Goal: Use online tool/utility: Use online tool/utility

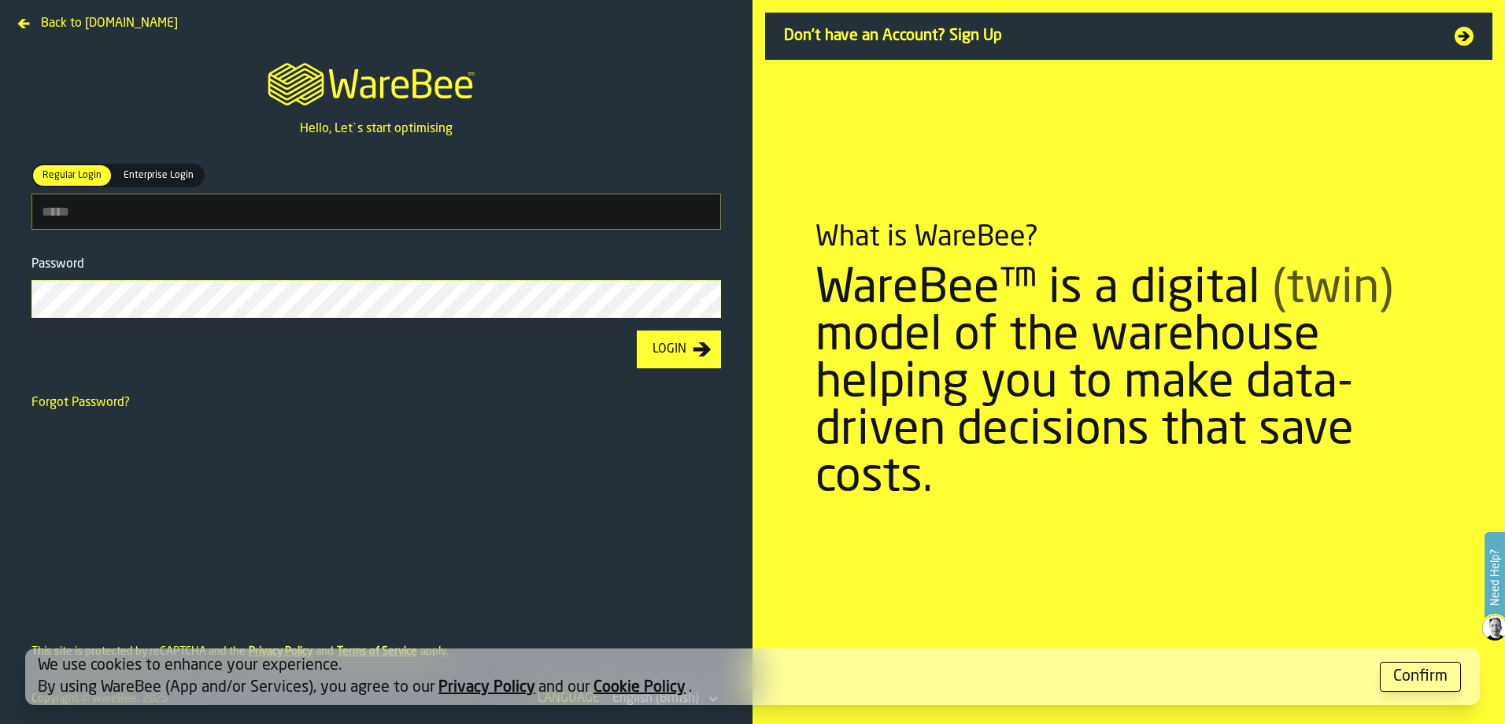
type input "**********"
click at [712, 353] on button "Login" at bounding box center [679, 350] width 84 height 38
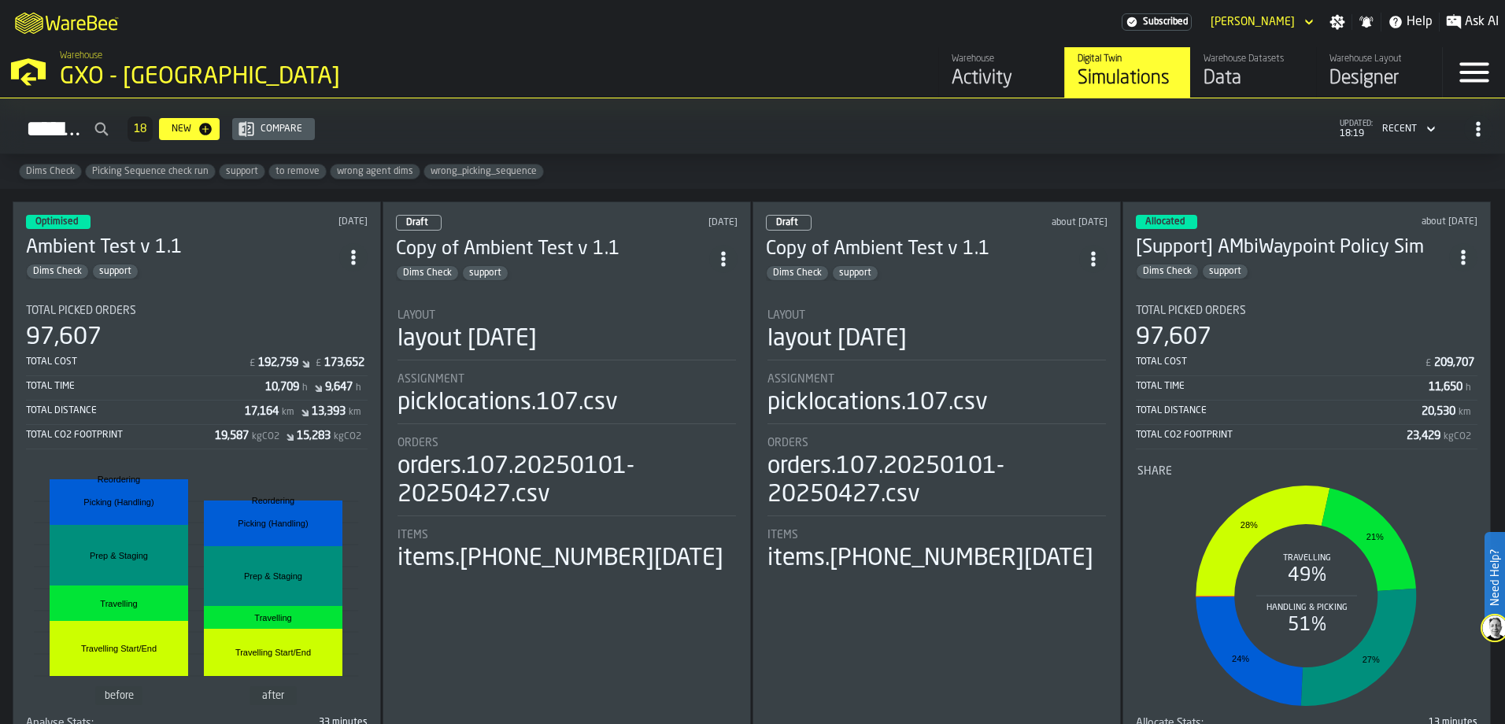
click at [98, 75] on div "GXO - [GEOGRAPHIC_DATA]" at bounding box center [272, 77] width 425 height 28
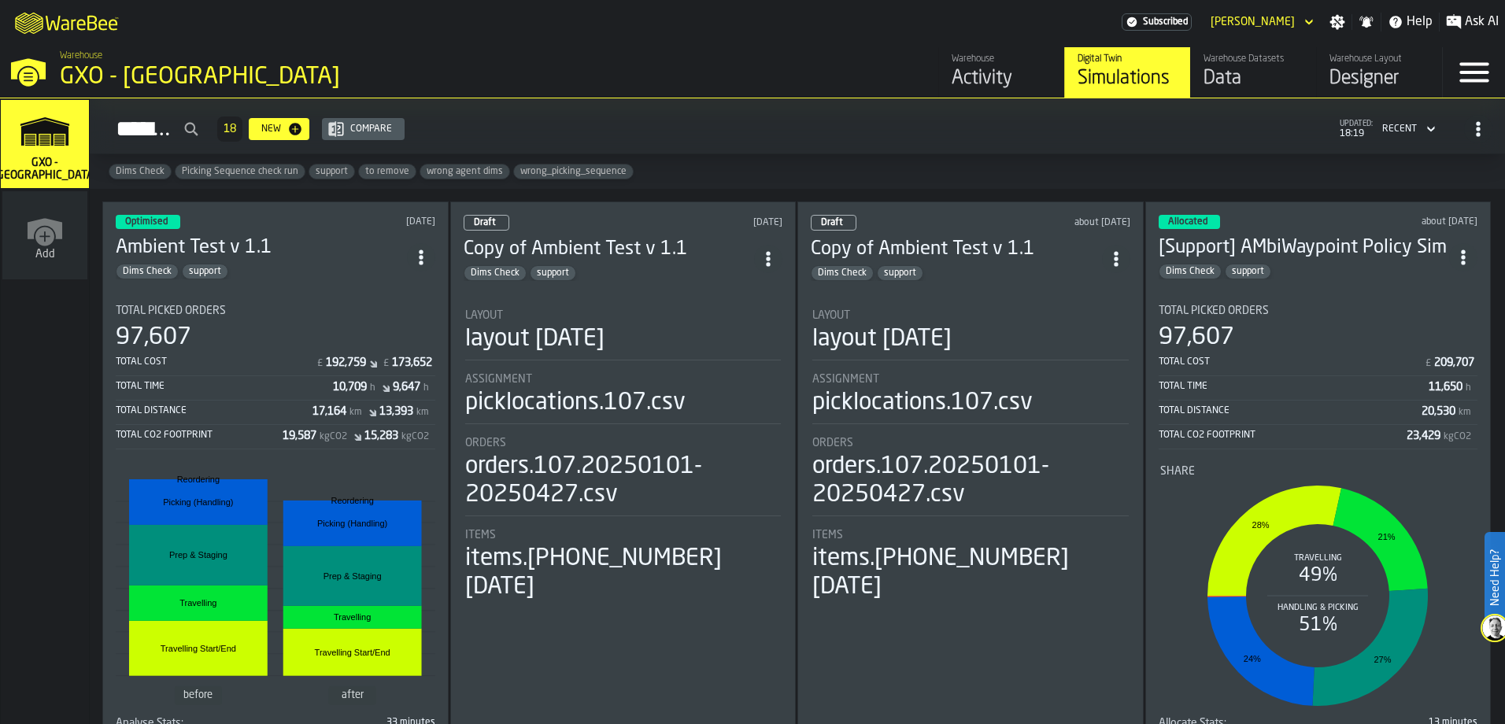
click at [96, 71] on div "GXO - [GEOGRAPHIC_DATA]" at bounding box center [272, 77] width 425 height 28
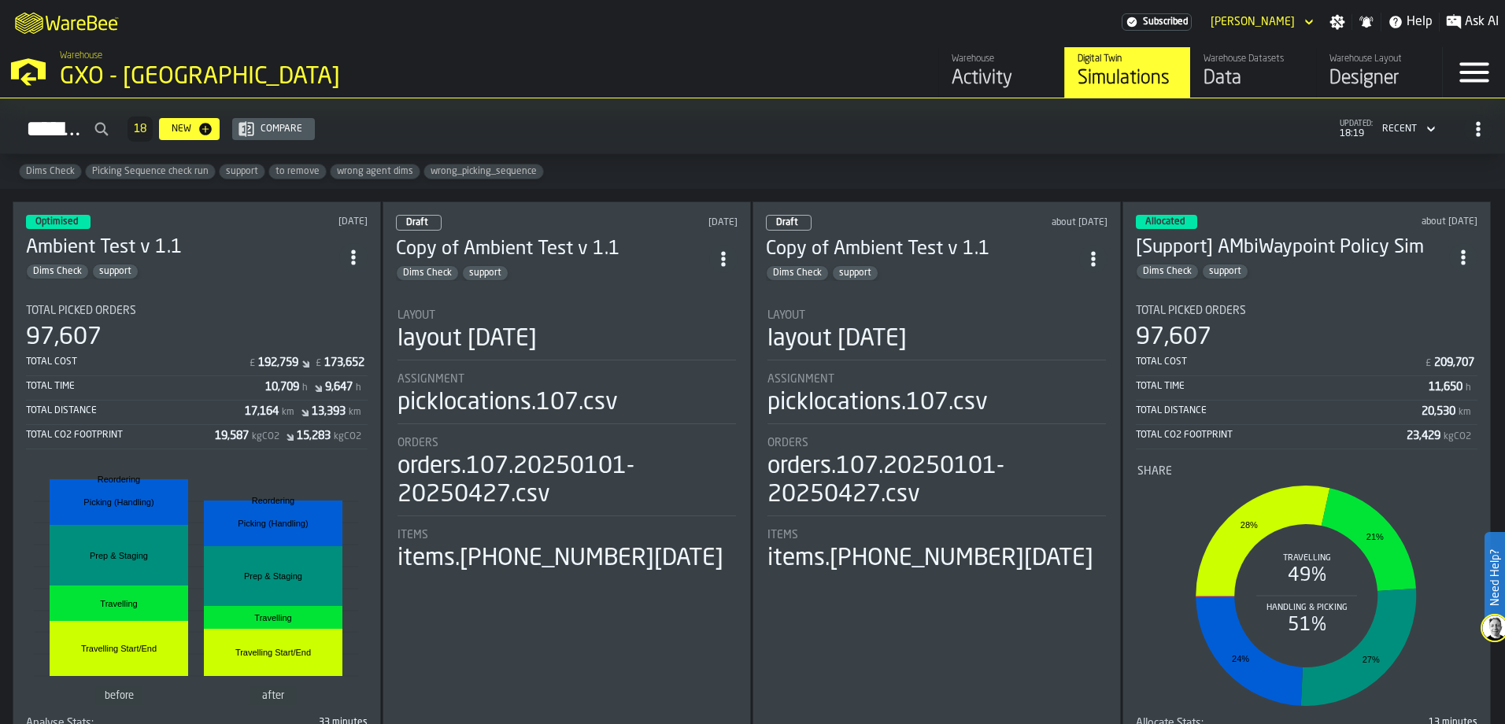
click at [1015, 68] on div "Activity" at bounding box center [1002, 78] width 100 height 25
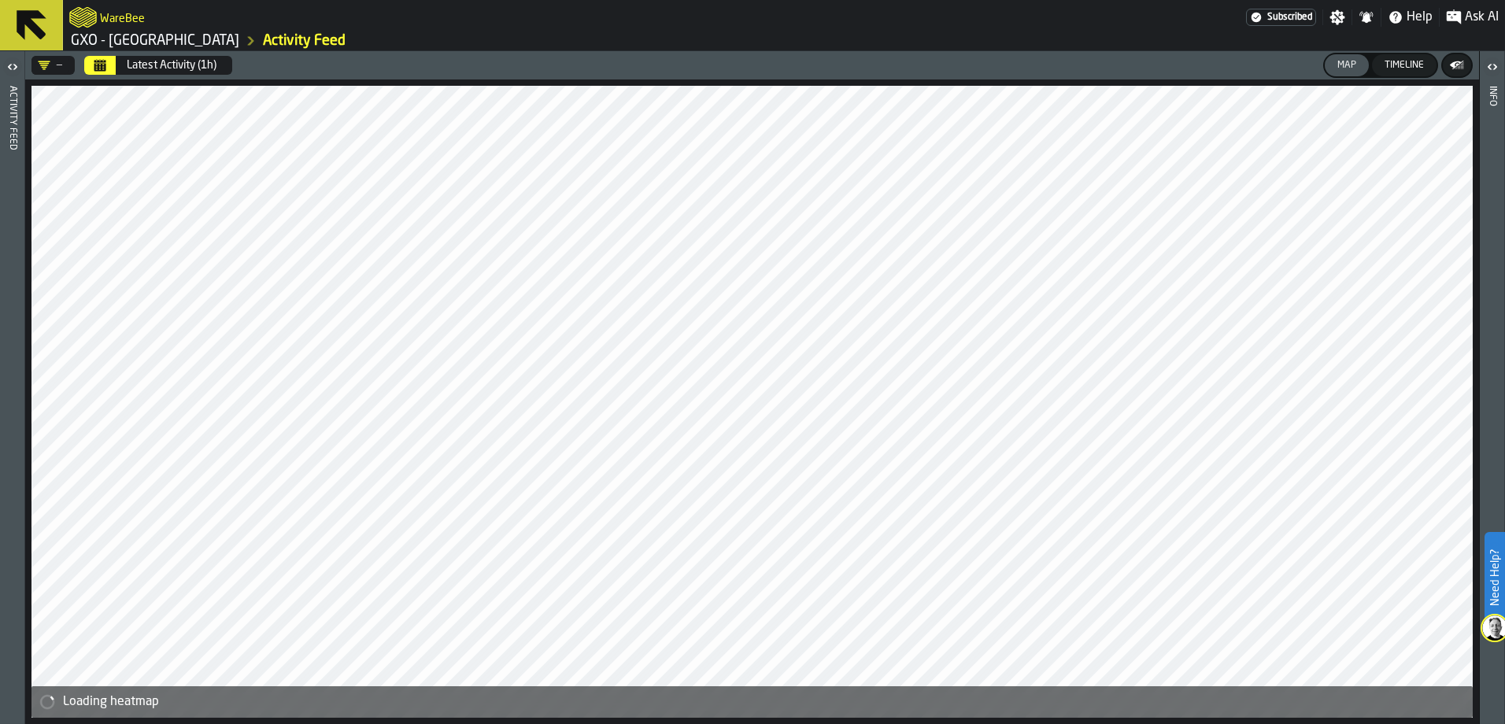
click at [13, 61] on icon "button-toggle-Open" at bounding box center [12, 66] width 19 height 19
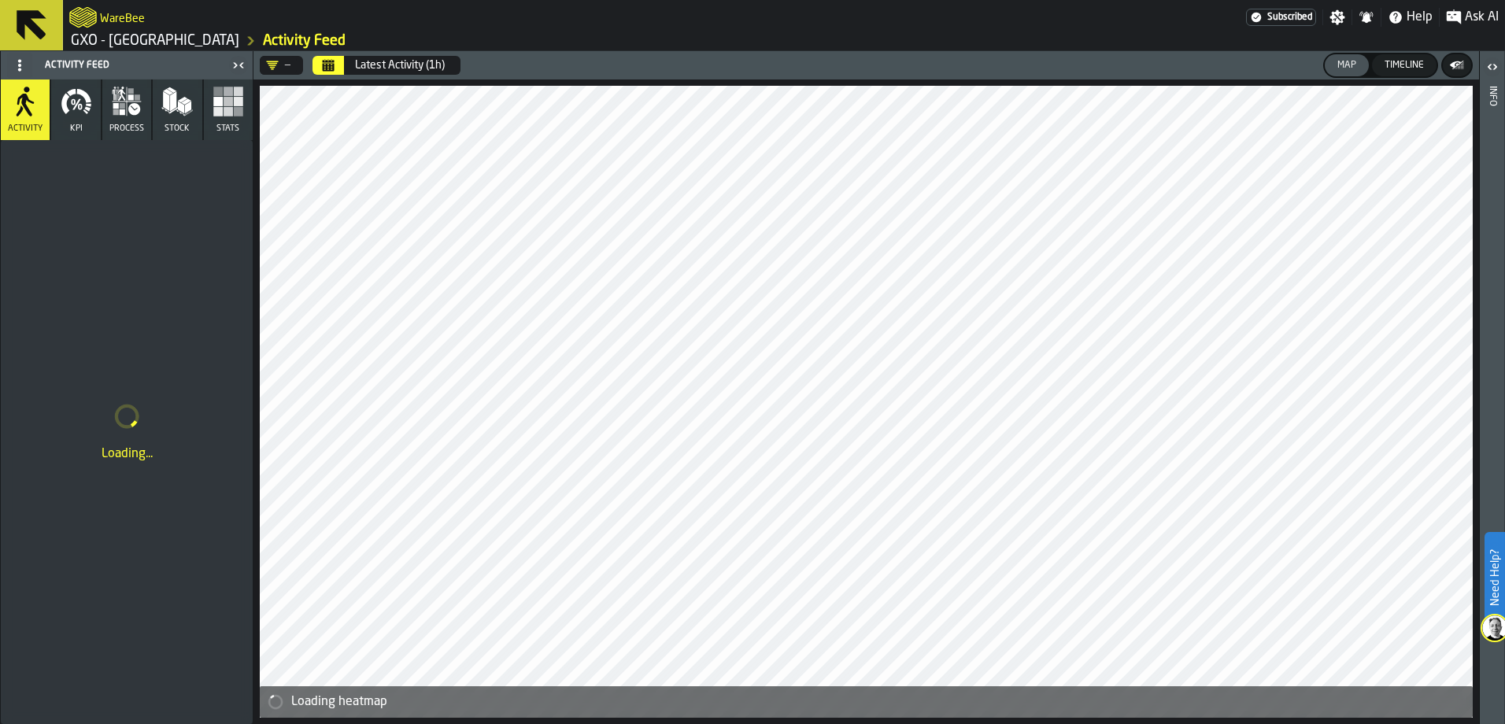
click at [277, 64] on icon "DropdownMenuValue-" at bounding box center [273, 65] width 12 height 9
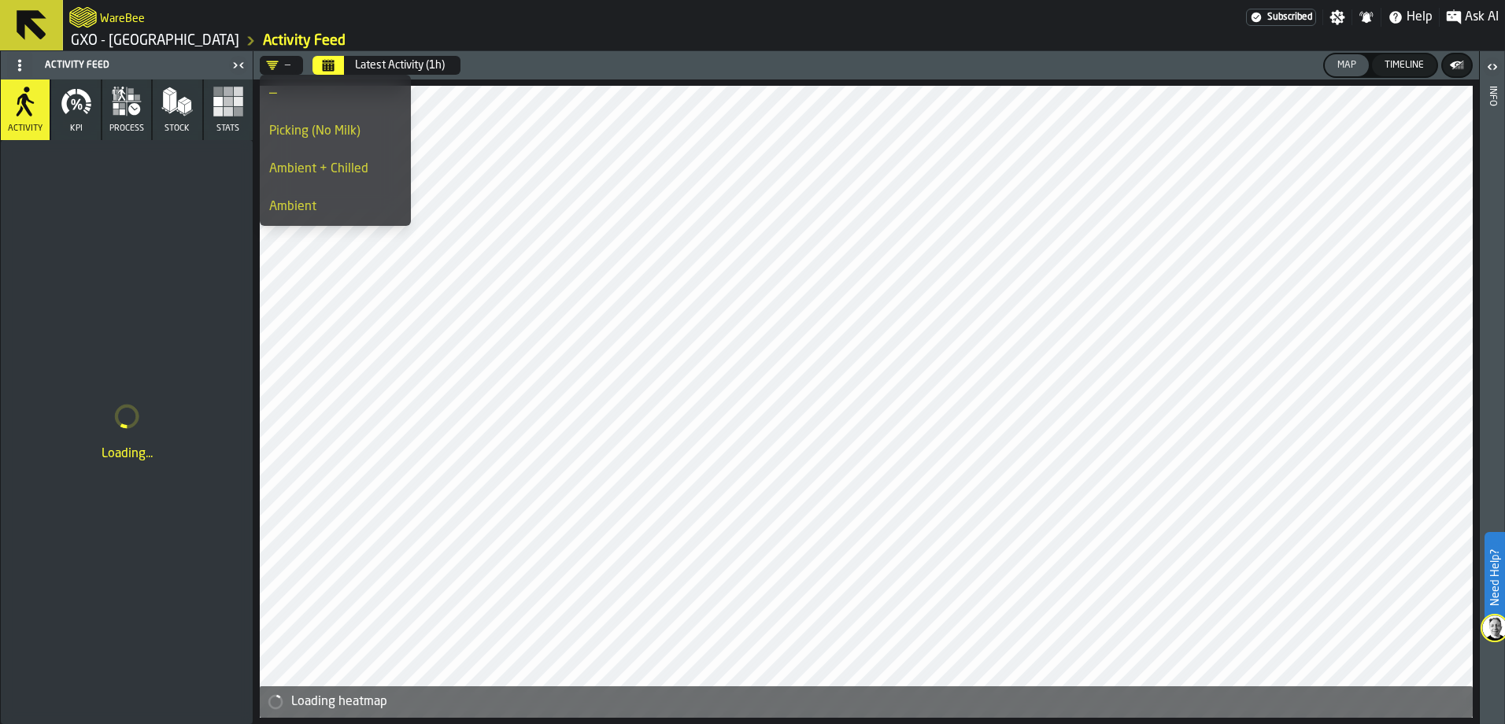
click at [333, 210] on div "Ambient" at bounding box center [335, 207] width 132 height 19
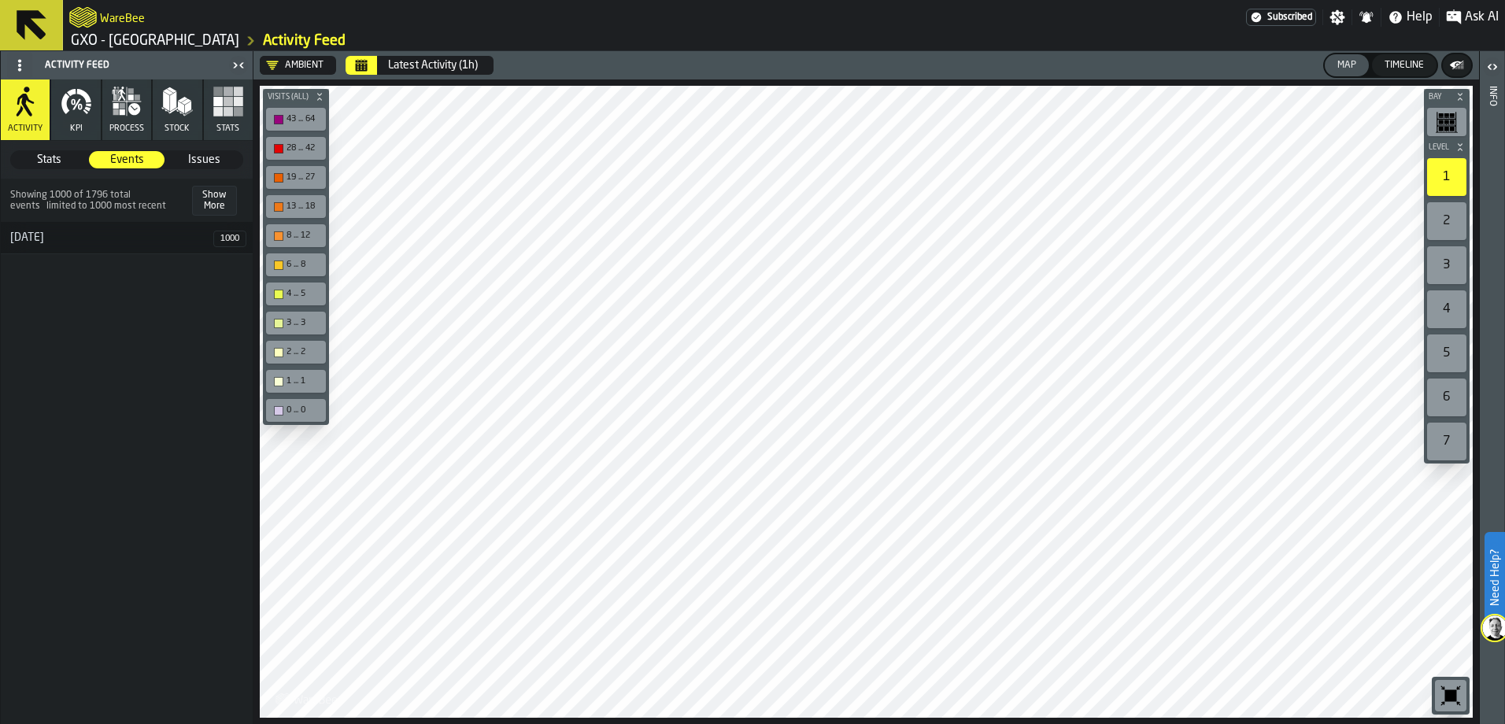
click at [361, 72] on button "Calendar" at bounding box center [361, 65] width 31 height 19
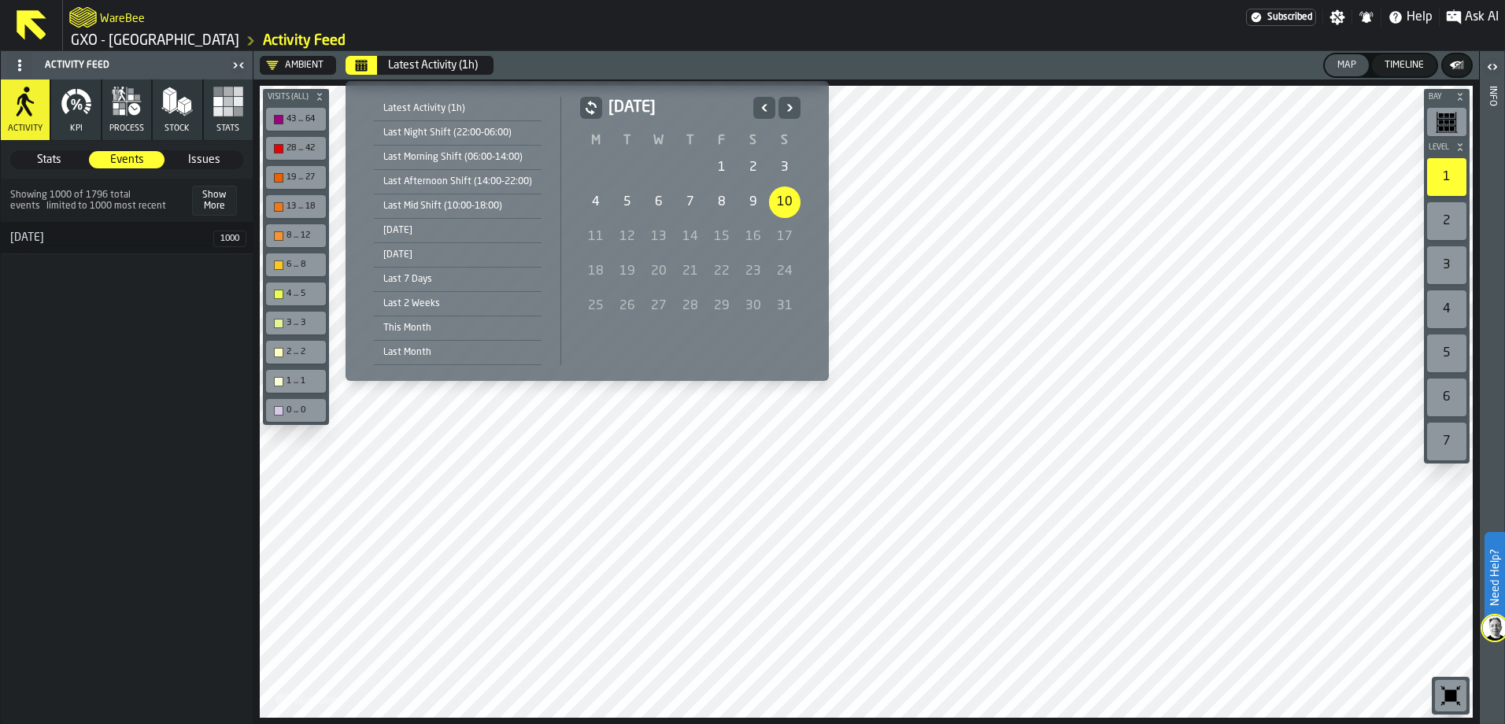
click at [758, 205] on div "9" at bounding box center [753, 202] width 31 height 31
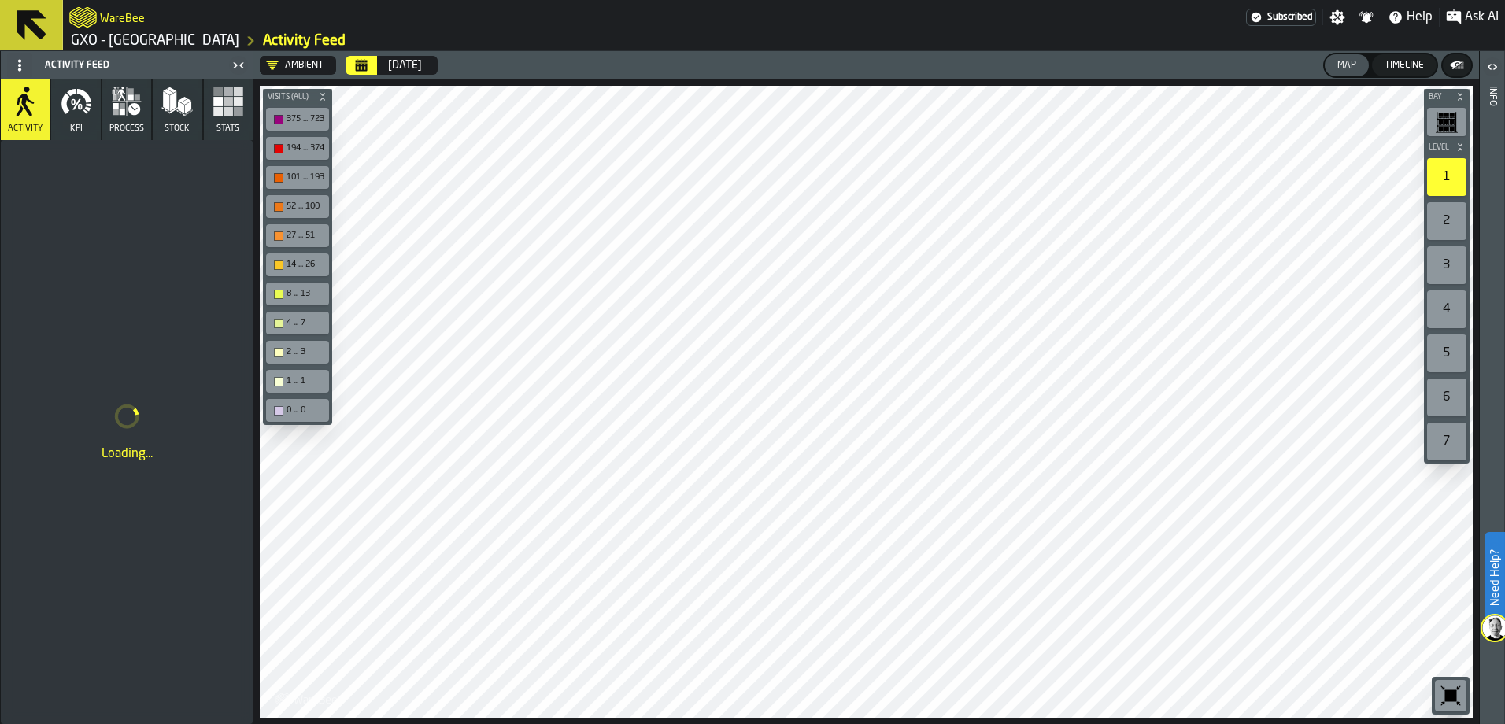
click at [1450, 699] on icon "button-toolbar-undefined" at bounding box center [1451, 696] width 12 height 12
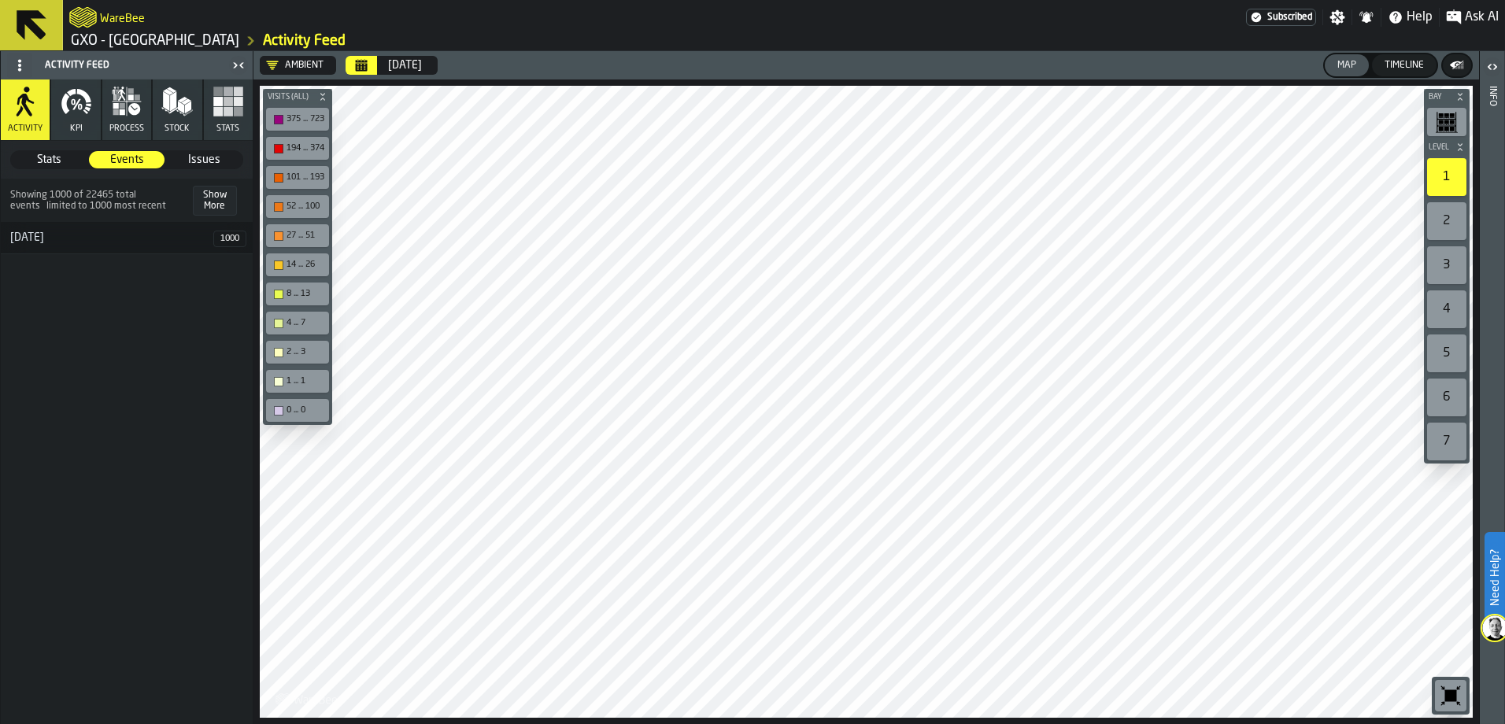
click at [51, 163] on span "Stats" at bounding box center [49, 160] width 75 height 16
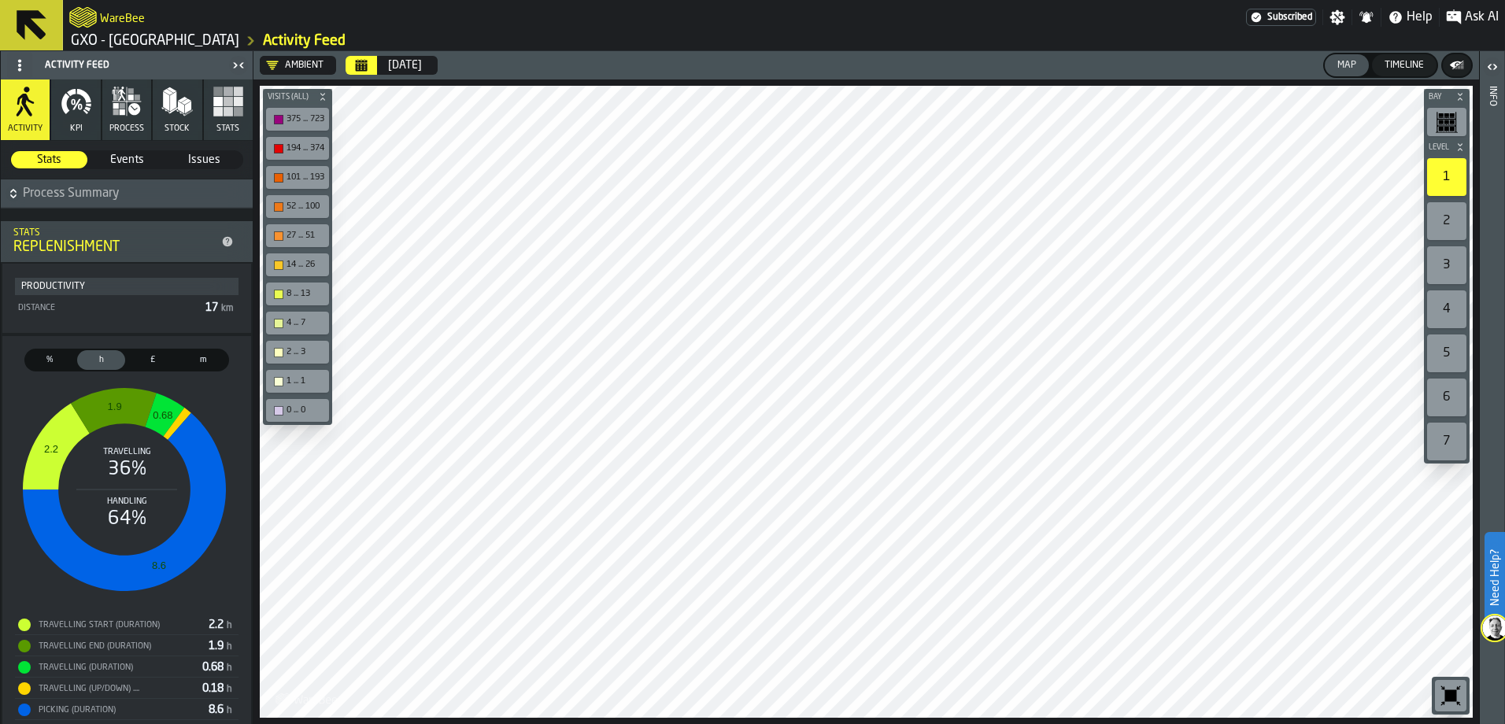
click at [10, 192] on icon "button-" at bounding box center [14, 194] width 16 height 16
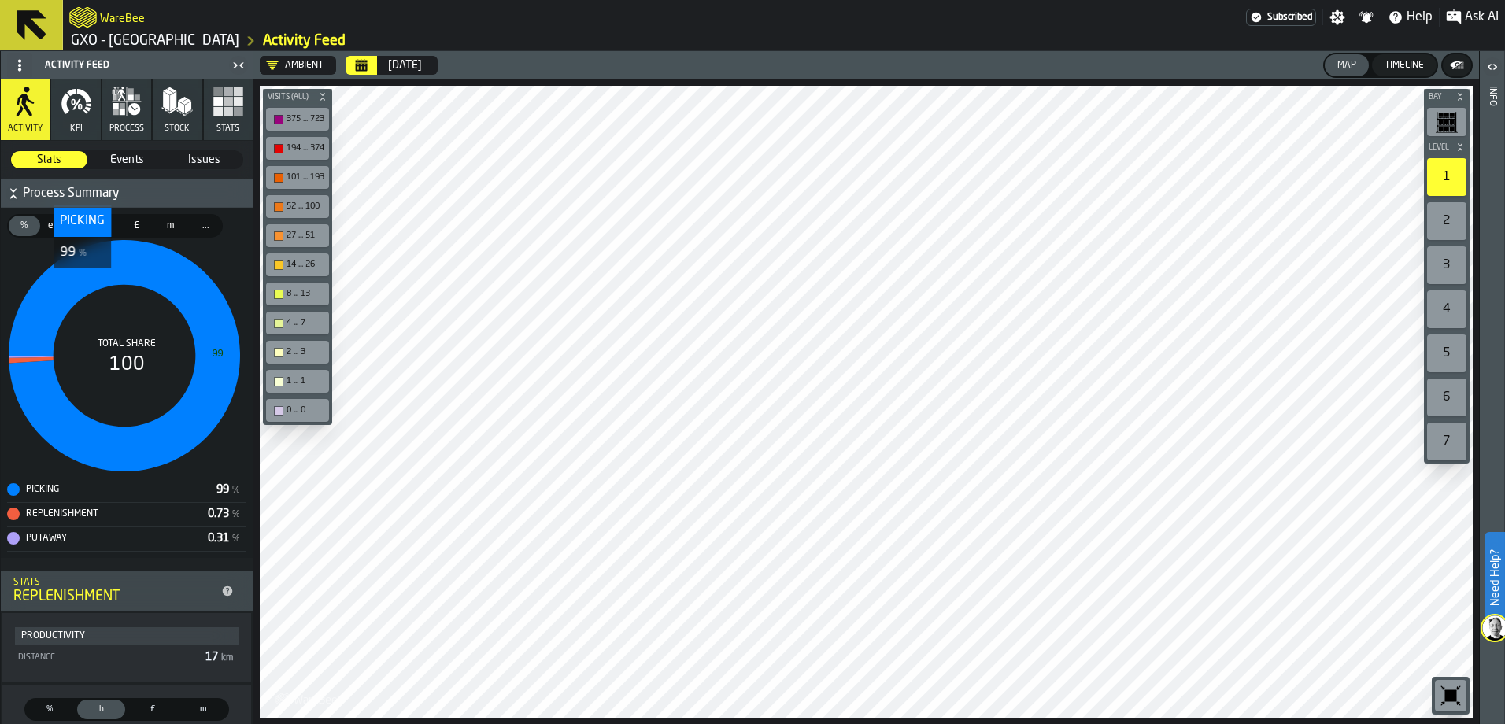
click at [9, 190] on icon "button-" at bounding box center [14, 194] width 16 height 16
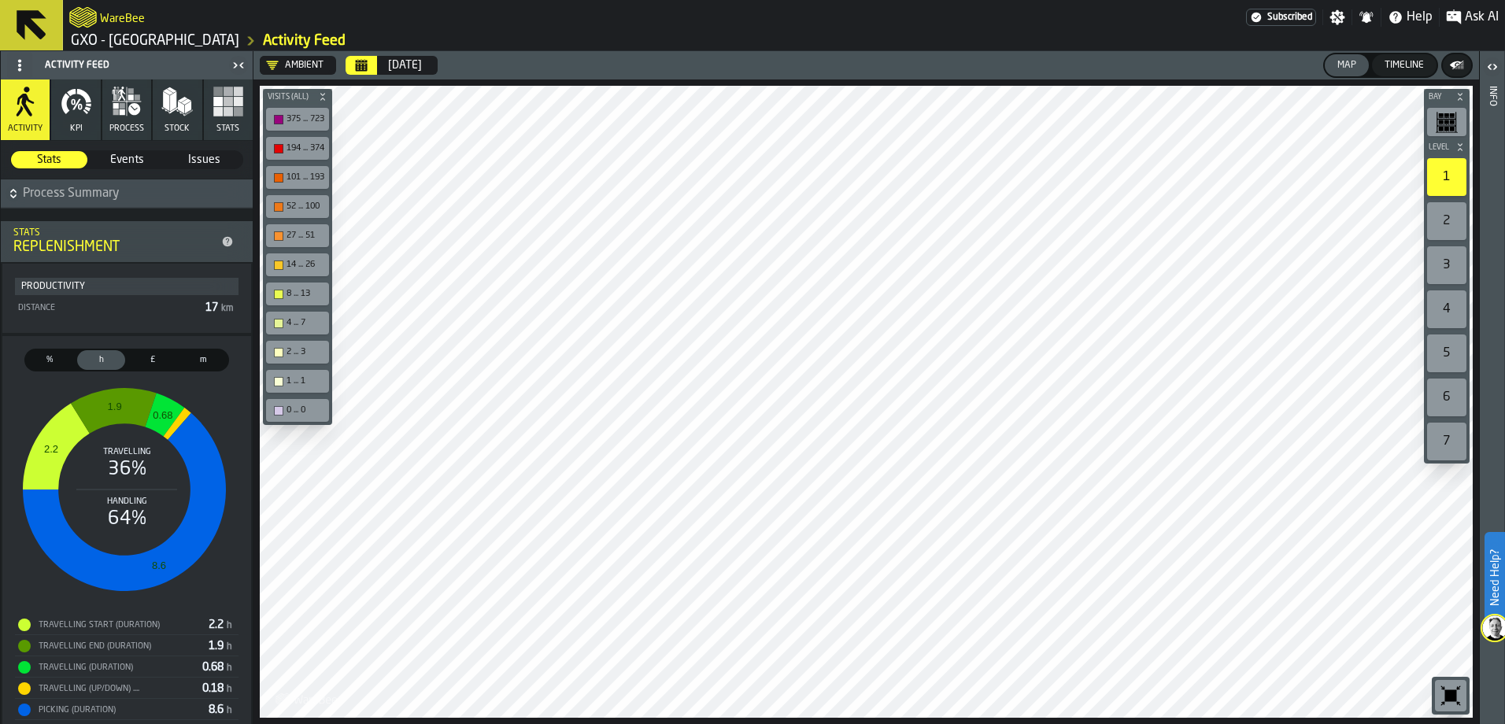
click at [9, 190] on icon "button-" at bounding box center [14, 194] width 16 height 16
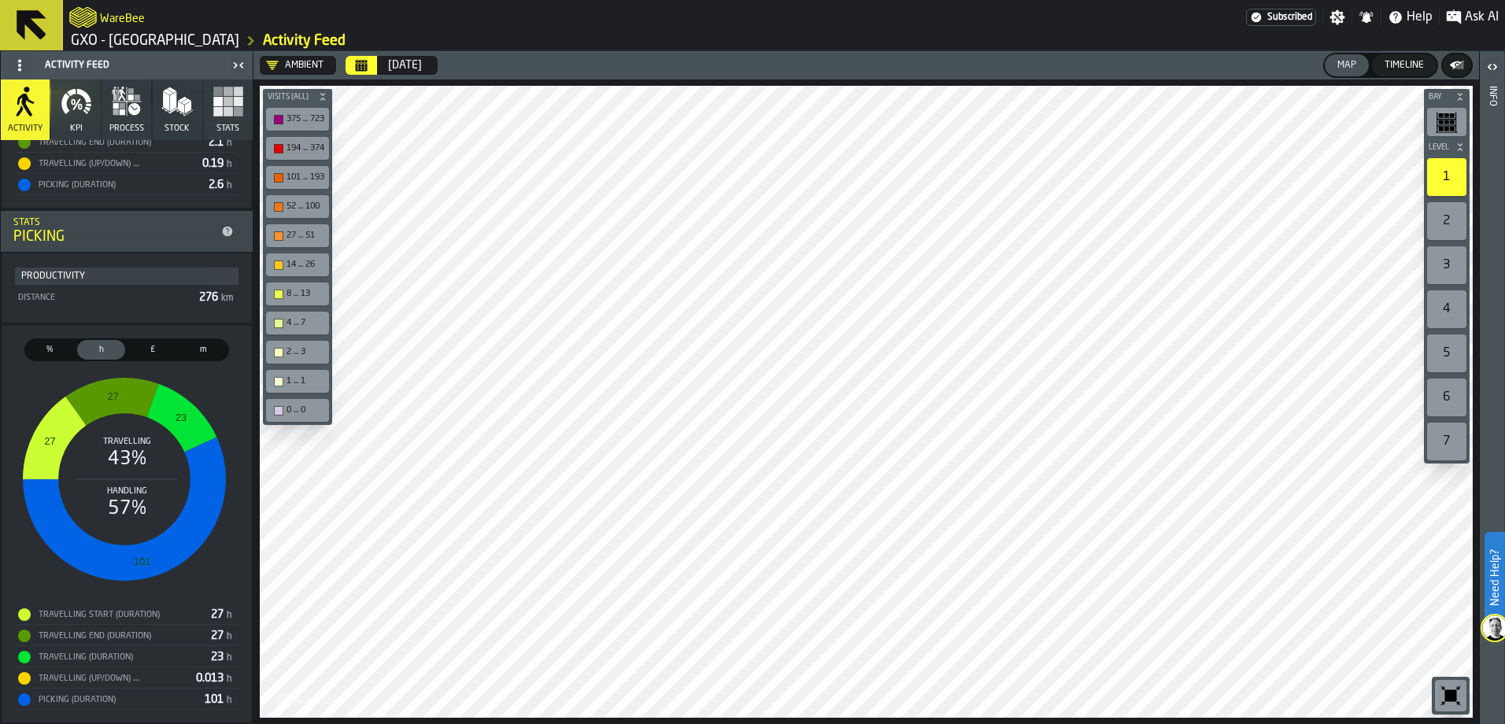
scroll to position [1382, 0]
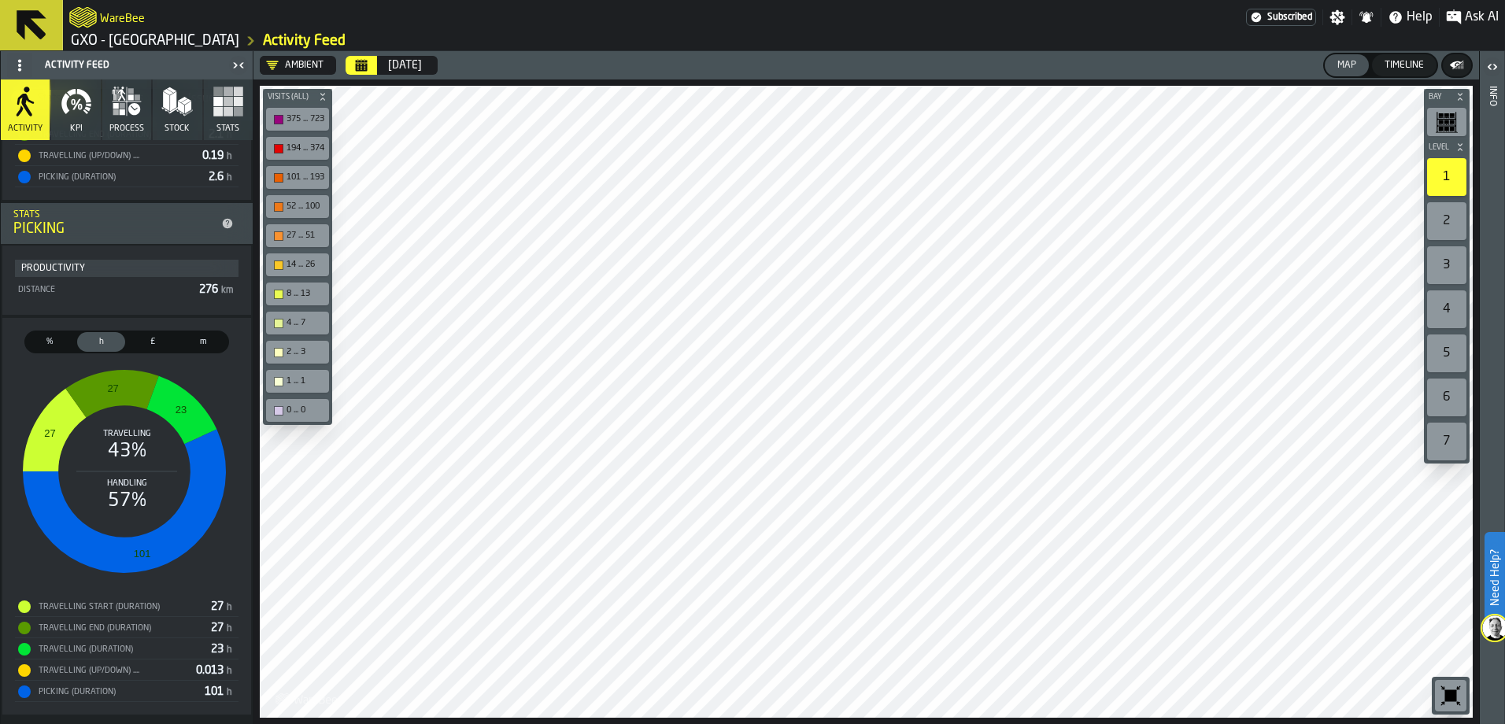
click at [83, 105] on icon "button" at bounding box center [76, 101] width 31 height 31
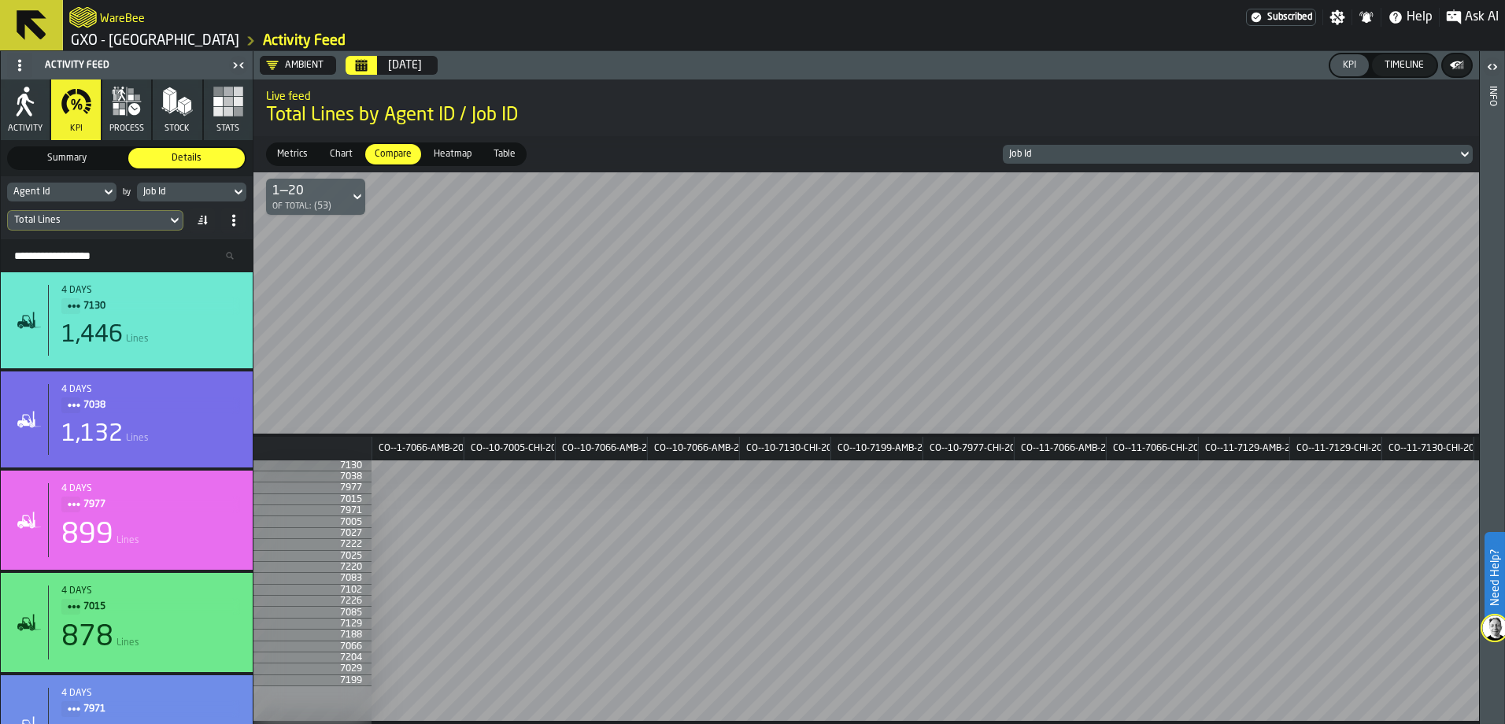
click at [103, 191] on icon at bounding box center [109, 192] width 16 height 19
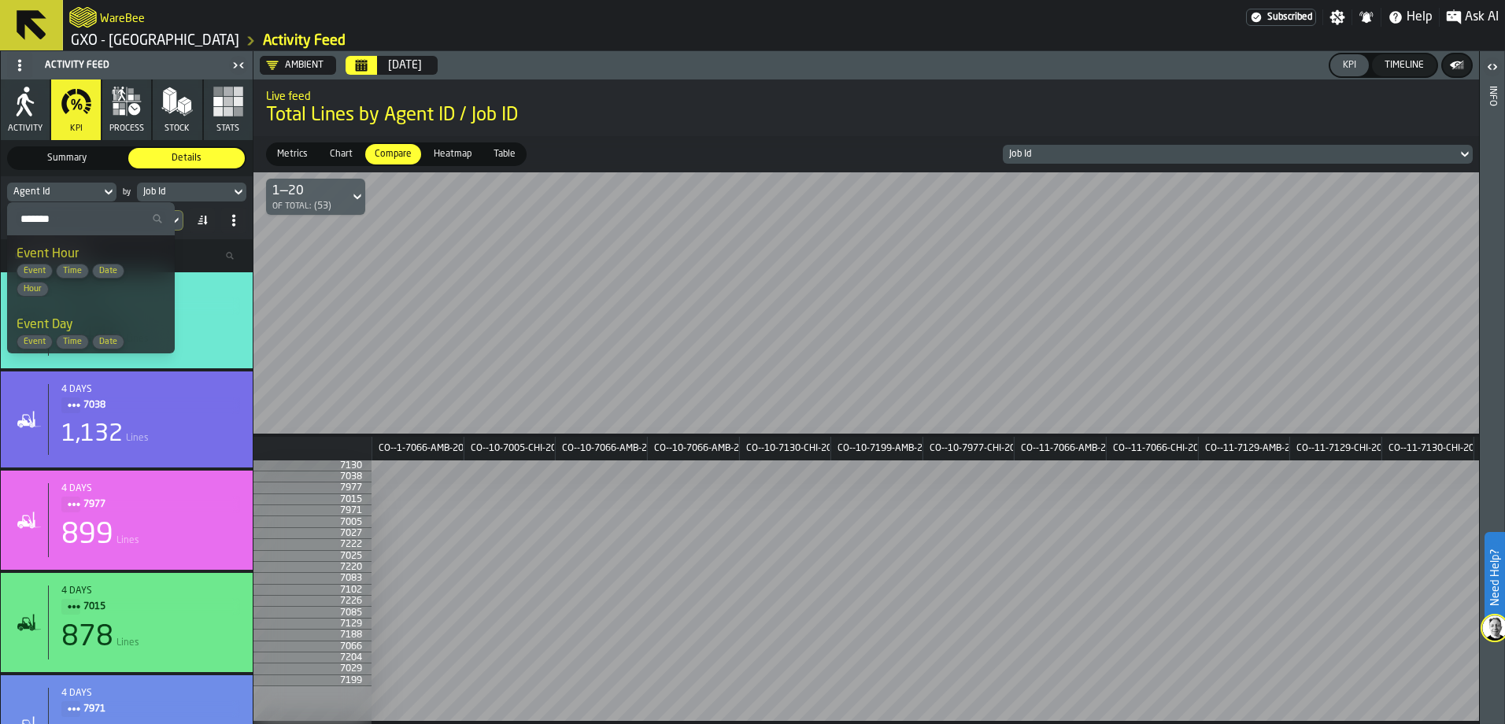
click at [99, 271] on span "Date" at bounding box center [108, 271] width 31 height 10
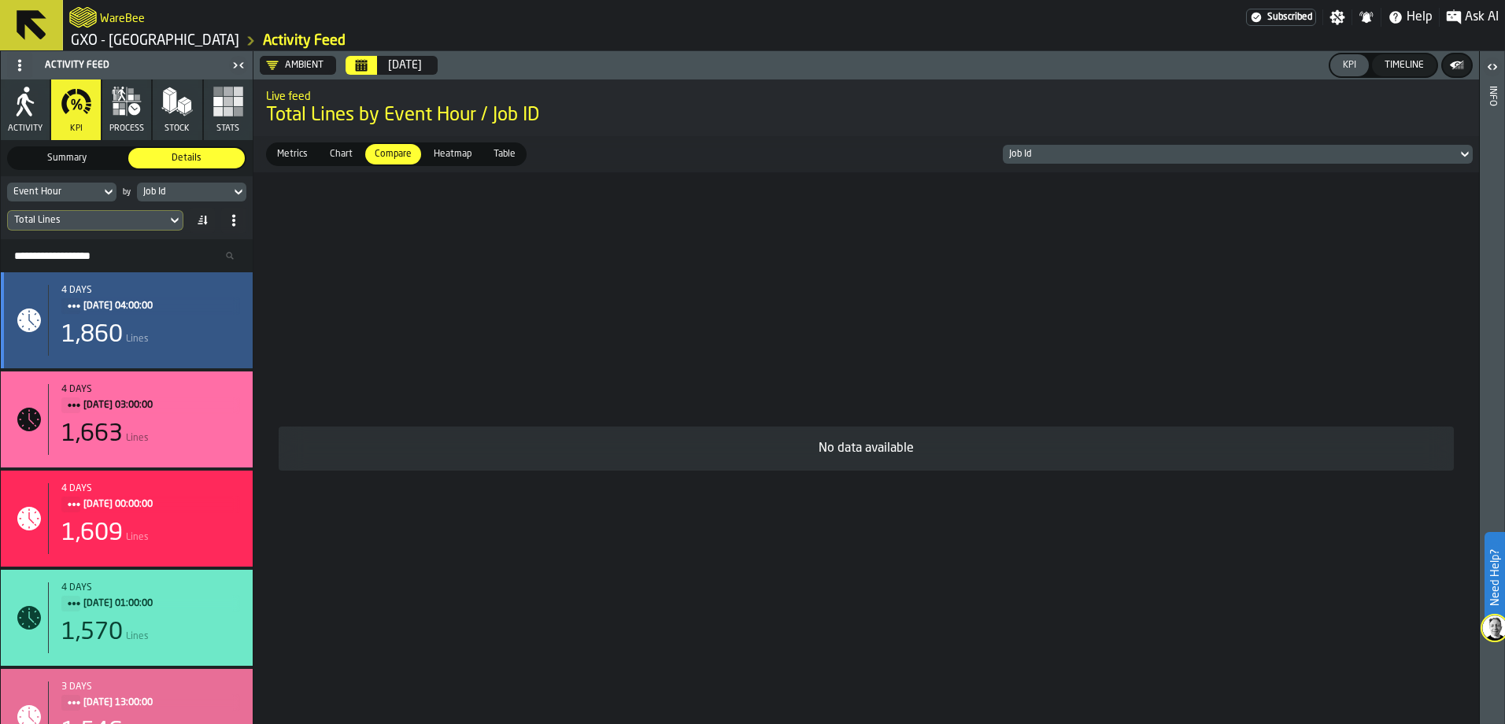
click at [153, 313] on span "09/08/2025, 04:00:00" at bounding box center [155, 306] width 144 height 17
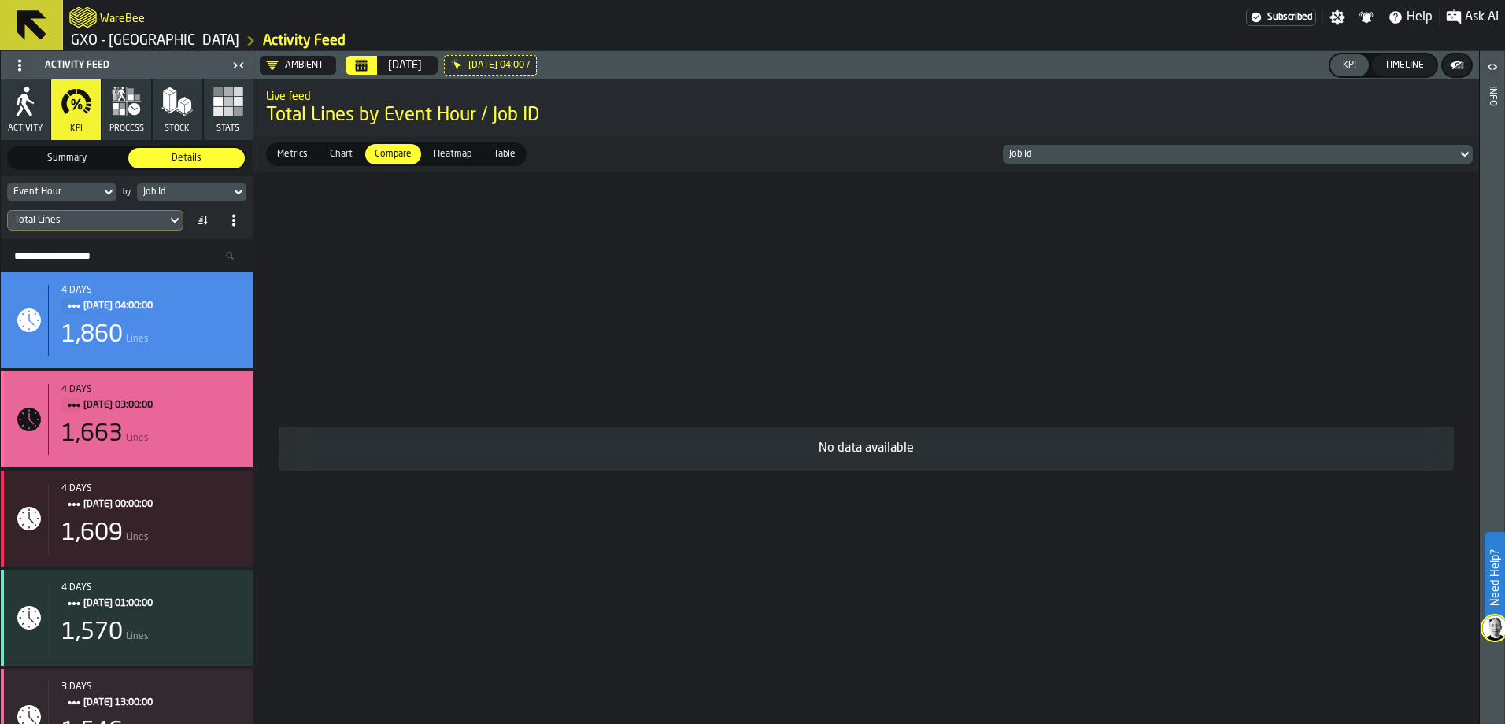
click at [134, 403] on span "09/08/2025, 03:00:00" at bounding box center [155, 405] width 144 height 17
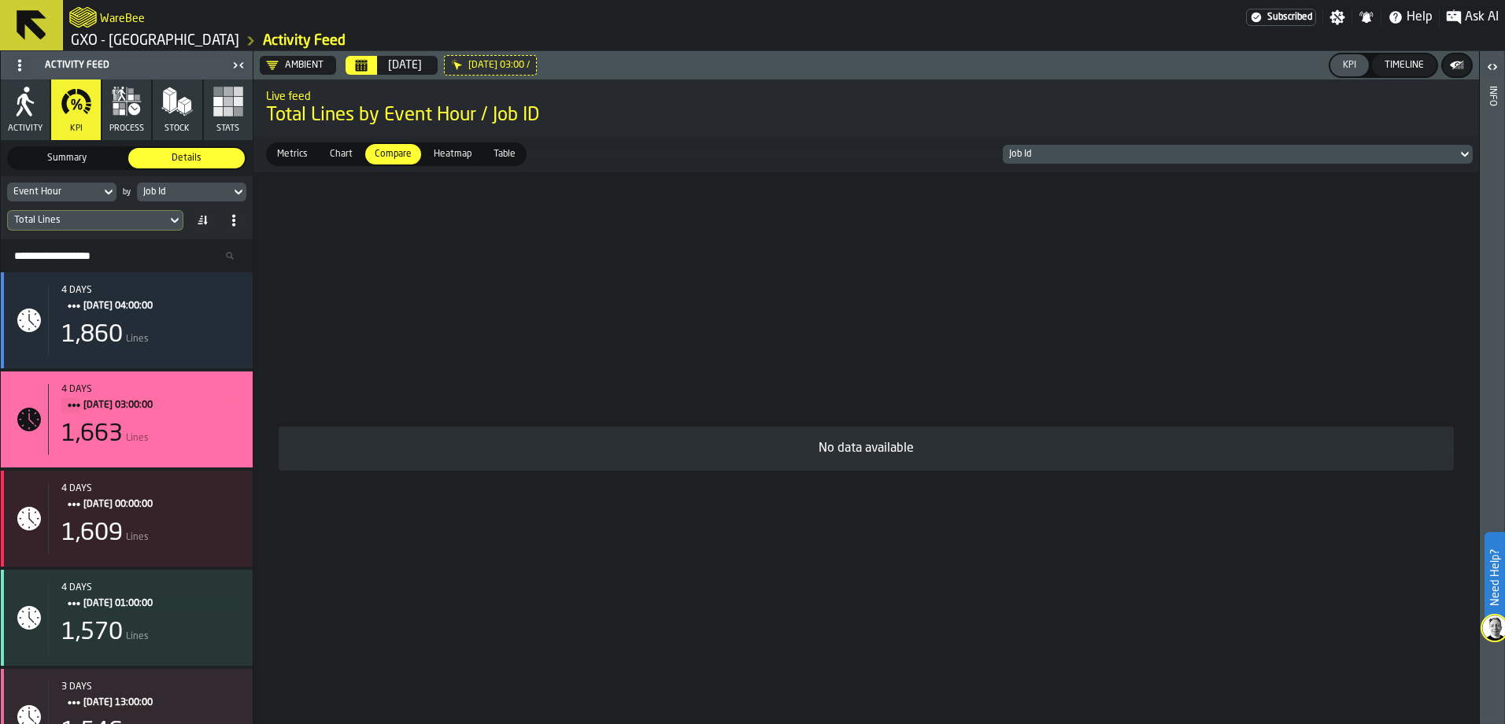
click at [106, 191] on icon at bounding box center [108, 193] width 7 height 6
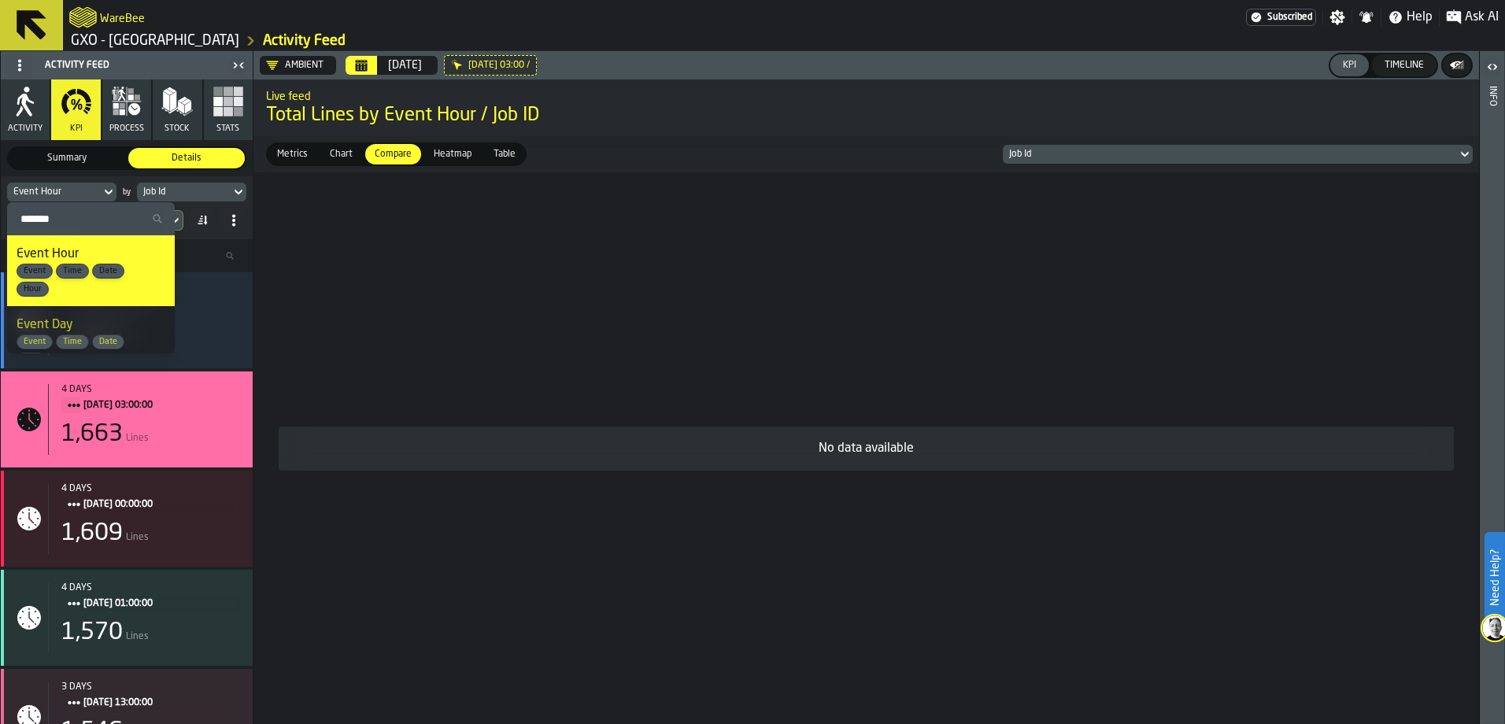
click at [105, 340] on span "Date" at bounding box center [108, 342] width 31 height 10
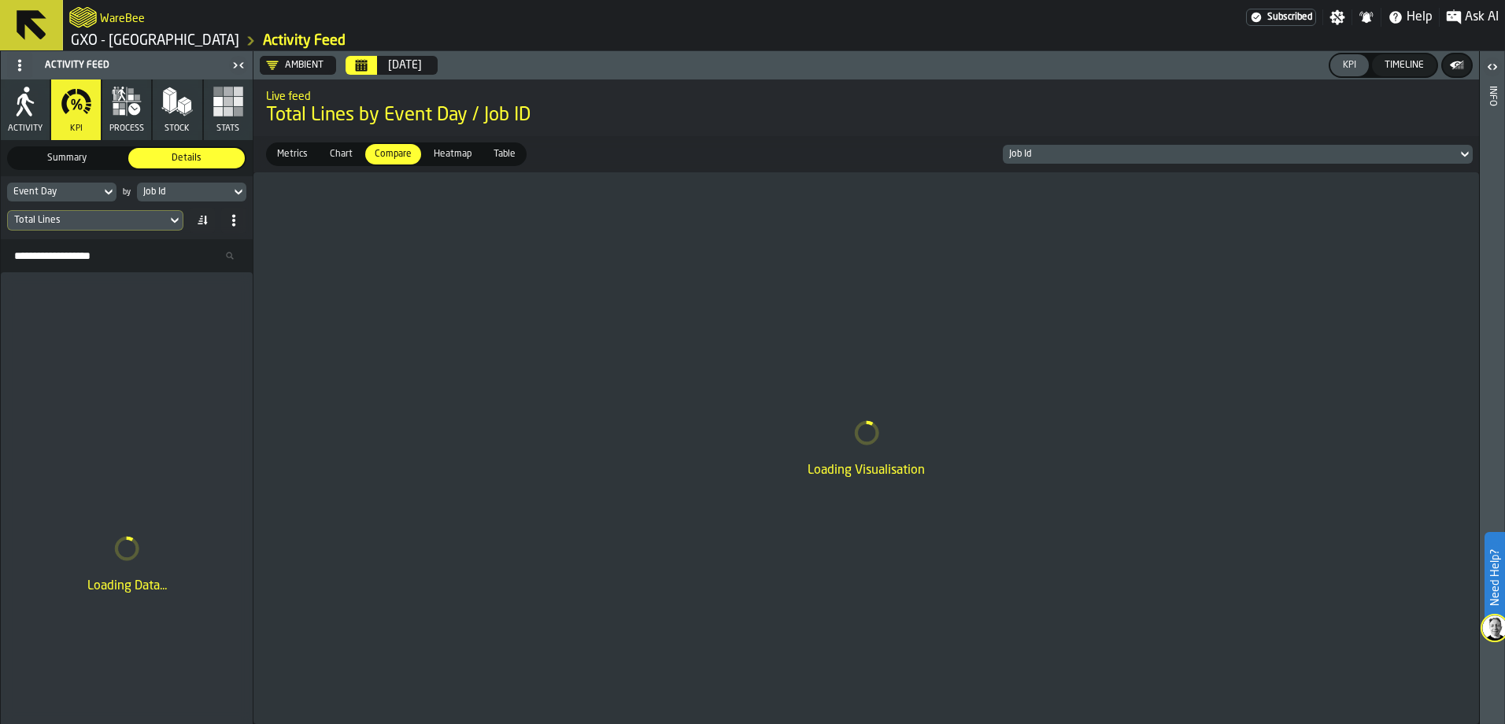
click at [237, 194] on icon at bounding box center [239, 192] width 16 height 19
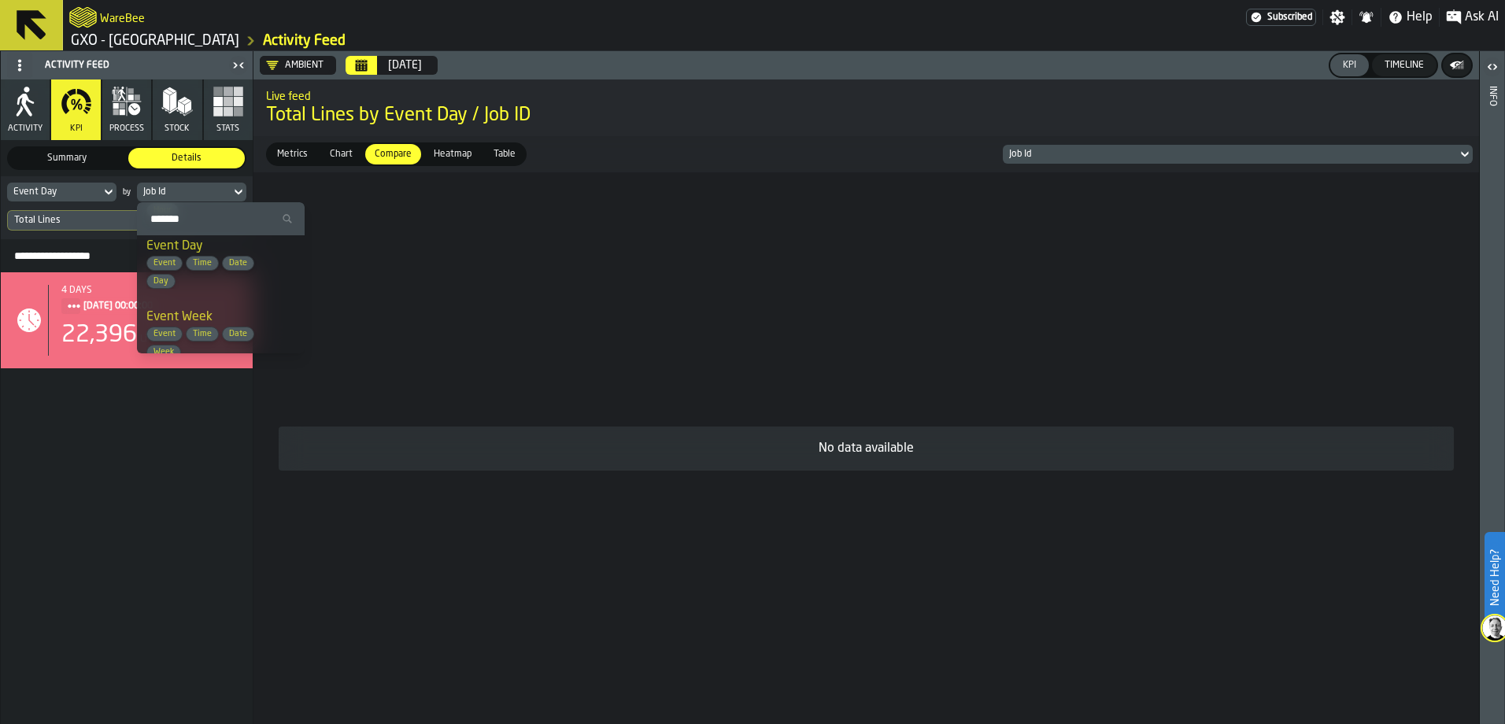
scroll to position [157, 0]
click at [106, 187] on icon at bounding box center [109, 192] width 16 height 19
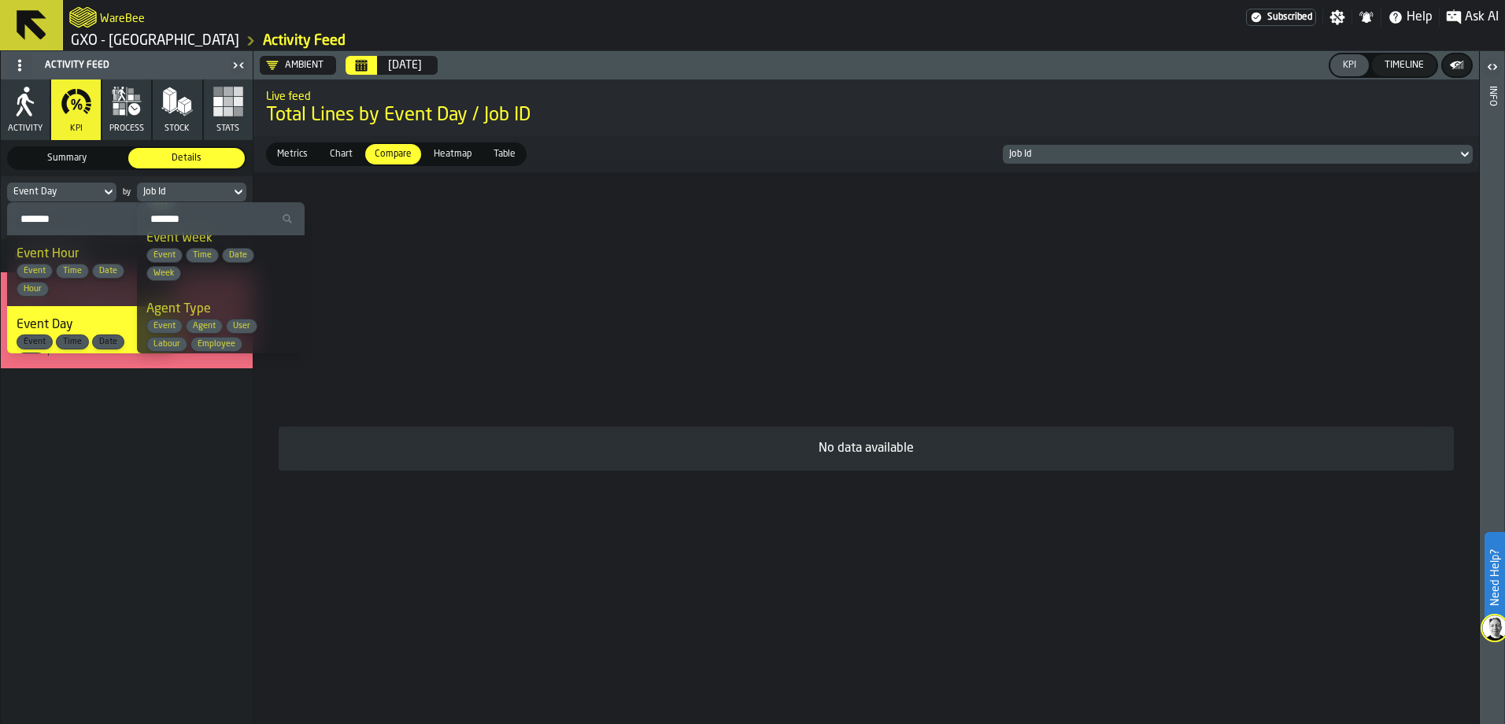
click at [108, 187] on icon at bounding box center [109, 192] width 16 height 19
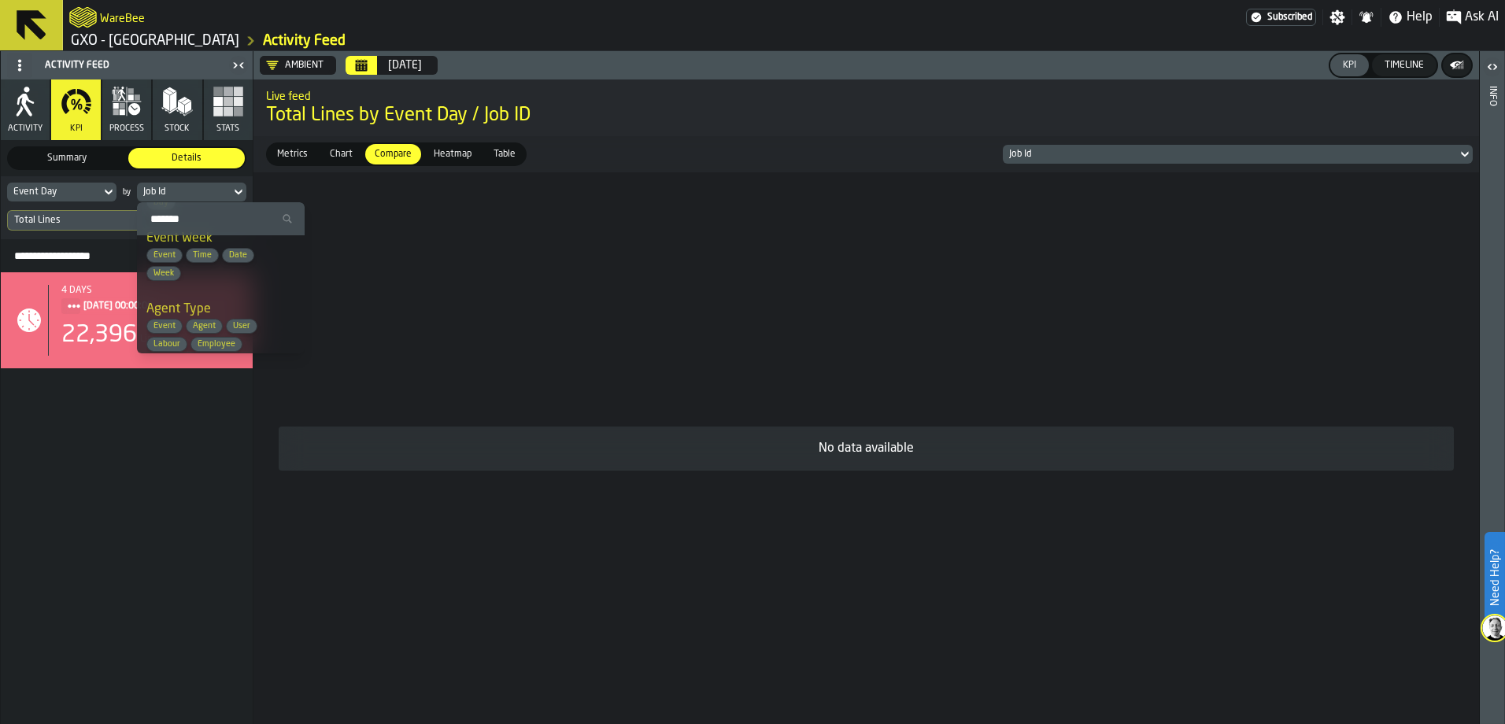
click at [103, 187] on icon at bounding box center [109, 192] width 16 height 19
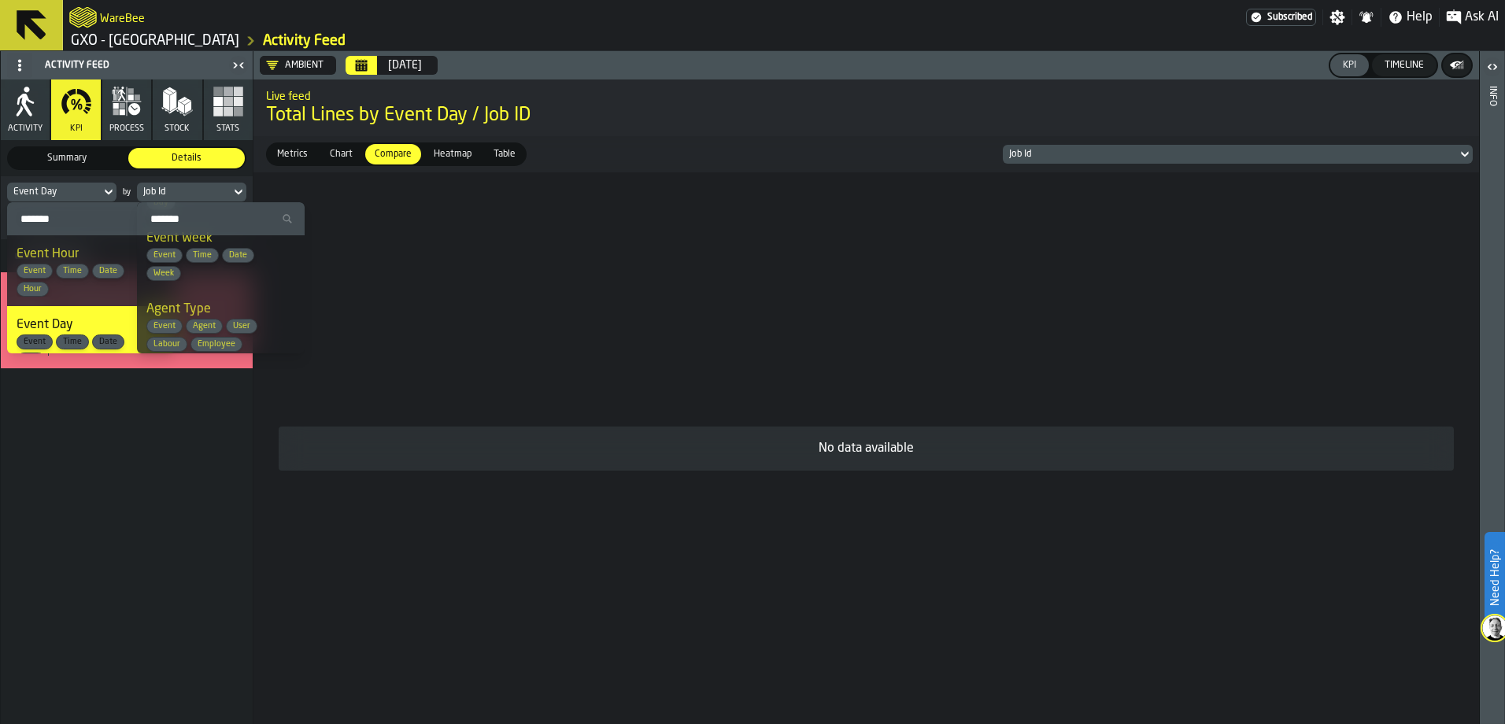
click at [27, 291] on span "Hour" at bounding box center [32, 289] width 31 height 10
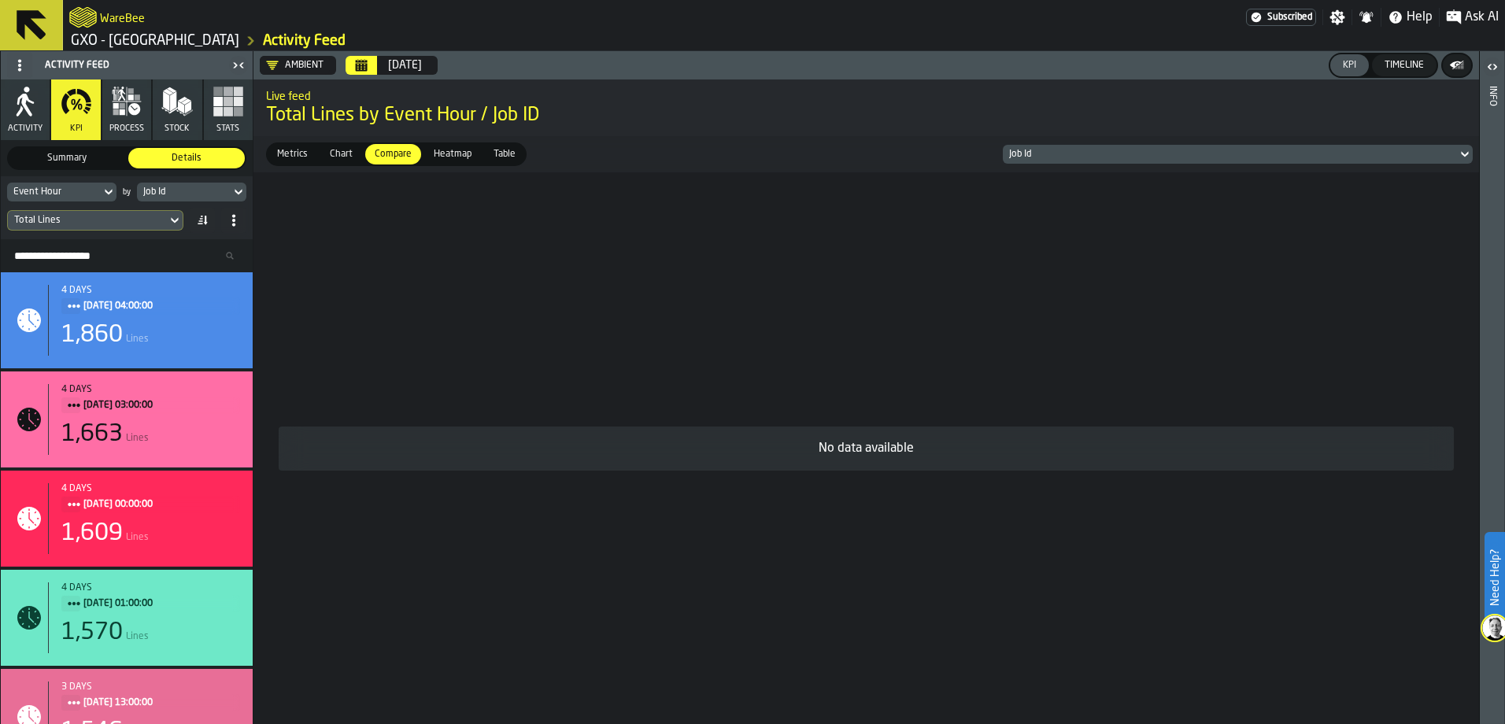
click at [235, 198] on icon at bounding box center [239, 192] width 16 height 19
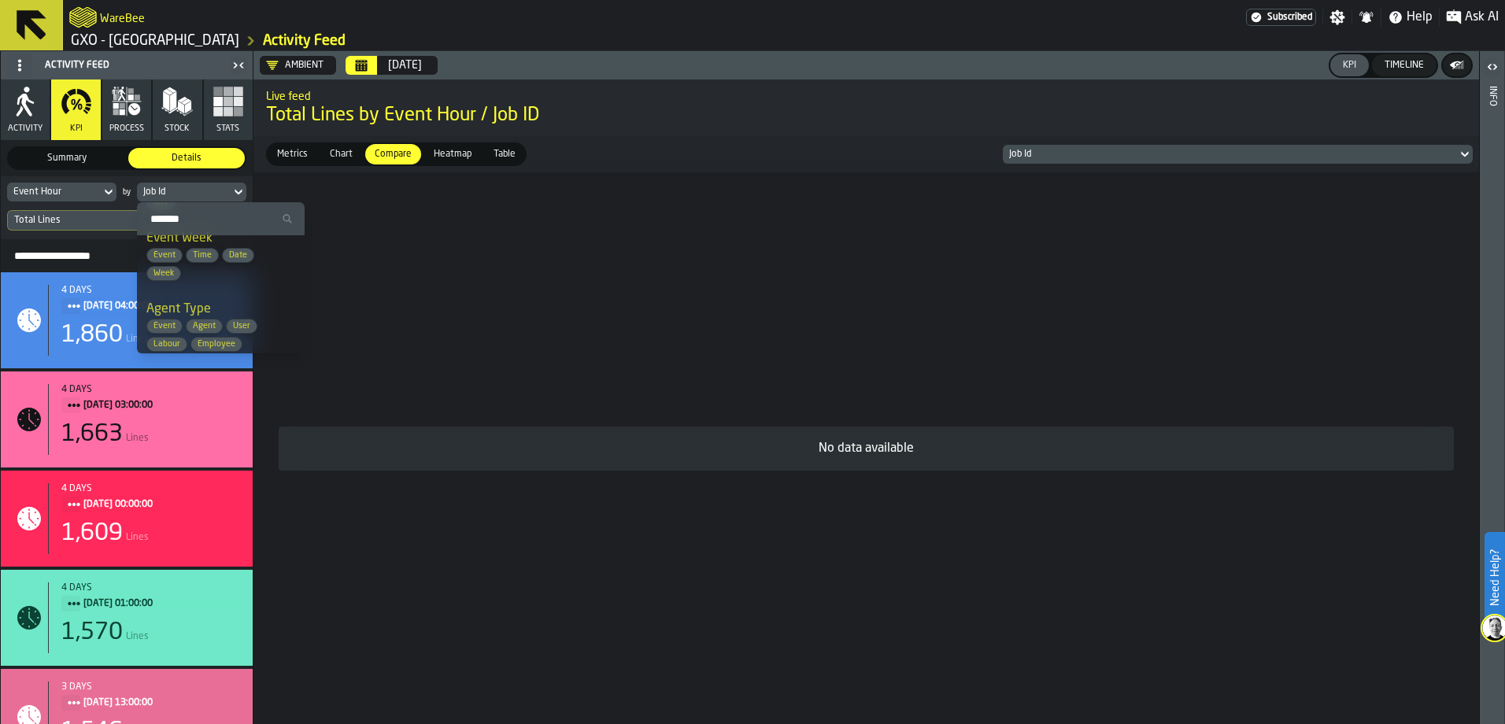
click at [202, 328] on span "Agent" at bounding box center [204, 326] width 35 height 10
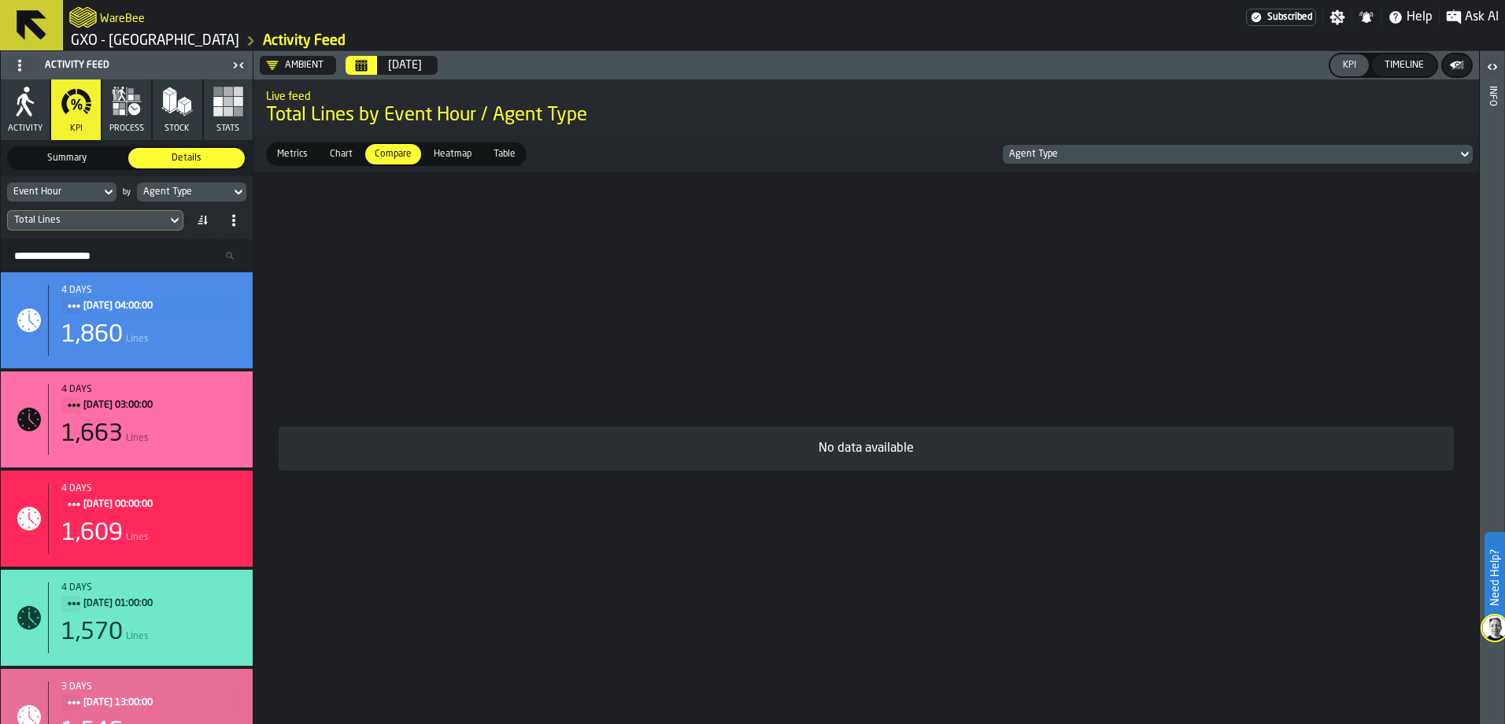
click at [172, 220] on icon at bounding box center [174, 221] width 7 height 6
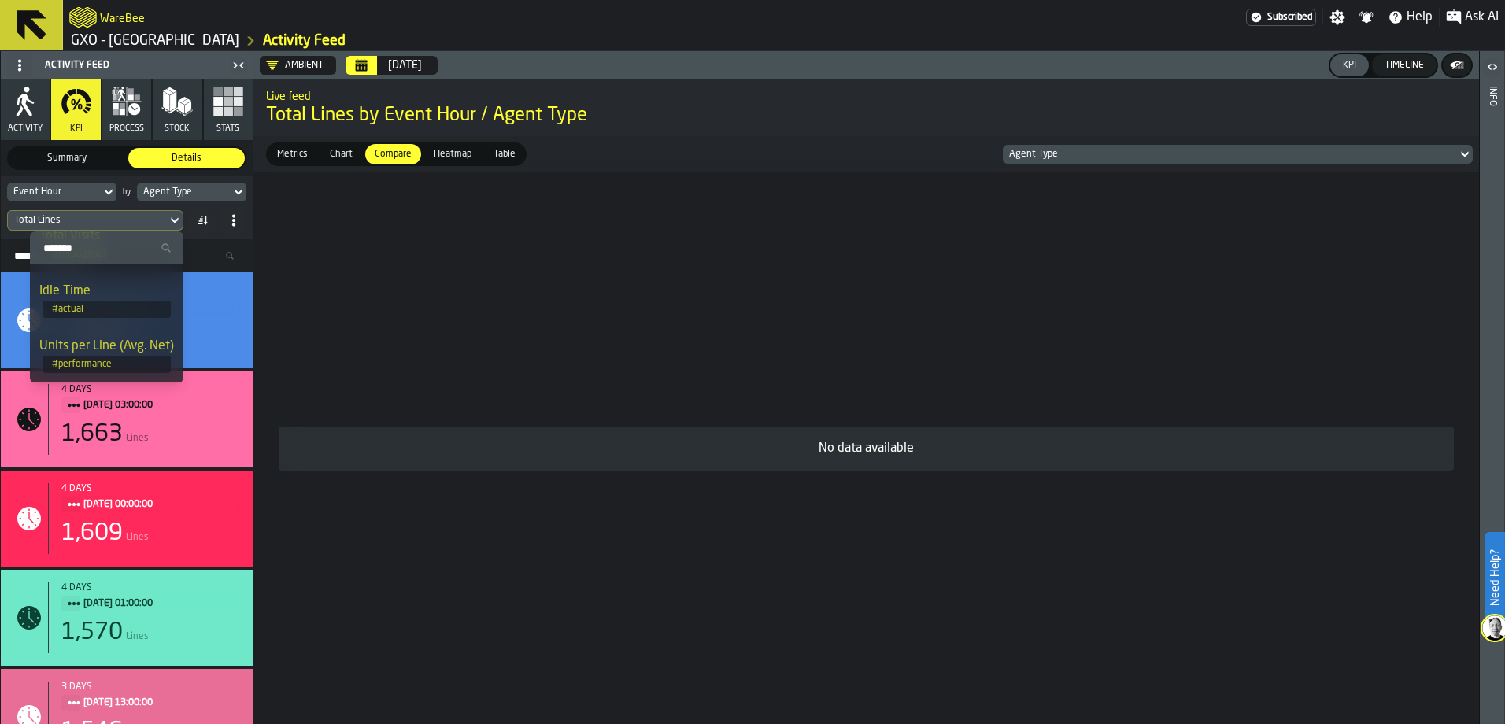
click at [107, 350] on div "Units per Line (Avg. Net)" at bounding box center [106, 346] width 135 height 19
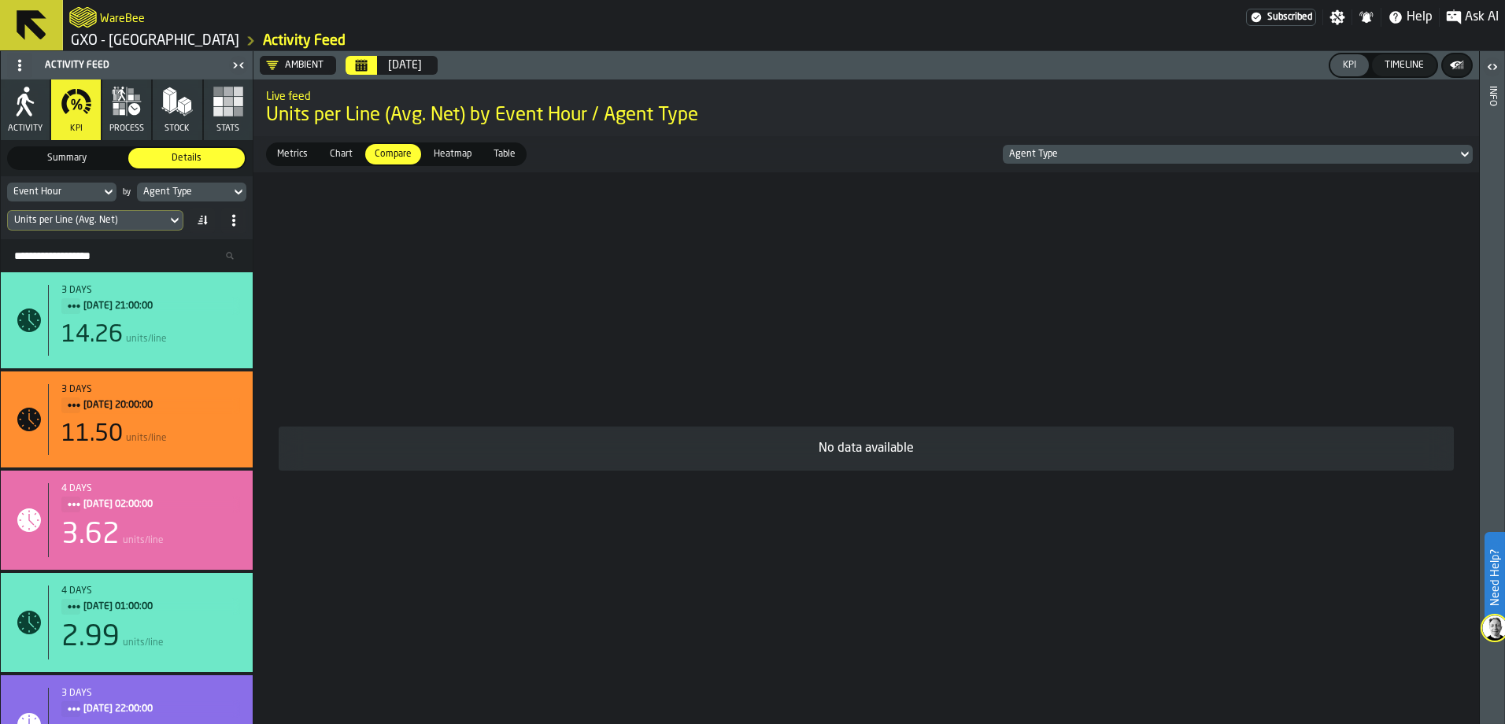
click at [450, 157] on span "Heatmap" at bounding box center [452, 154] width 50 height 14
click at [176, 218] on icon at bounding box center [175, 220] width 16 height 19
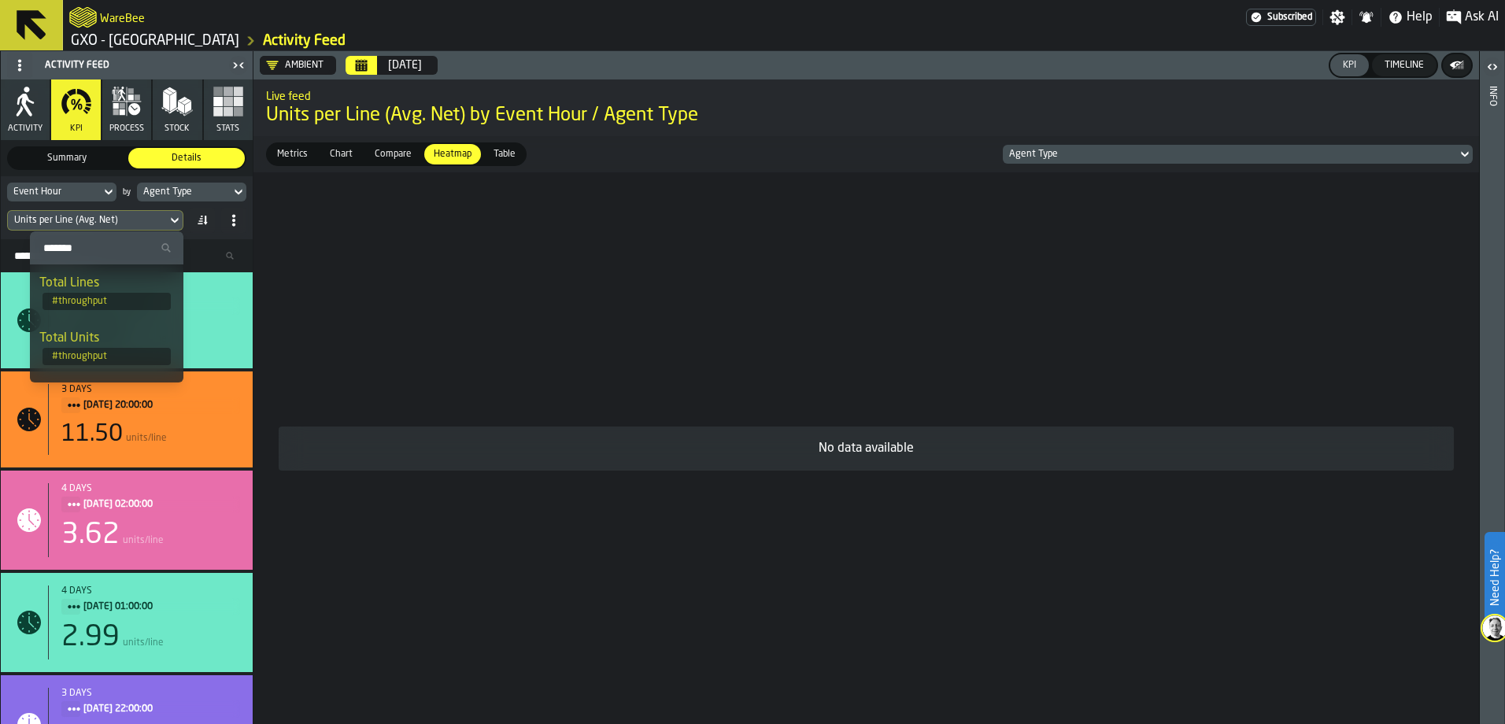
click at [113, 334] on div "Total Units" at bounding box center [106, 338] width 135 height 19
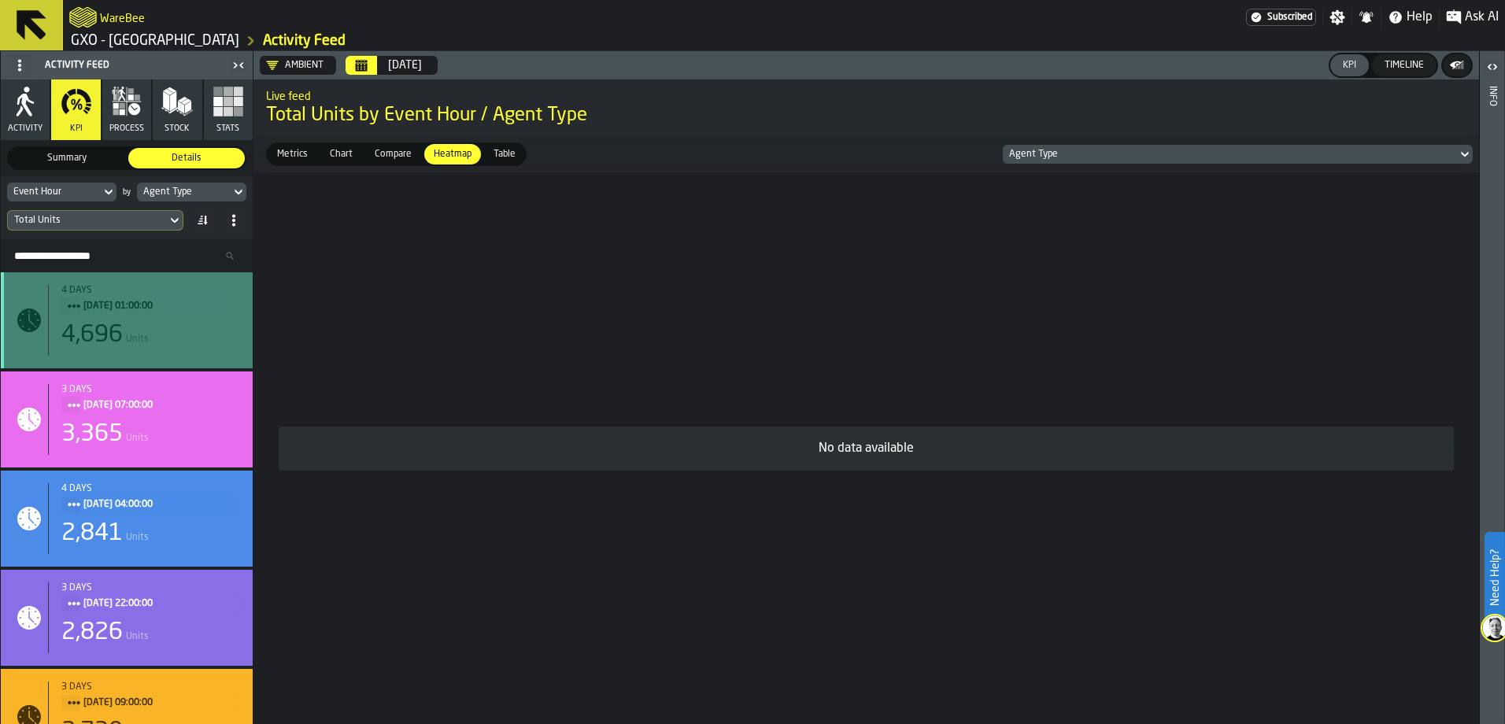
click at [120, 294] on div "4 days" at bounding box center [150, 290] width 179 height 11
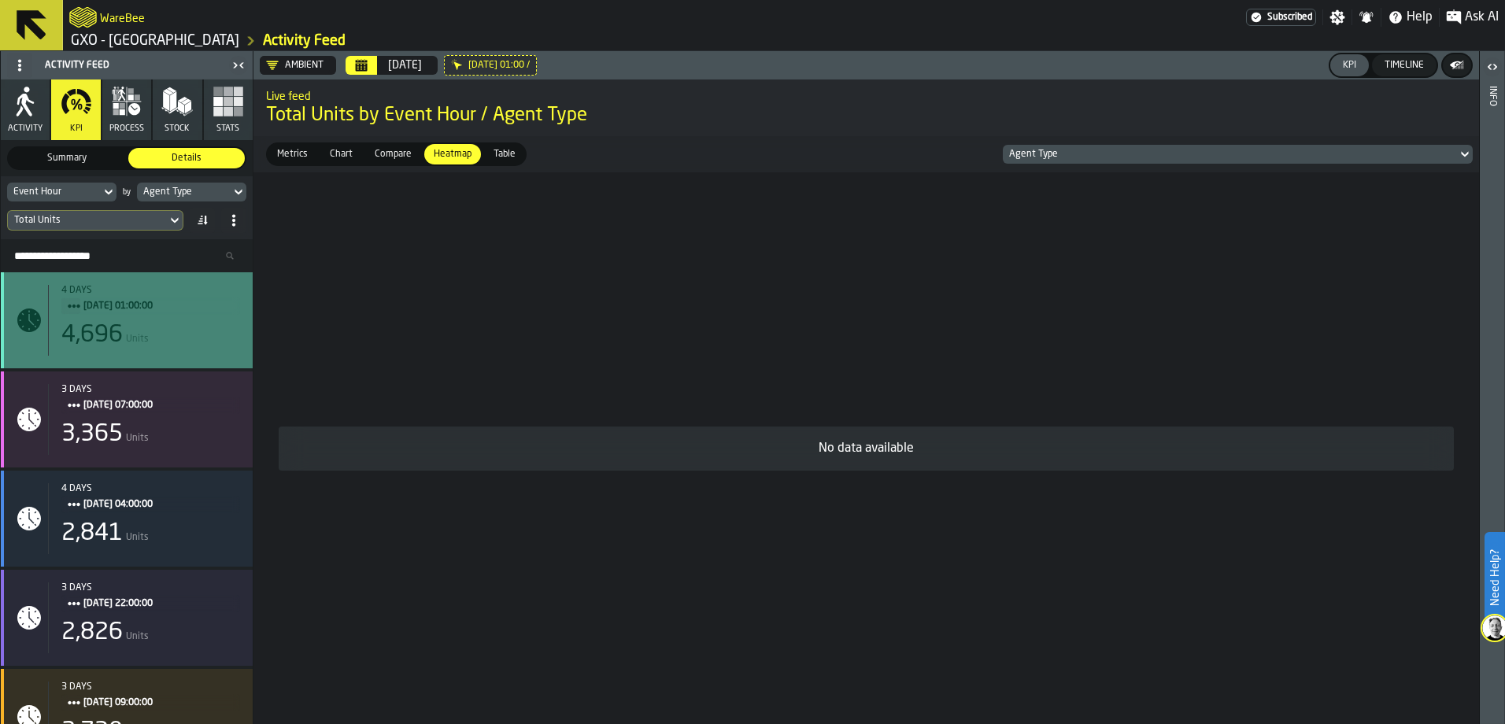
click at [175, 326] on div "4 days 09/08/2025, 01:00:00 4,696 Units" at bounding box center [144, 320] width 192 height 71
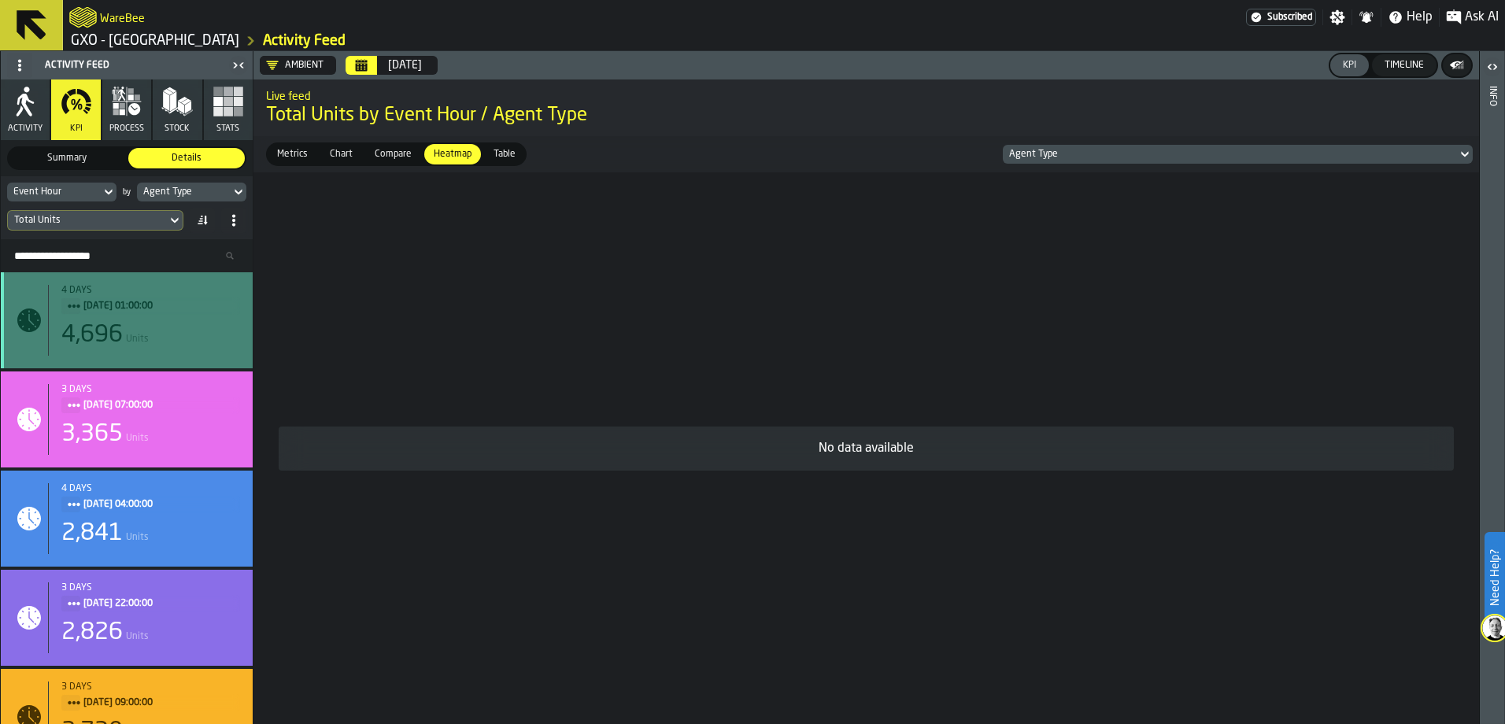
click at [173, 326] on div "4,696 Units" at bounding box center [150, 335] width 179 height 28
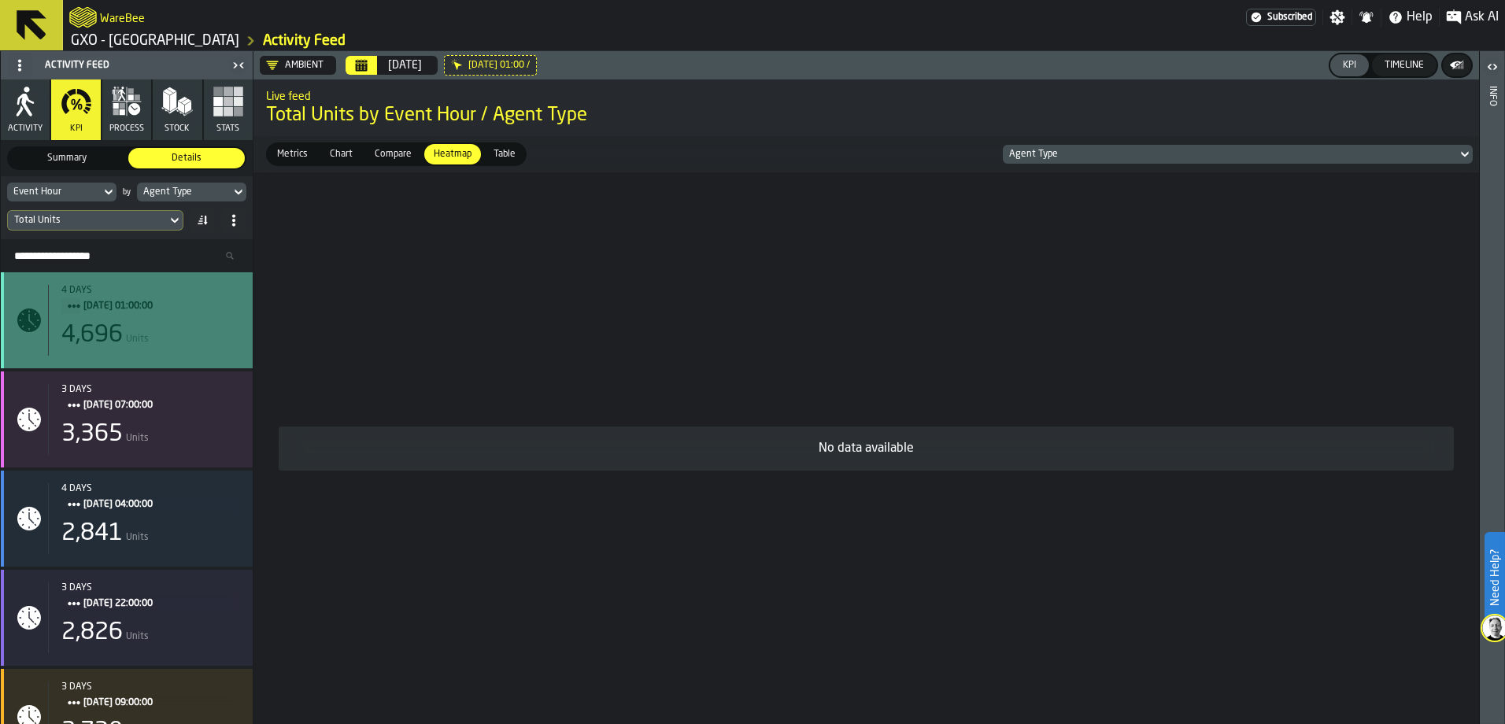
click at [180, 319] on div "4 days 09/08/2025, 01:00:00 4,696 Units" at bounding box center [144, 320] width 192 height 71
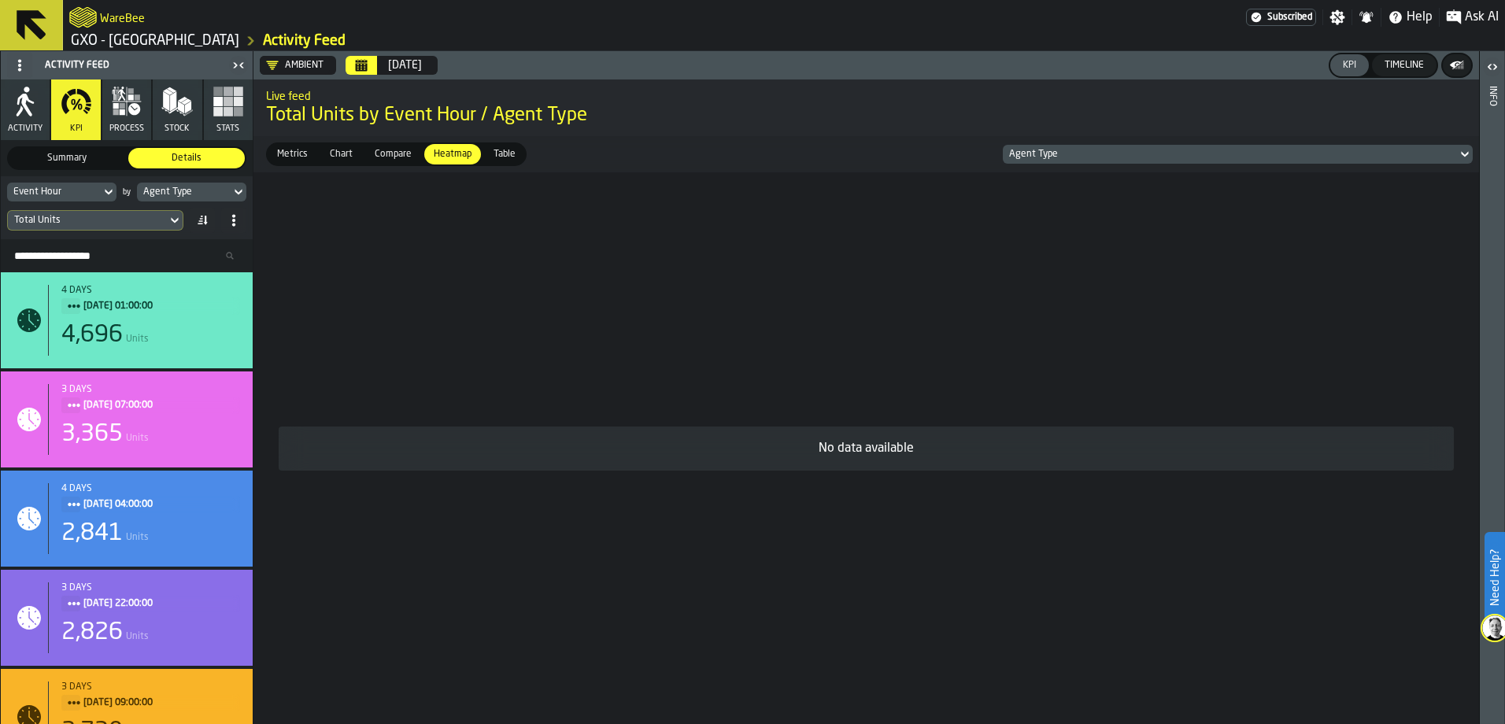
click at [1464, 150] on icon at bounding box center [1465, 154] width 16 height 19
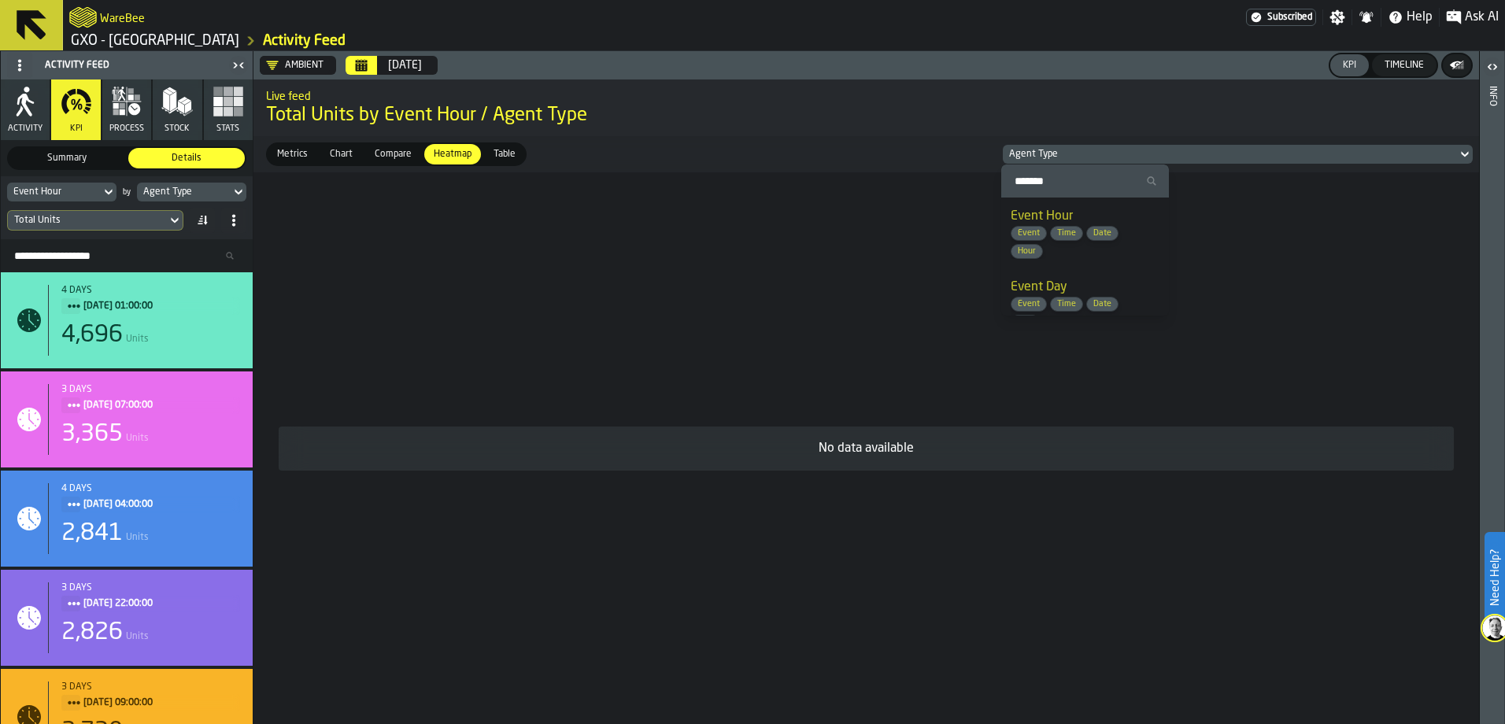
click at [1093, 231] on span "Date" at bounding box center [1102, 233] width 31 height 10
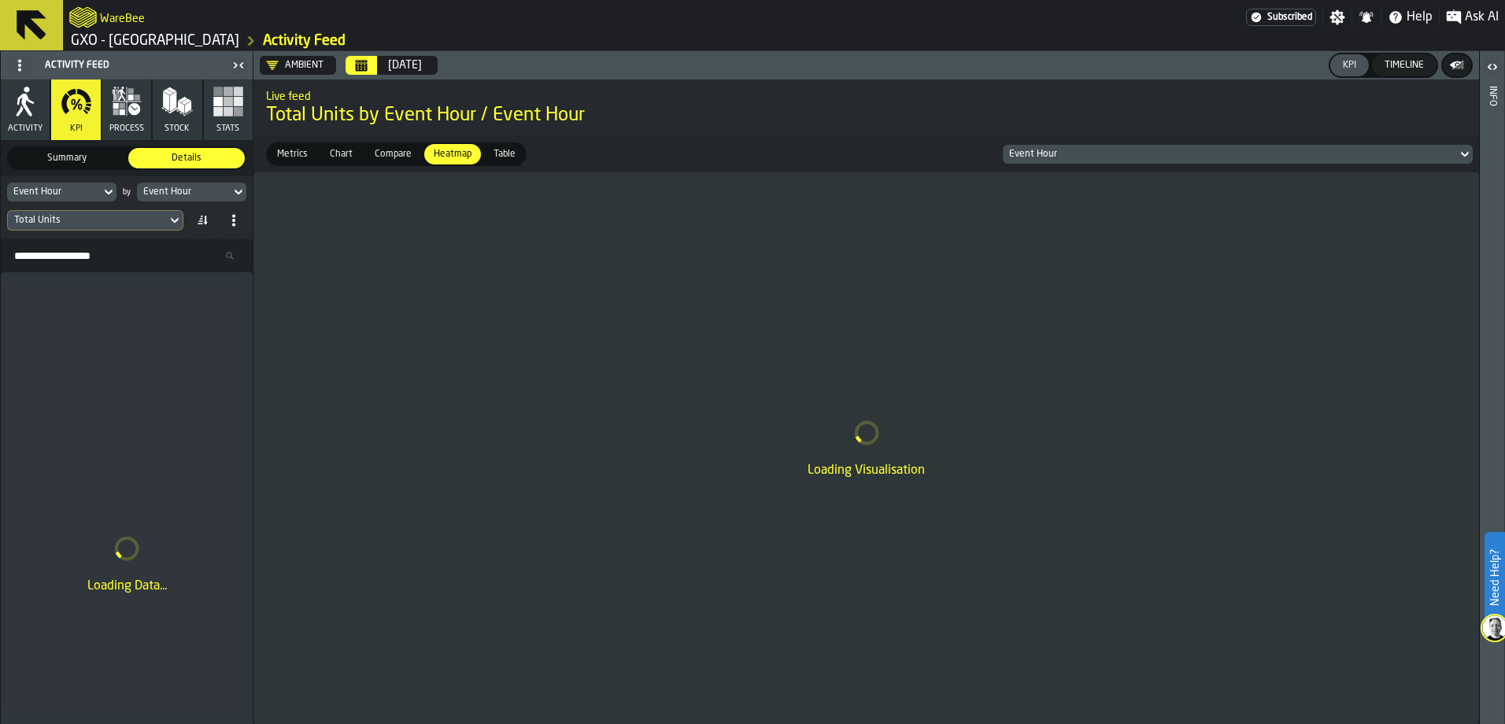
click at [65, 161] on span "Summary" at bounding box center [67, 158] width 110 height 14
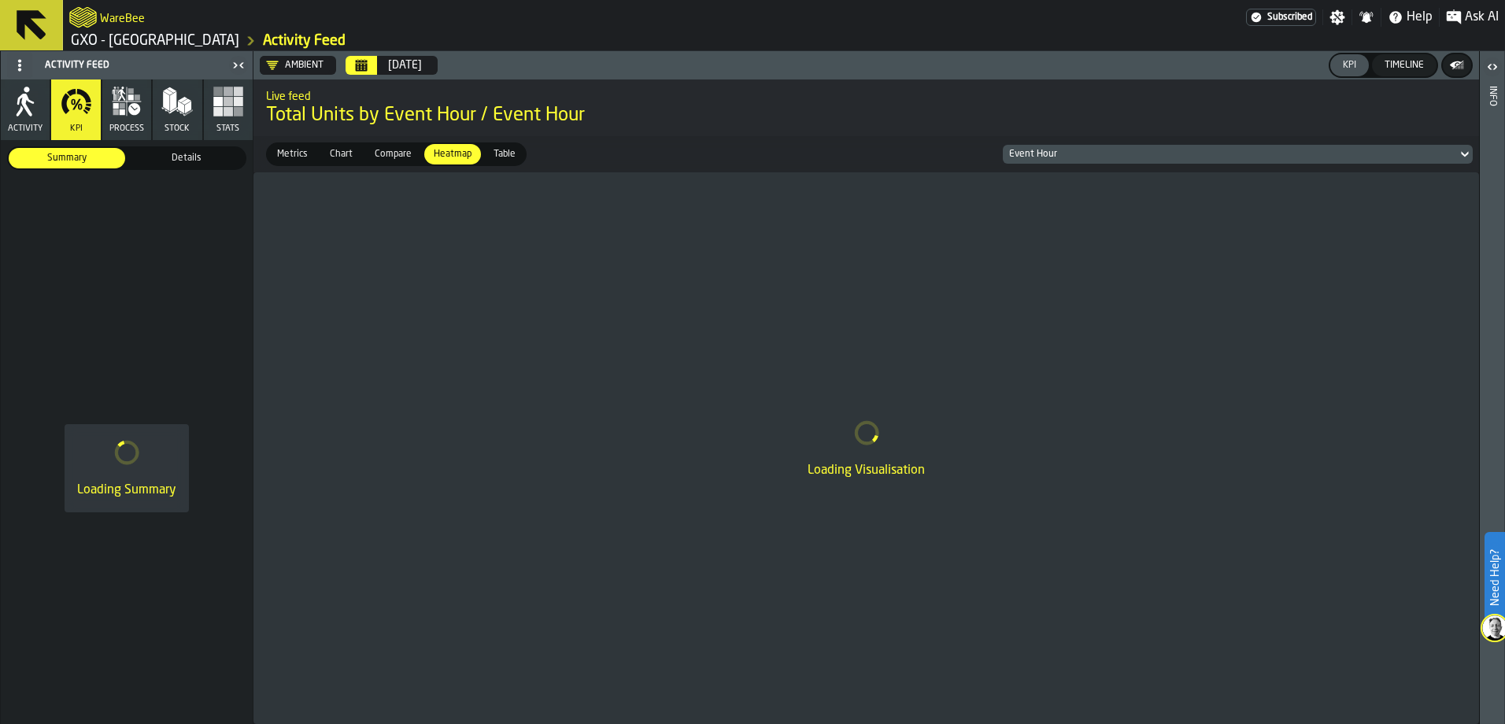
click at [213, 159] on span "Details" at bounding box center [186, 158] width 110 height 14
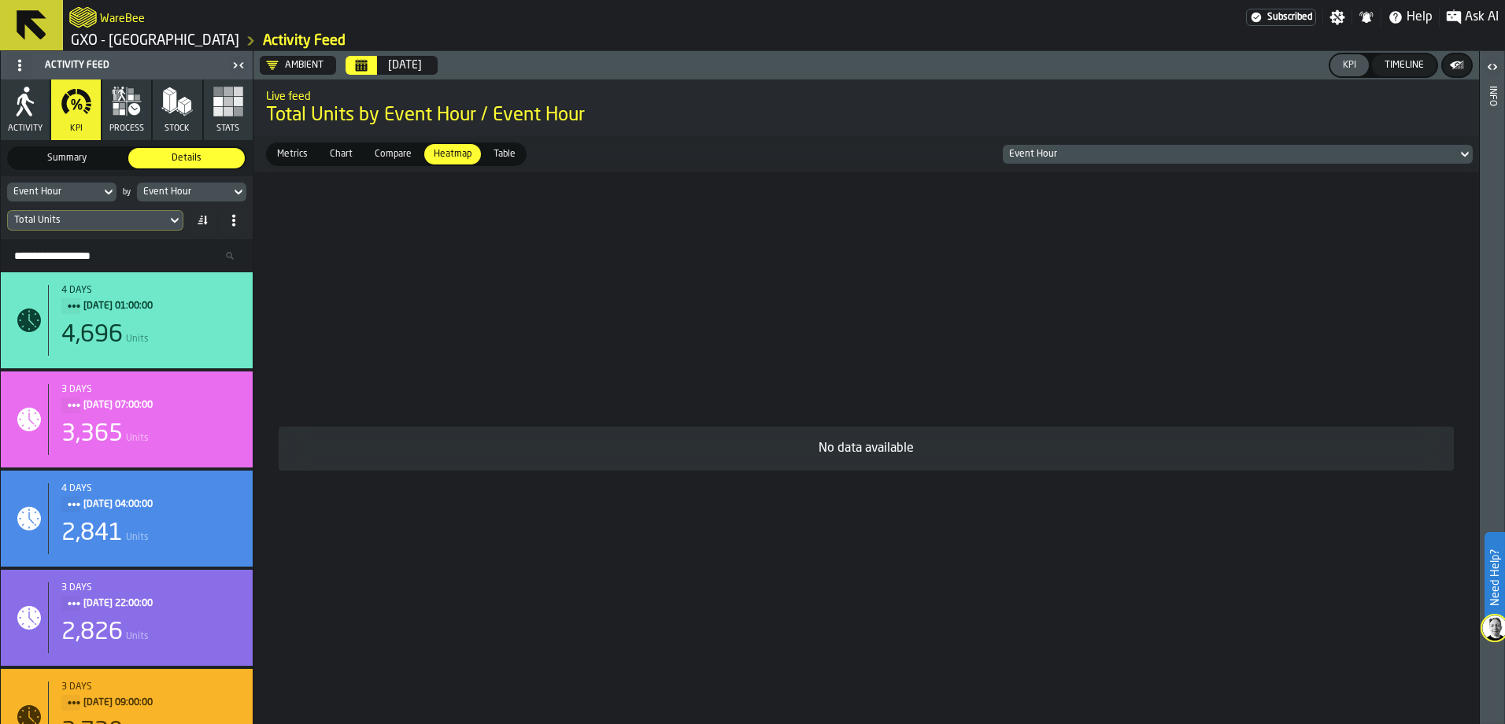
click at [1449, 151] on div "Event Hour" at bounding box center [1230, 154] width 442 height 11
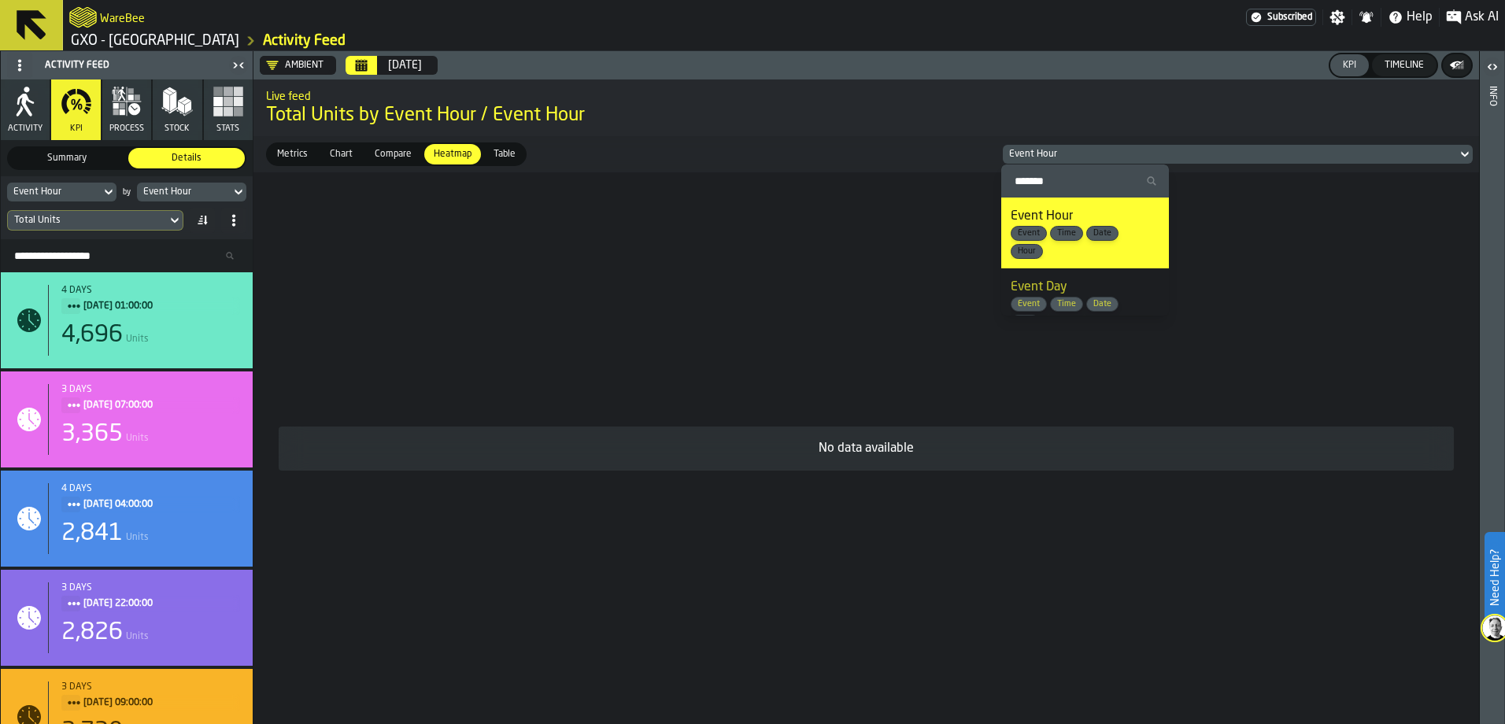
click at [1104, 231] on span "Date" at bounding box center [1102, 233] width 31 height 10
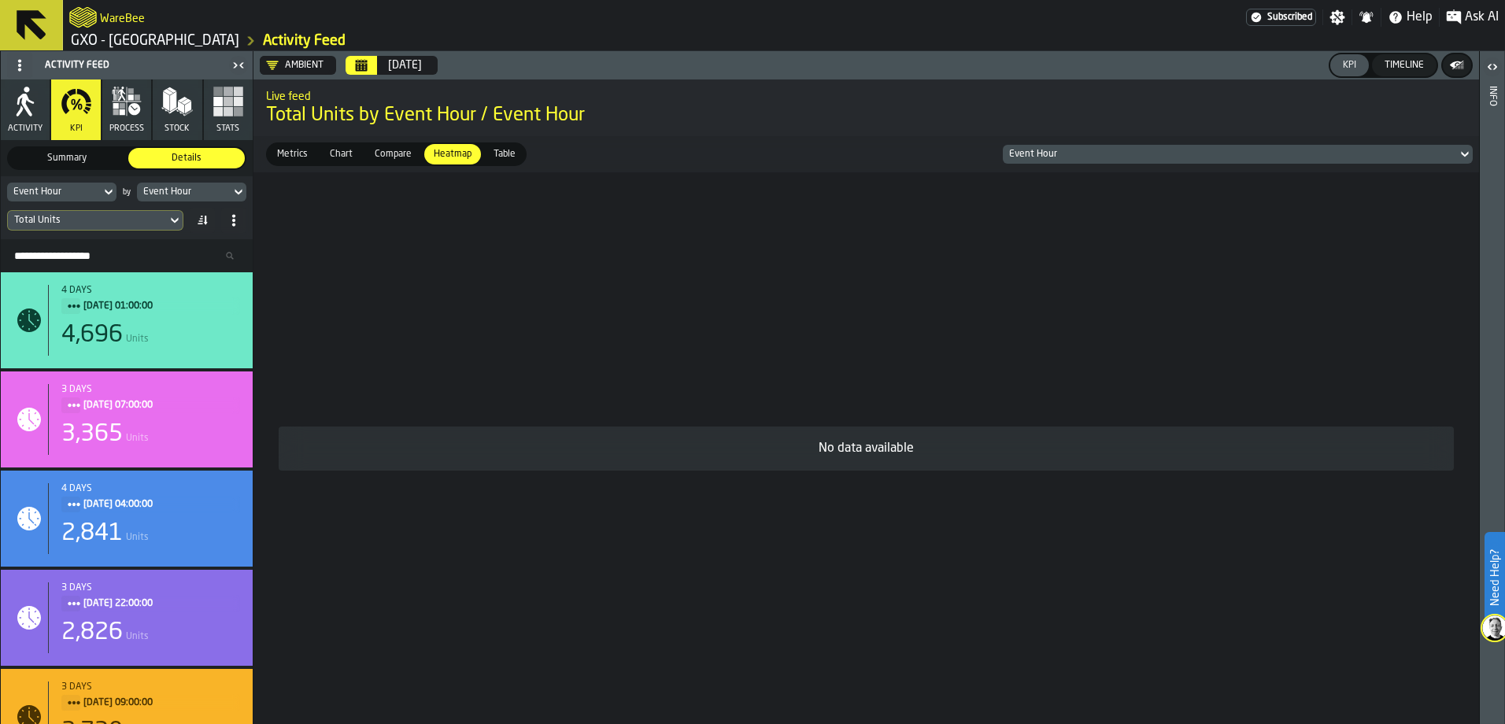
click at [107, 194] on icon at bounding box center [108, 193] width 7 height 6
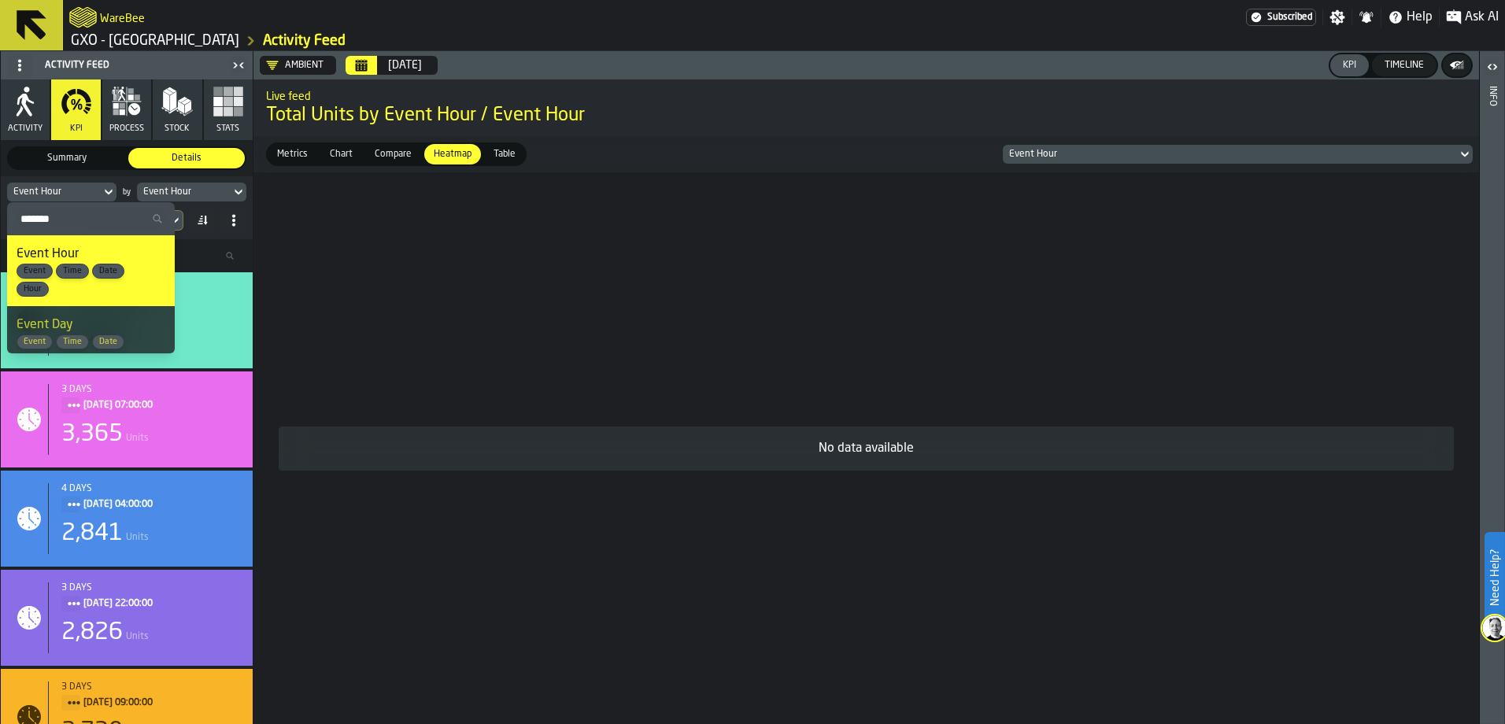
click at [109, 268] on span "Date" at bounding box center [108, 271] width 31 height 10
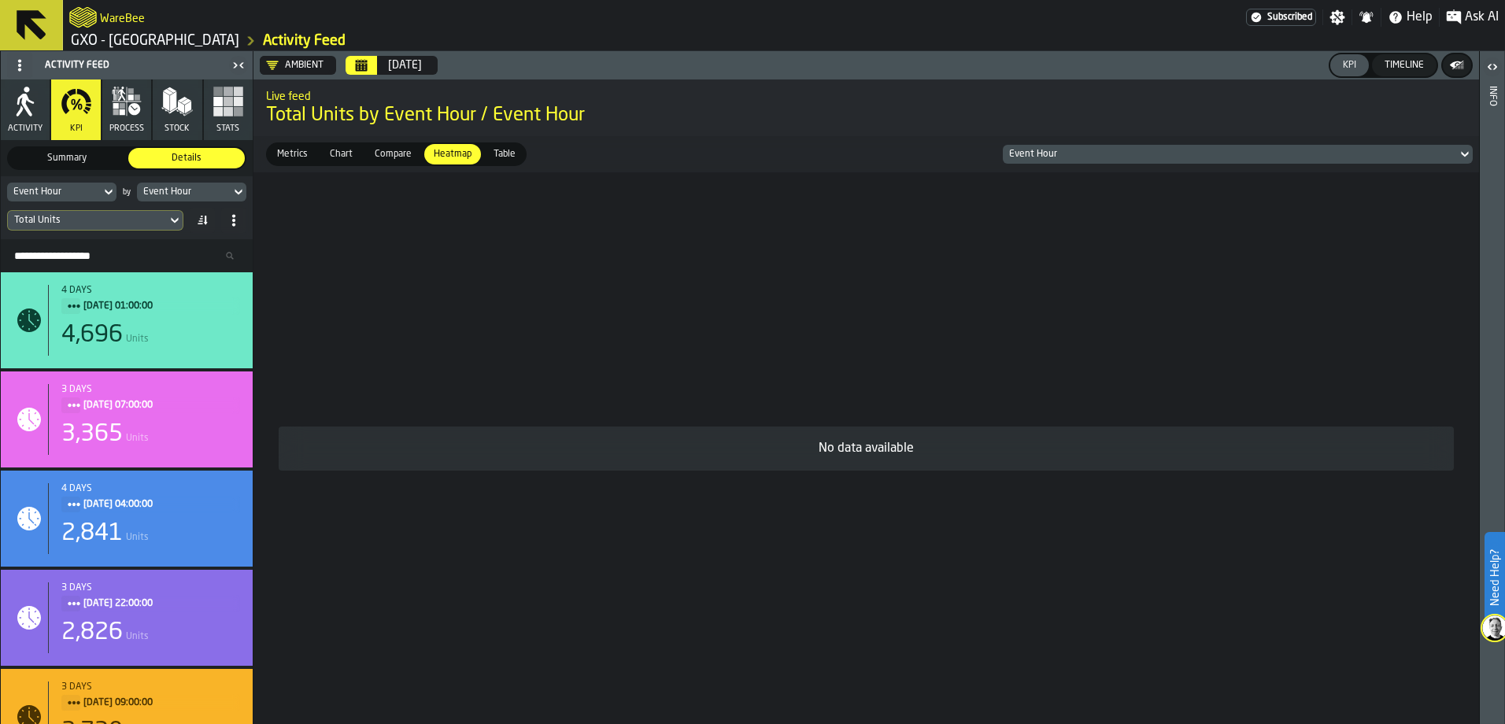
click at [109, 194] on icon at bounding box center [108, 193] width 7 height 6
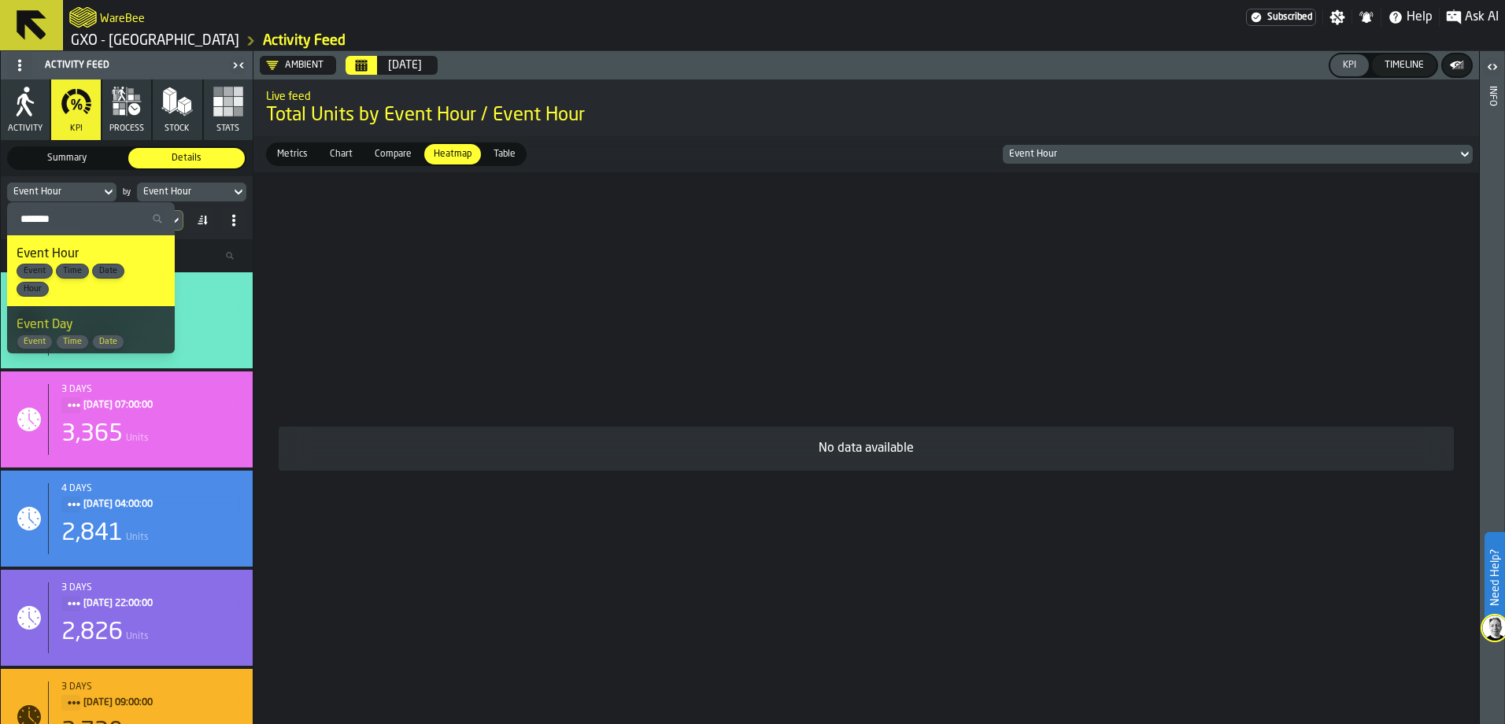
click at [69, 274] on span "Time" at bounding box center [72, 271] width 31 height 10
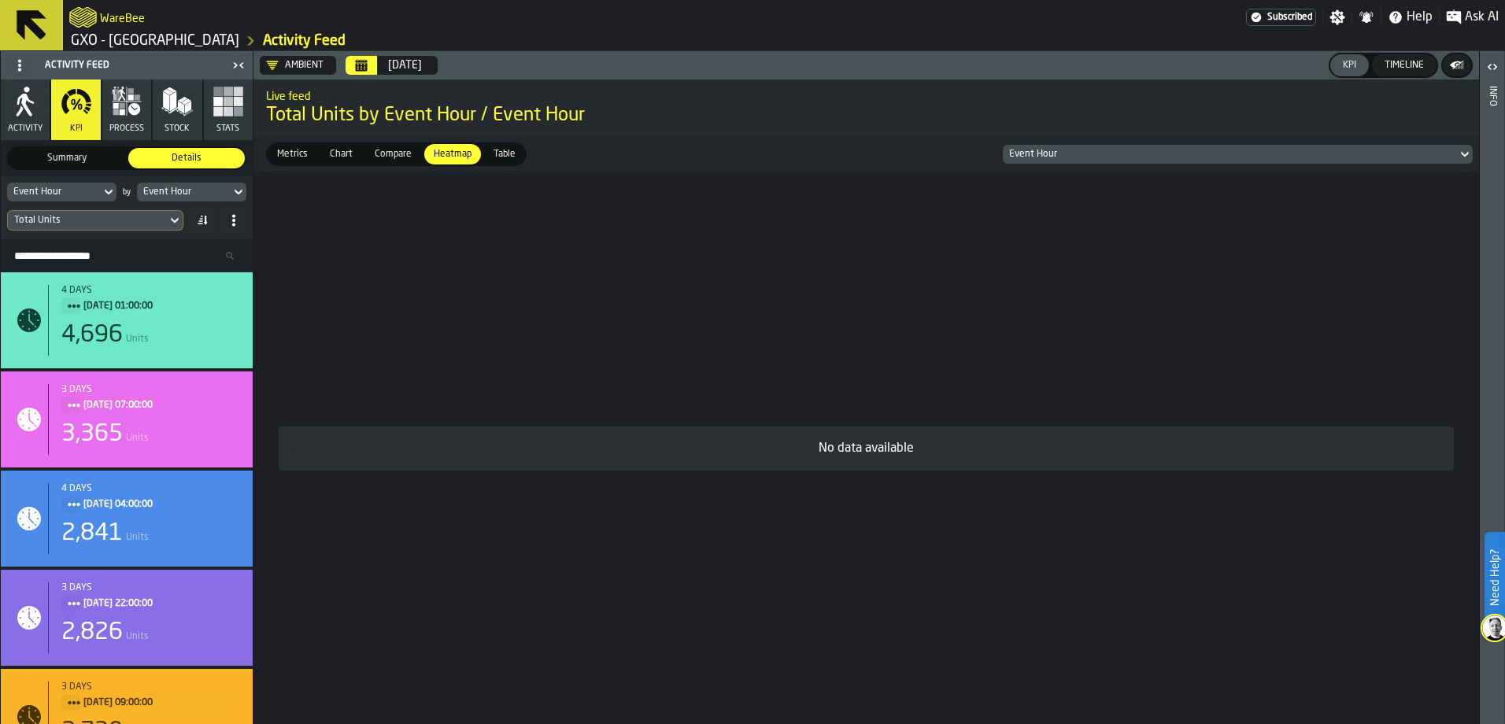
click at [108, 194] on icon at bounding box center [108, 193] width 7 height 6
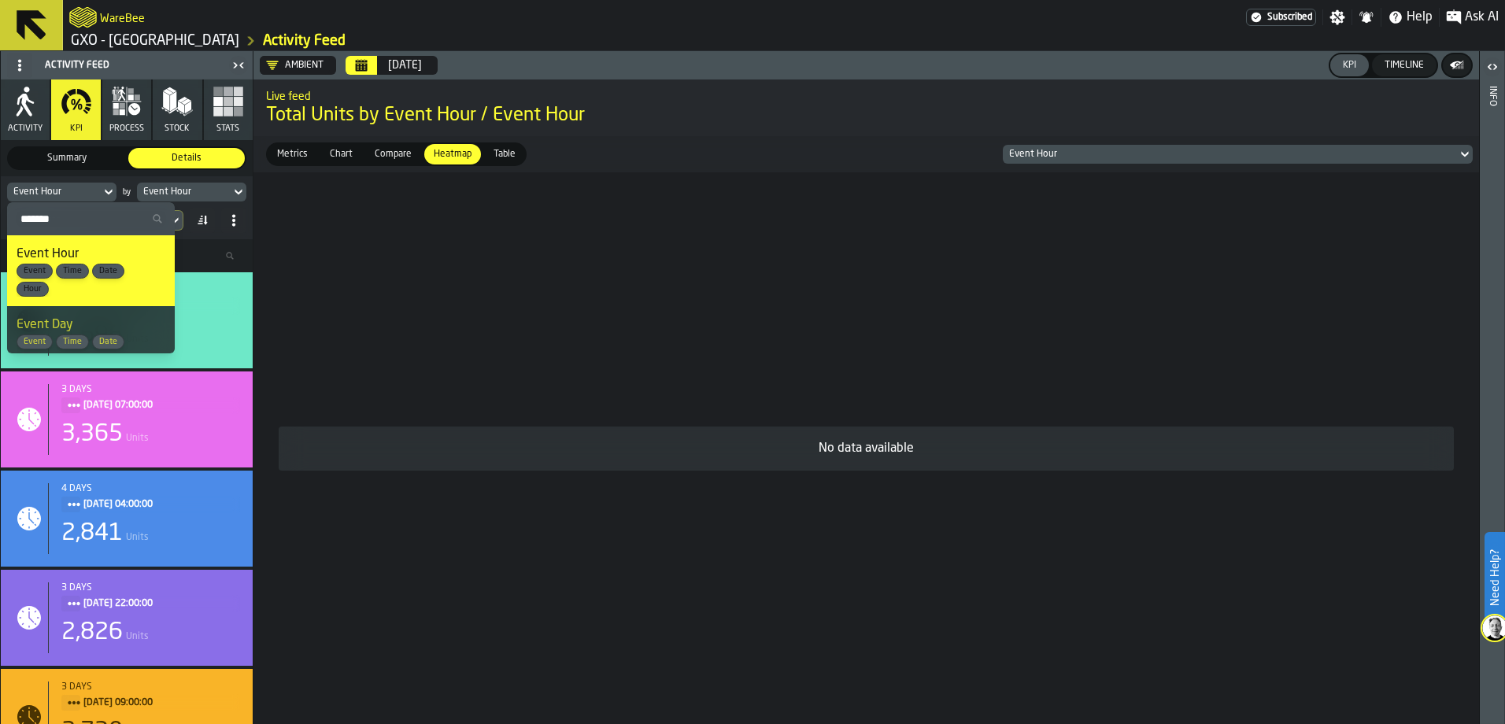
click at [22, 272] on span "Event" at bounding box center [34, 271] width 35 height 10
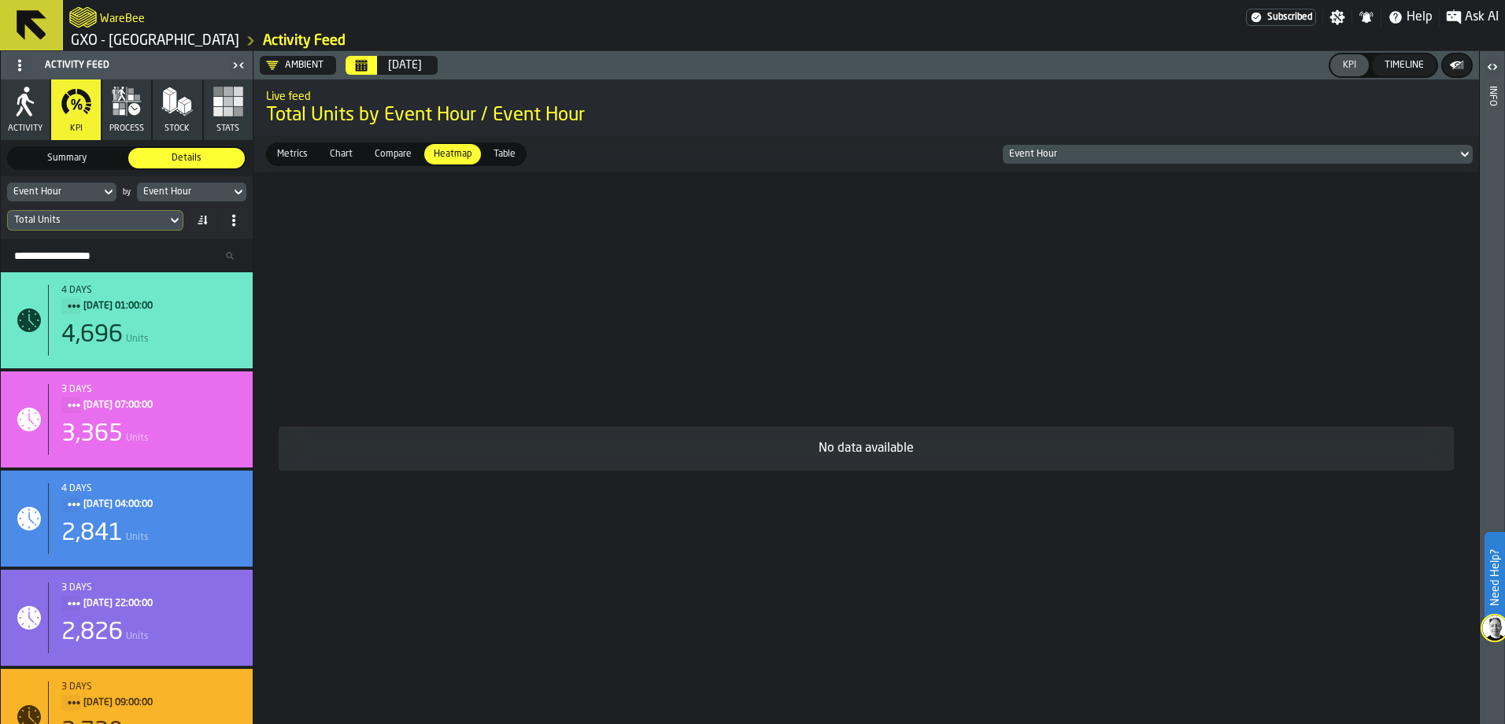
click at [109, 189] on icon at bounding box center [109, 192] width 16 height 19
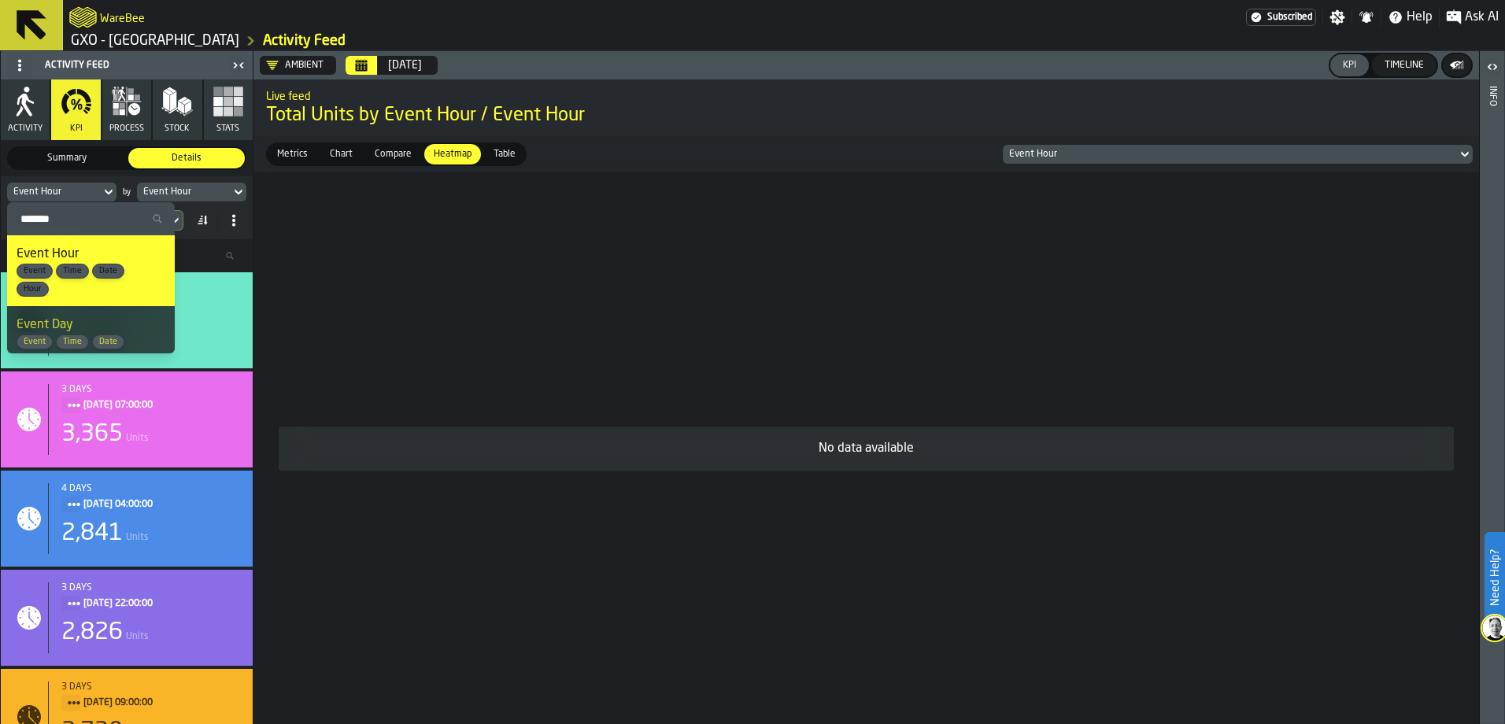
click at [33, 283] on div "Hour" at bounding box center [33, 289] width 32 height 15
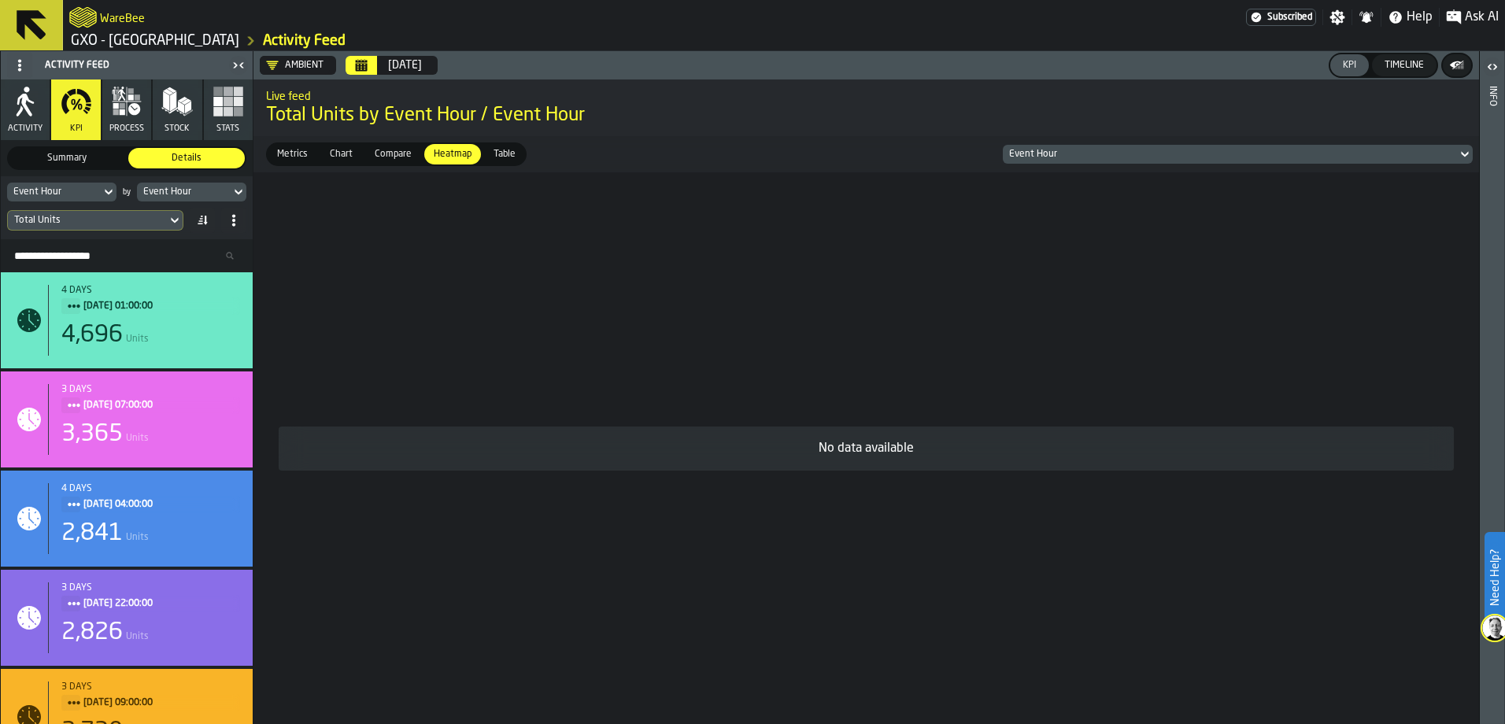
click at [120, 192] on div "Event Hour by Event Hour" at bounding box center [126, 192] width 239 height 19
click at [117, 193] on div "Event Hour by Event Hour" at bounding box center [126, 192] width 239 height 19
click at [111, 193] on icon at bounding box center [108, 193] width 7 height 6
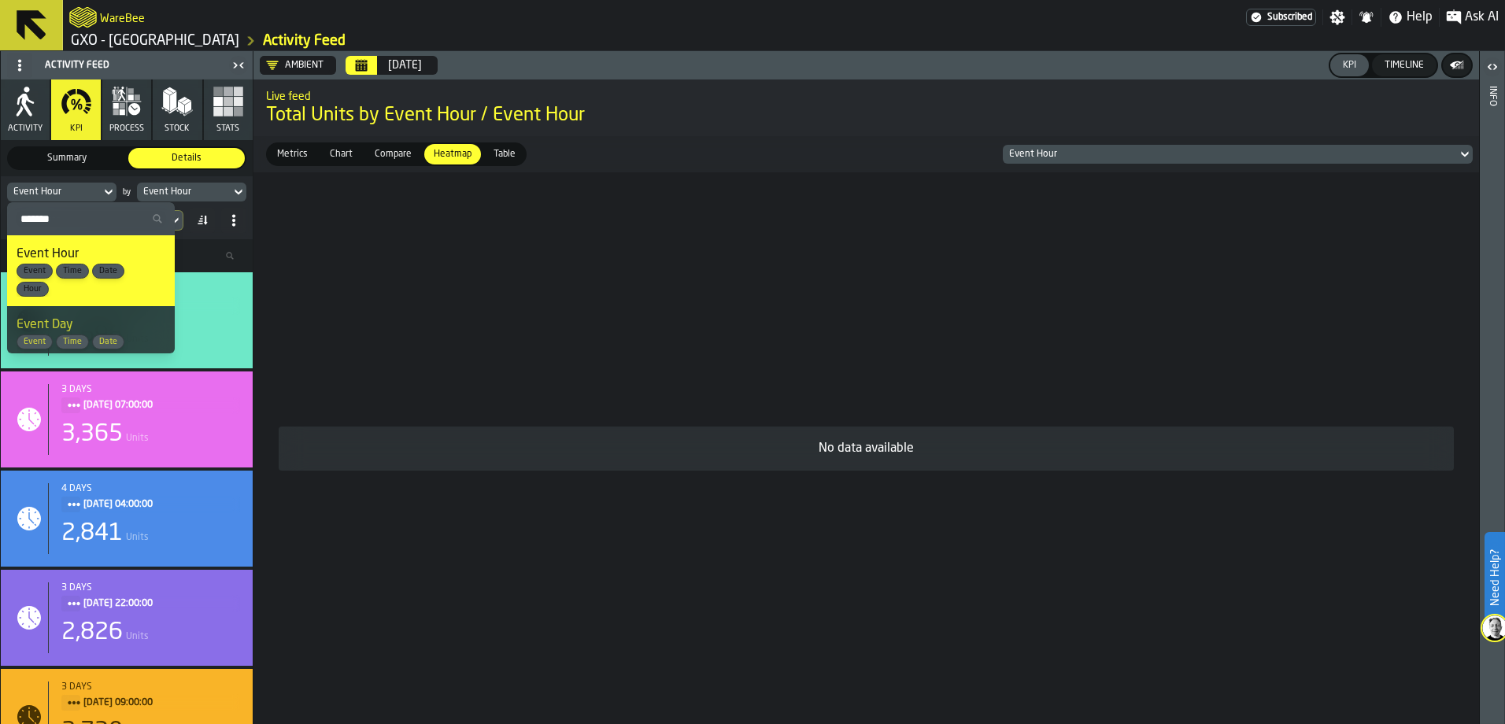
scroll to position [68, 0]
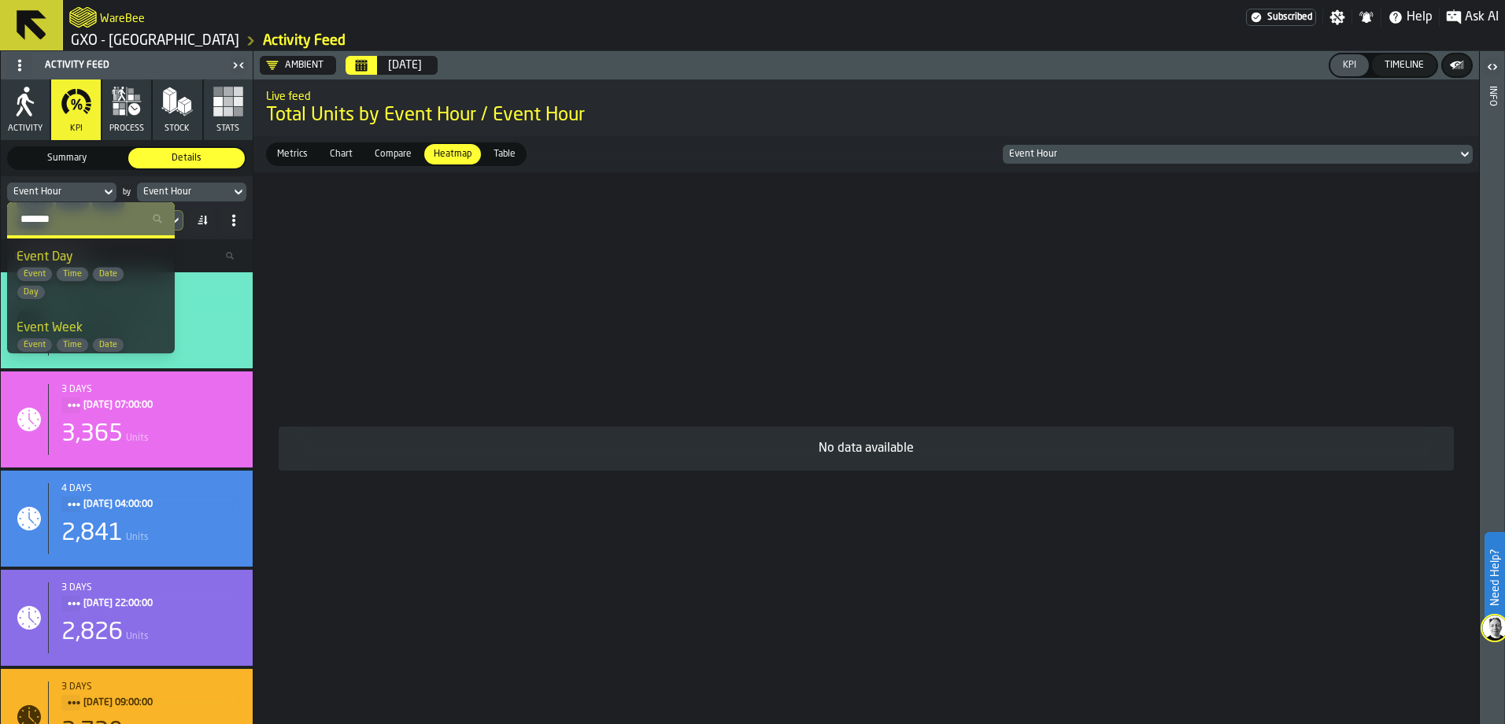
click at [113, 270] on span "Date" at bounding box center [108, 274] width 31 height 10
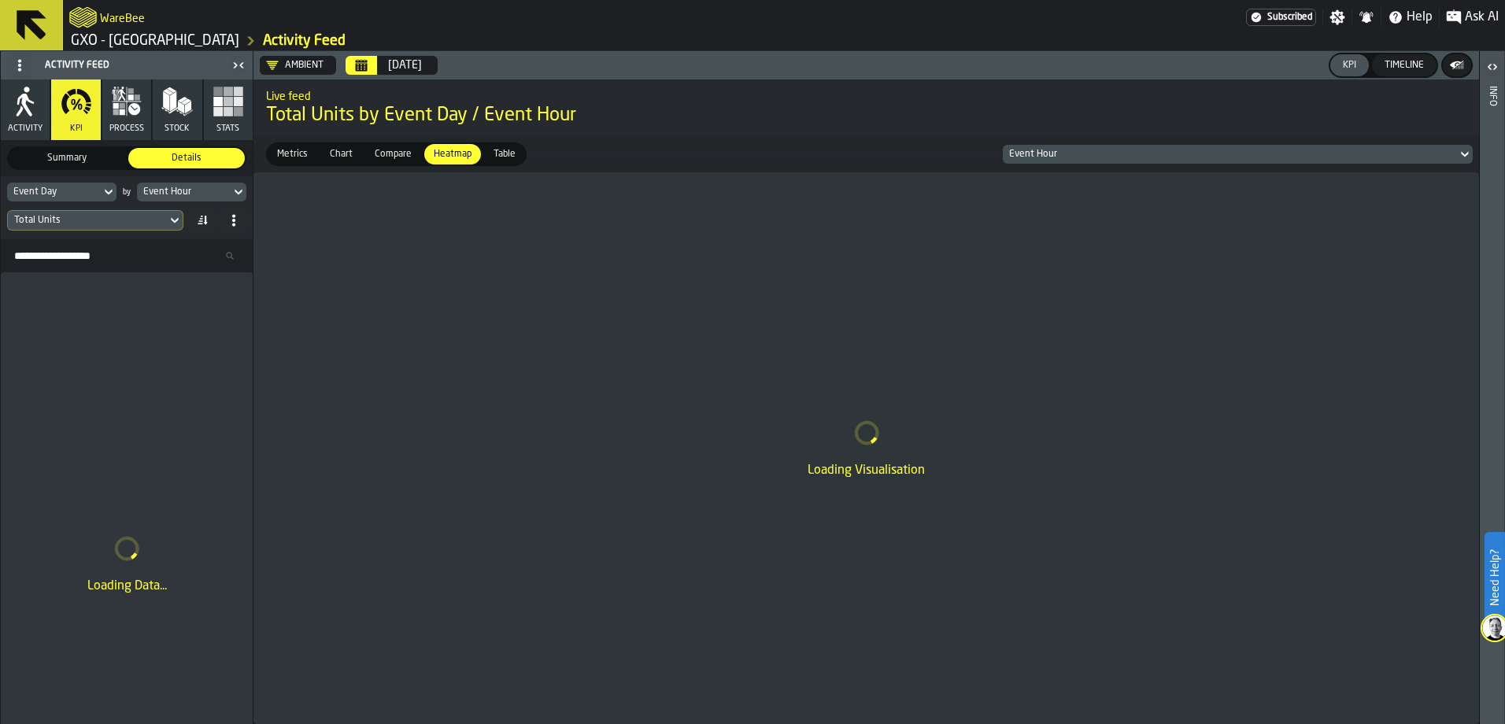
click at [176, 220] on icon at bounding box center [175, 220] width 16 height 19
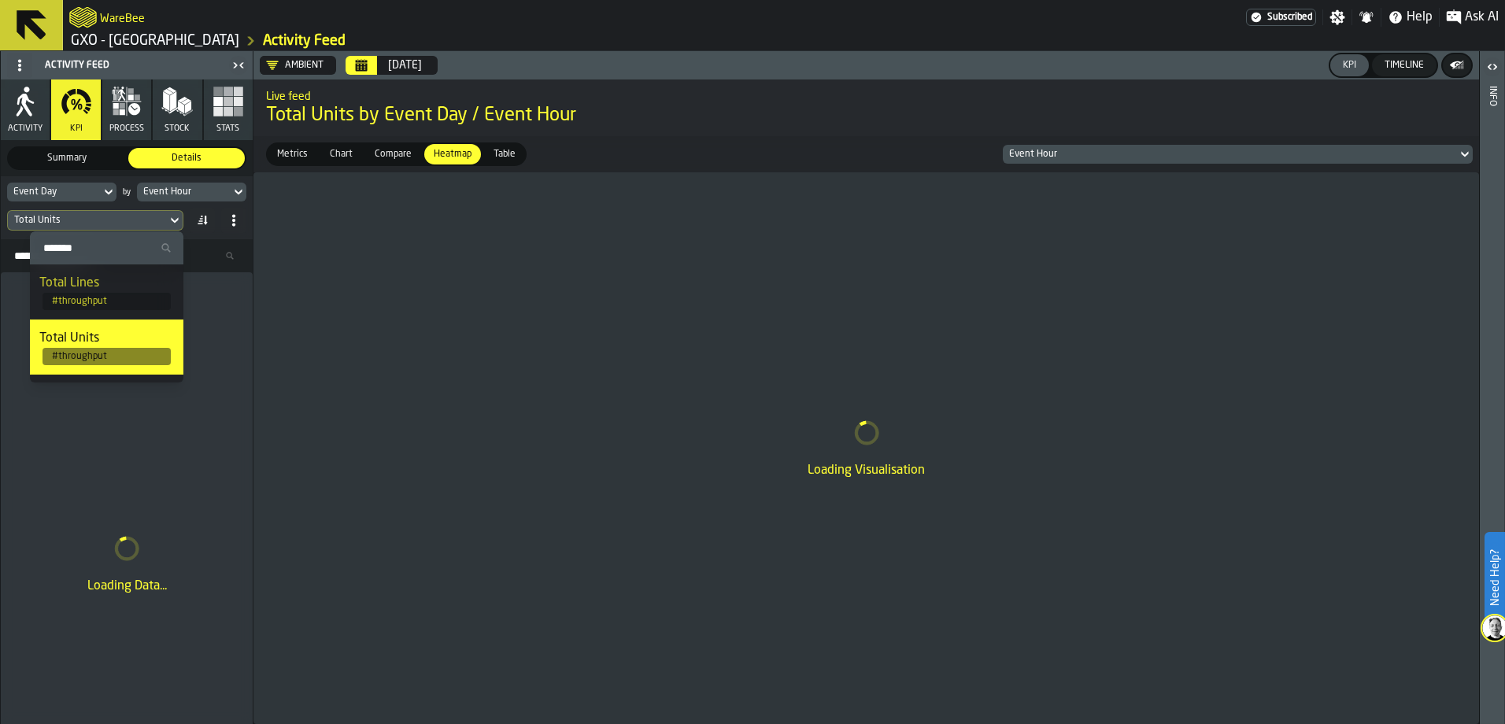
click at [135, 275] on div "Total Lines" at bounding box center [106, 283] width 135 height 19
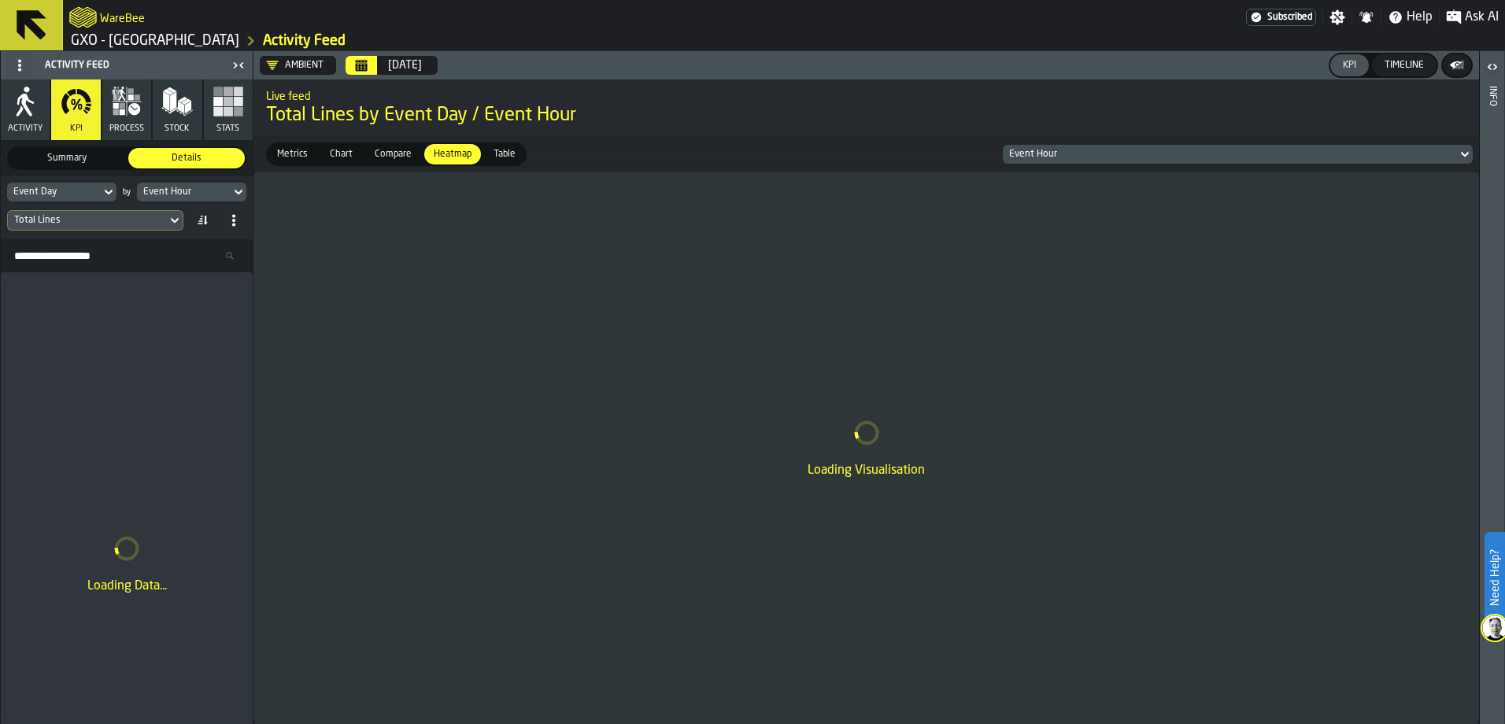
click at [233, 191] on icon at bounding box center [239, 192] width 16 height 19
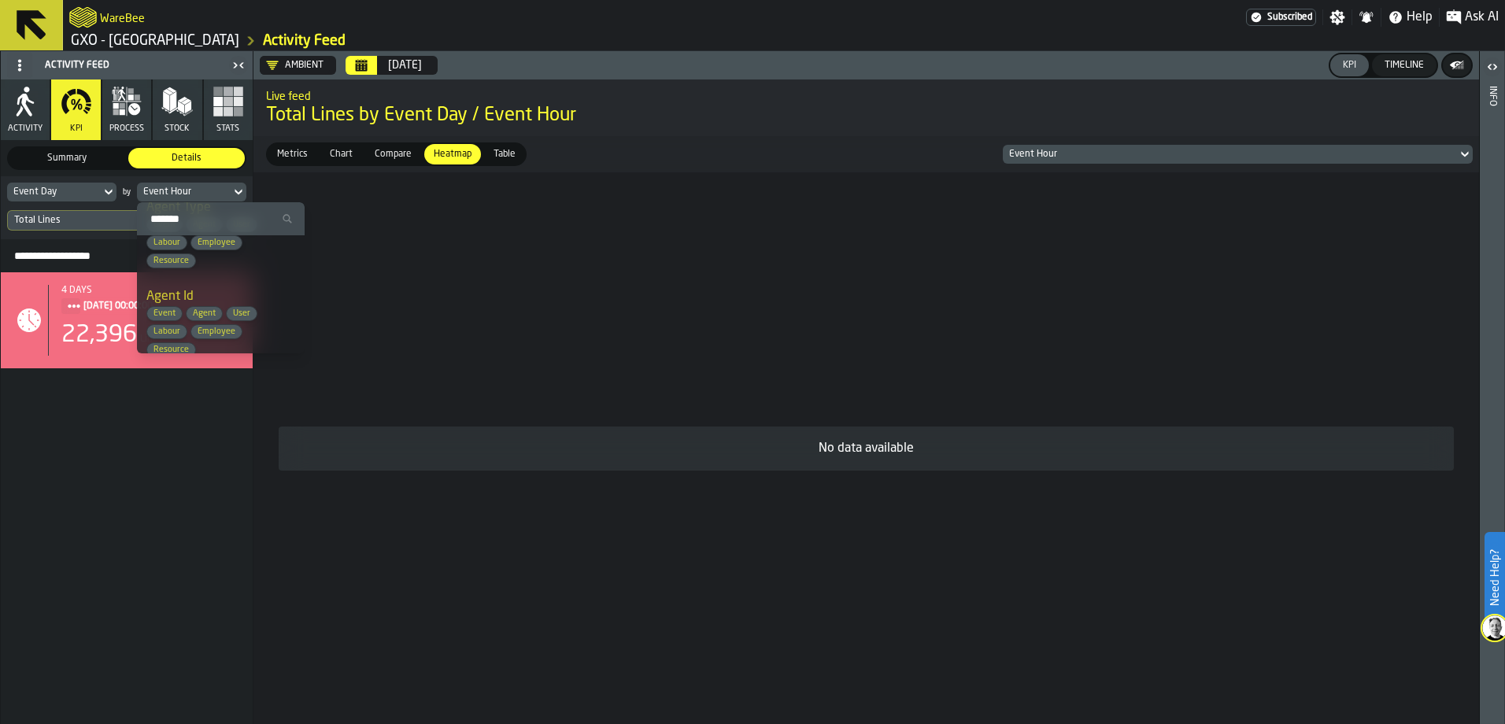
scroll to position [271, 0]
click at [228, 302] on span "User" at bounding box center [242, 302] width 30 height 10
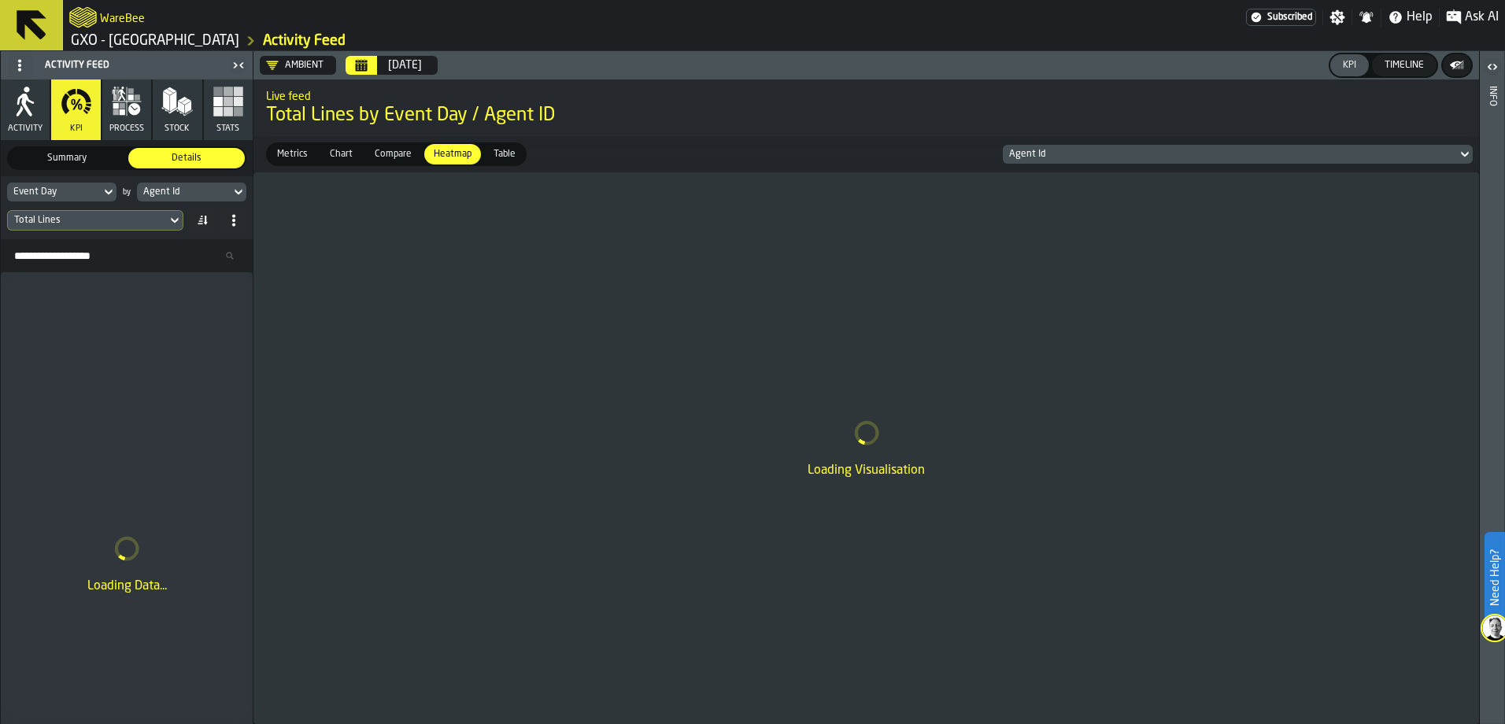
click at [175, 217] on icon at bounding box center [175, 220] width 16 height 19
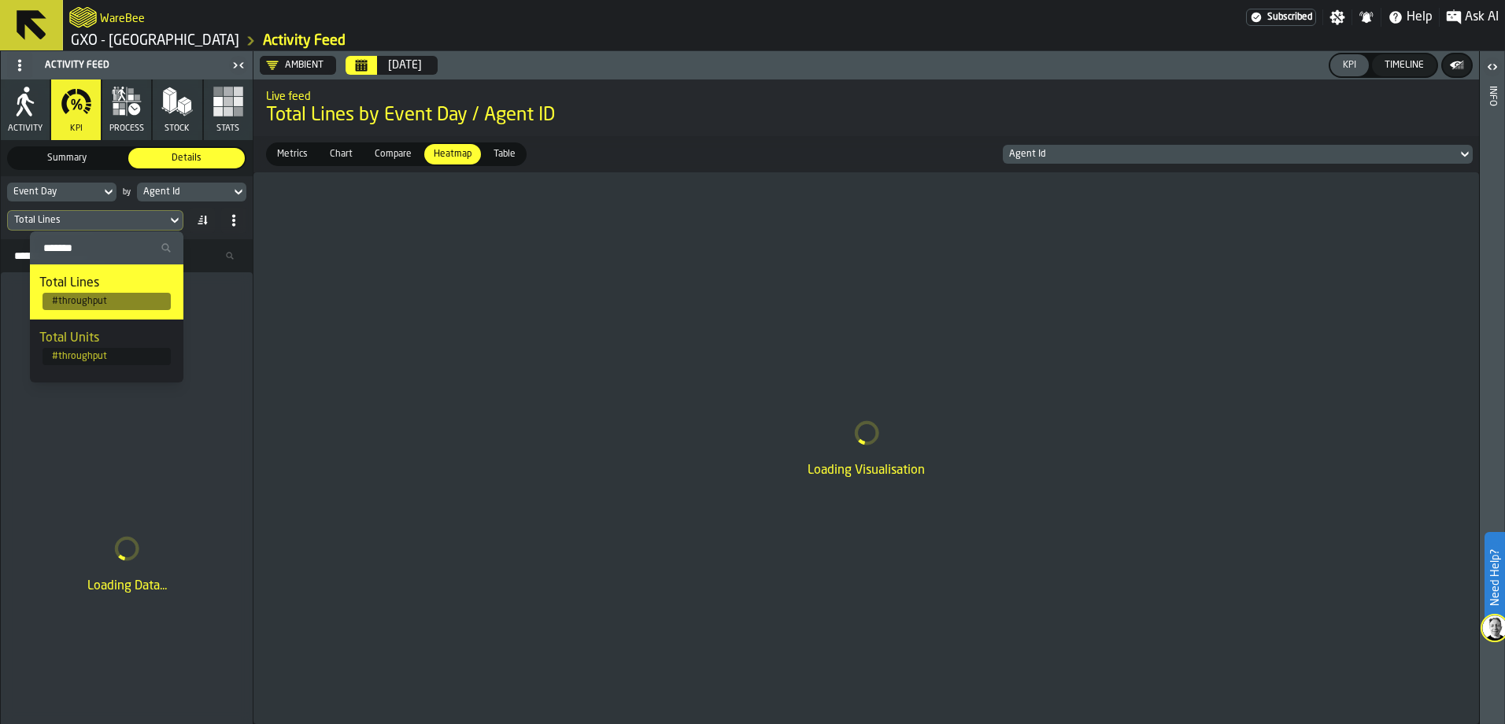
click at [113, 332] on div "Total Units" at bounding box center [106, 338] width 135 height 19
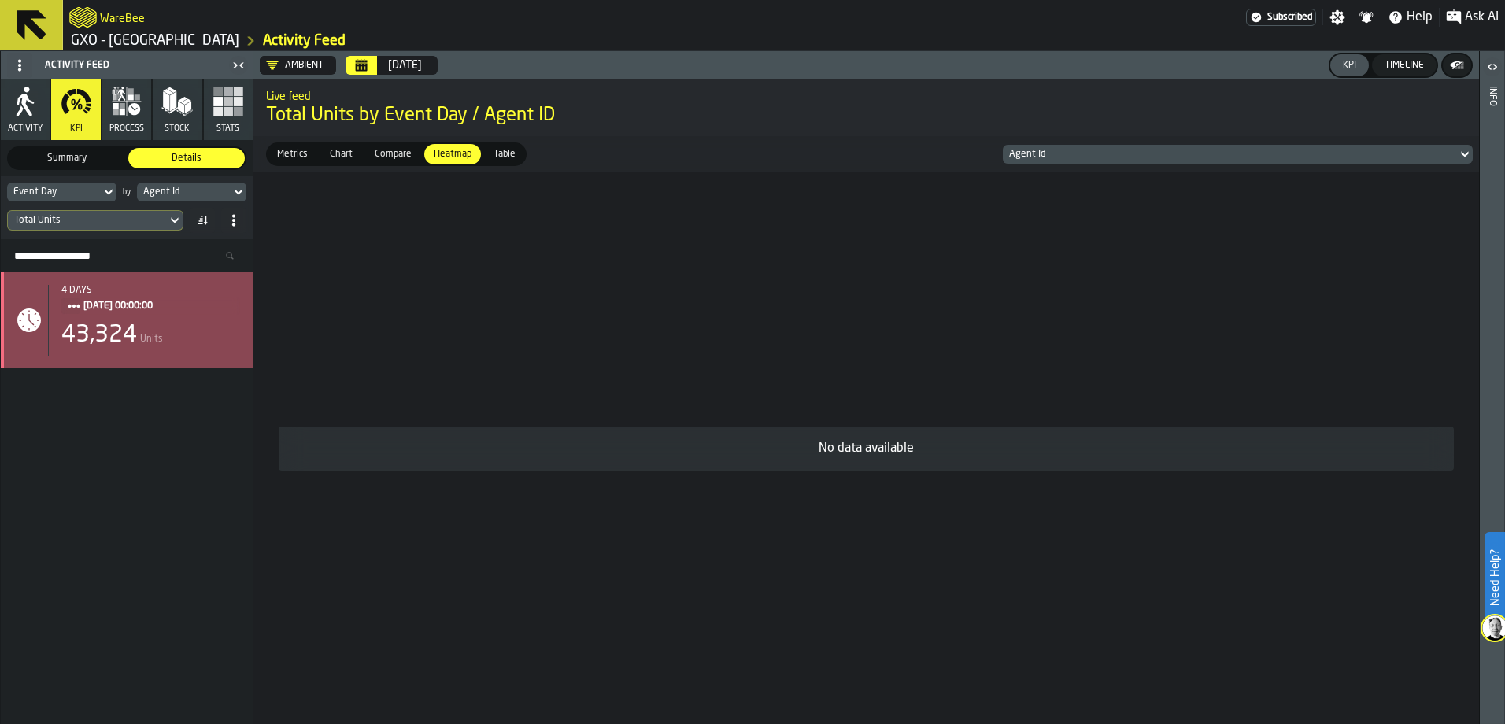
click at [139, 302] on span "09/08/2025, 00:00:00" at bounding box center [155, 306] width 144 height 17
click at [143, 293] on div "4 days" at bounding box center [150, 290] width 179 height 11
click at [88, 303] on span "09/08/2025, 00:00:00" at bounding box center [155, 306] width 144 height 17
click at [87, 303] on span "09/08/2025, 00:00:00" at bounding box center [155, 306] width 144 height 17
click at [47, 306] on div "stat-" at bounding box center [30, 320] width 35 height 31
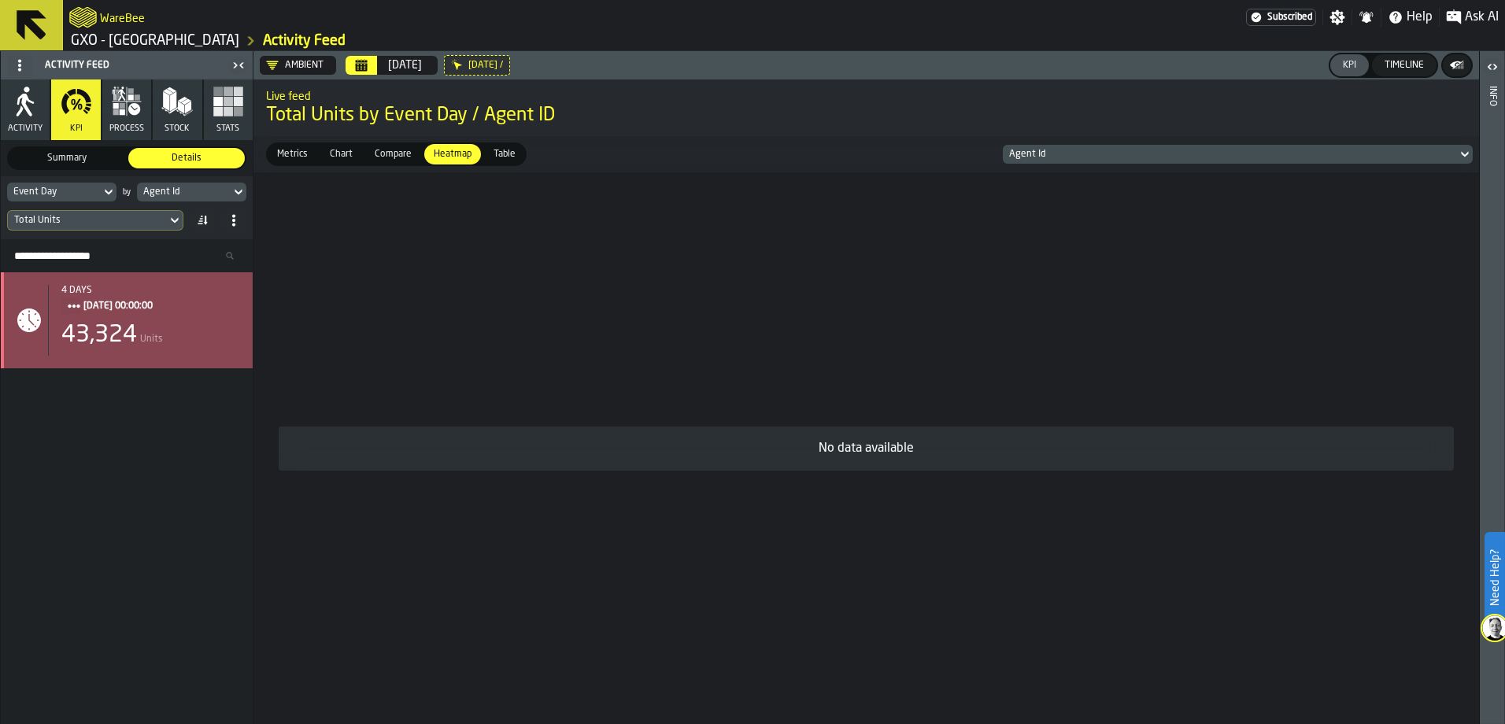
click at [46, 306] on div "stat-" at bounding box center [30, 320] width 35 height 31
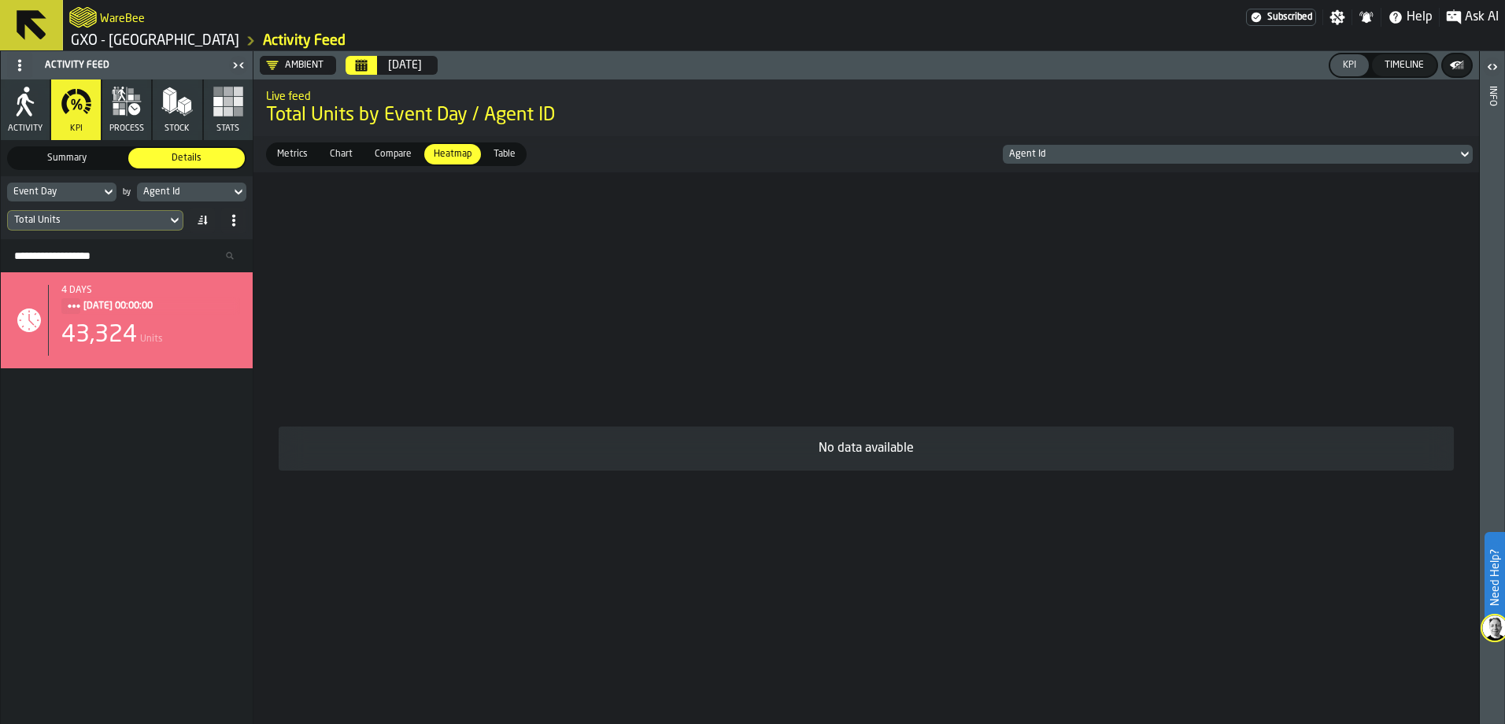
click at [376, 152] on span "Compare" at bounding box center [393, 154] width 50 height 14
click at [343, 151] on span "Chart" at bounding box center [341, 154] width 35 height 14
click at [342, 154] on span "Chart" at bounding box center [341, 154] width 35 height 14
click at [1156, 157] on div "Agent Id" at bounding box center [1230, 154] width 442 height 11
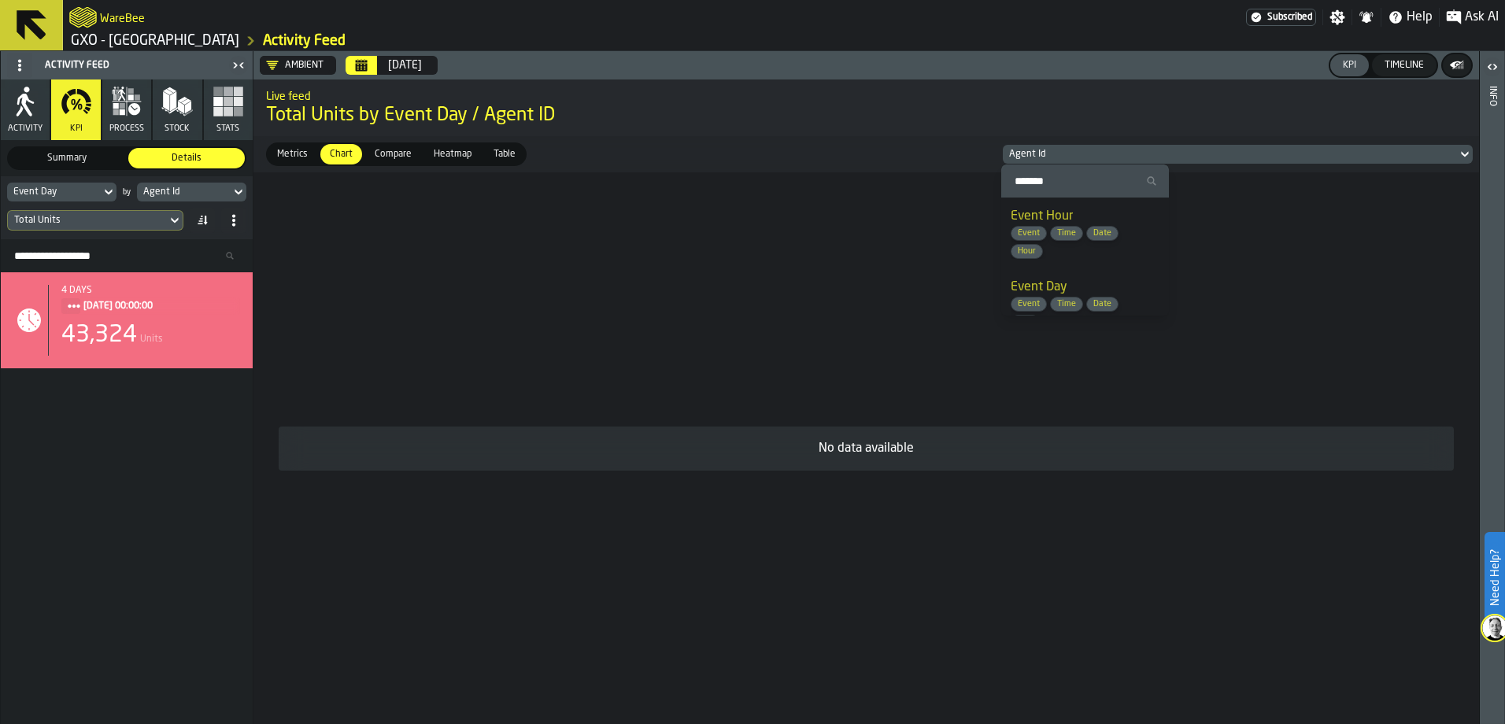
click at [1103, 106] on span "Total Units by Event Day / Agent ID" at bounding box center [866, 115] width 1201 height 25
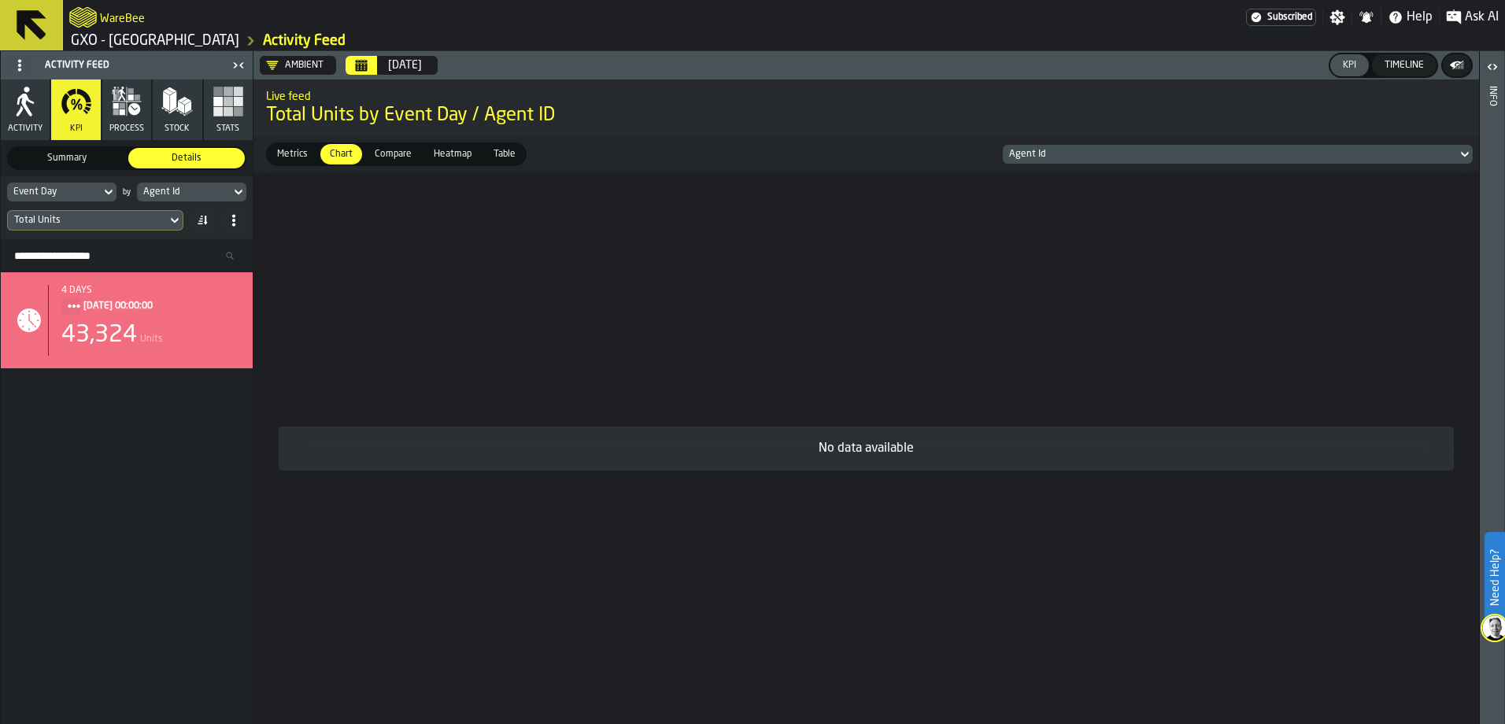
click at [1402, 65] on div "Timeline" at bounding box center [1404, 65] width 52 height 11
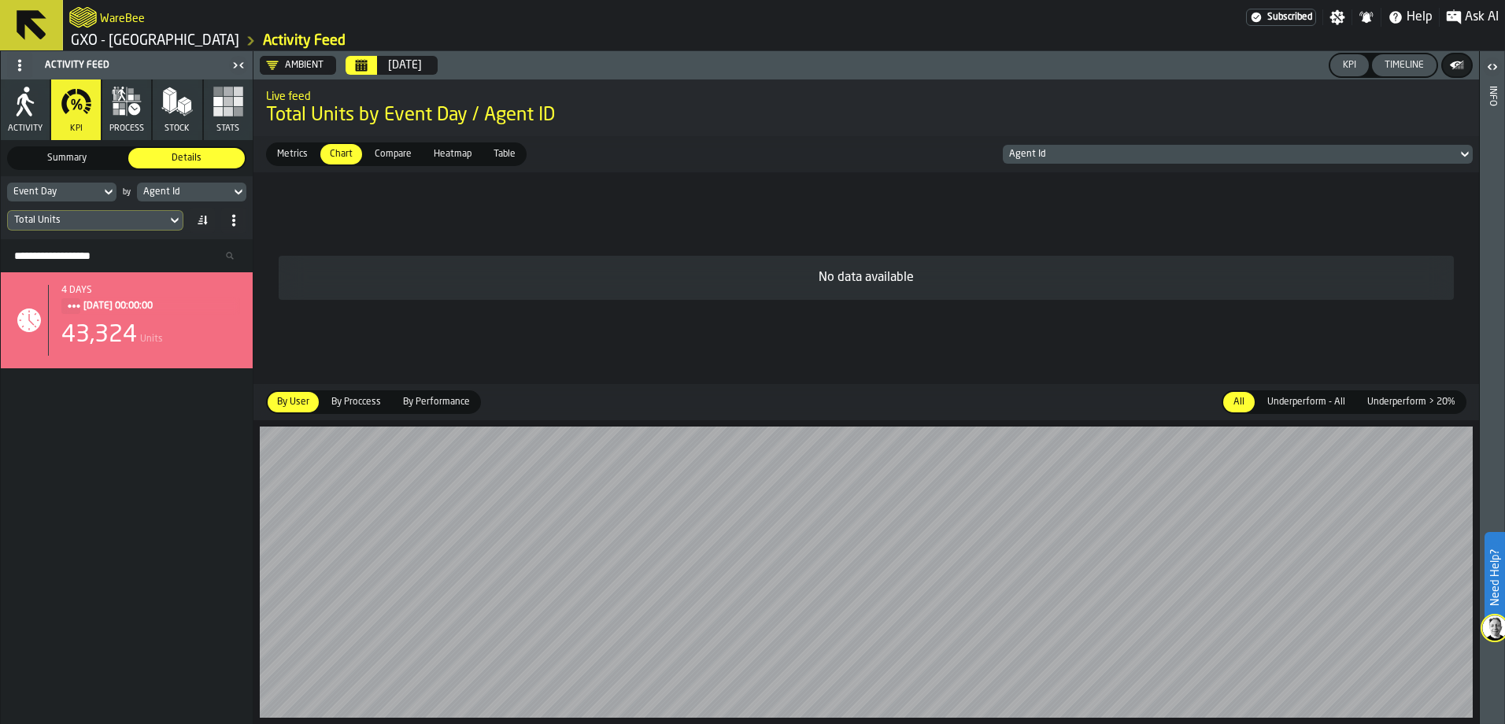
click at [1459, 64] on polygon "button-" at bounding box center [1458, 65] width 12 height 9
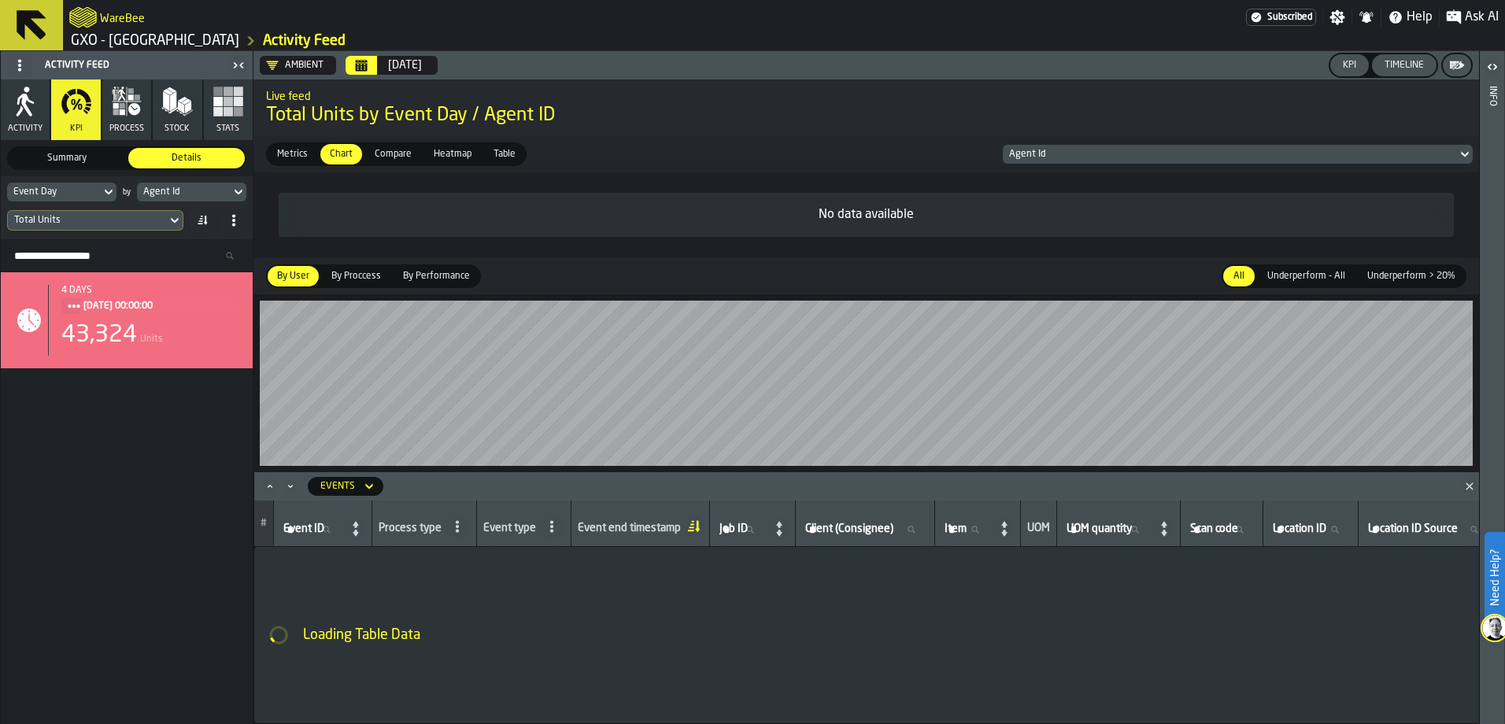
click at [1452, 63] on icon "button-" at bounding box center [1457, 65] width 16 height 16
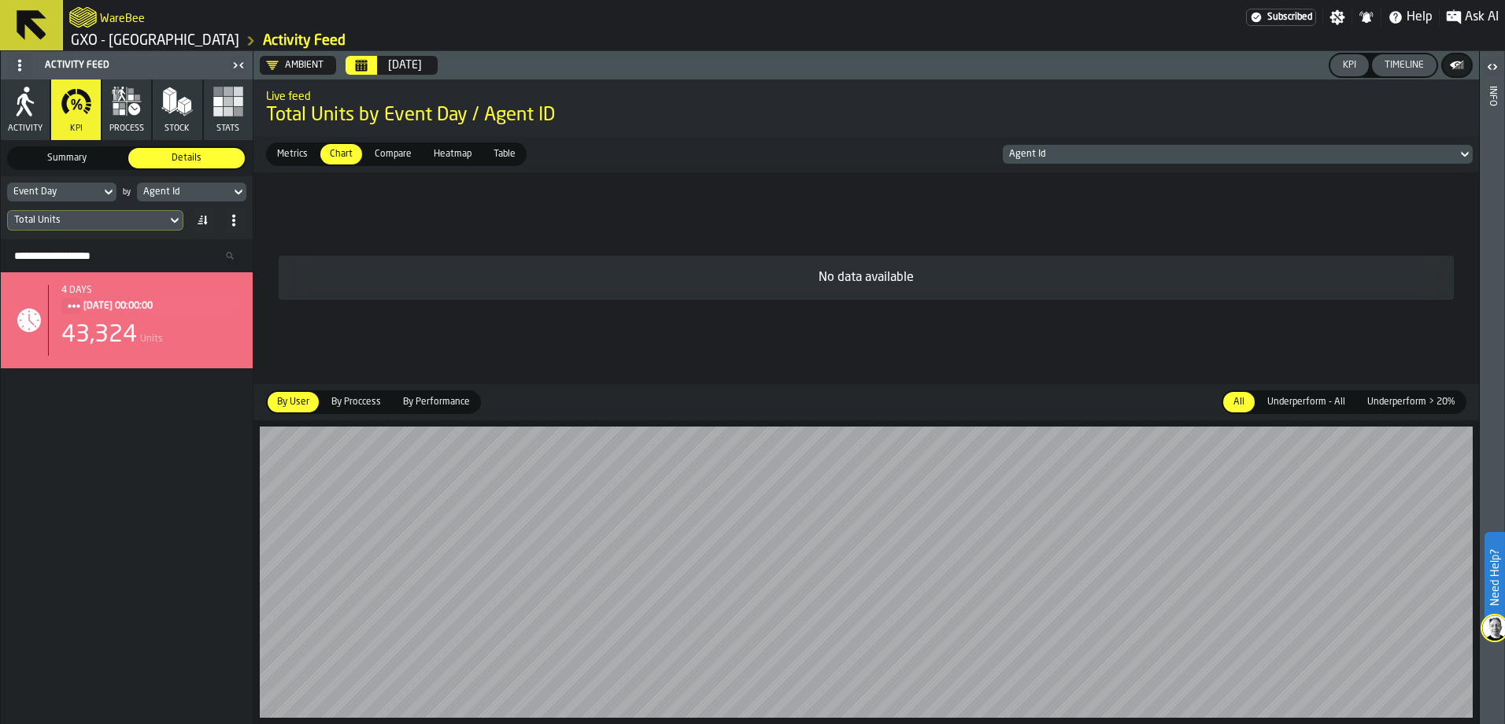
click at [1419, 68] on div "Timeline" at bounding box center [1404, 65] width 52 height 11
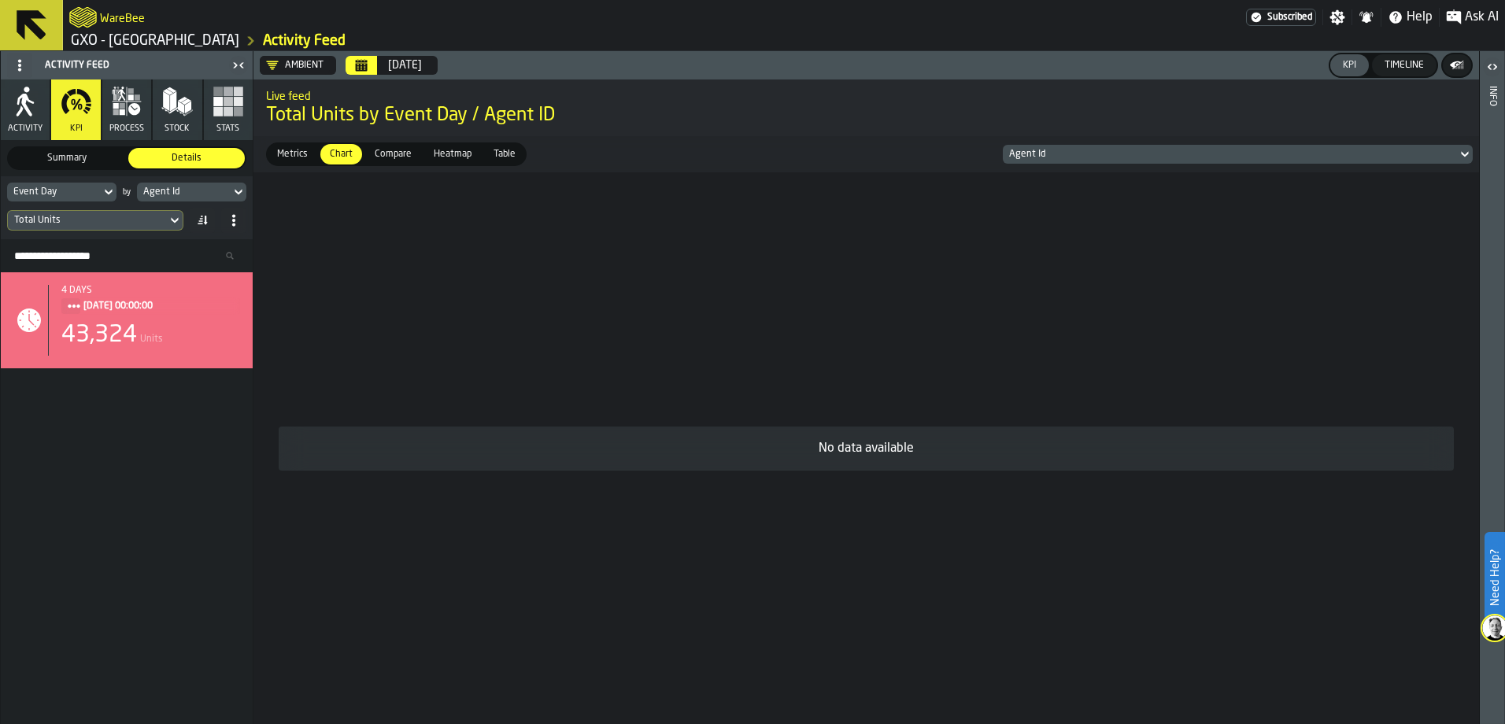
click at [1345, 65] on div "KPI" at bounding box center [1350, 65] width 26 height 11
click at [501, 156] on span "Table" at bounding box center [504, 154] width 35 height 14
click at [506, 154] on span "Table" at bounding box center [504, 154] width 35 height 14
click at [291, 154] on span "Metrics" at bounding box center [292, 154] width 43 height 14
click at [81, 103] on icon "button" at bounding box center [76, 101] width 31 height 31
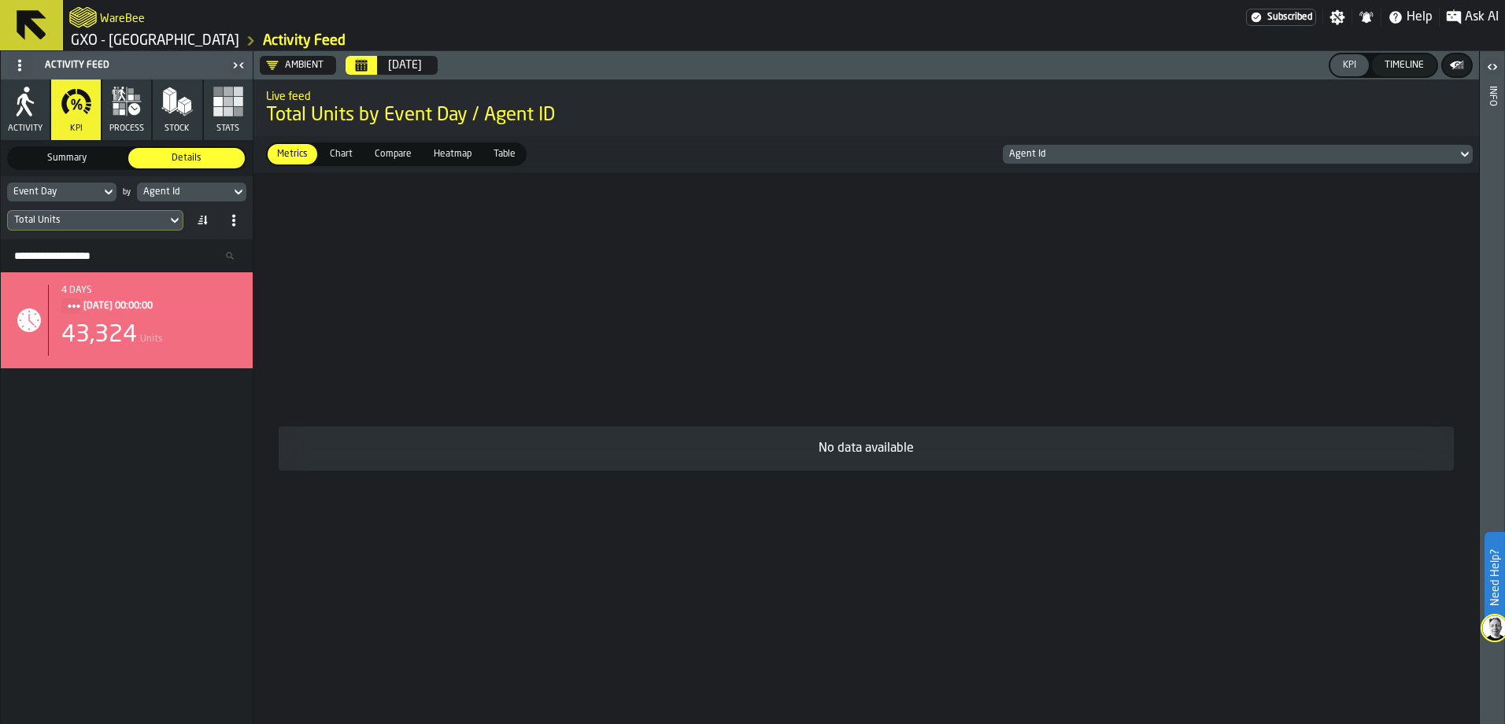
click at [240, 194] on icon at bounding box center [239, 192] width 16 height 19
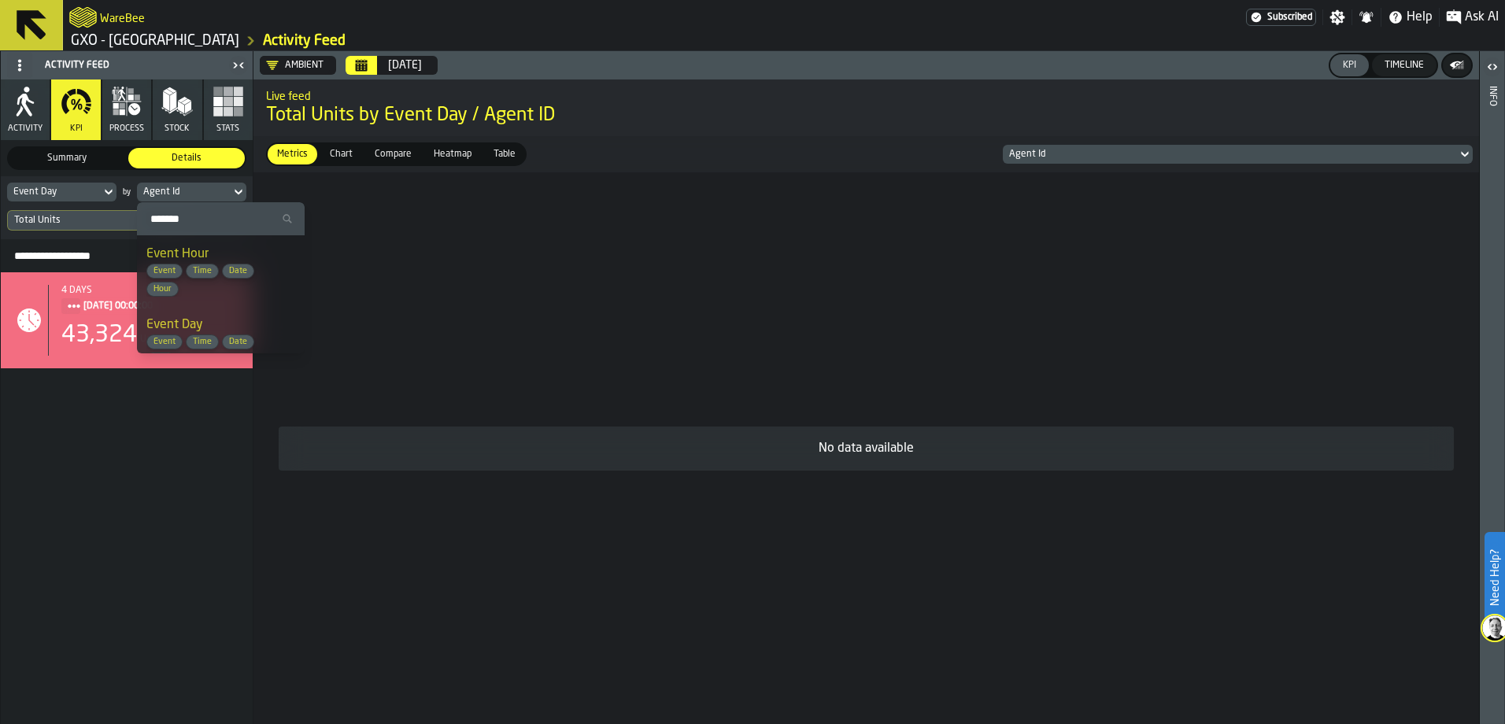
click at [240, 194] on icon at bounding box center [239, 192] width 16 height 19
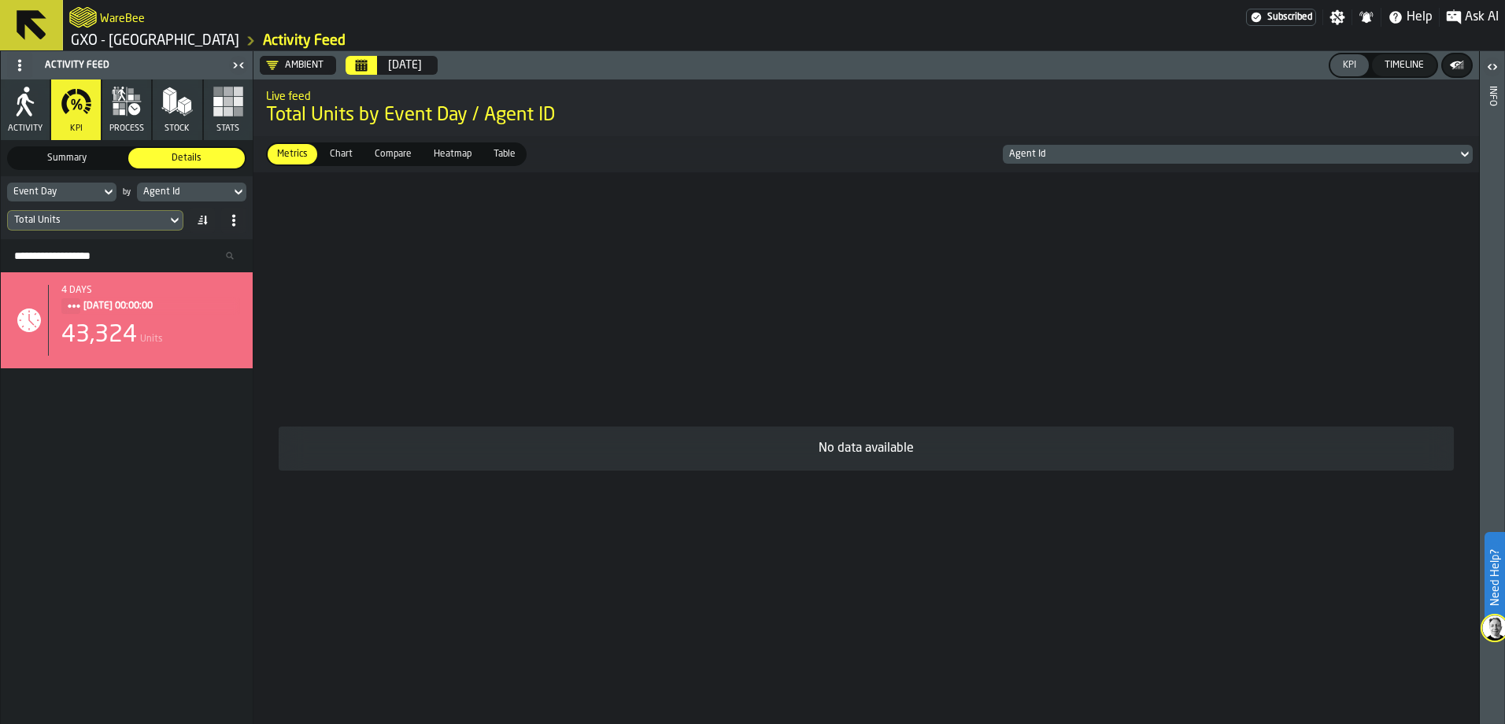
click at [204, 220] on icon at bounding box center [202, 220] width 13 height 13
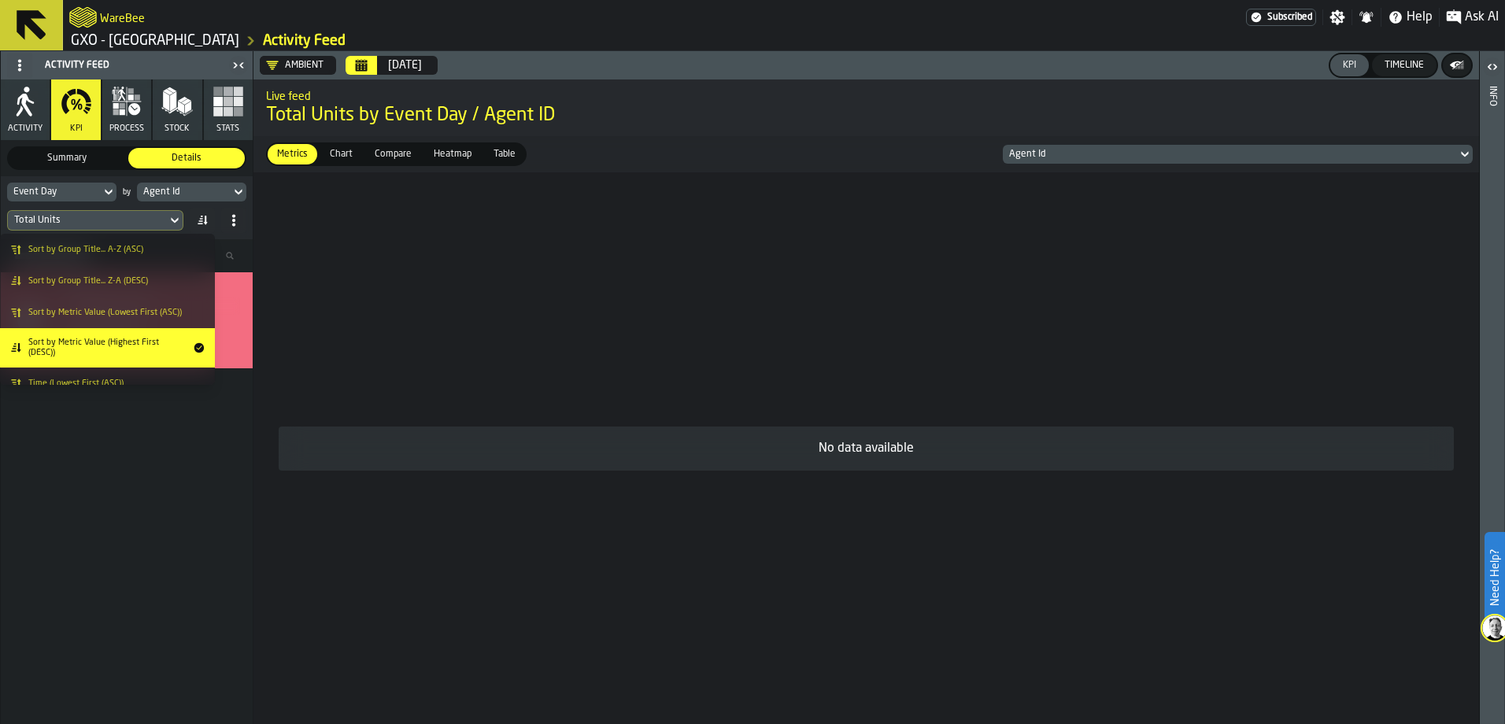
click at [208, 197] on div "Agent Id" at bounding box center [183, 192] width 81 height 11
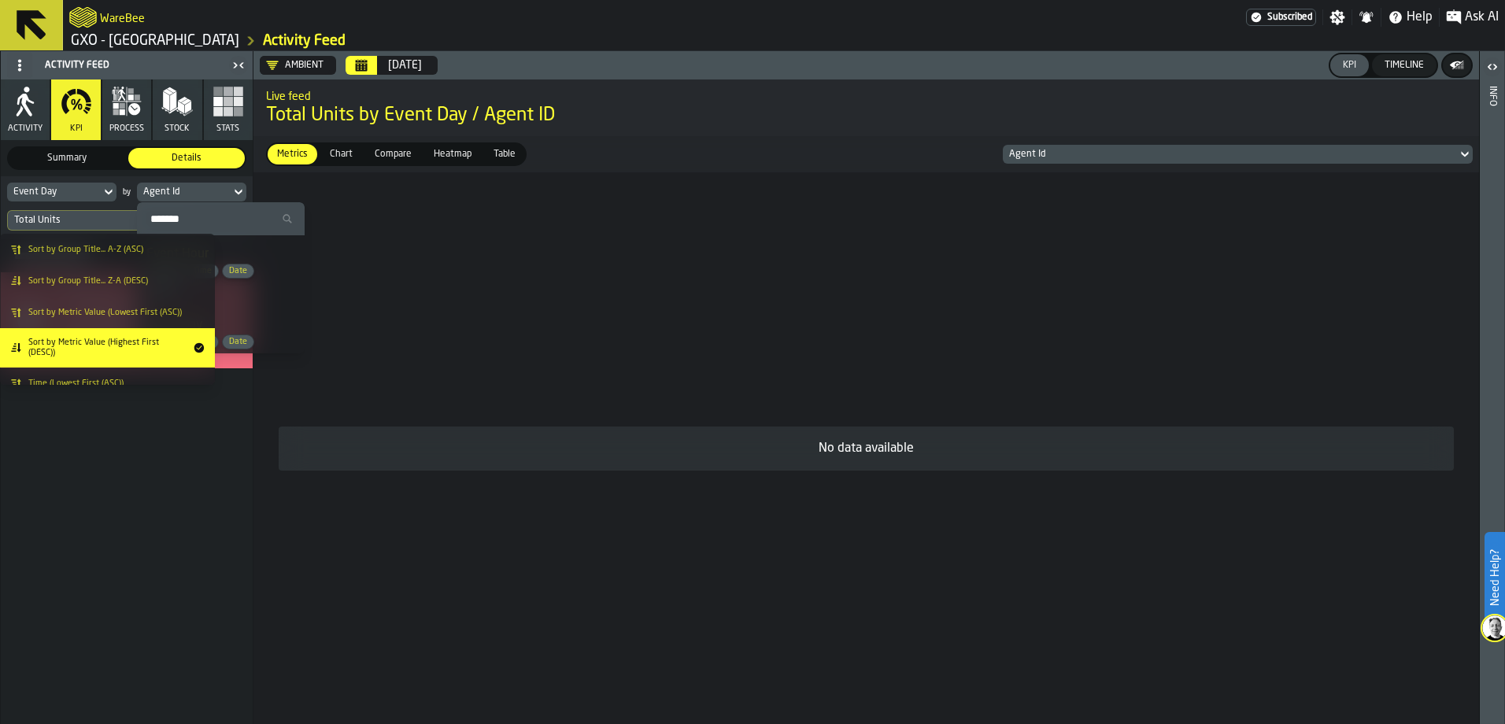
click at [188, 192] on div "Agent Id" at bounding box center [183, 192] width 81 height 11
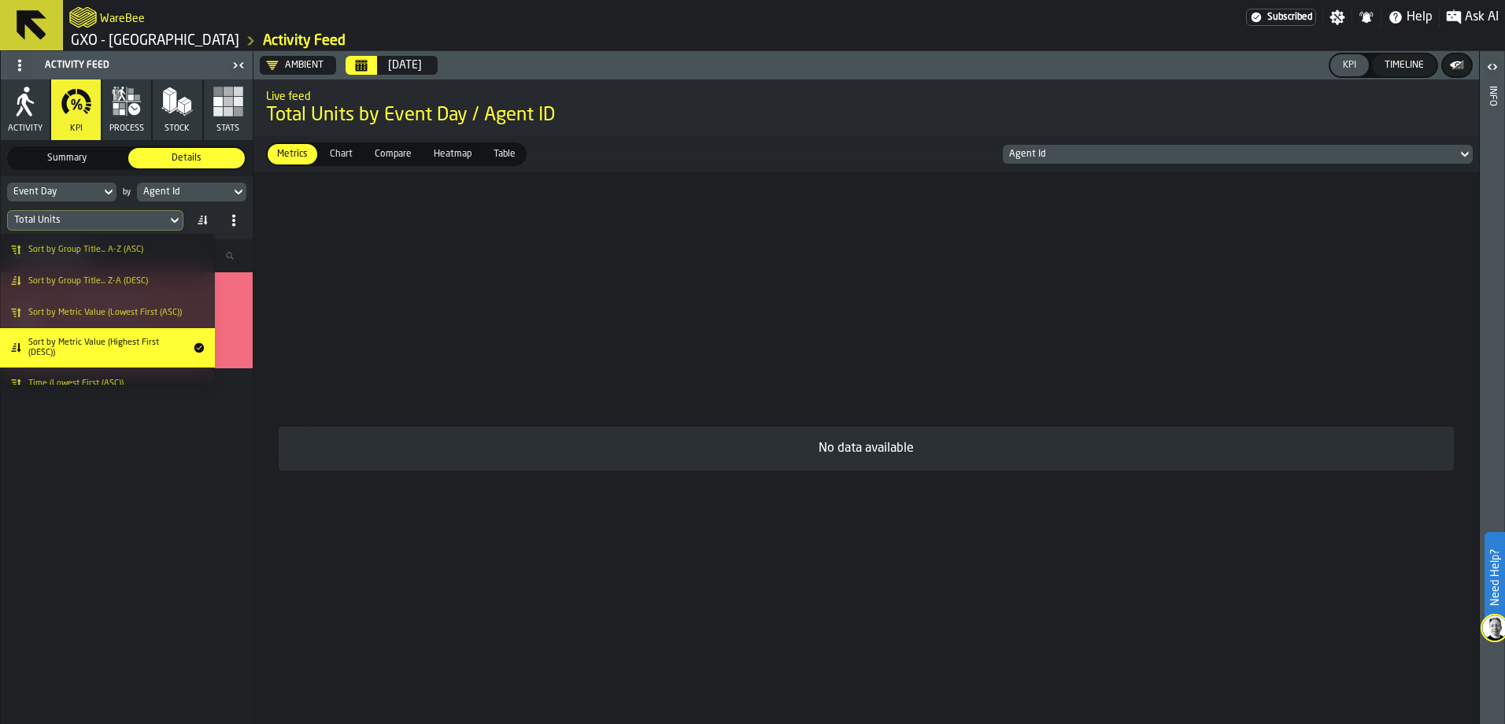
click at [213, 191] on div "Agent Id" at bounding box center [183, 192] width 81 height 11
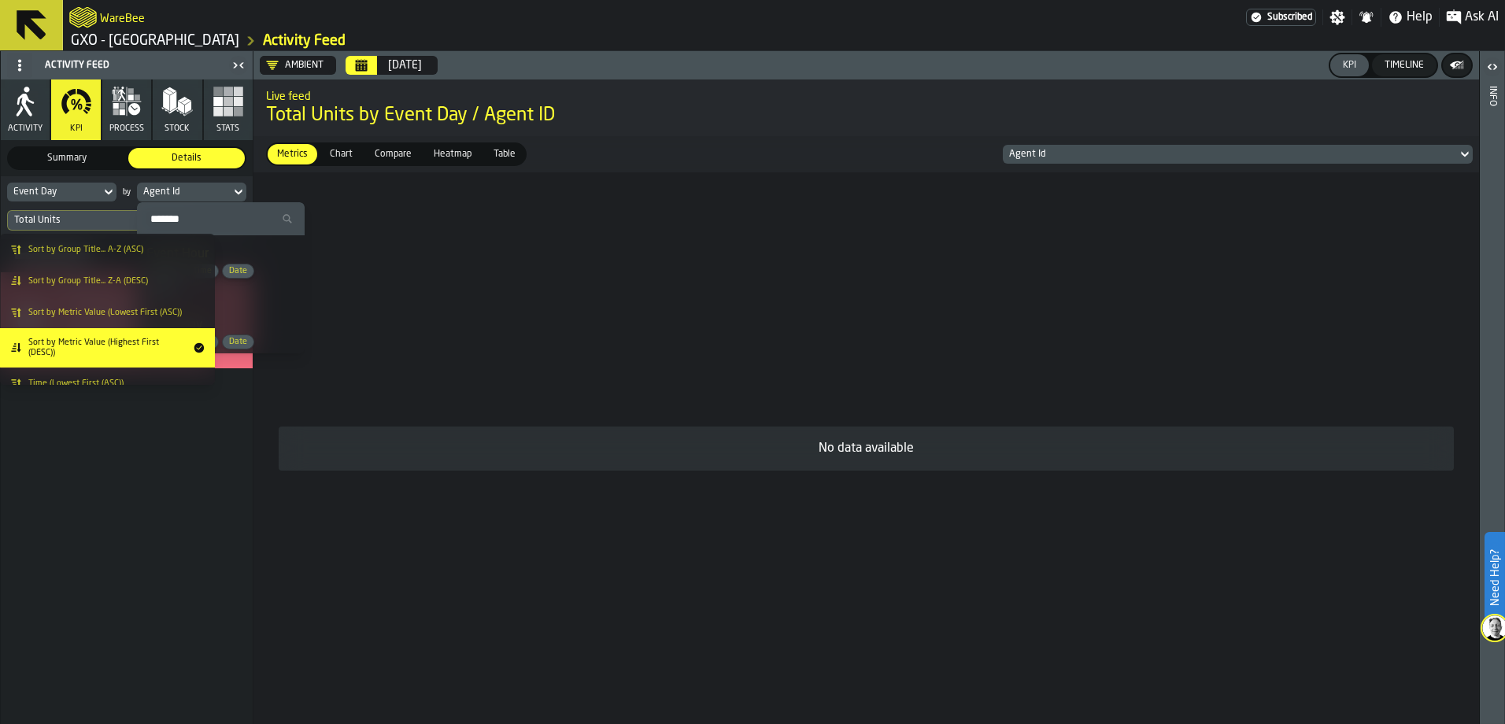
click at [242, 193] on icon at bounding box center [239, 192] width 16 height 19
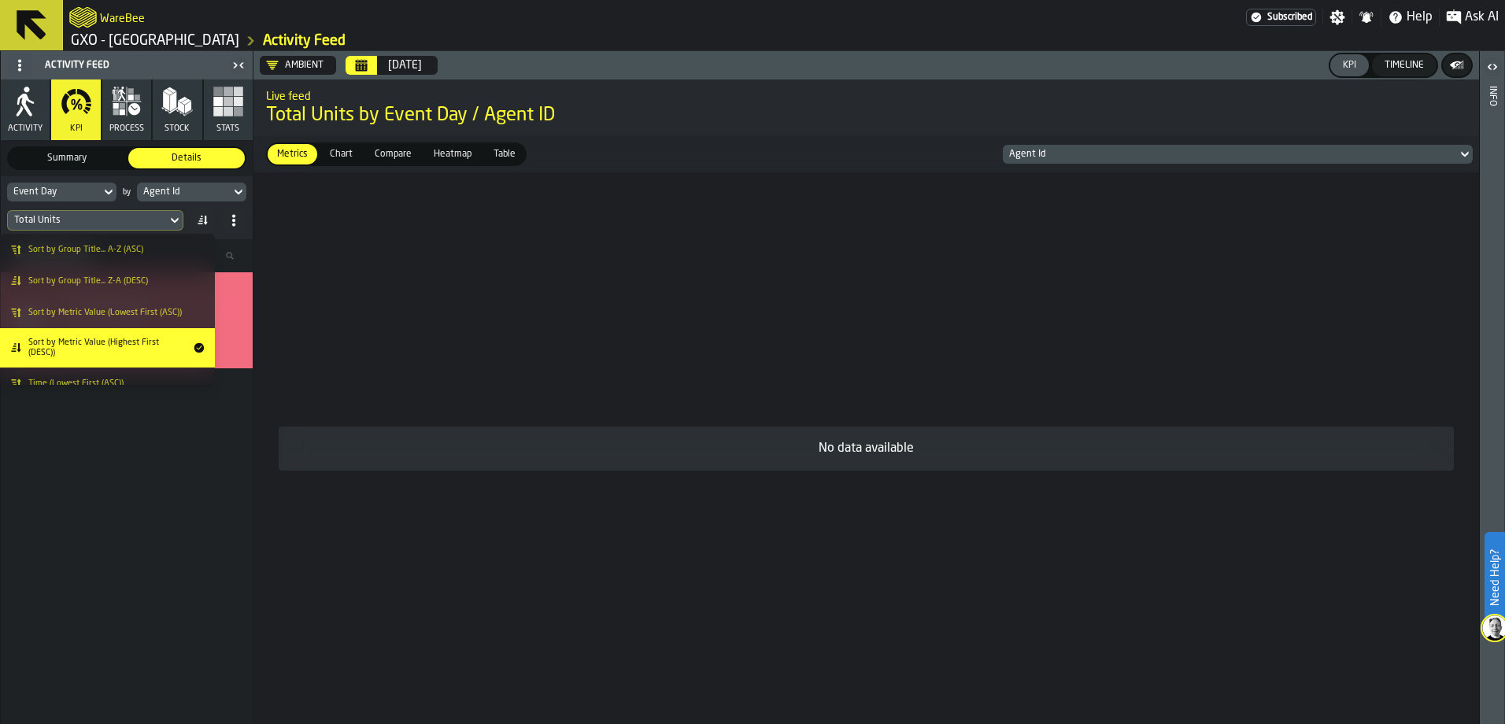
click at [131, 176] on div "Summary Summary Details Details" at bounding box center [127, 158] width 252 height 36
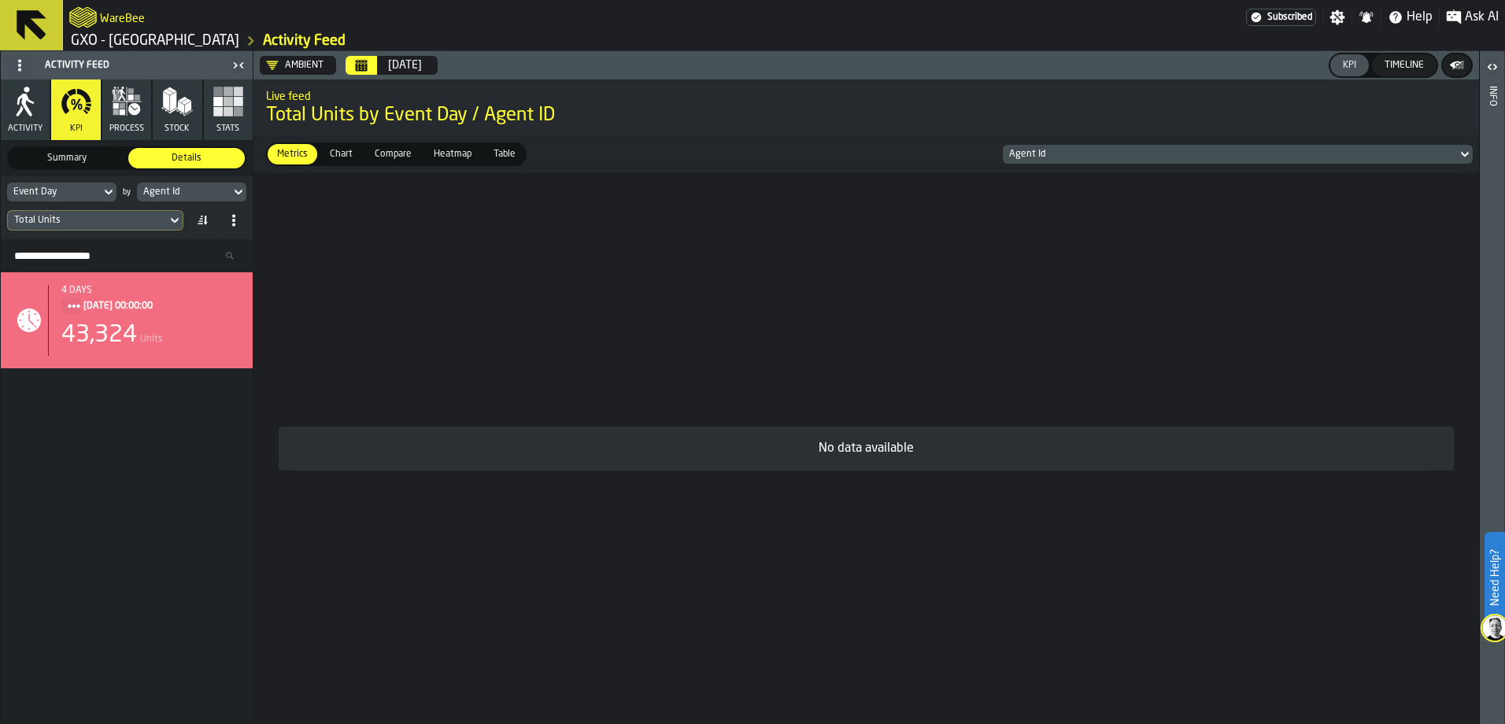
click at [239, 193] on icon at bounding box center [239, 192] width 16 height 19
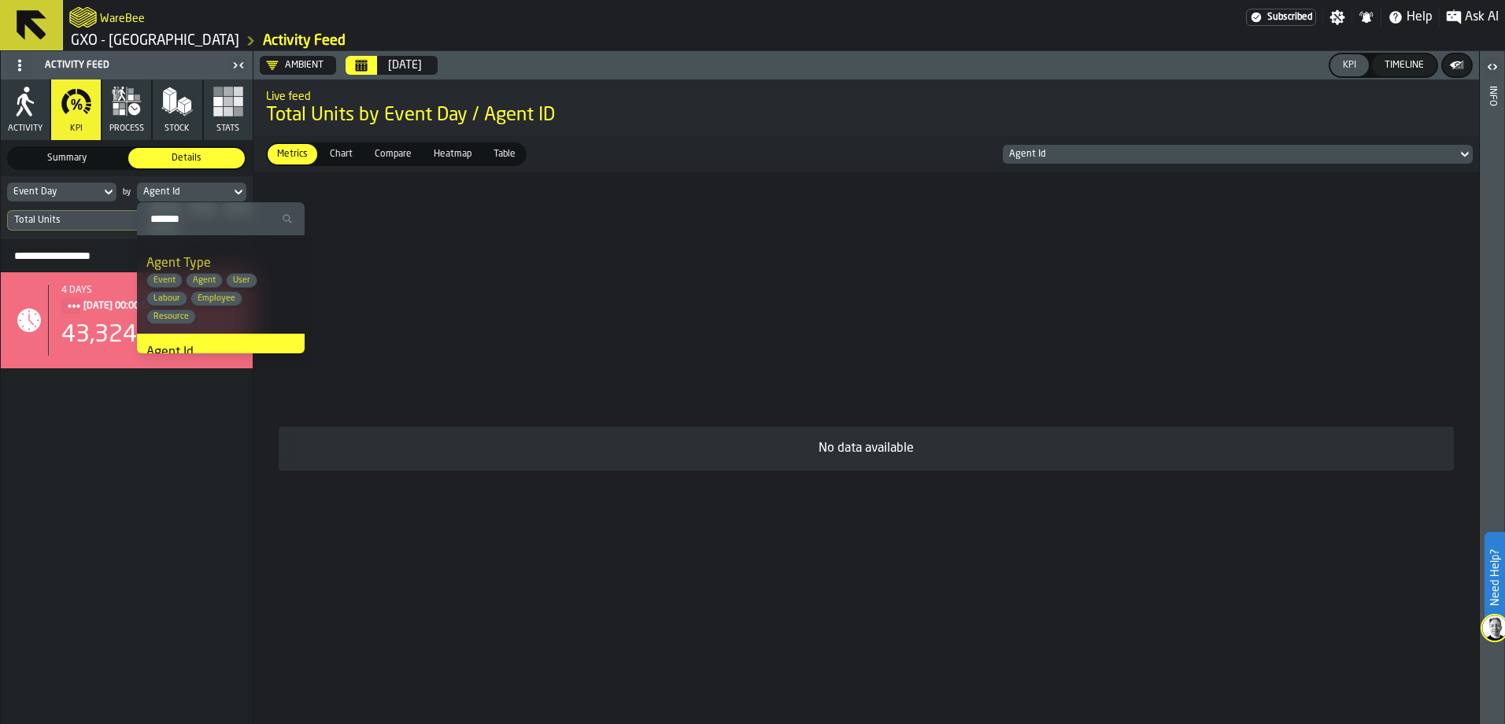
scroll to position [214, 0]
click at [205, 270] on span "Agent" at bounding box center [204, 270] width 35 height 10
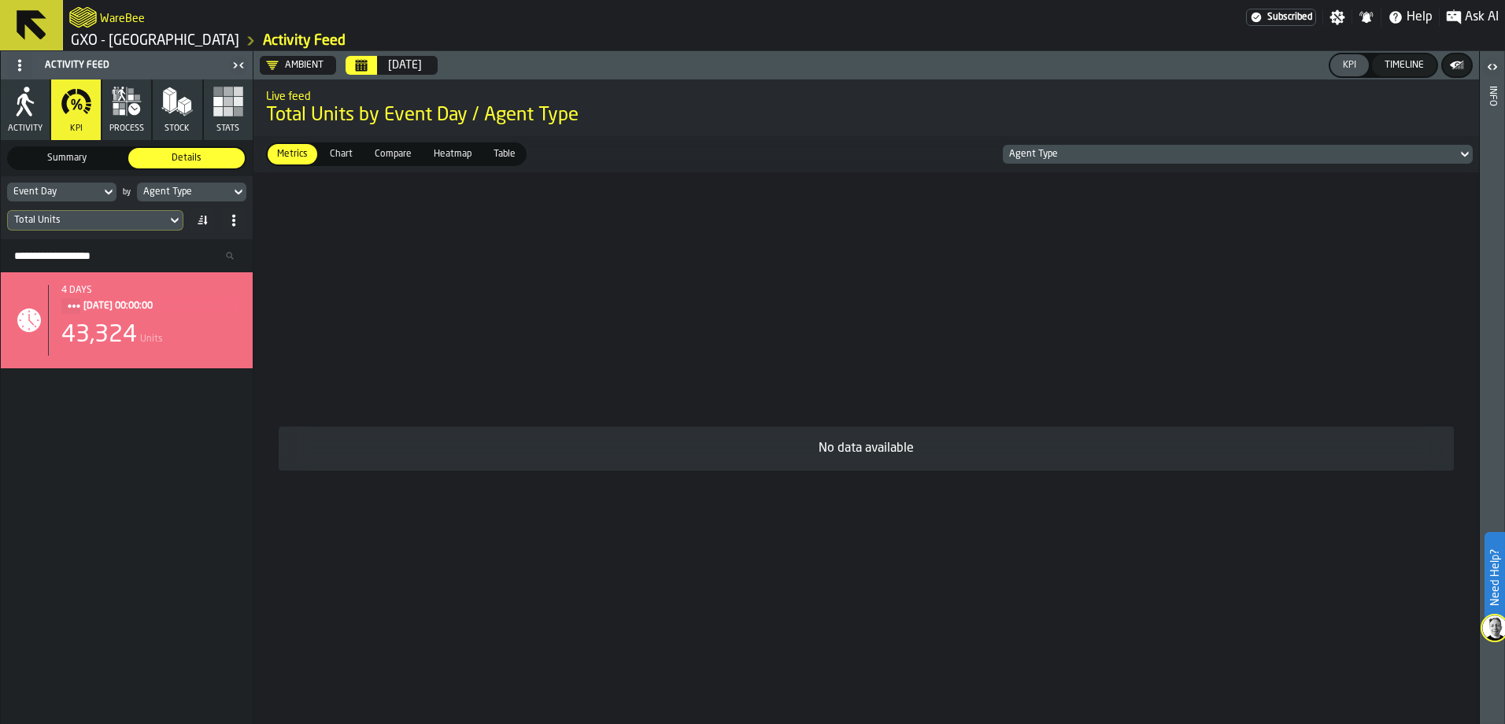
click at [117, 13] on h2 "WareBee" at bounding box center [122, 17] width 45 height 16
click at [88, 17] on icon "logo-header" at bounding box center [83, 17] width 28 height 20
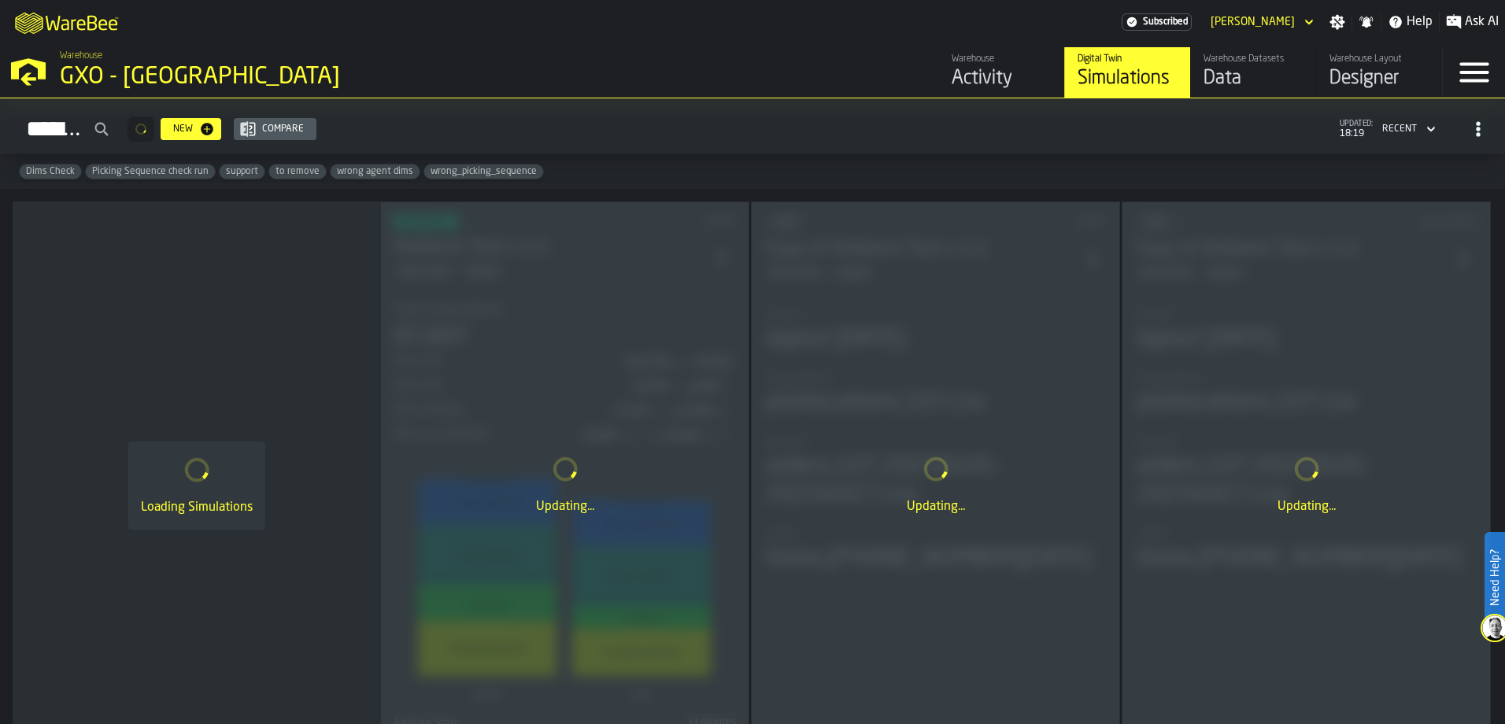
click at [977, 68] on div "Warehouse Activity" at bounding box center [1002, 73] width 100 height 38
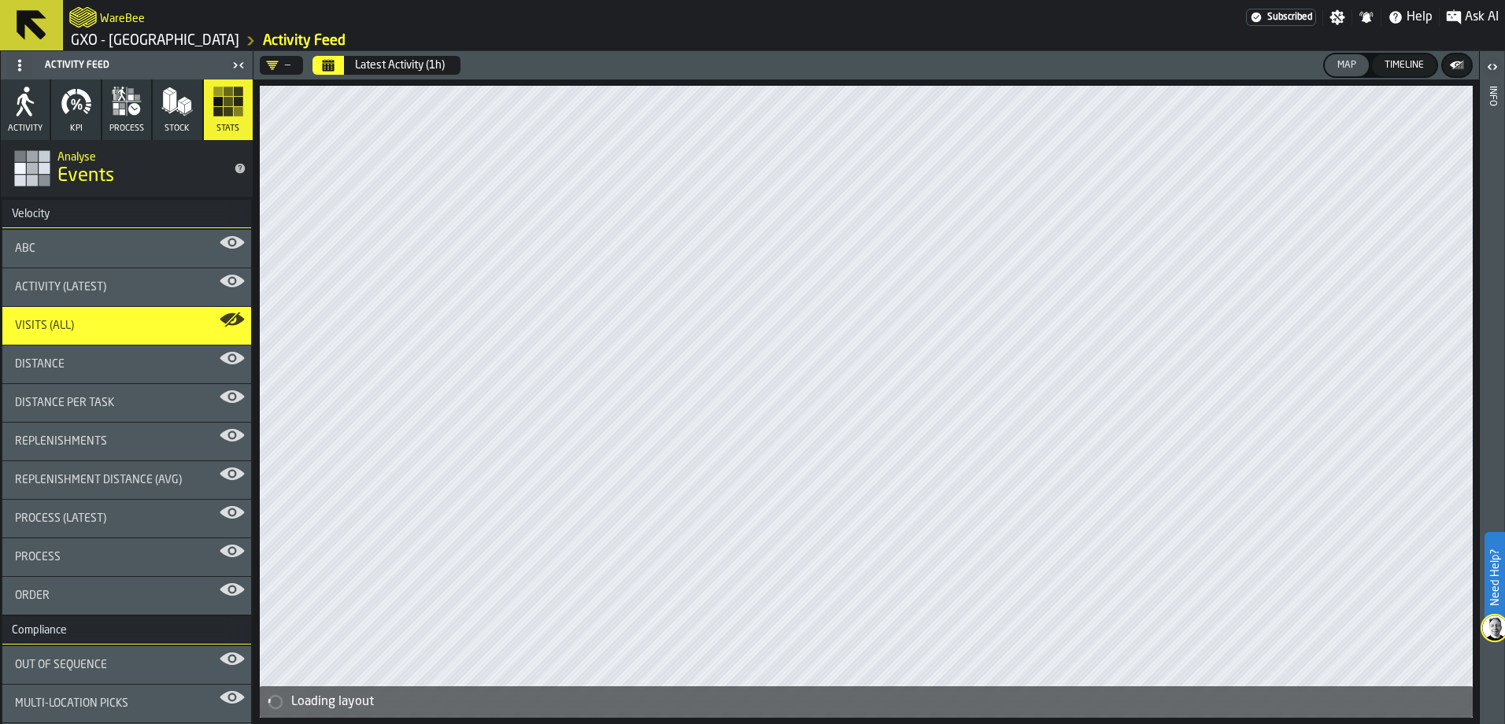
click at [366, 62] on div "Latest Activity (1h)" at bounding box center [400, 65] width 90 height 13
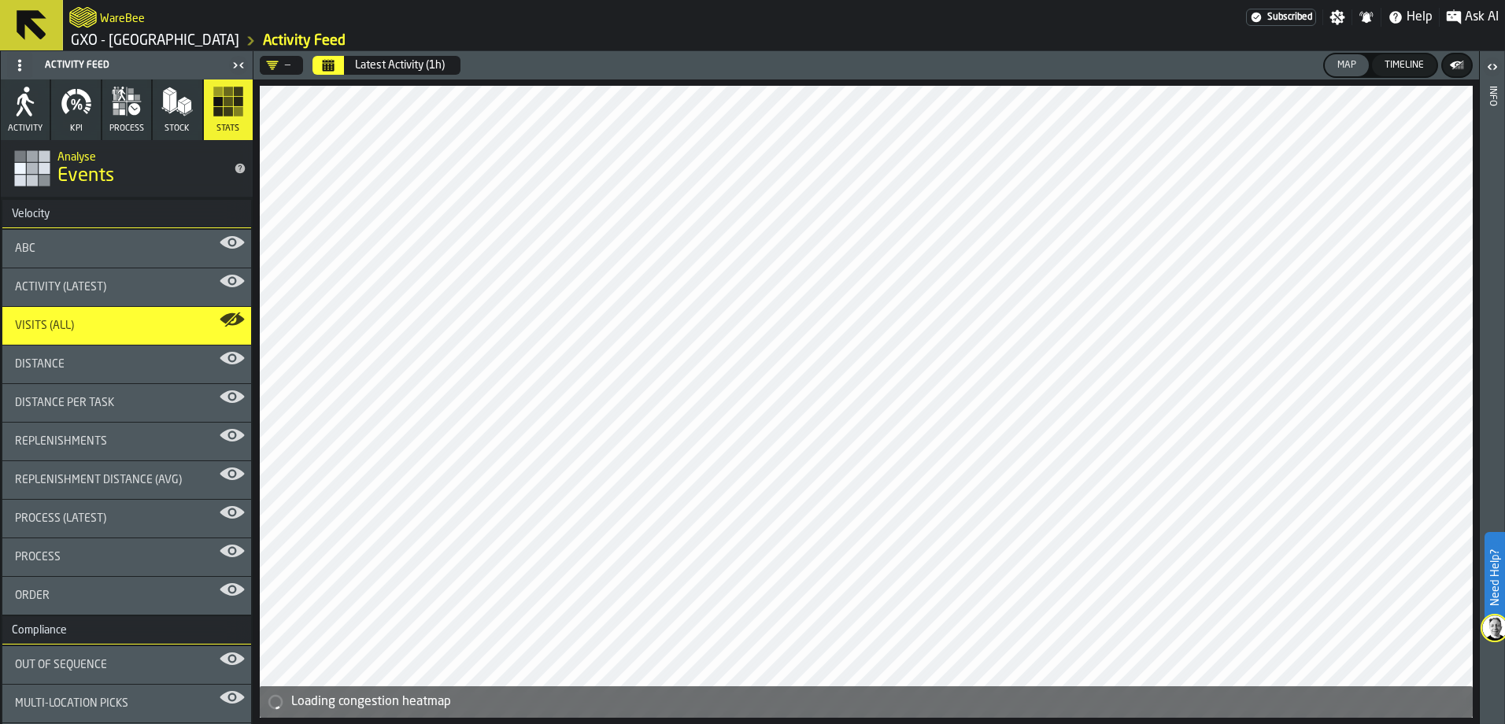
click at [327, 60] on icon "Calendar" at bounding box center [328, 65] width 13 height 13
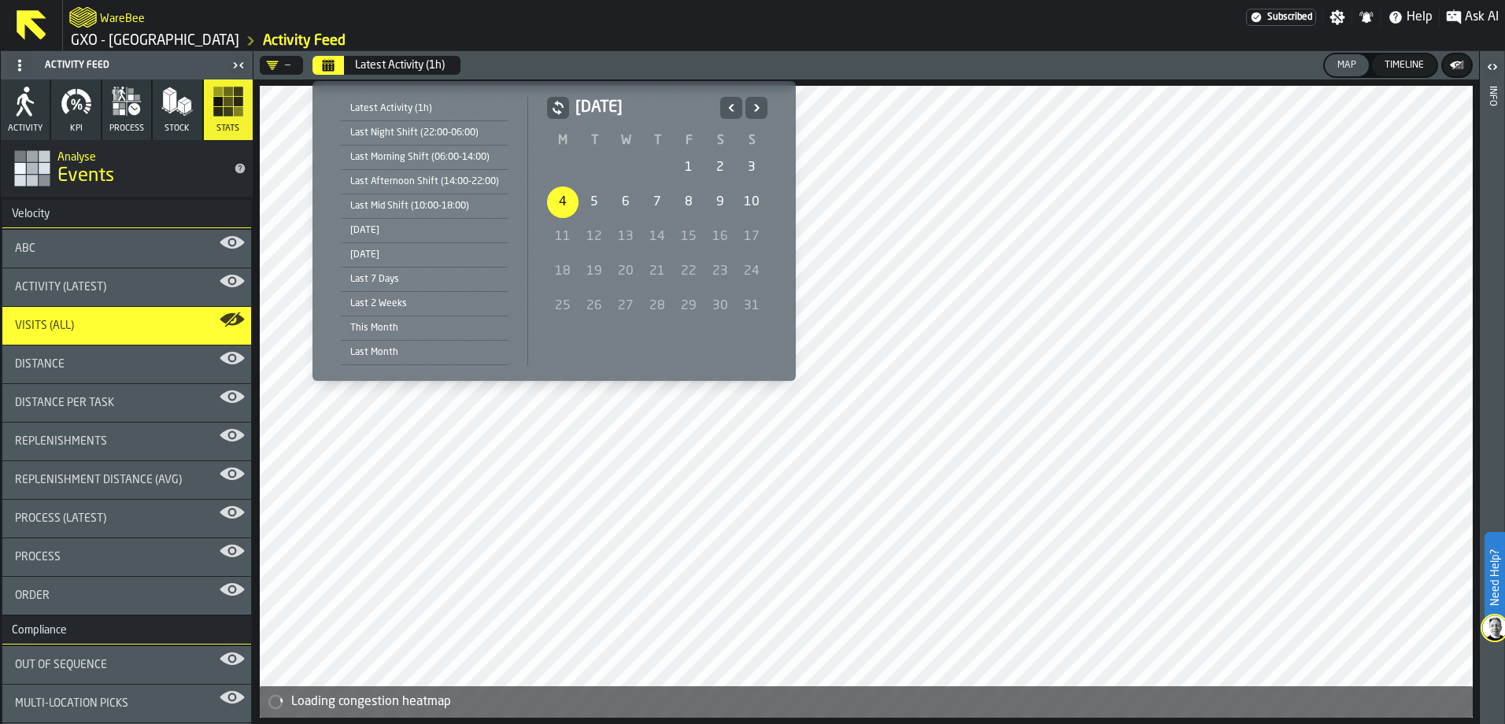
click at [562, 201] on div "4" at bounding box center [562, 202] width 31 height 31
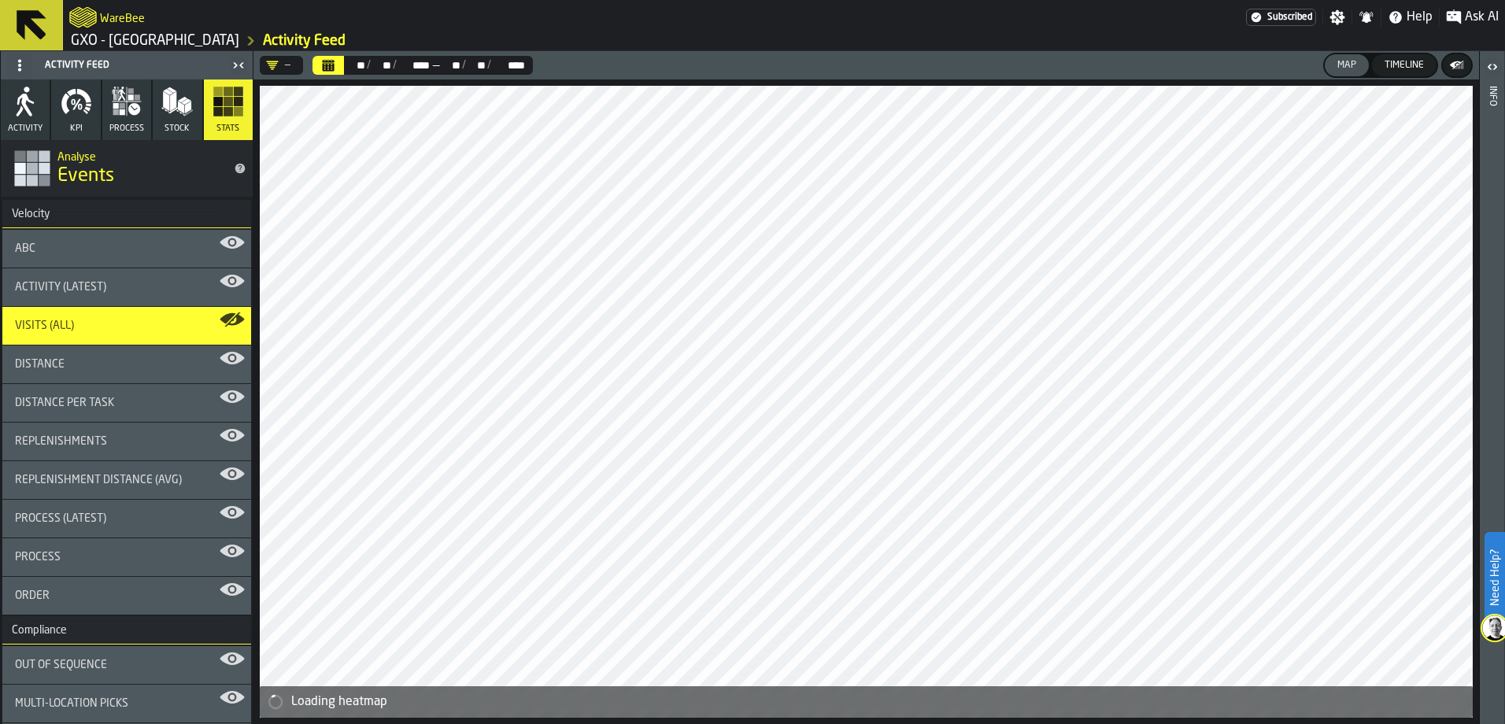
click at [83, 98] on icon "button" at bounding box center [83, 95] width 14 height 13
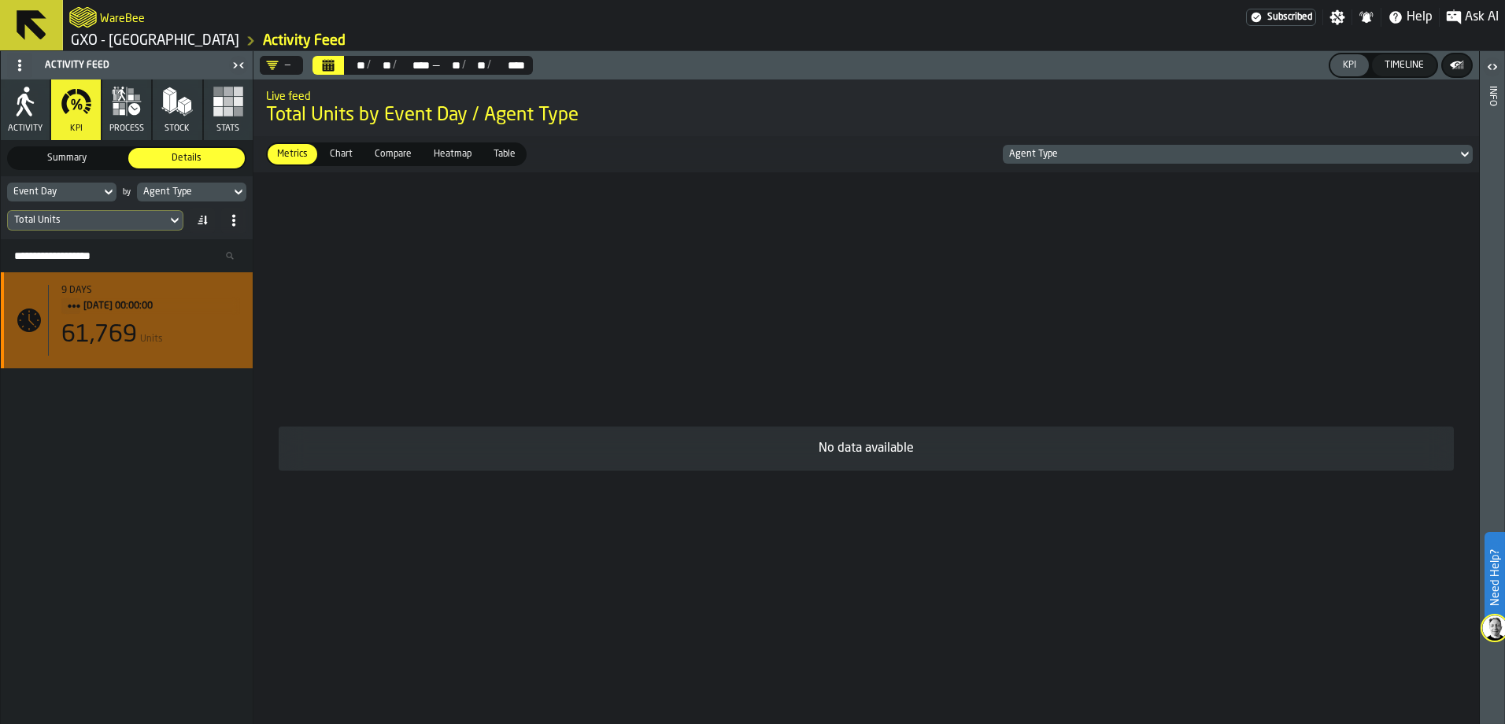
click at [179, 319] on div "9 days 04/08/2025, 00:00:00 61,769 Units" at bounding box center [144, 320] width 192 height 71
click at [191, 323] on div "9 days 04/08/2025, 00:00:00 61,769 Units" at bounding box center [144, 320] width 192 height 71
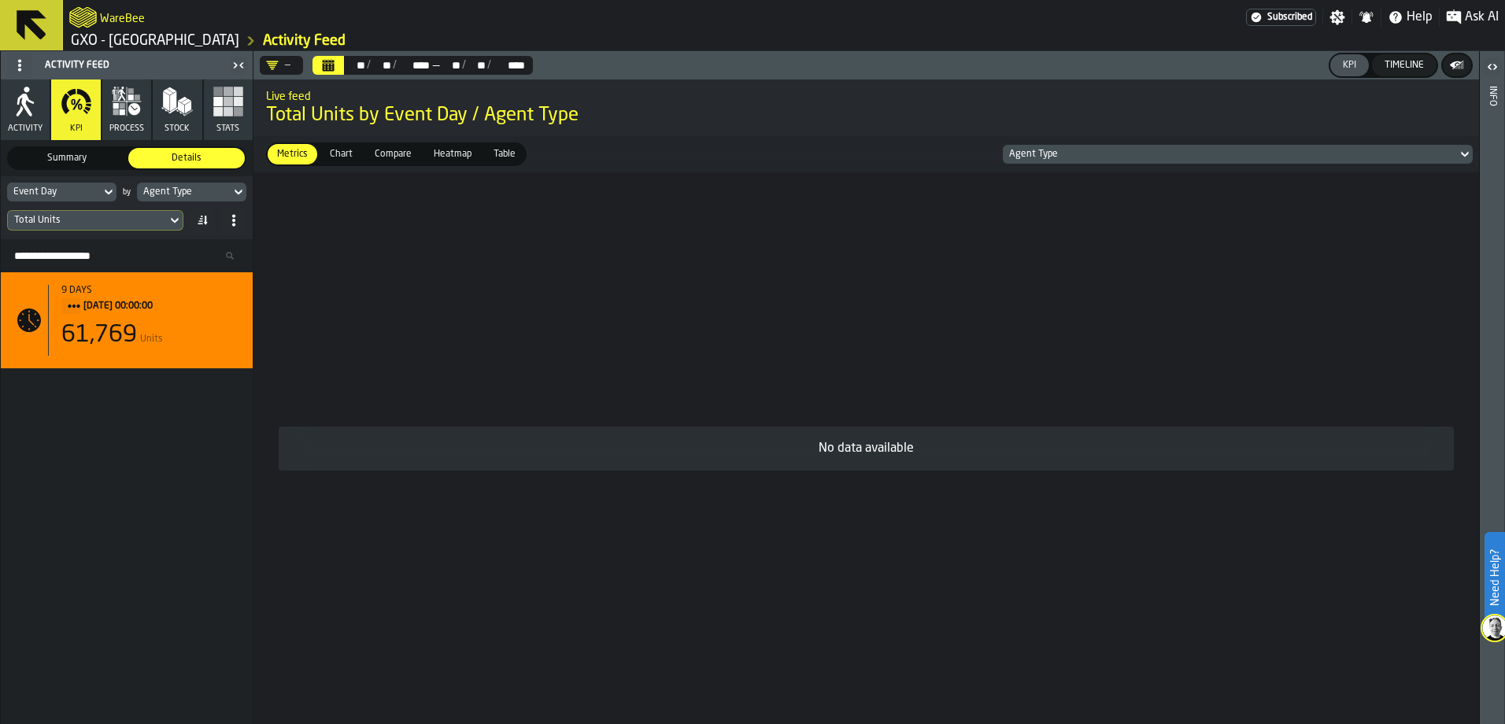
click at [352, 153] on span "Chart" at bounding box center [341, 154] width 35 height 14
click at [372, 153] on span "Compare" at bounding box center [393, 154] width 50 height 14
click at [448, 154] on span "Heatmap" at bounding box center [452, 154] width 50 height 14
click at [479, 155] on div "Metrics Metrics Chart Chart Compare Compare Heatmap Heatmap Table Table" at bounding box center [396, 154] width 261 height 24
click at [487, 155] on span "Table" at bounding box center [504, 154] width 35 height 14
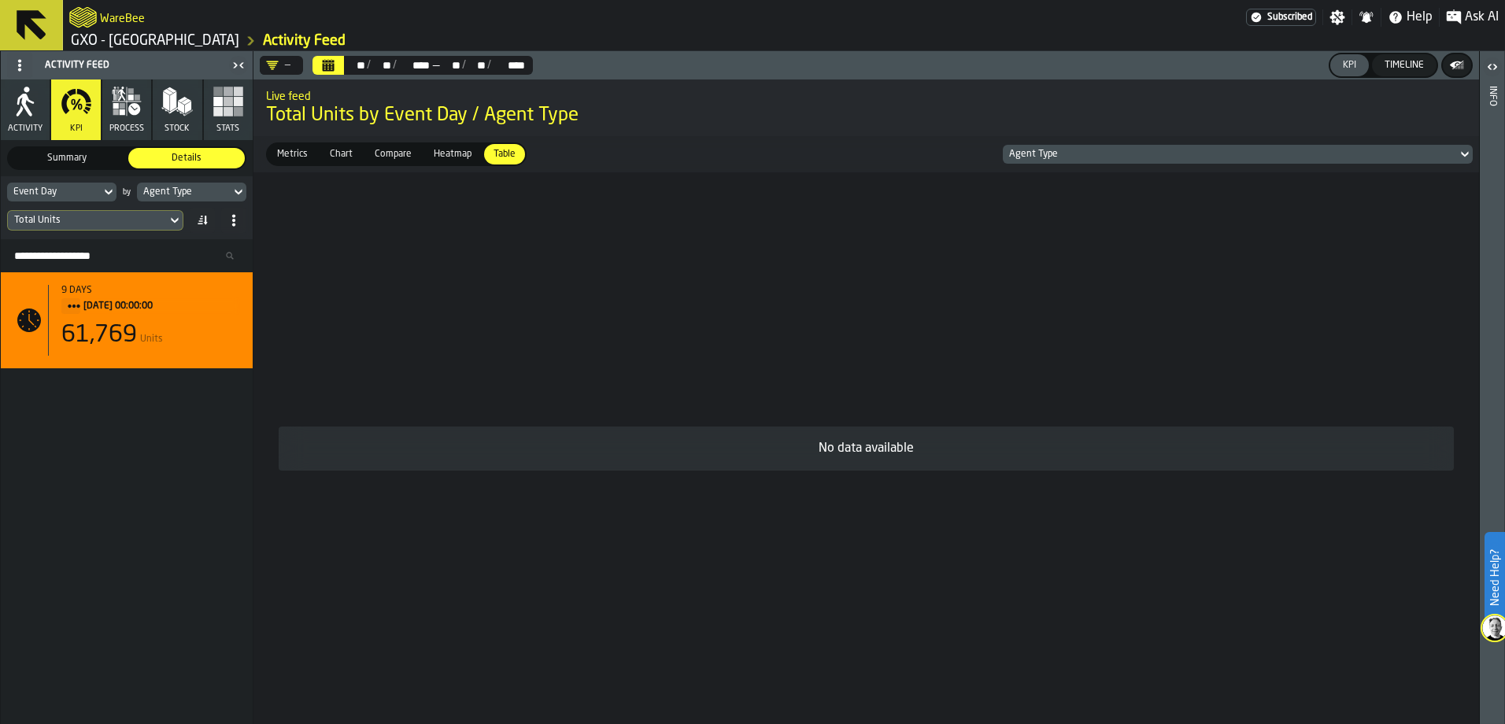
click at [370, 153] on span "Compare" at bounding box center [393, 154] width 50 height 14
click at [338, 153] on span "Chart" at bounding box center [341, 154] width 35 height 14
click at [1455, 150] on div "Agent Type" at bounding box center [1230, 154] width 454 height 17
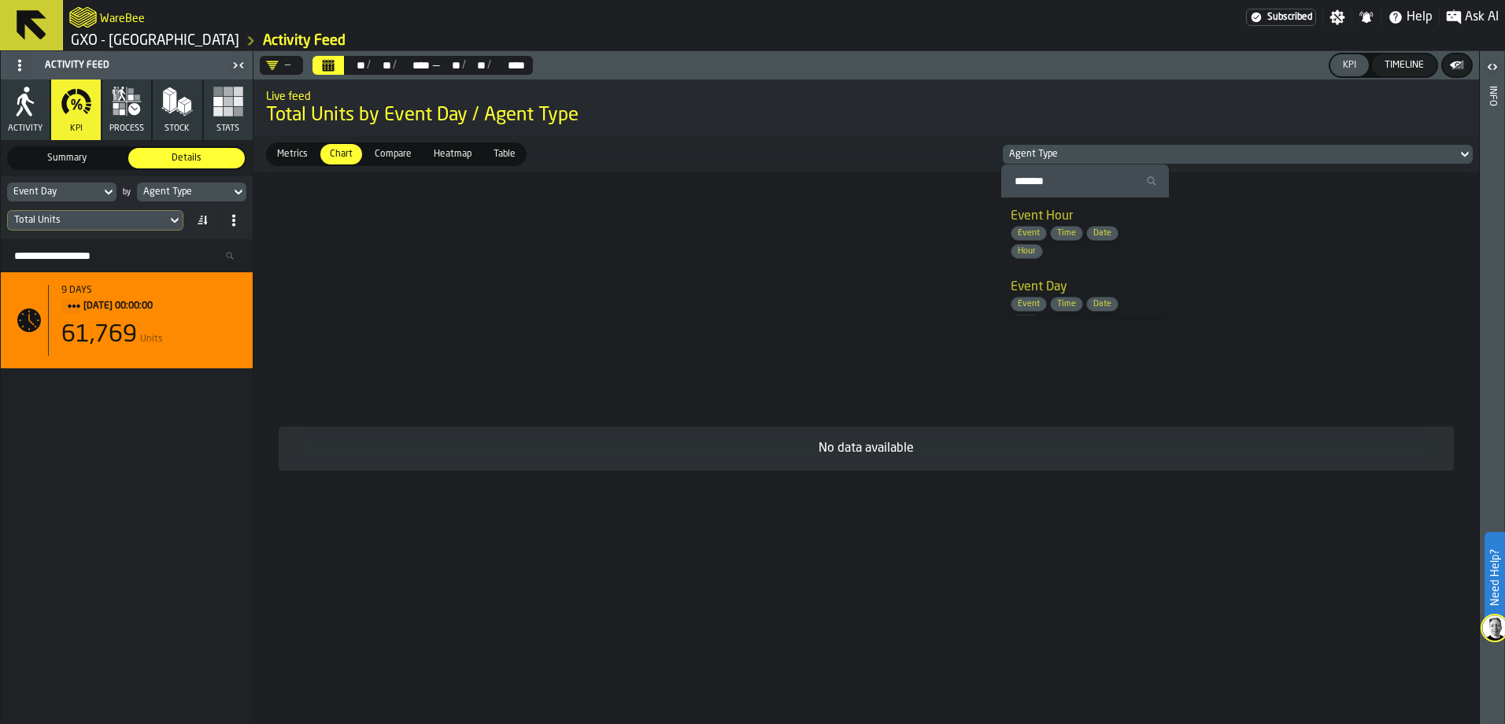
click at [1034, 251] on span "Hour" at bounding box center [1027, 251] width 31 height 10
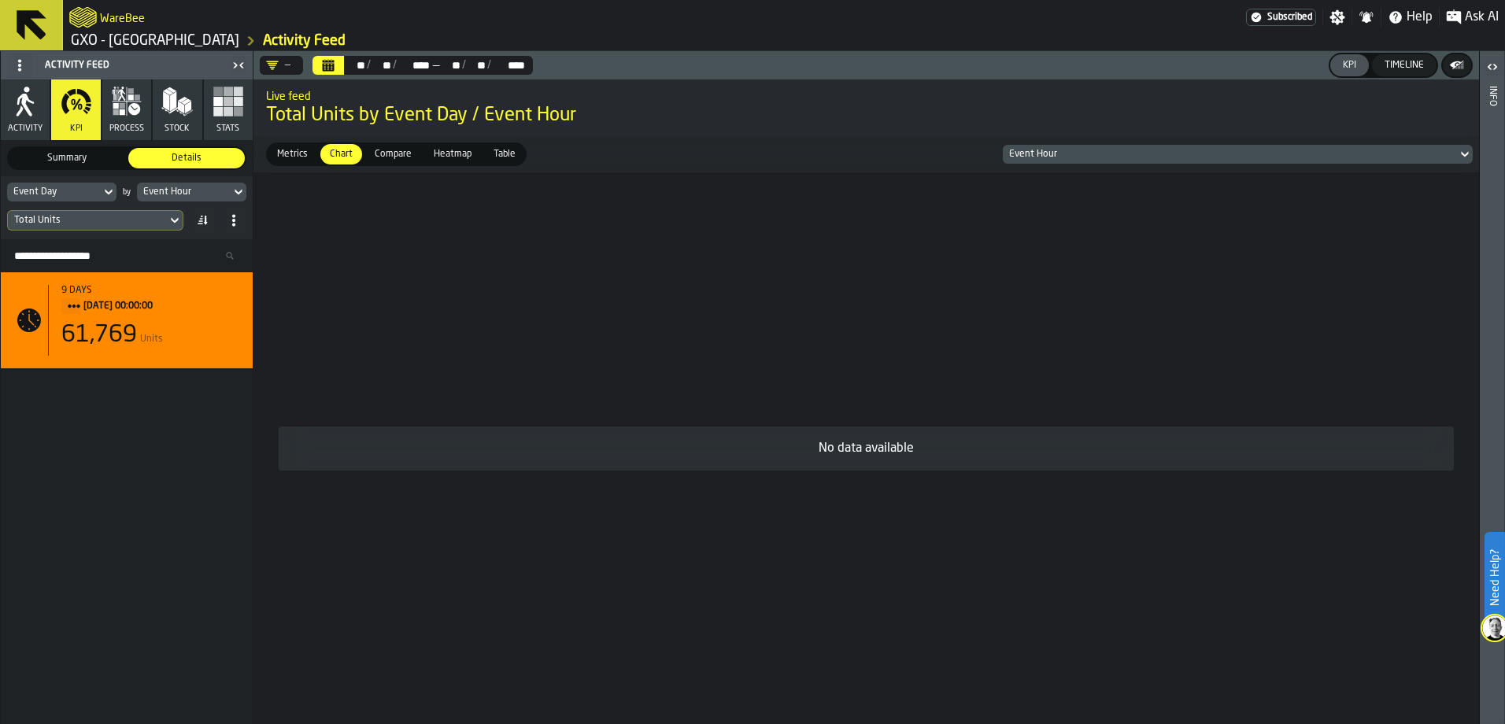
click at [1466, 150] on icon at bounding box center [1465, 154] width 16 height 19
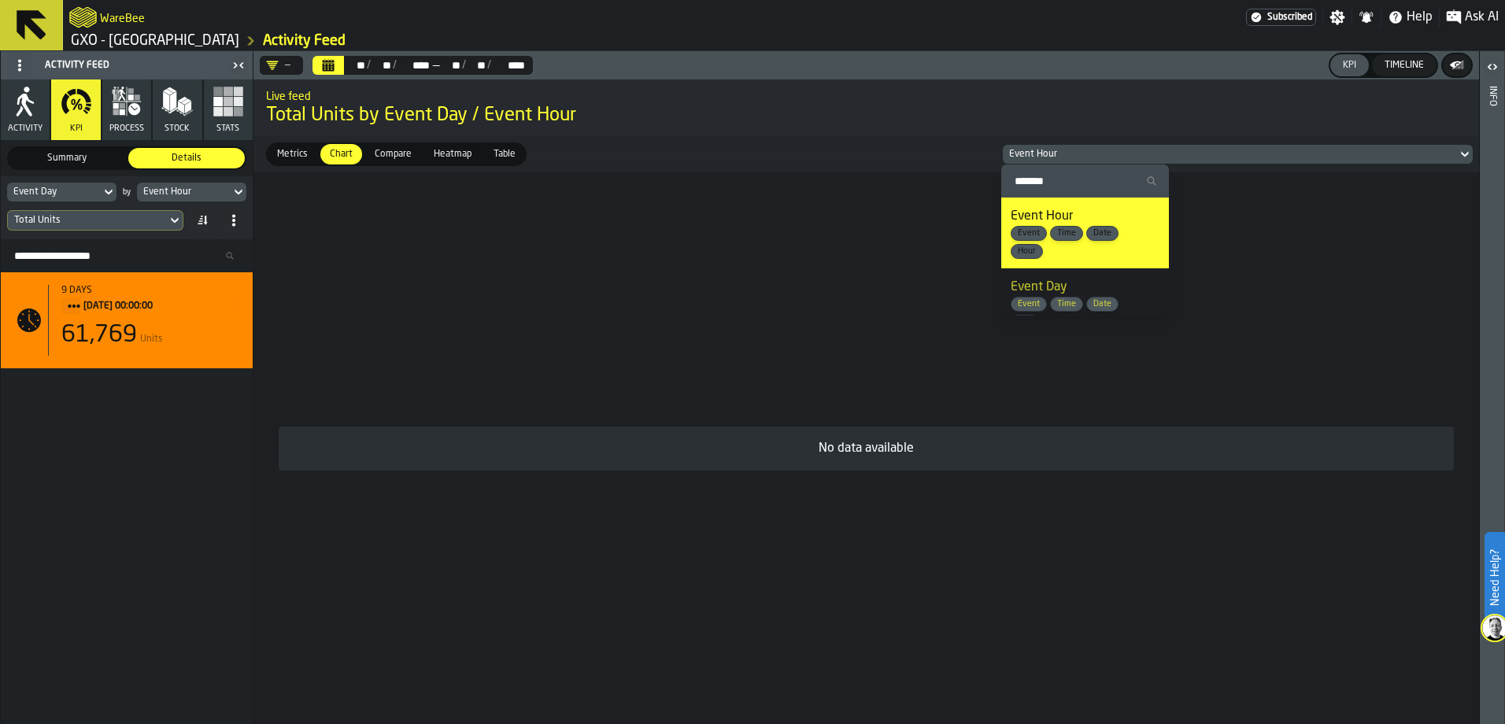
click at [1072, 235] on span "Time" at bounding box center [1066, 233] width 31 height 10
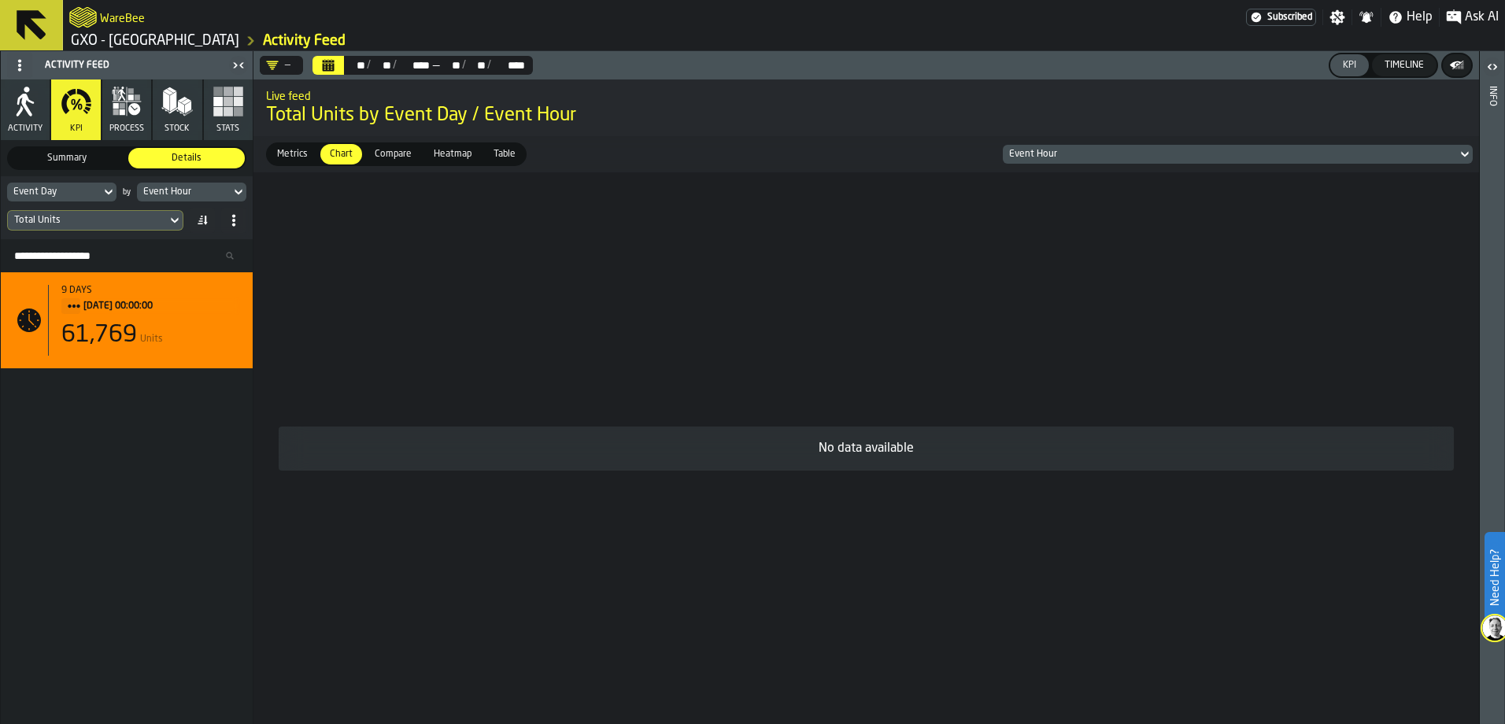
click at [1463, 154] on icon at bounding box center [1464, 155] width 7 height 6
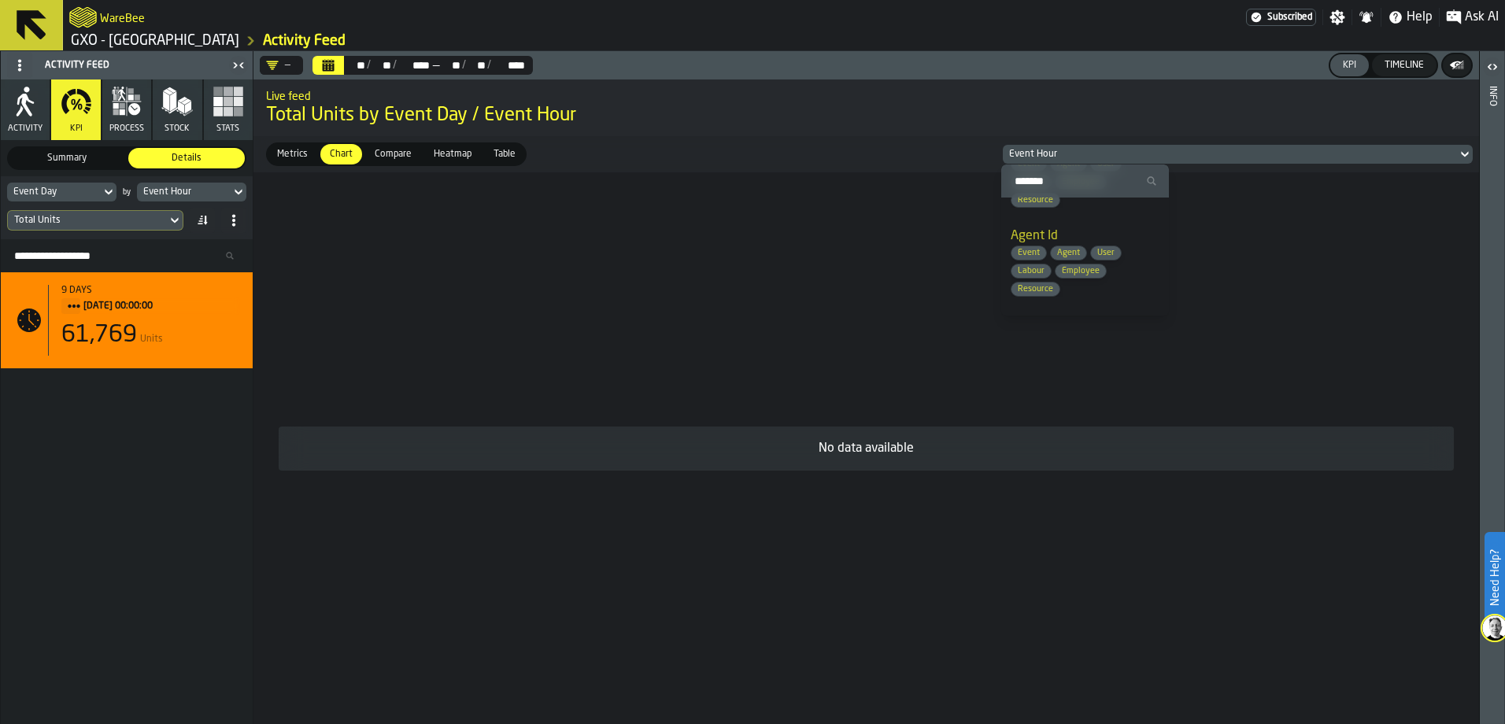
scroll to position [293, 0]
click at [1078, 239] on span "Agent" at bounding box center [1068, 242] width 35 height 10
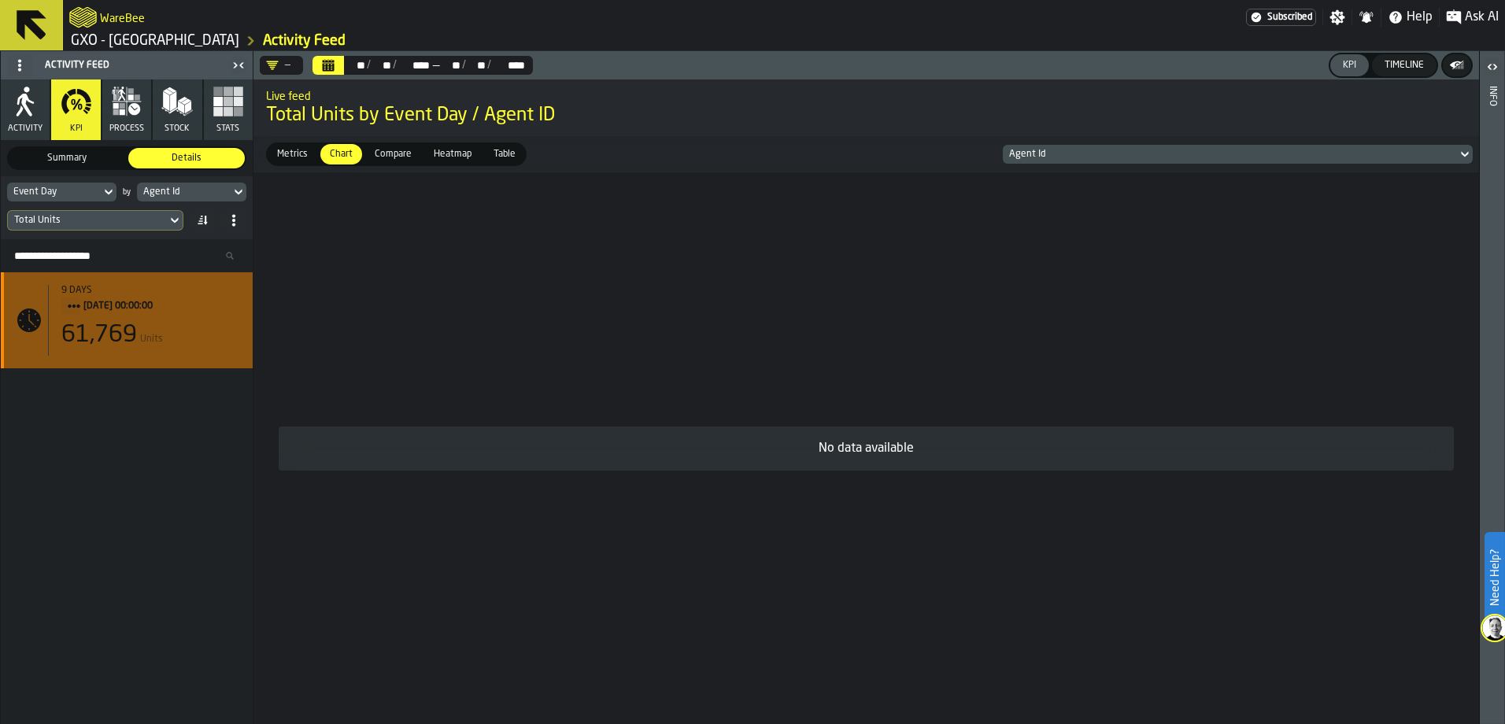
click at [39, 297] on div "9 days 04/08/2025, 00:00:00 61,769 Units" at bounding box center [126, 320] width 227 height 71
click at [8, 302] on div "9 days 04/08/2025, 00:00:00 61,769 Units" at bounding box center [127, 320] width 252 height 96
click at [14, 302] on div "9 days 04/08/2025, 00:00:00 61,769 Units" at bounding box center [126, 320] width 227 height 71
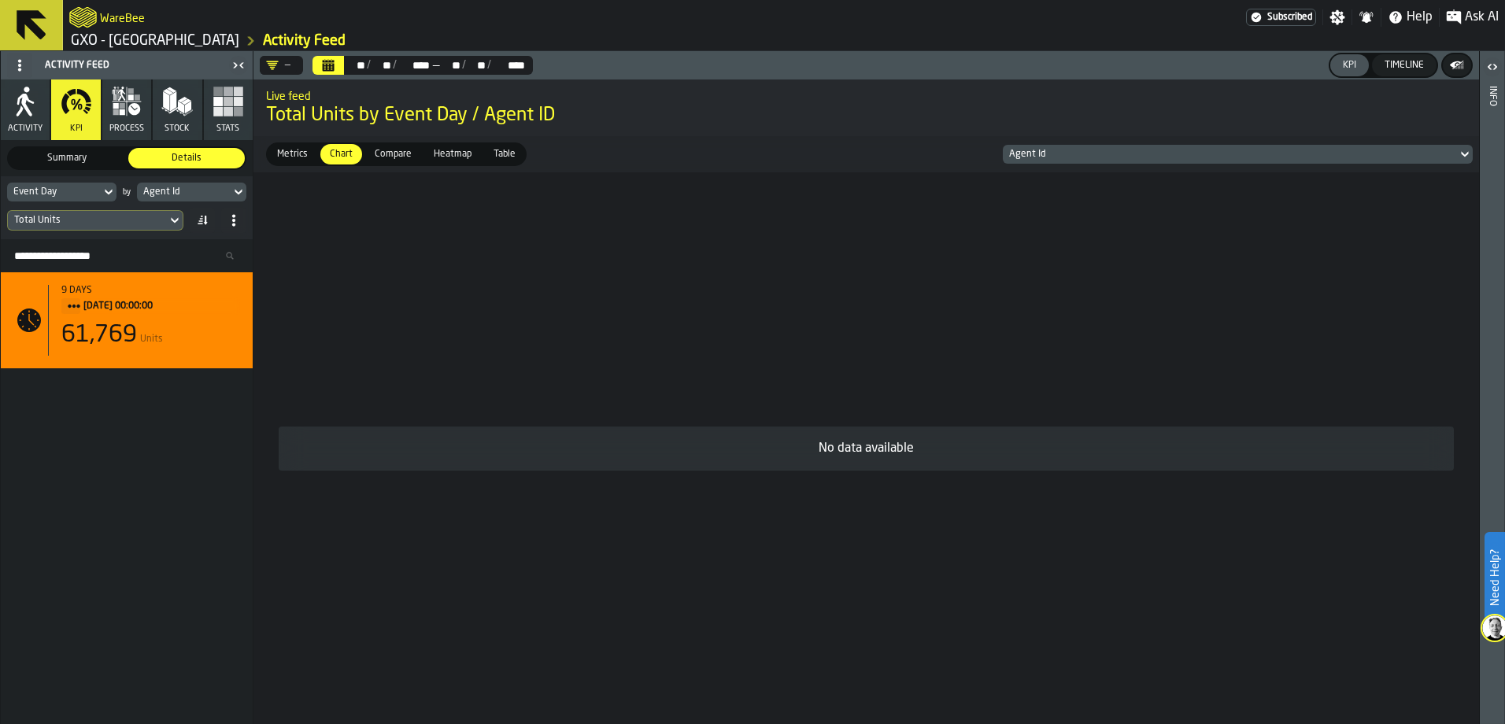
click at [130, 118] on button "process" at bounding box center [126, 110] width 49 height 61
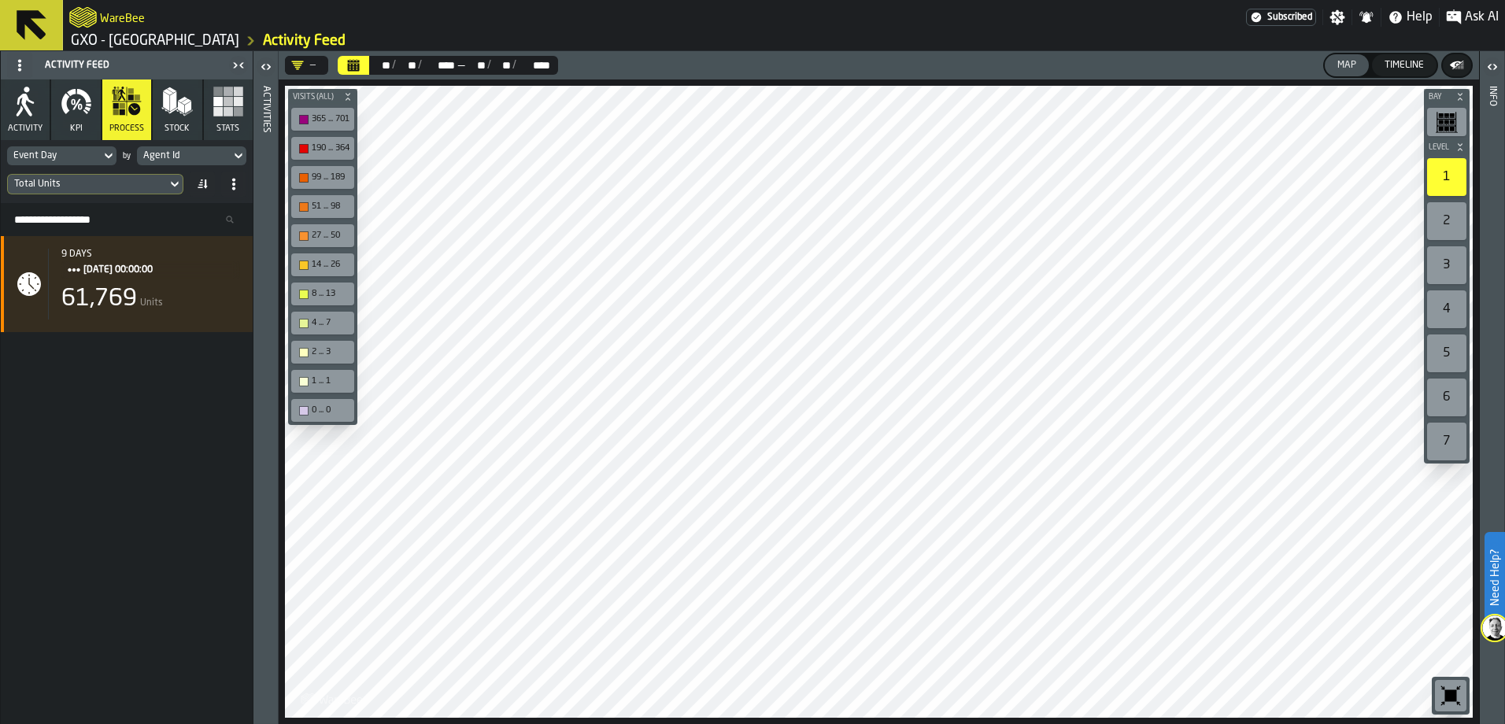
click at [268, 68] on icon "button-toggle-Open" at bounding box center [268, 67] width 4 height 6
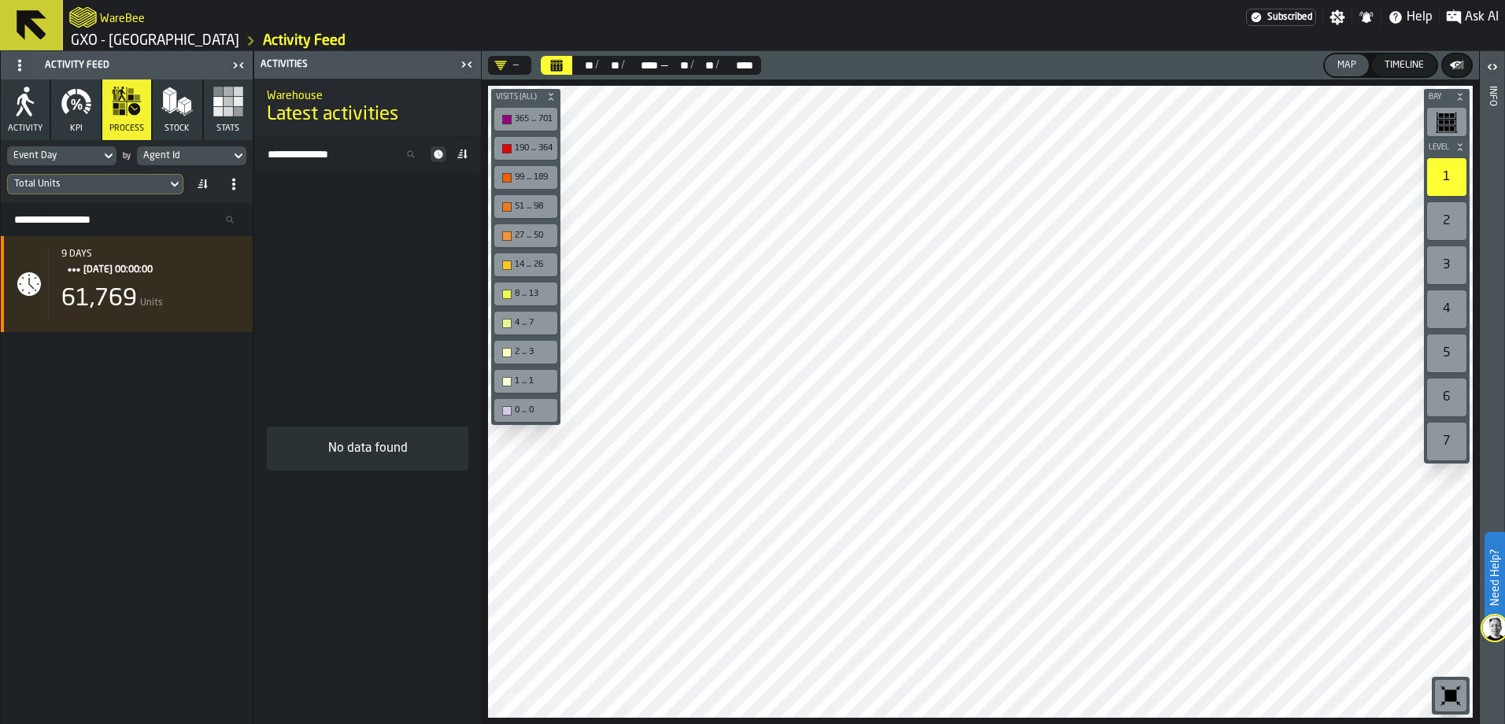
click at [468, 66] on icon "button-toggle-Close me" at bounding box center [466, 64] width 19 height 19
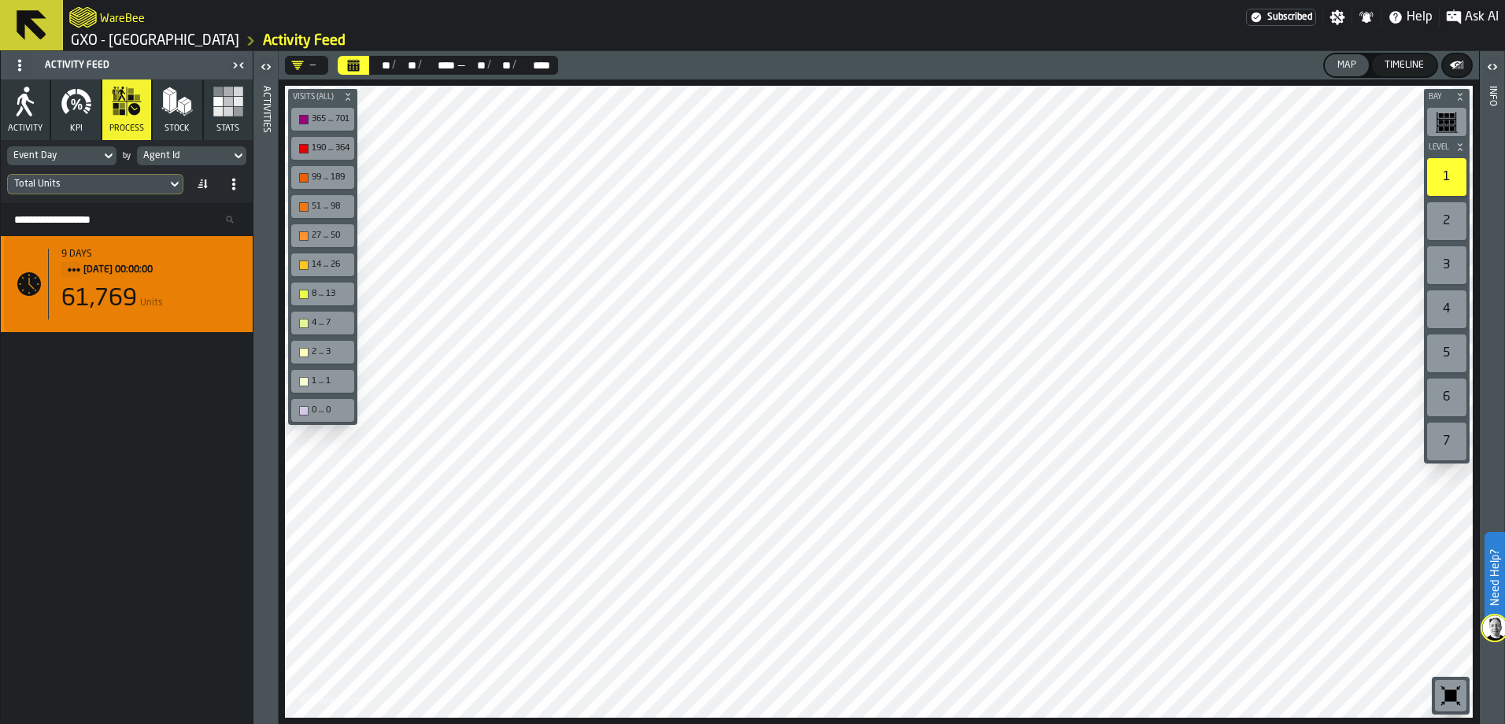
click at [142, 264] on span "04/08/2025, 00:00:00" at bounding box center [155, 269] width 144 height 17
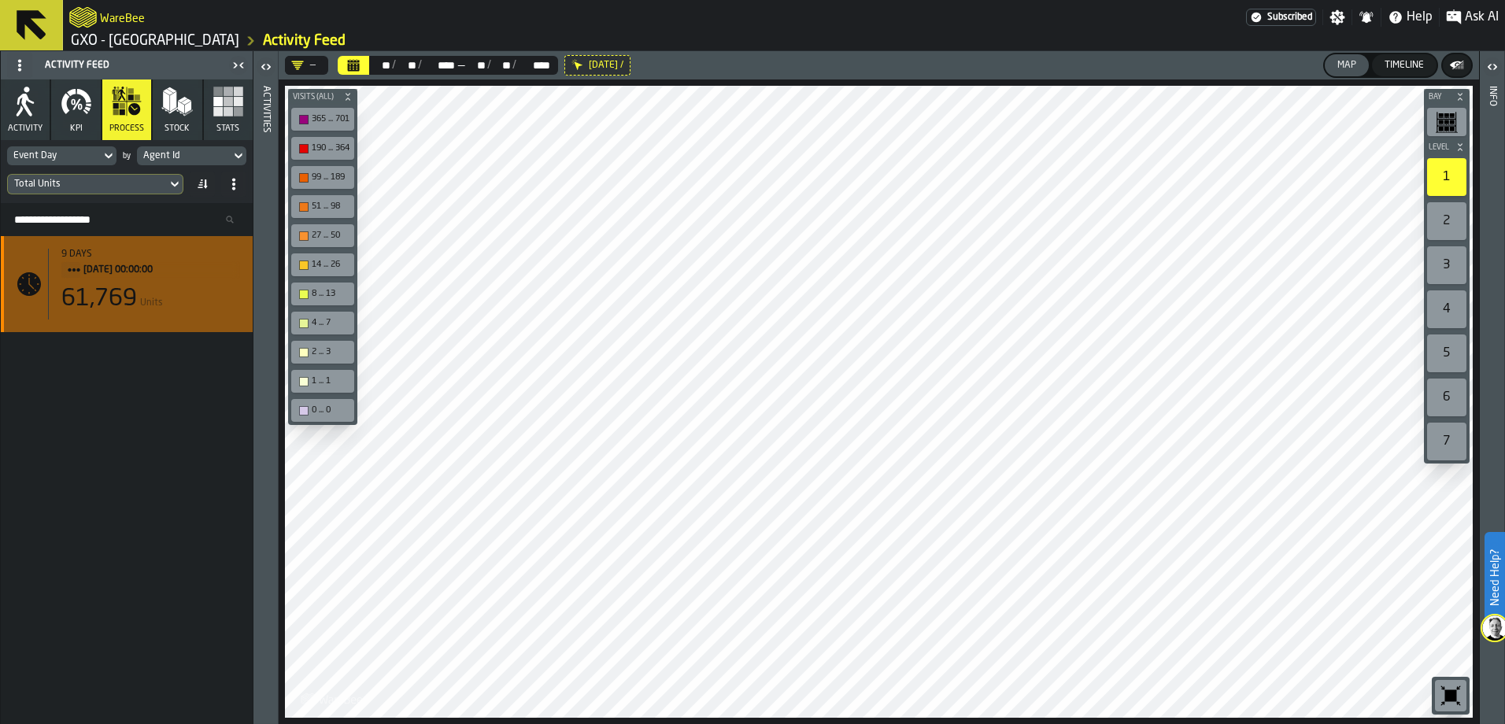
click at [148, 257] on div "9 days" at bounding box center [150, 254] width 179 height 11
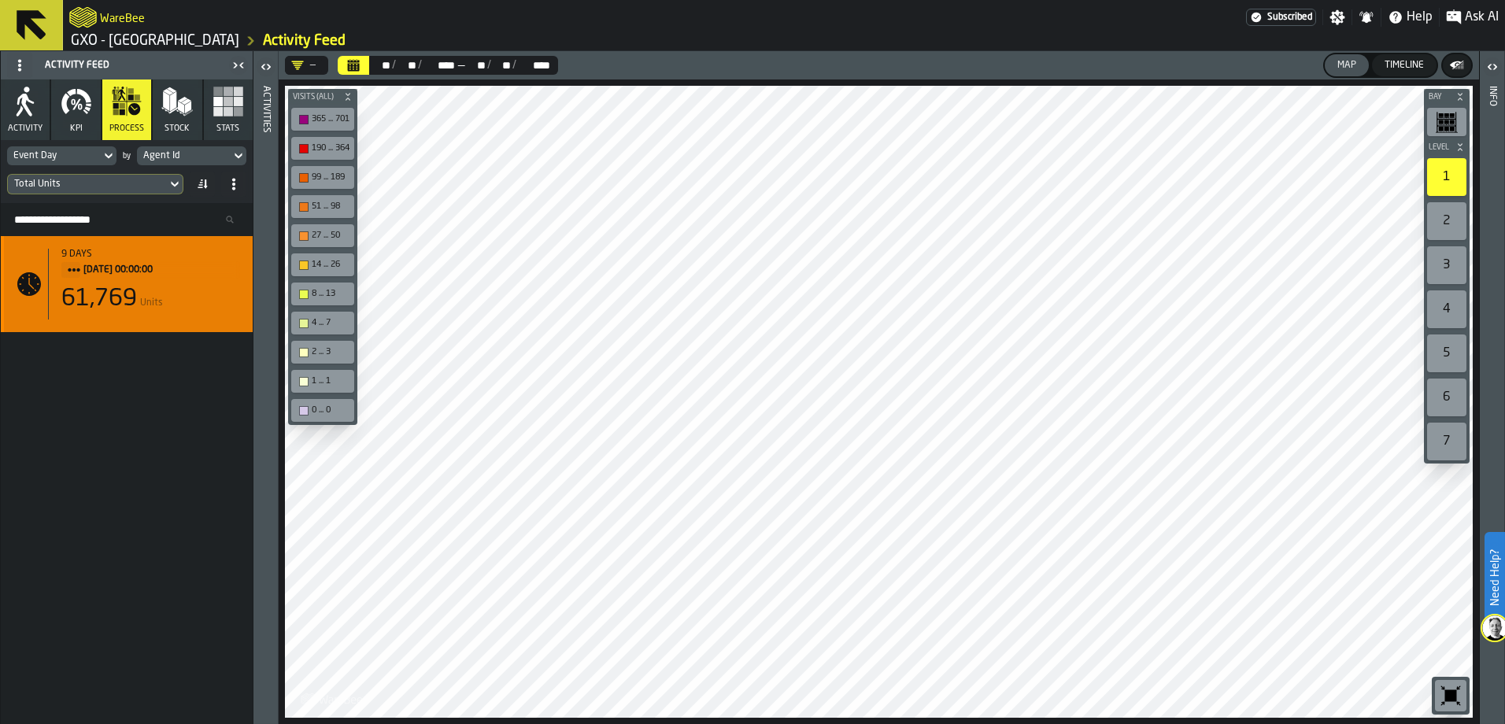
click at [142, 270] on span "04/08/2025, 00:00:00" at bounding box center [155, 269] width 144 height 17
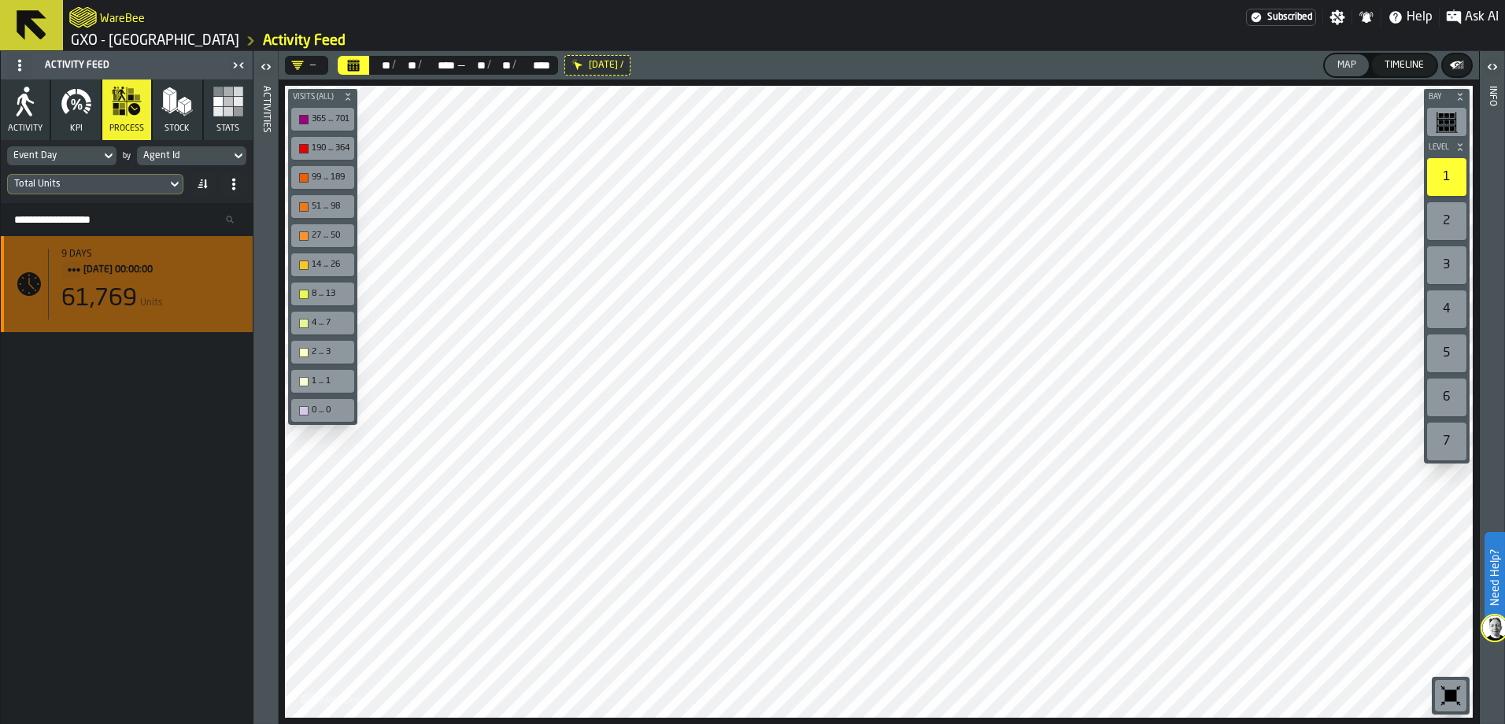
click at [142, 270] on span "04/08/2025, 00:00:00" at bounding box center [155, 269] width 144 height 17
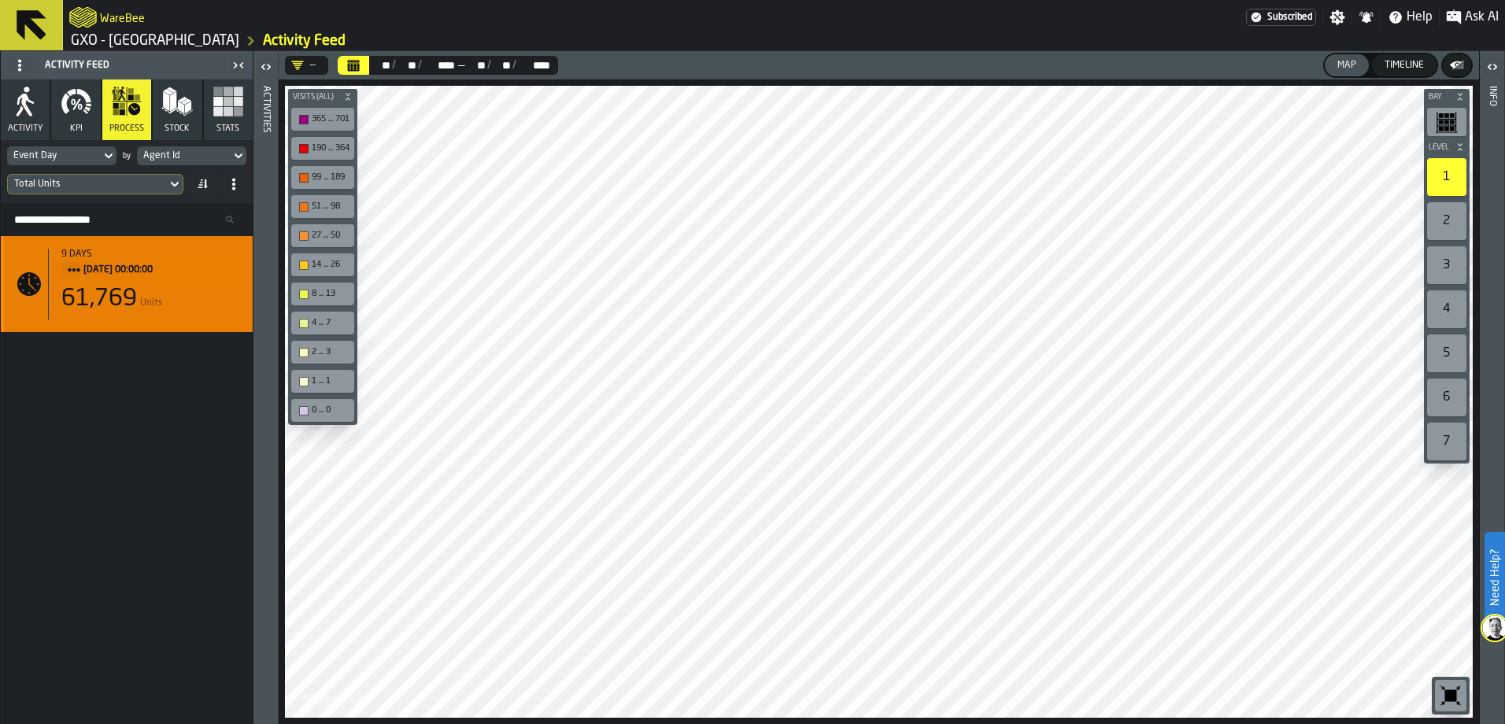
click at [121, 296] on div "61,769" at bounding box center [99, 299] width 76 height 28
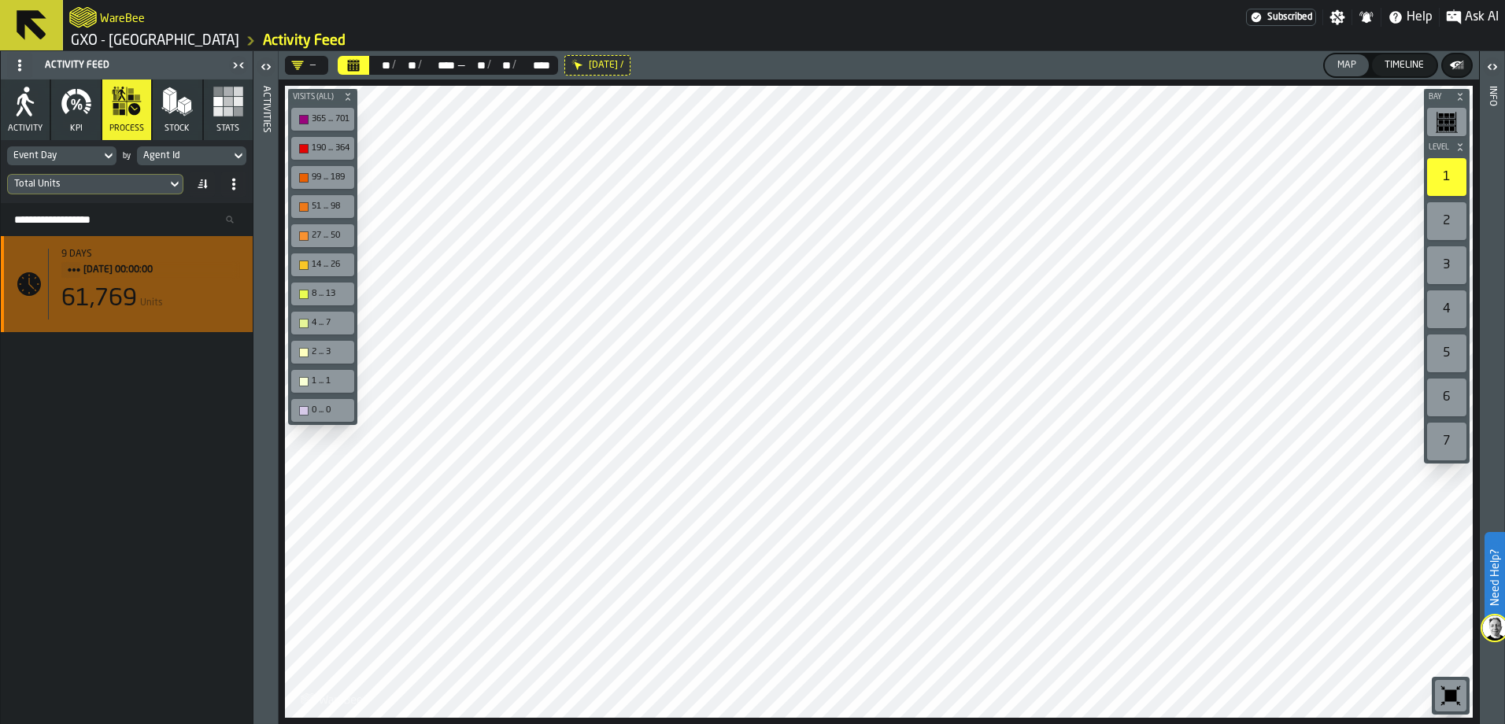
click at [121, 296] on div "61,769" at bounding box center [99, 299] width 76 height 28
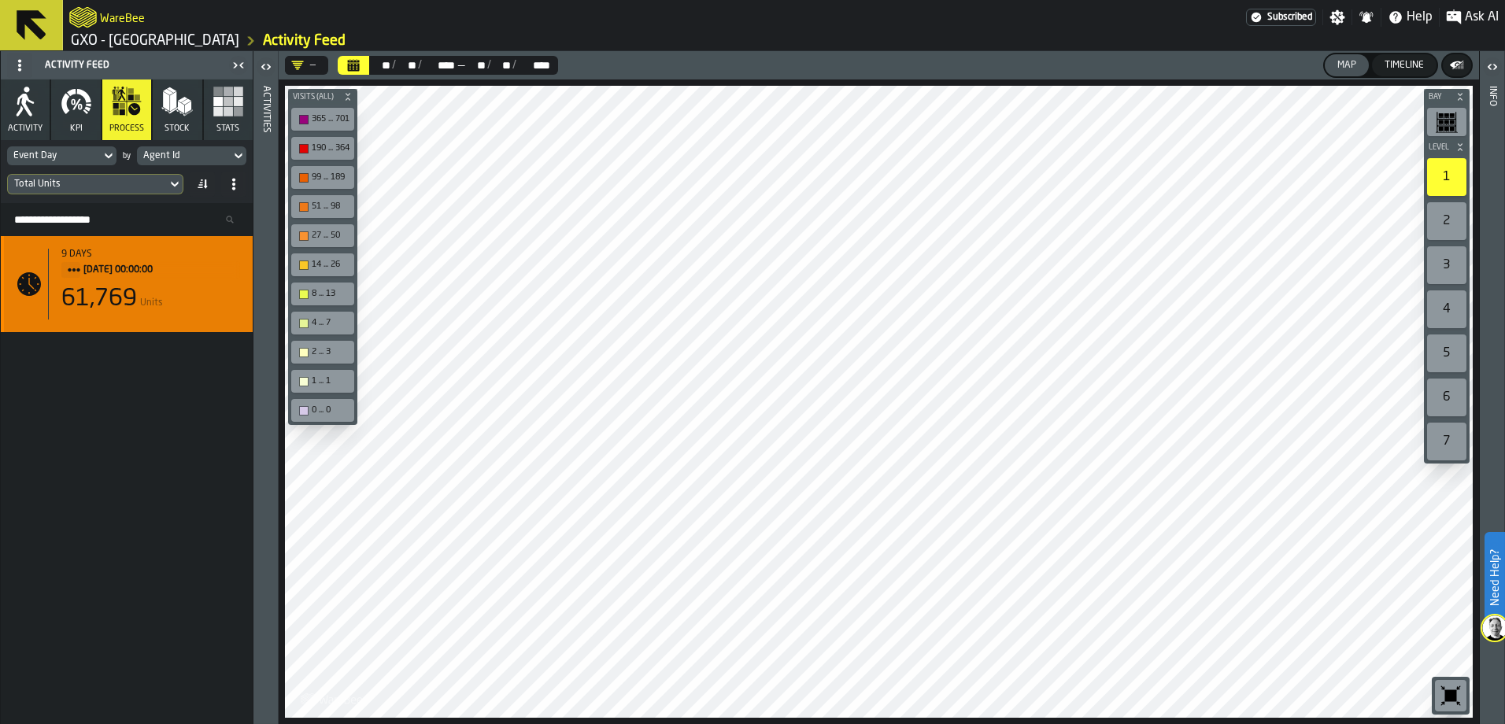
click at [121, 296] on div "61,769" at bounding box center [99, 299] width 76 height 28
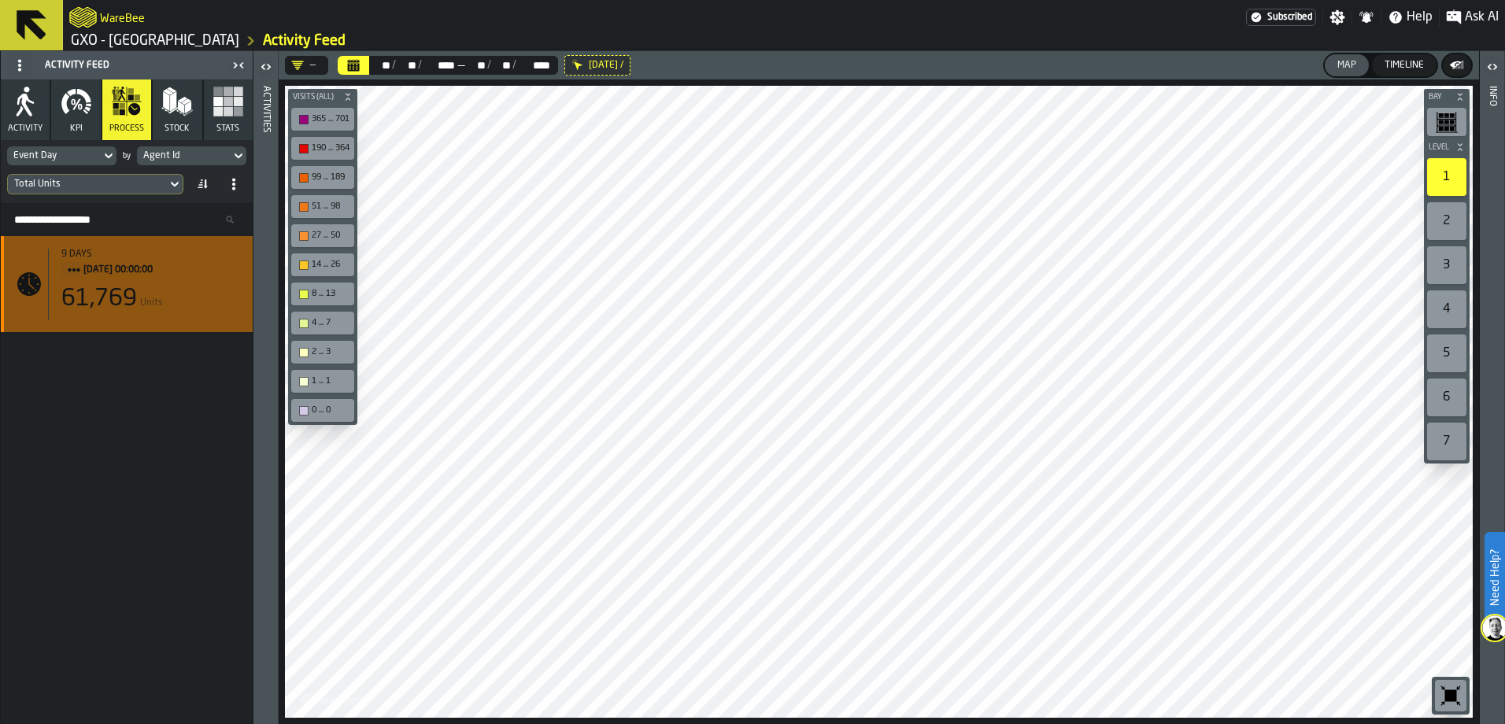
click at [121, 298] on div "61,769" at bounding box center [99, 299] width 76 height 28
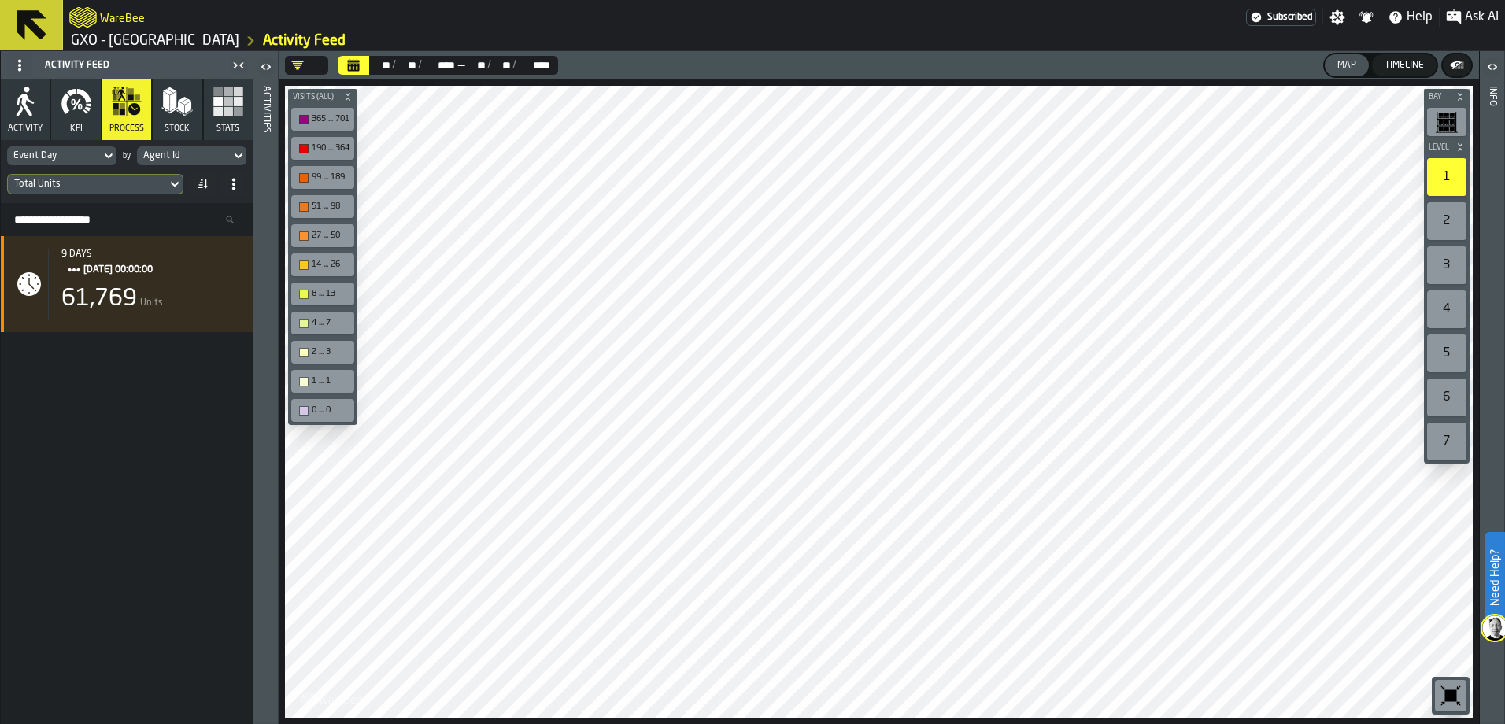
click at [235, 191] on span at bounding box center [233, 184] width 25 height 25
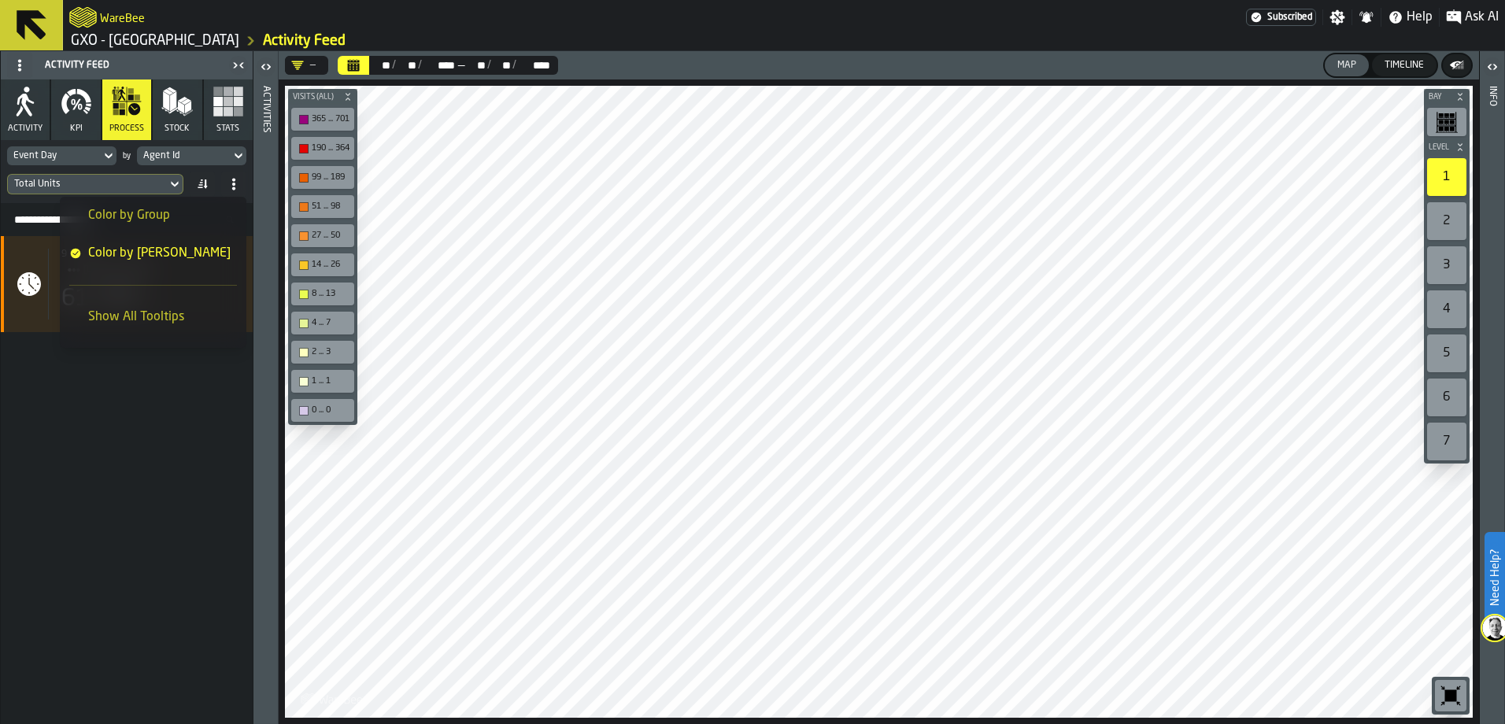
click at [151, 319] on span "Show All Tooltips" at bounding box center [136, 317] width 96 height 19
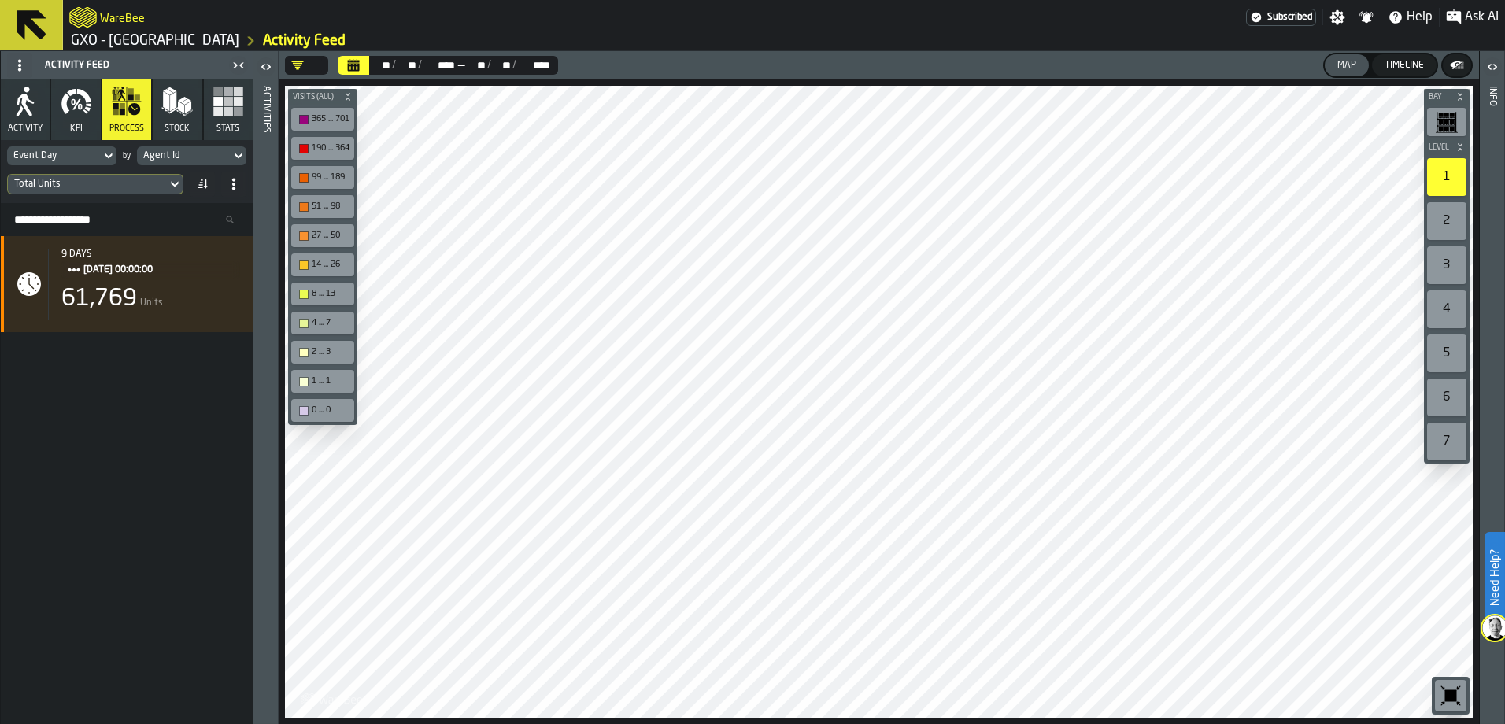
click at [240, 186] on span at bounding box center [233, 184] width 25 height 25
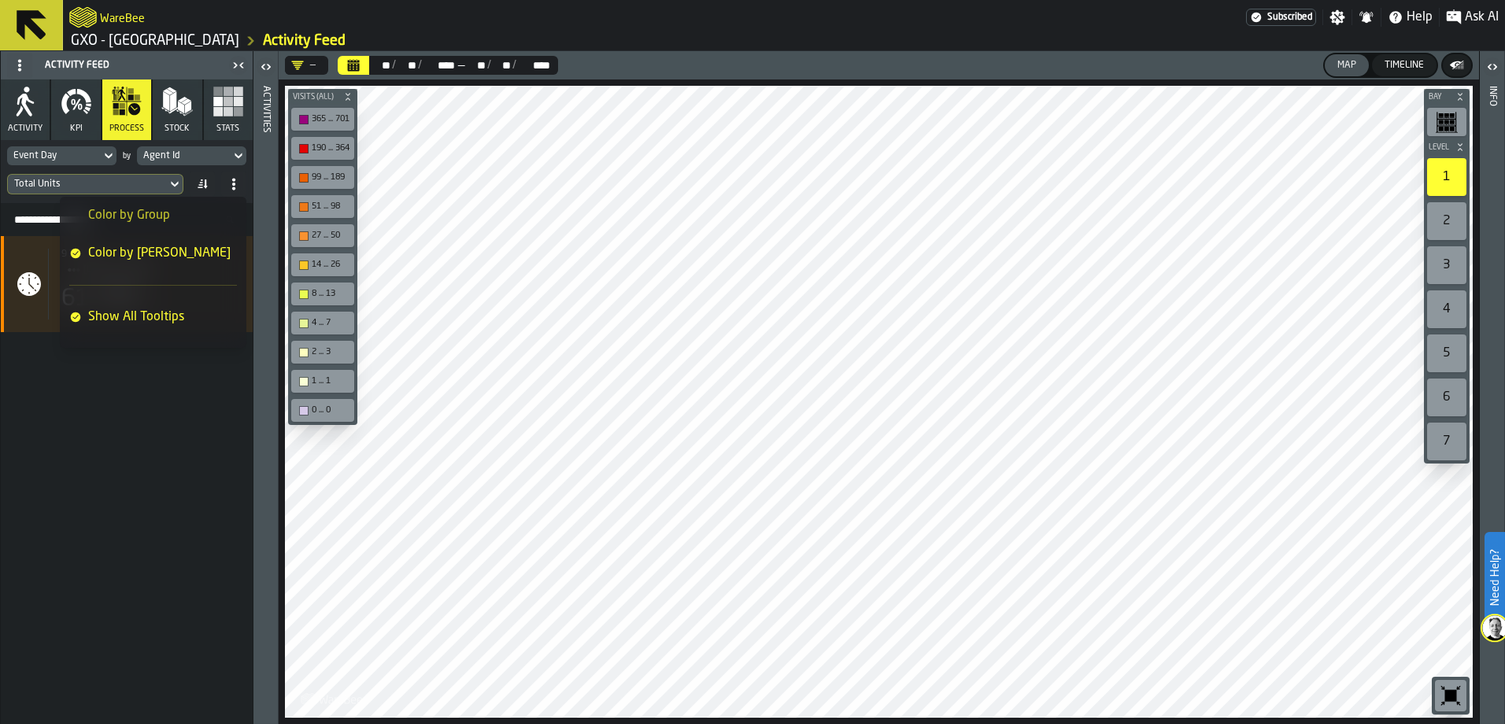
click at [192, 205] on li "Color by Group" at bounding box center [153, 216] width 187 height 38
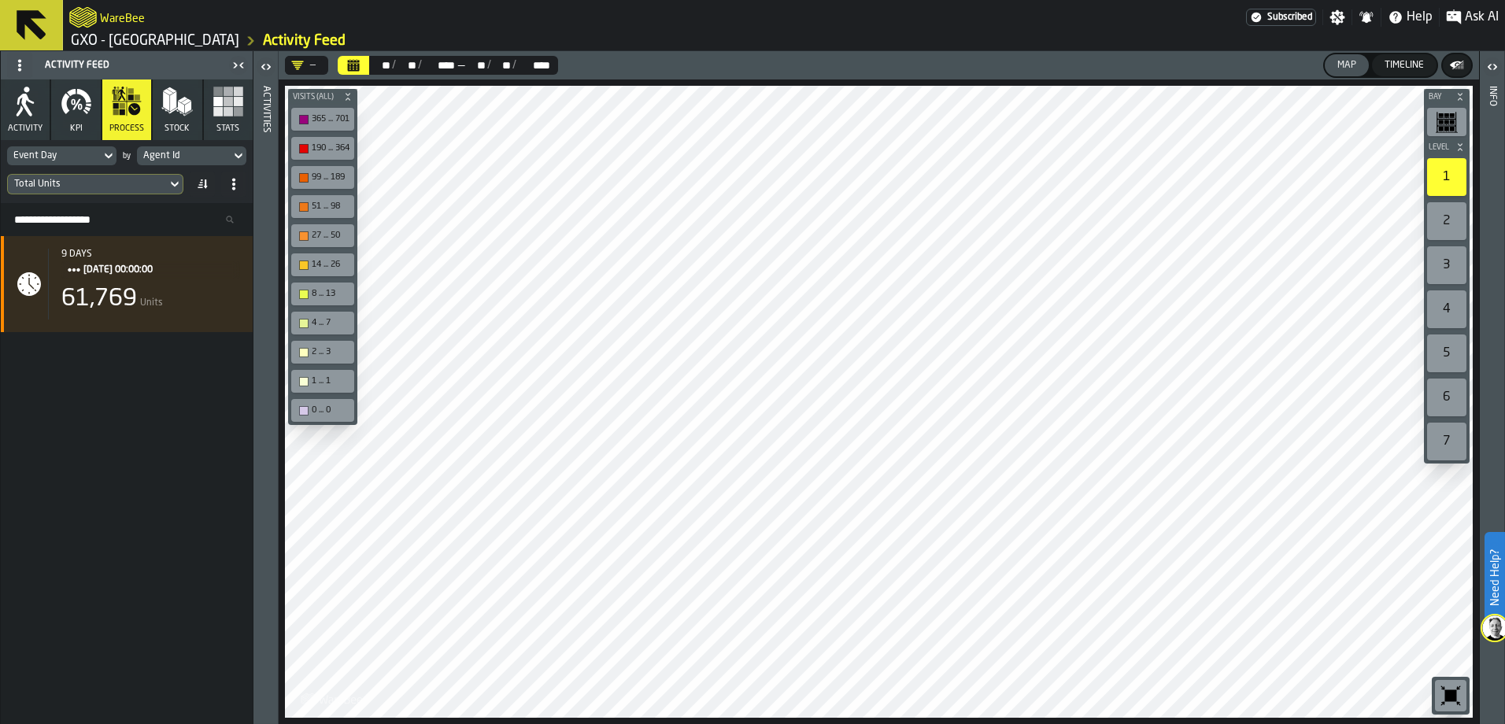
click at [235, 183] on icon at bounding box center [234, 184] width 13 height 13
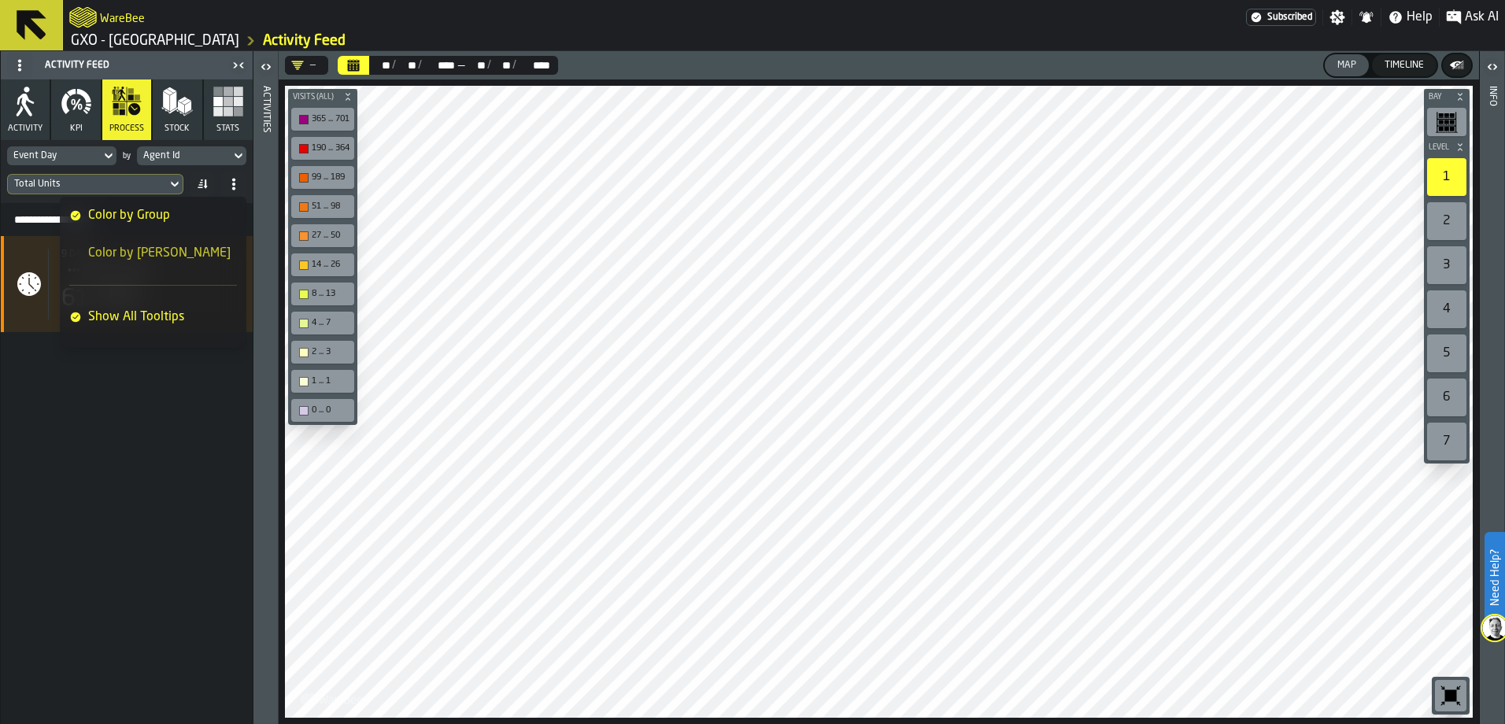
click at [191, 251] on span "Color by Metric" at bounding box center [159, 253] width 142 height 19
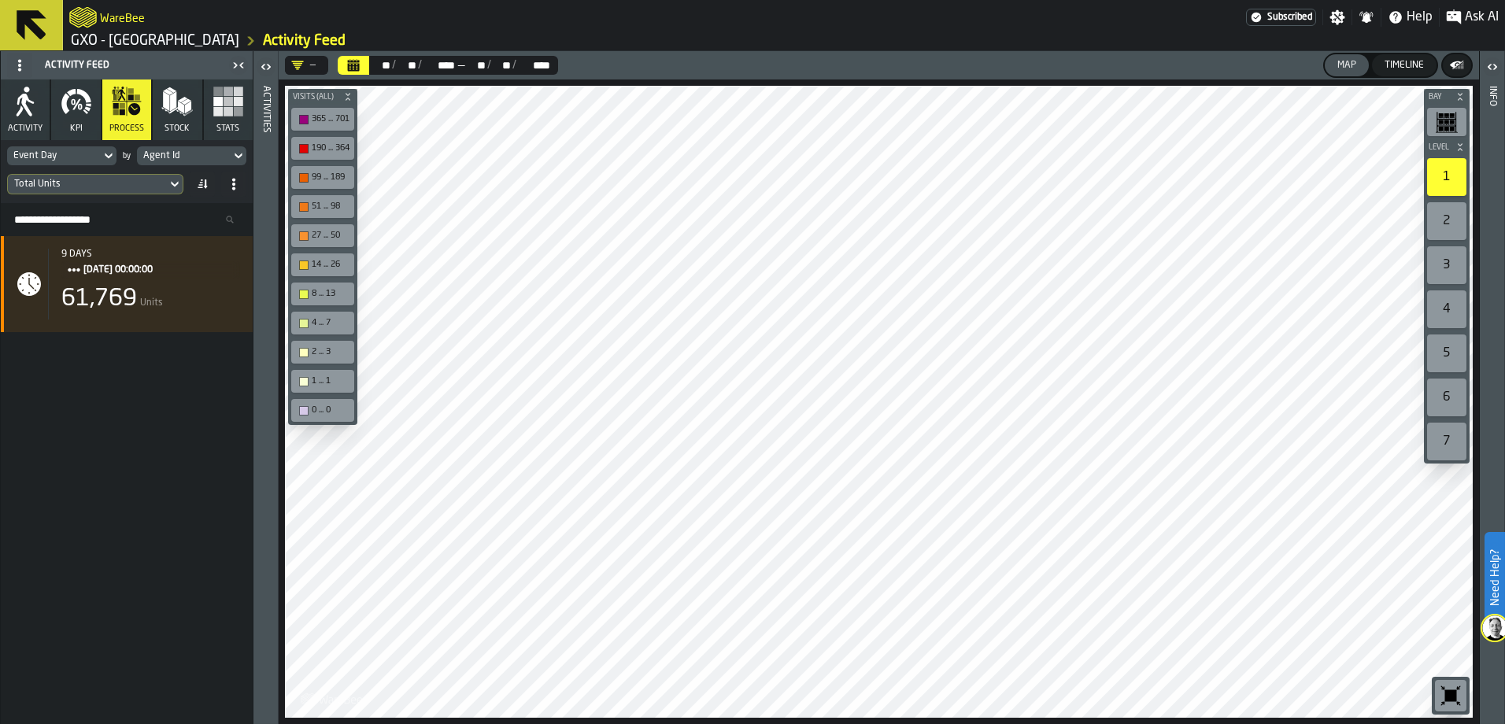
click at [173, 184] on icon at bounding box center [174, 185] width 7 height 6
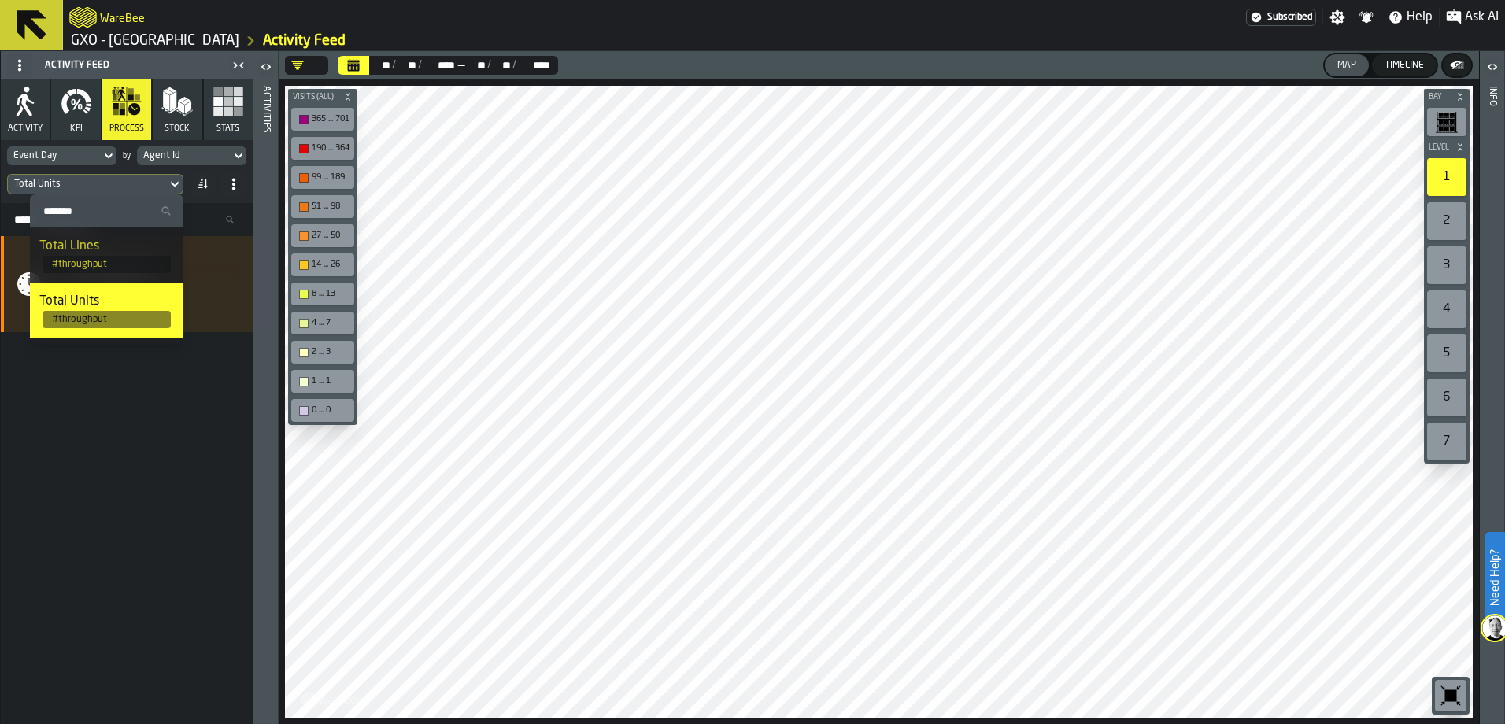
click at [142, 167] on div "Event Day by Agent Id Total Units" at bounding box center [127, 171] width 252 height 63
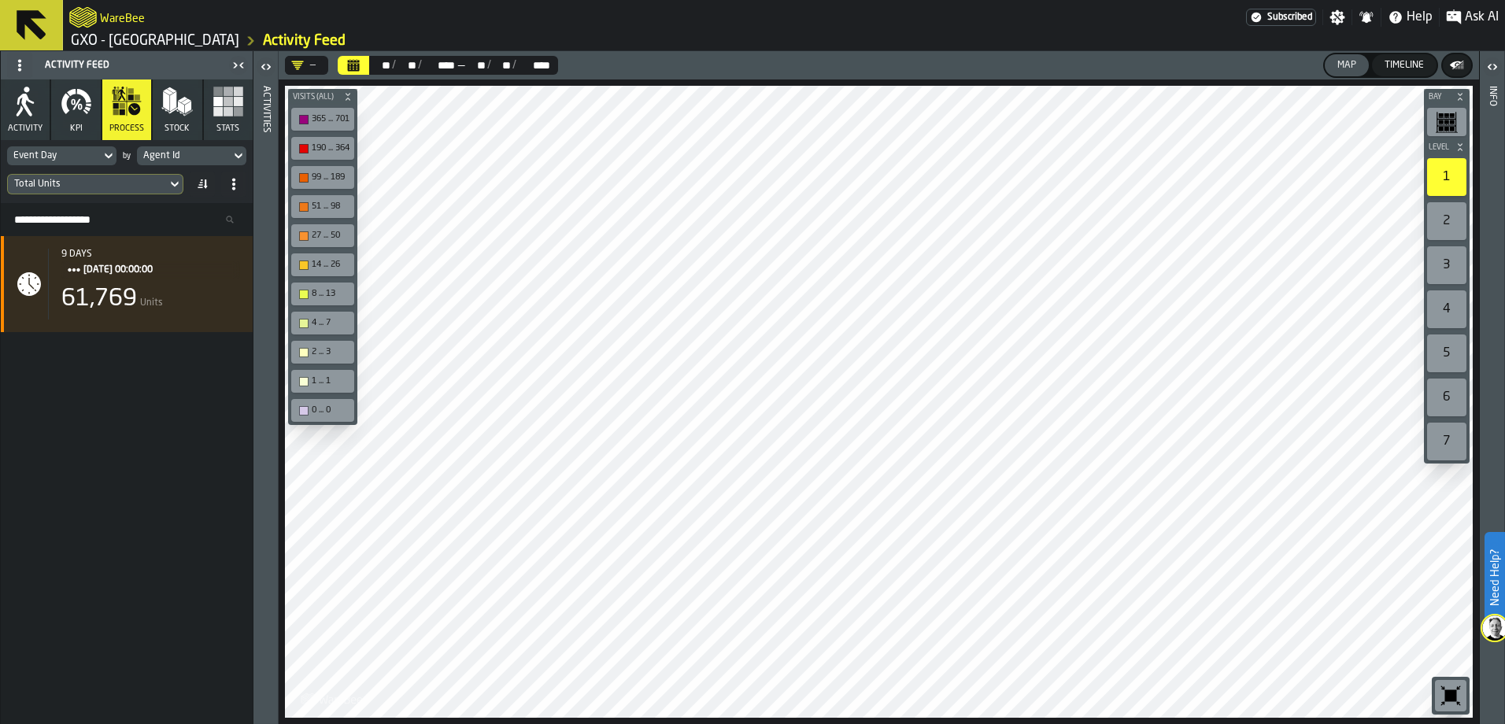
click at [105, 157] on icon at bounding box center [109, 155] width 16 height 19
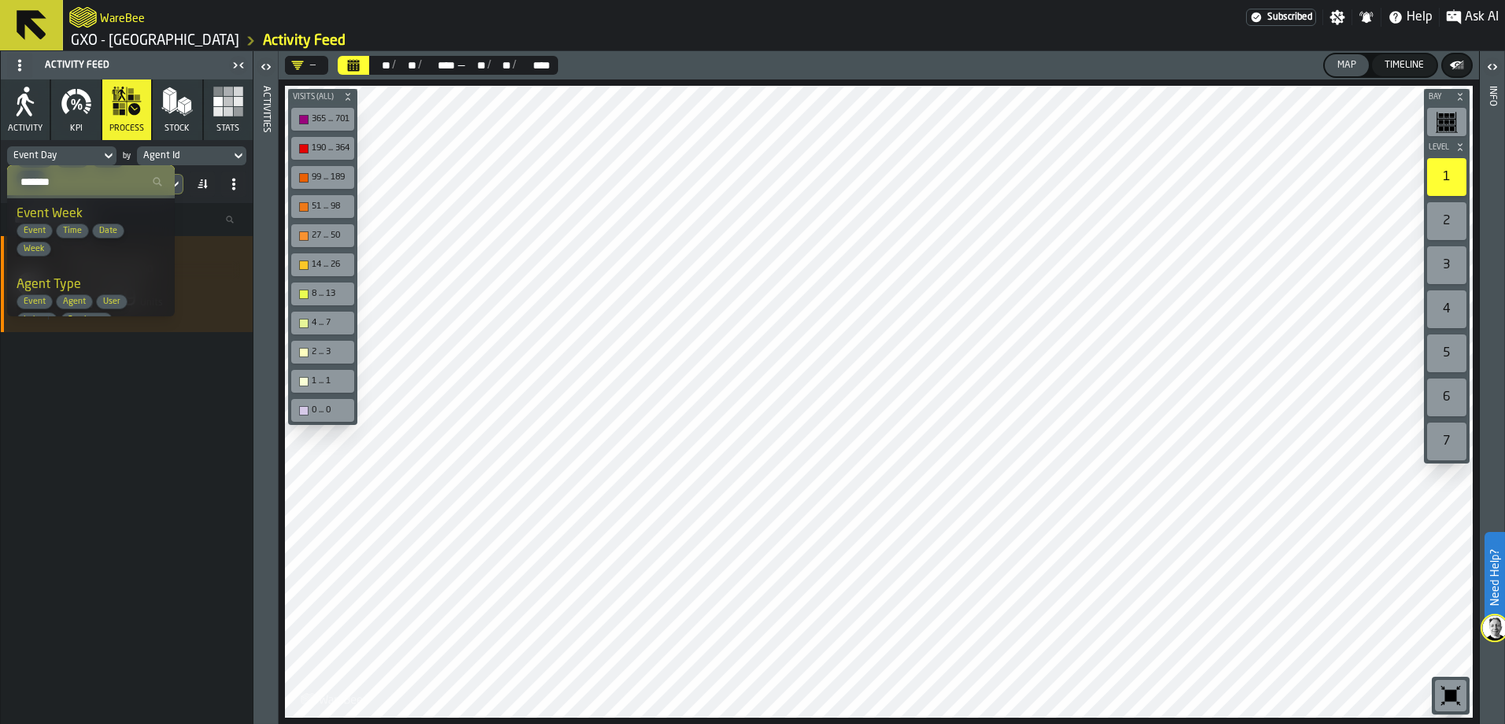
scroll to position [157, 0]
click at [76, 288] on span "Agent" at bounding box center [74, 289] width 35 height 10
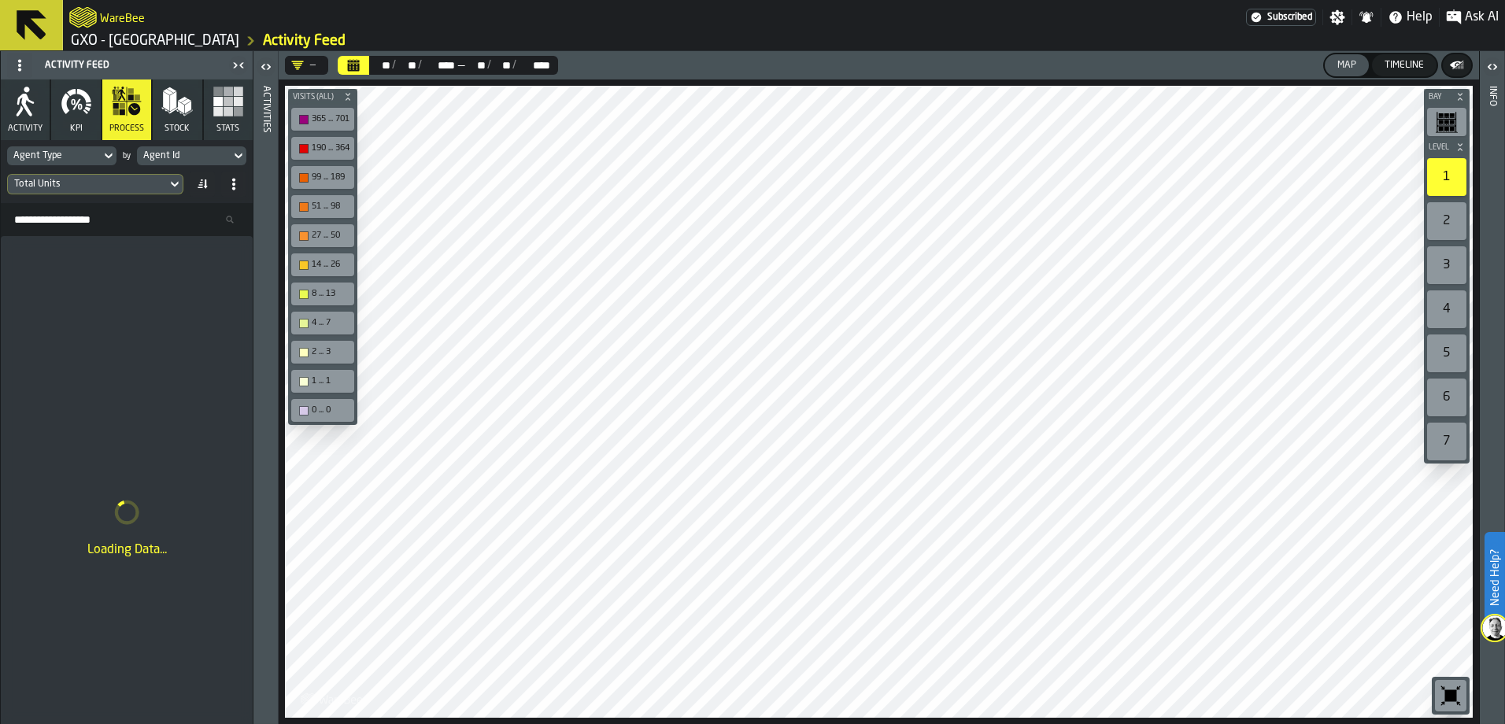
click at [174, 183] on icon at bounding box center [175, 184] width 16 height 19
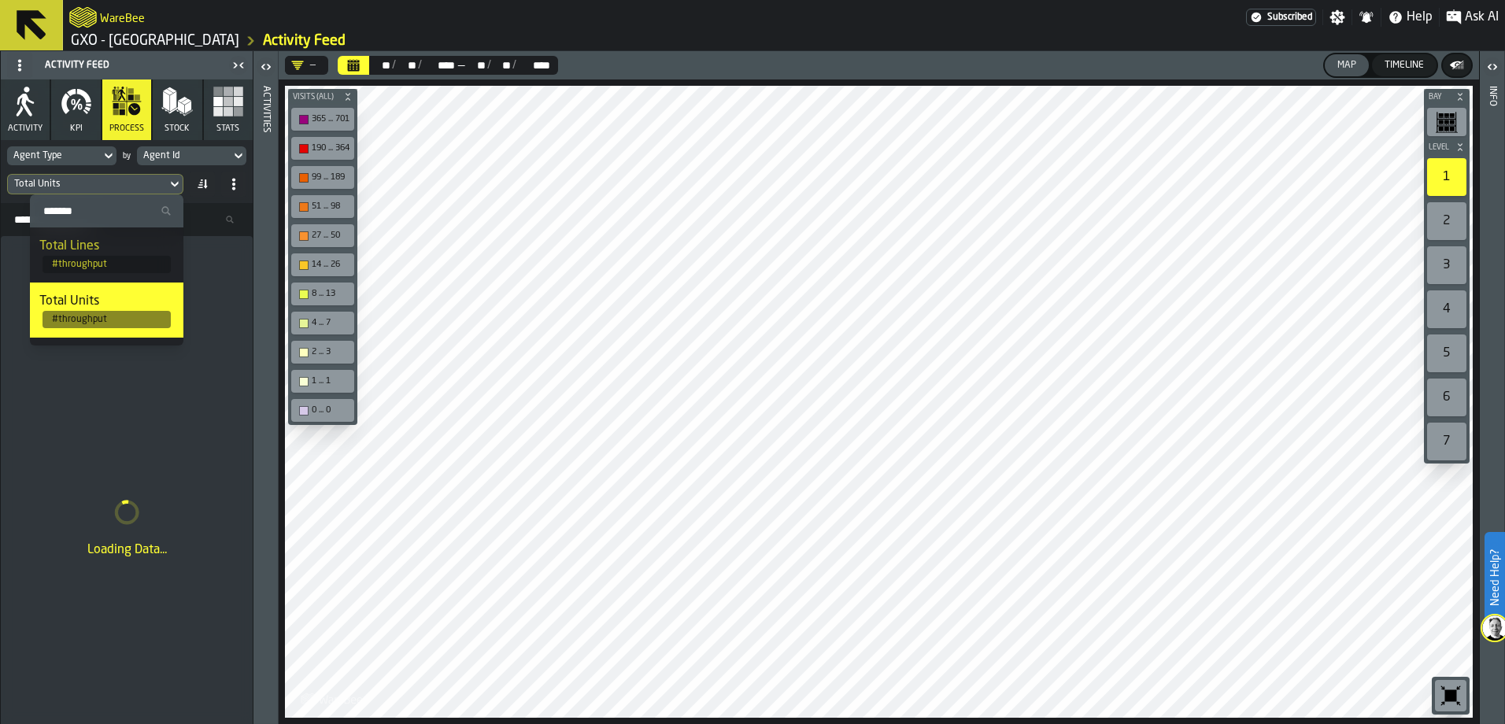
click at [119, 296] on div "Total Units" at bounding box center [106, 301] width 135 height 19
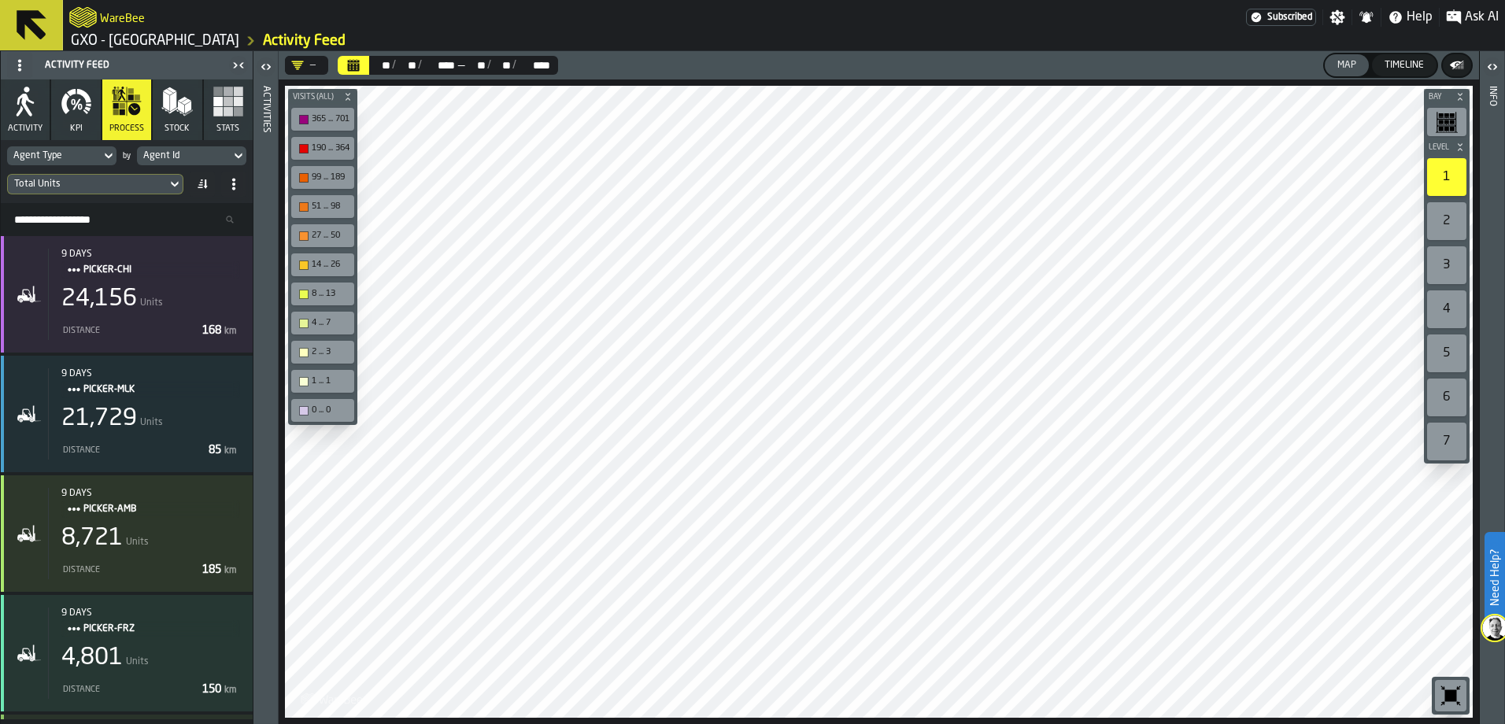
click at [242, 157] on icon at bounding box center [239, 155] width 16 height 19
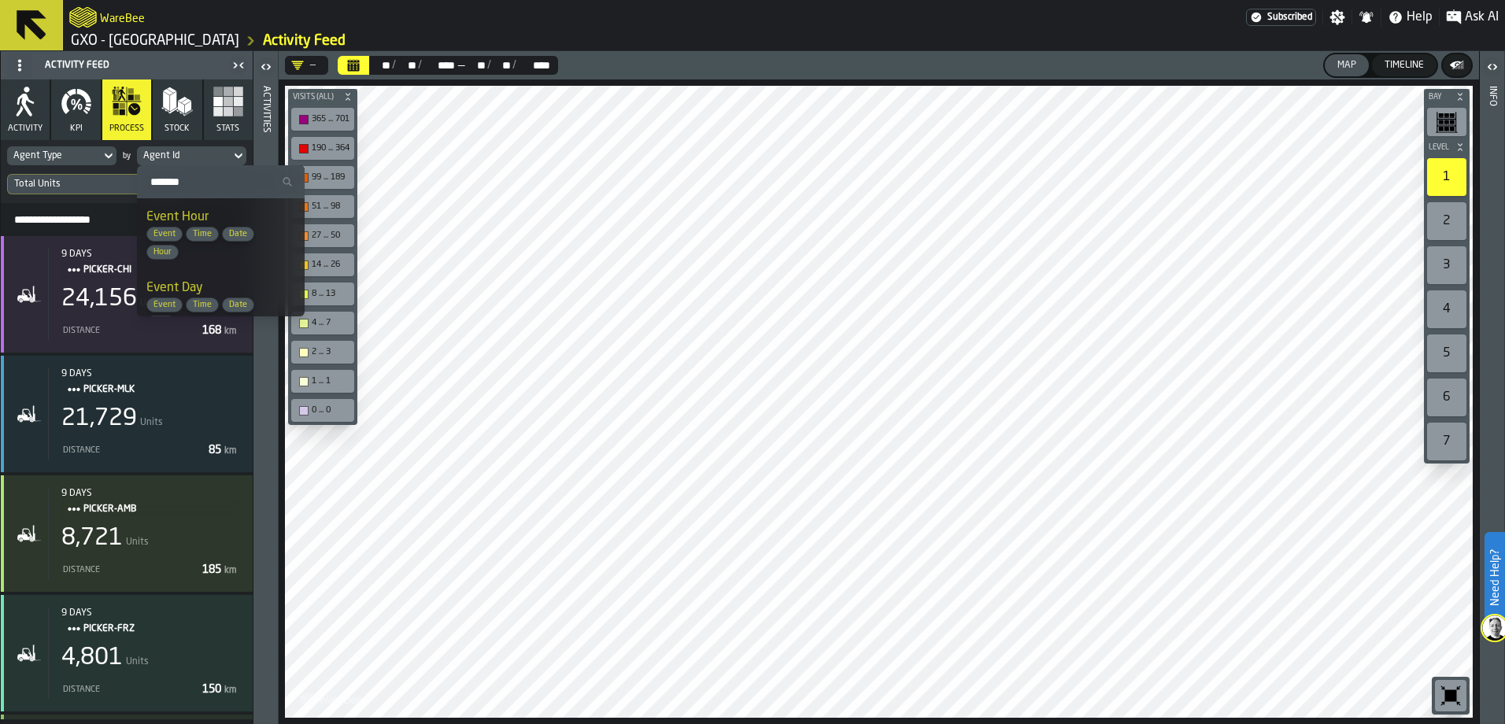
click at [168, 253] on span "Hour" at bounding box center [162, 252] width 31 height 10
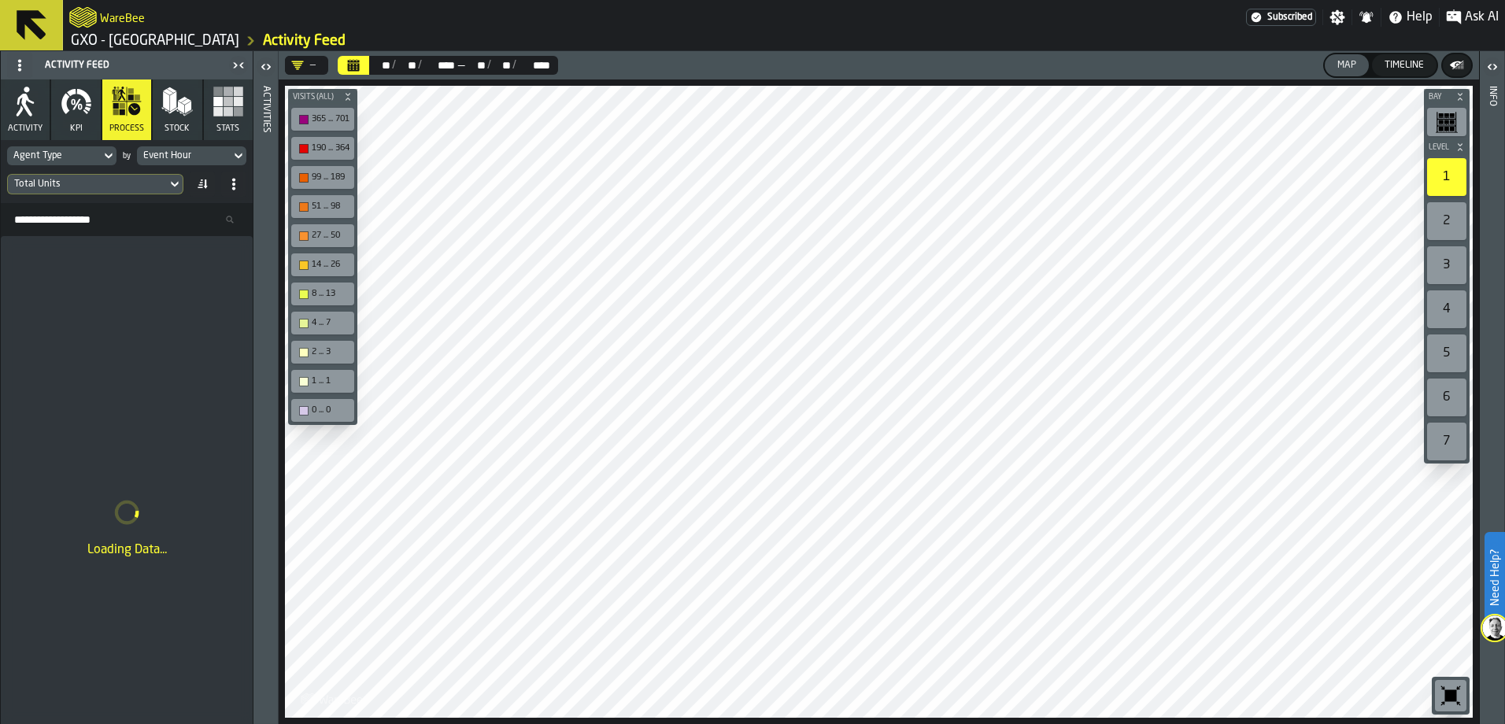
click at [268, 66] on icon "button-toggle-Open" at bounding box center [266, 66] width 19 height 19
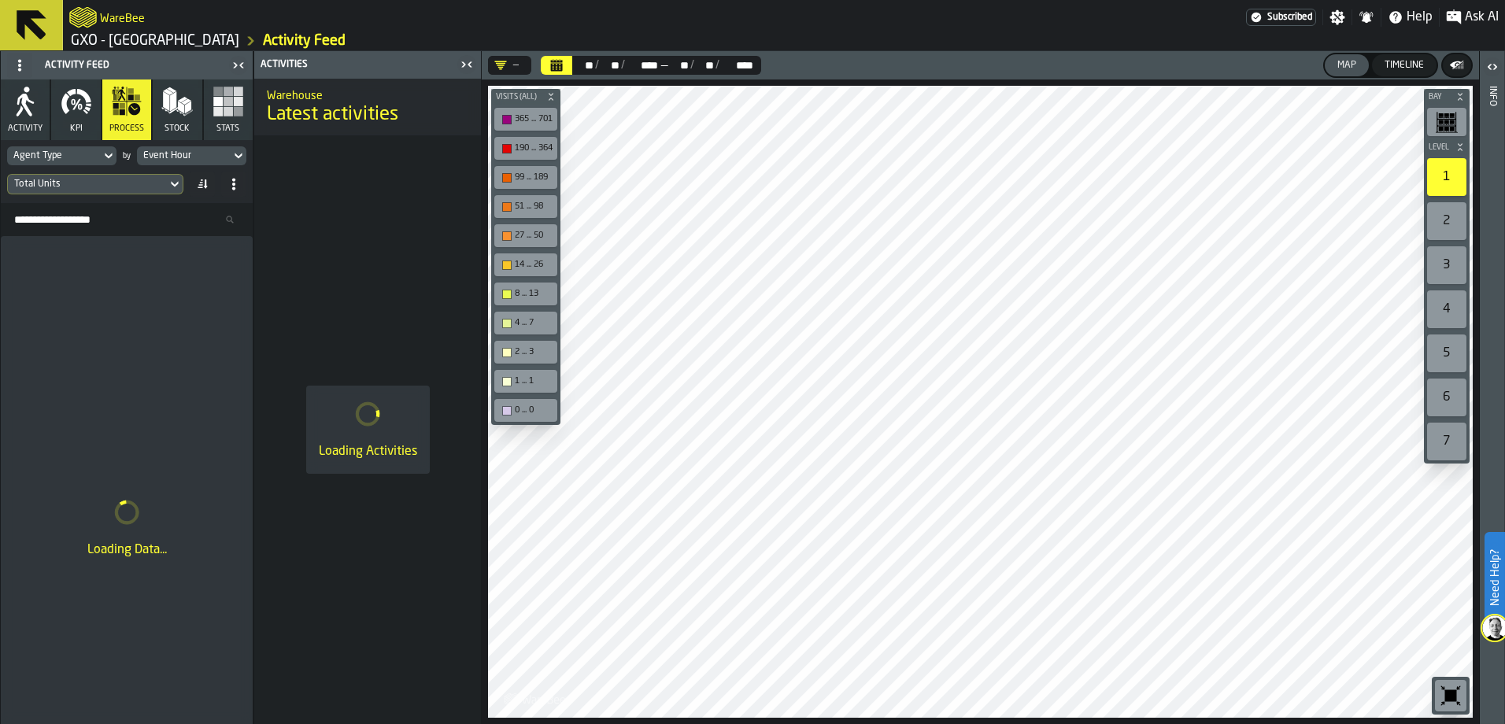
click at [474, 67] on icon "button-toggle-Close me" at bounding box center [466, 64] width 19 height 19
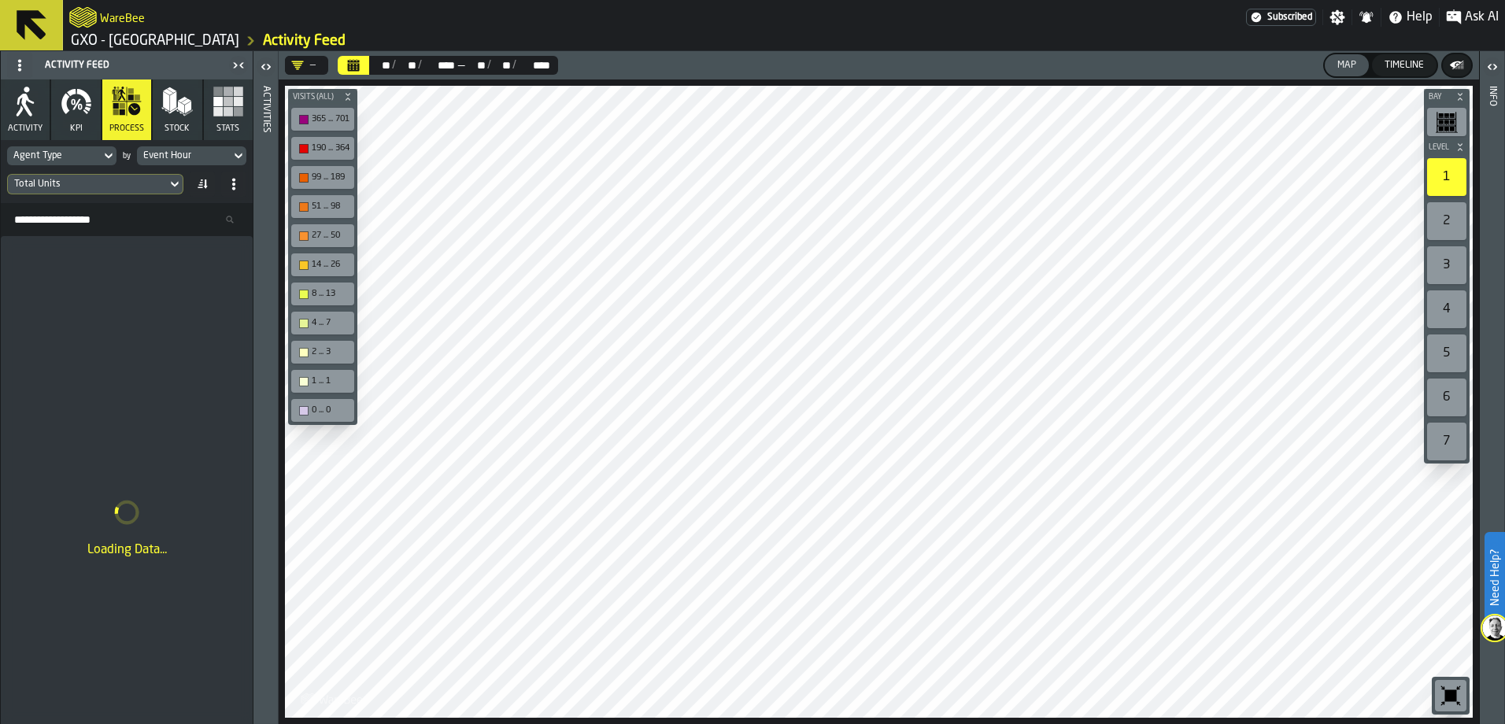
click at [76, 105] on icon "button" at bounding box center [76, 104] width 8 height 11
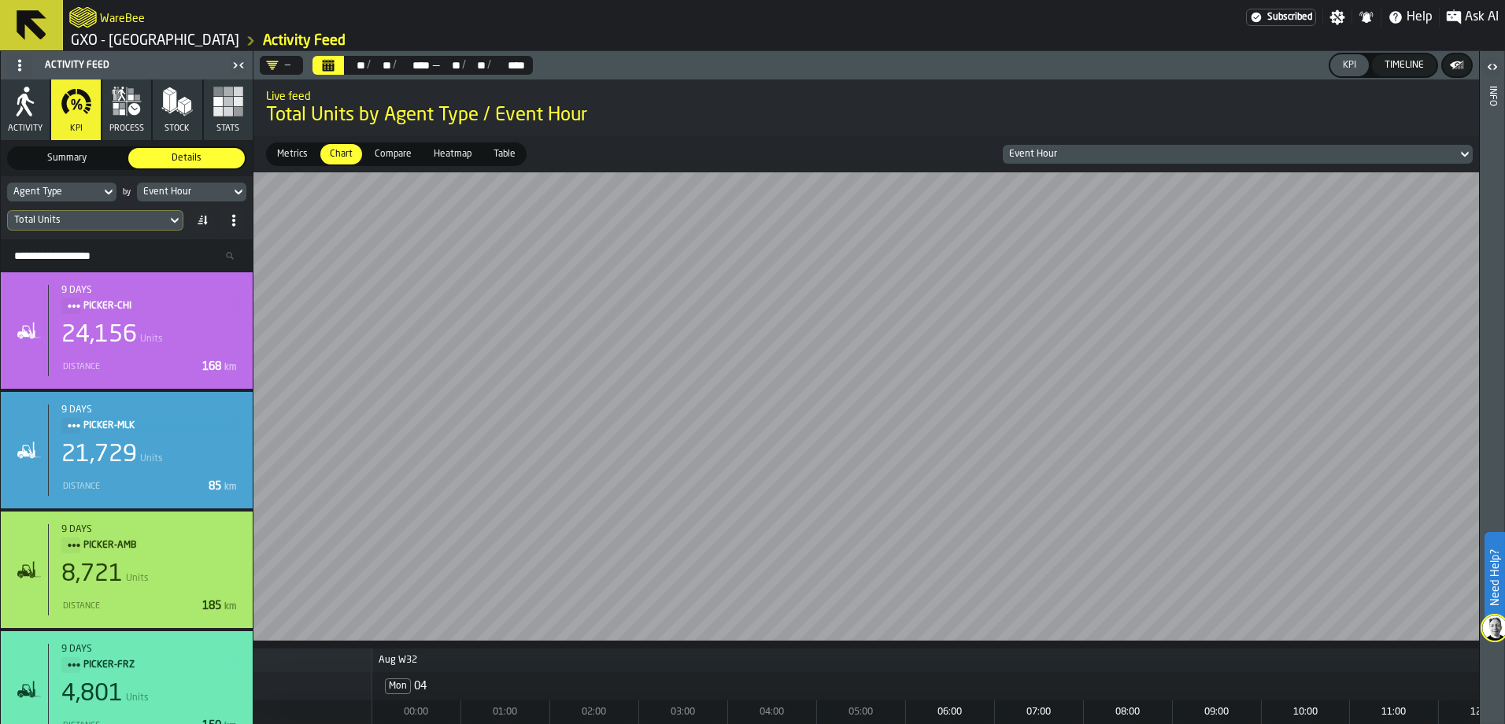
click at [276, 65] on icon "DropdownMenuValue-" at bounding box center [272, 65] width 13 height 13
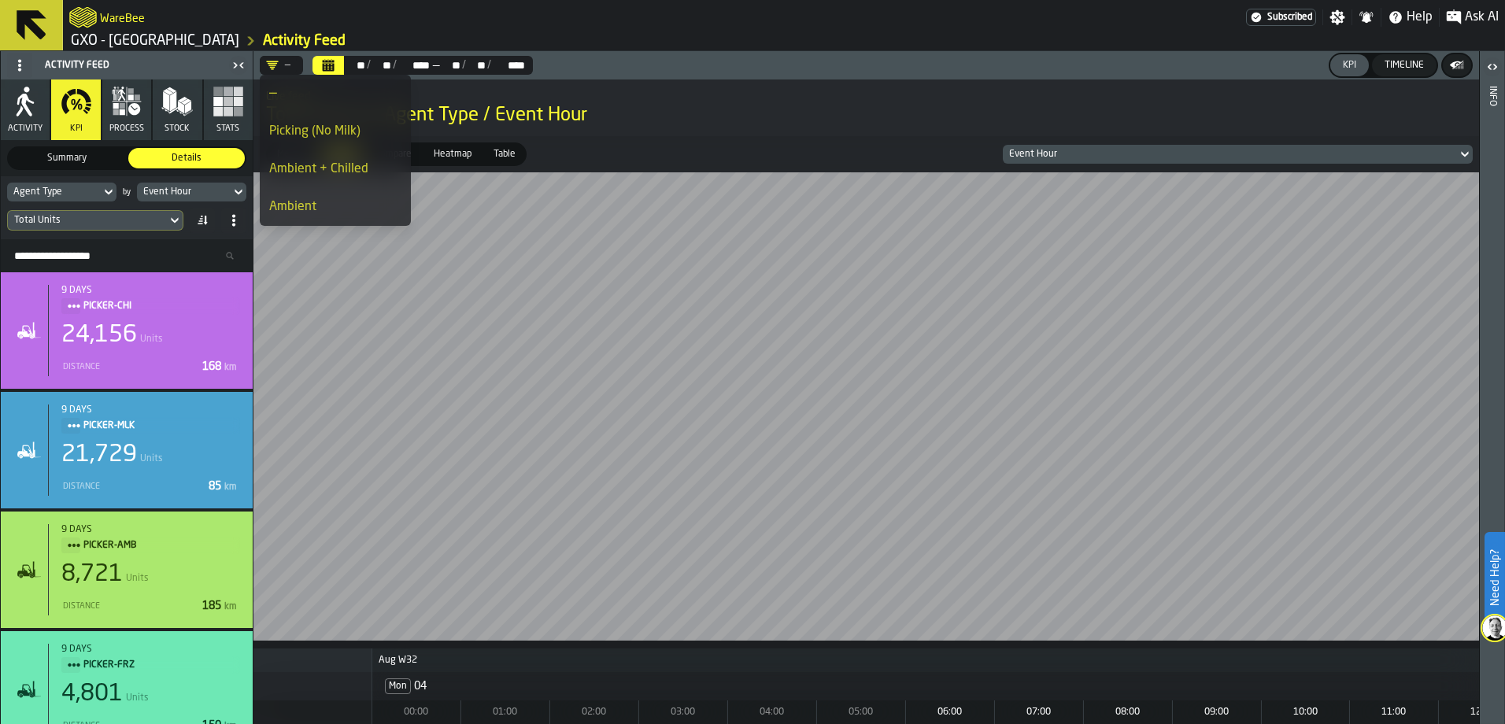
click at [321, 139] on div "Picking (No Milk)" at bounding box center [335, 131] width 132 height 19
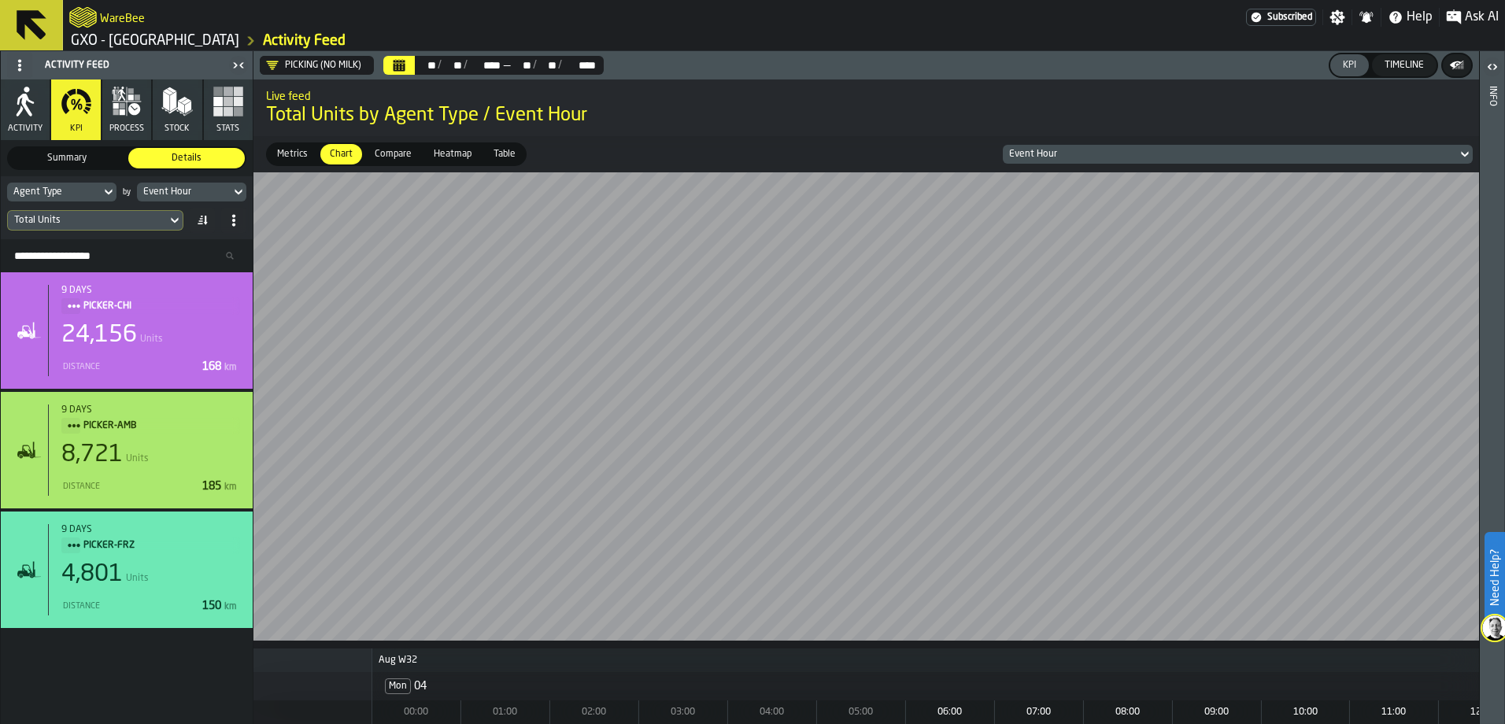
click at [110, 192] on icon at bounding box center [108, 193] width 7 height 6
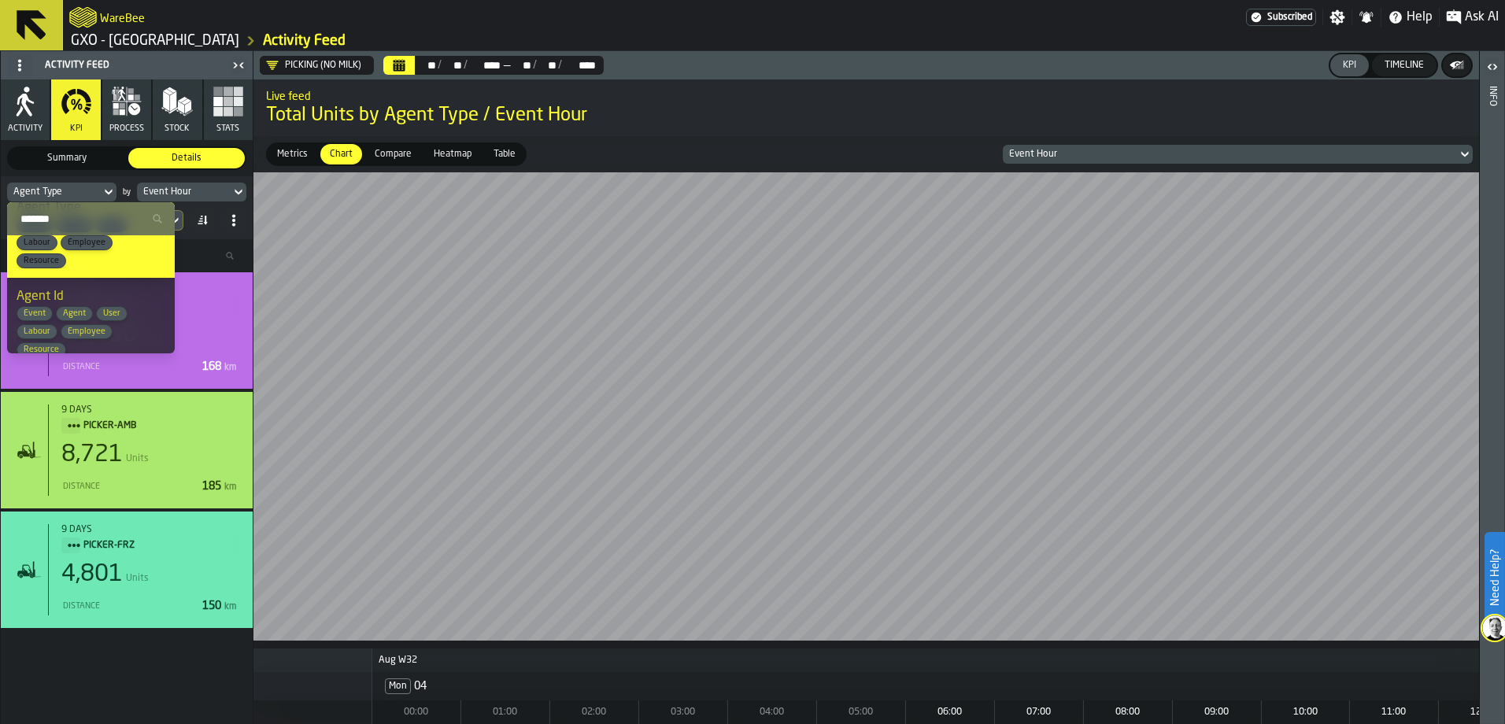
scroll to position [294, 0]
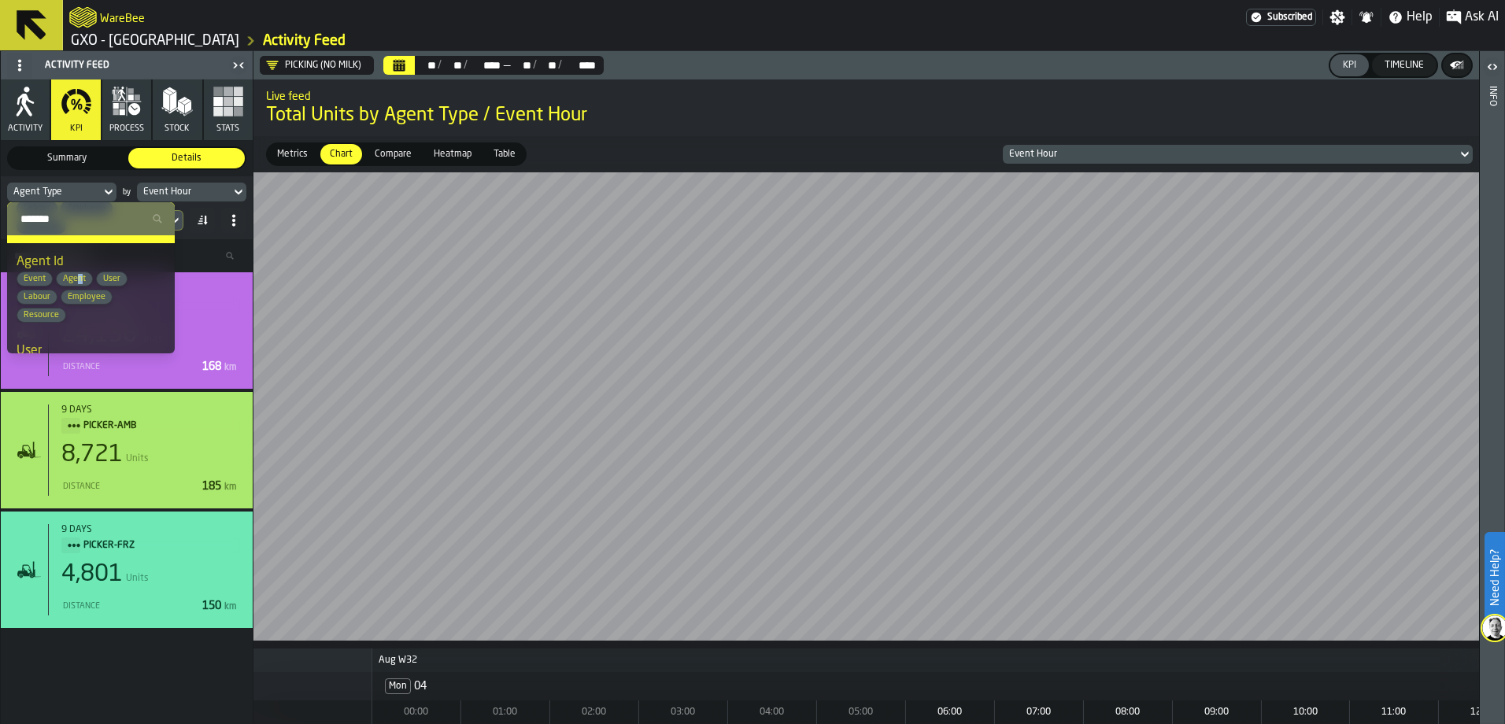
click at [80, 278] on span "Agent" at bounding box center [74, 279] width 35 height 10
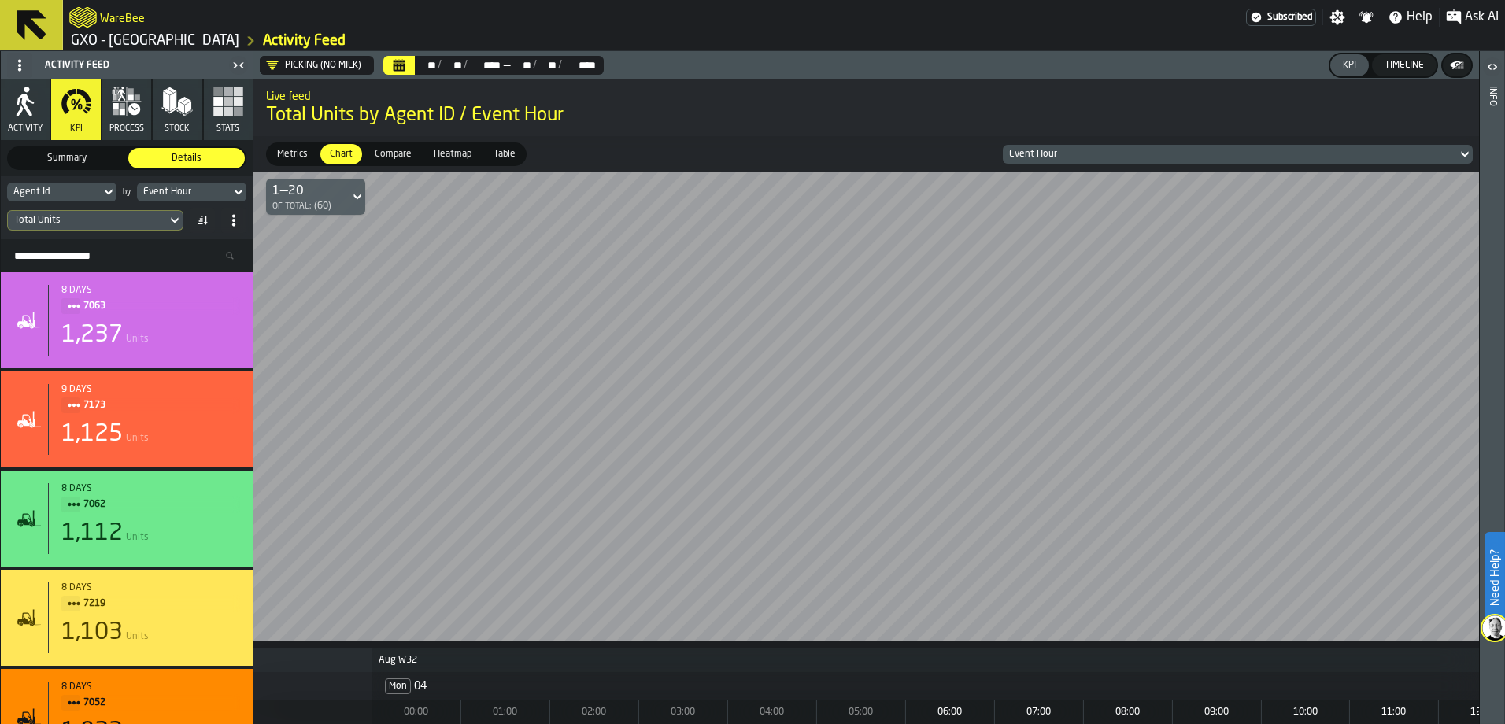
click at [401, 157] on span "Compare" at bounding box center [393, 154] width 50 height 14
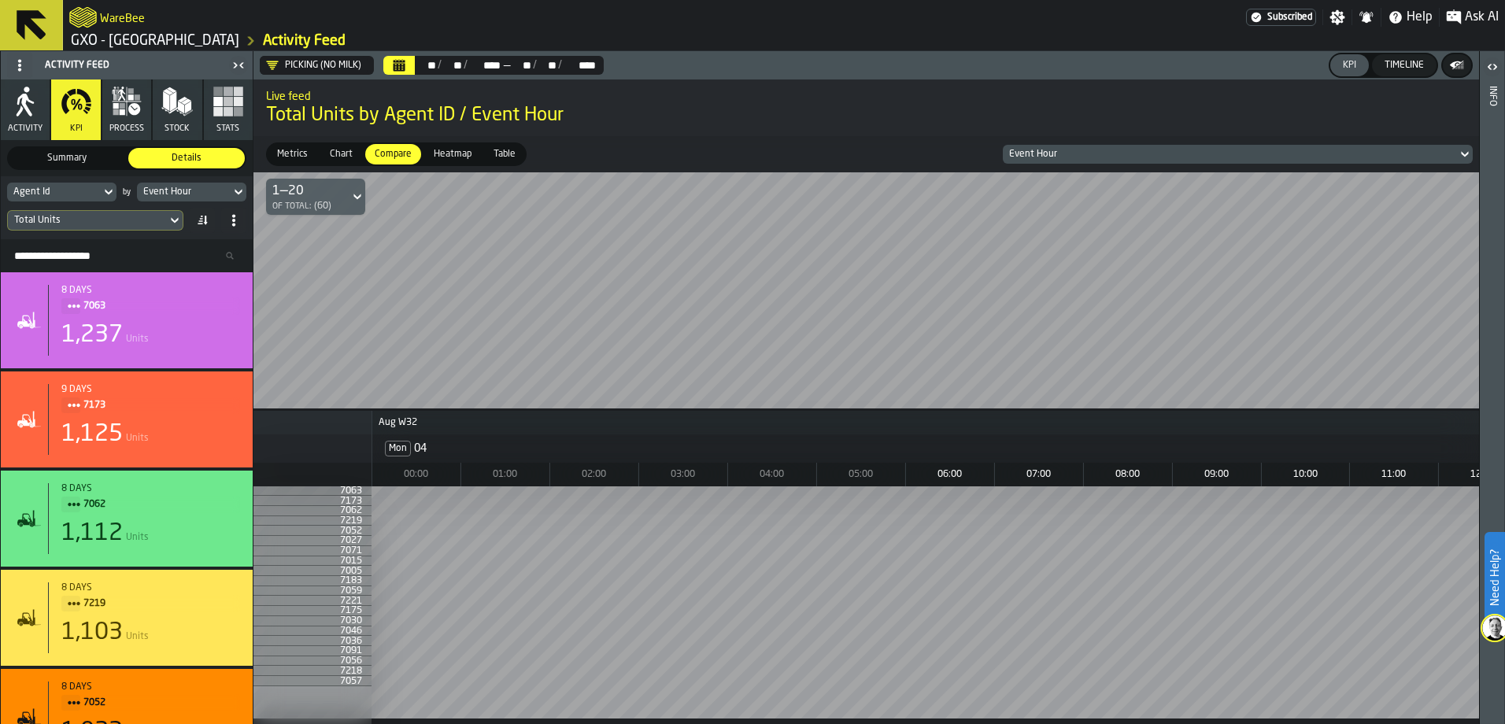
click at [455, 154] on span "Heatmap" at bounding box center [452, 154] width 50 height 14
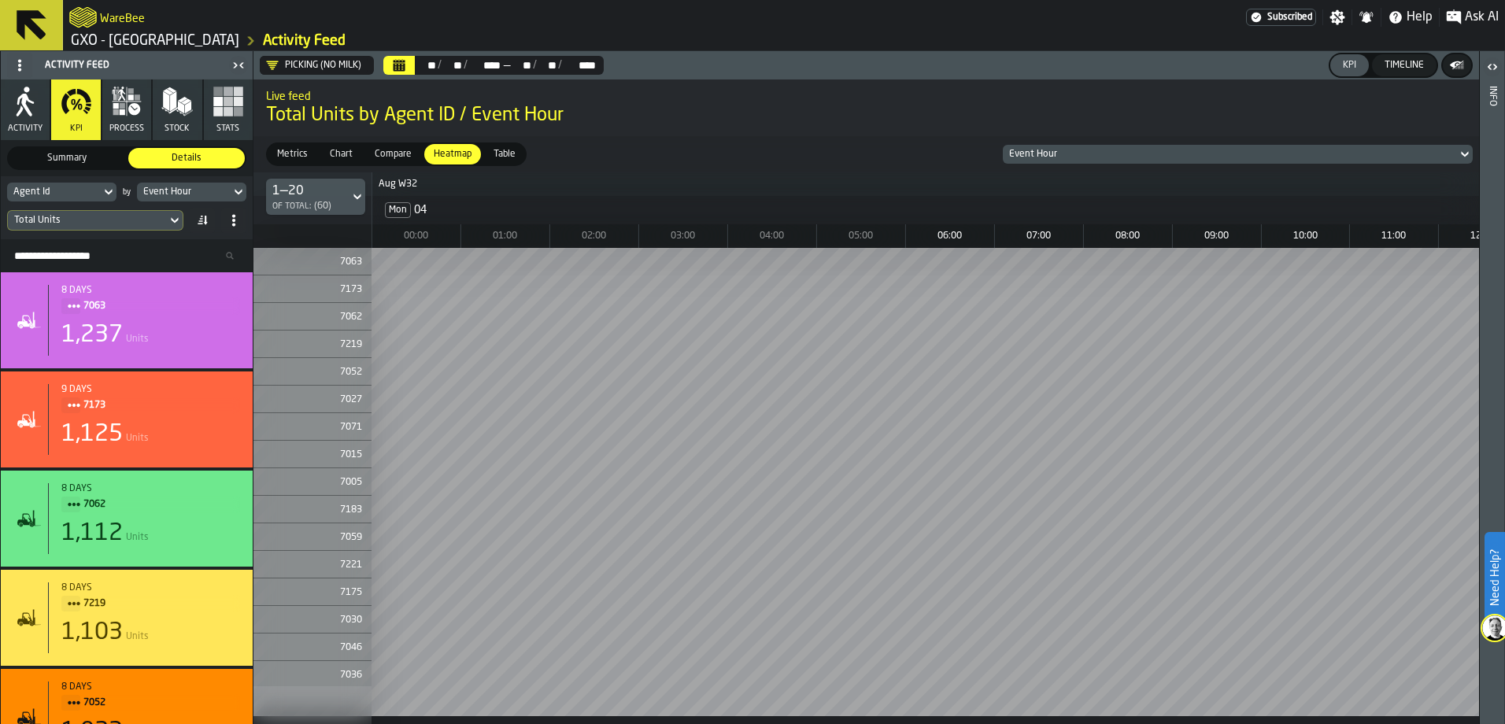
click at [292, 65] on div "Picking (No Milk)" at bounding box center [313, 65] width 95 height 13
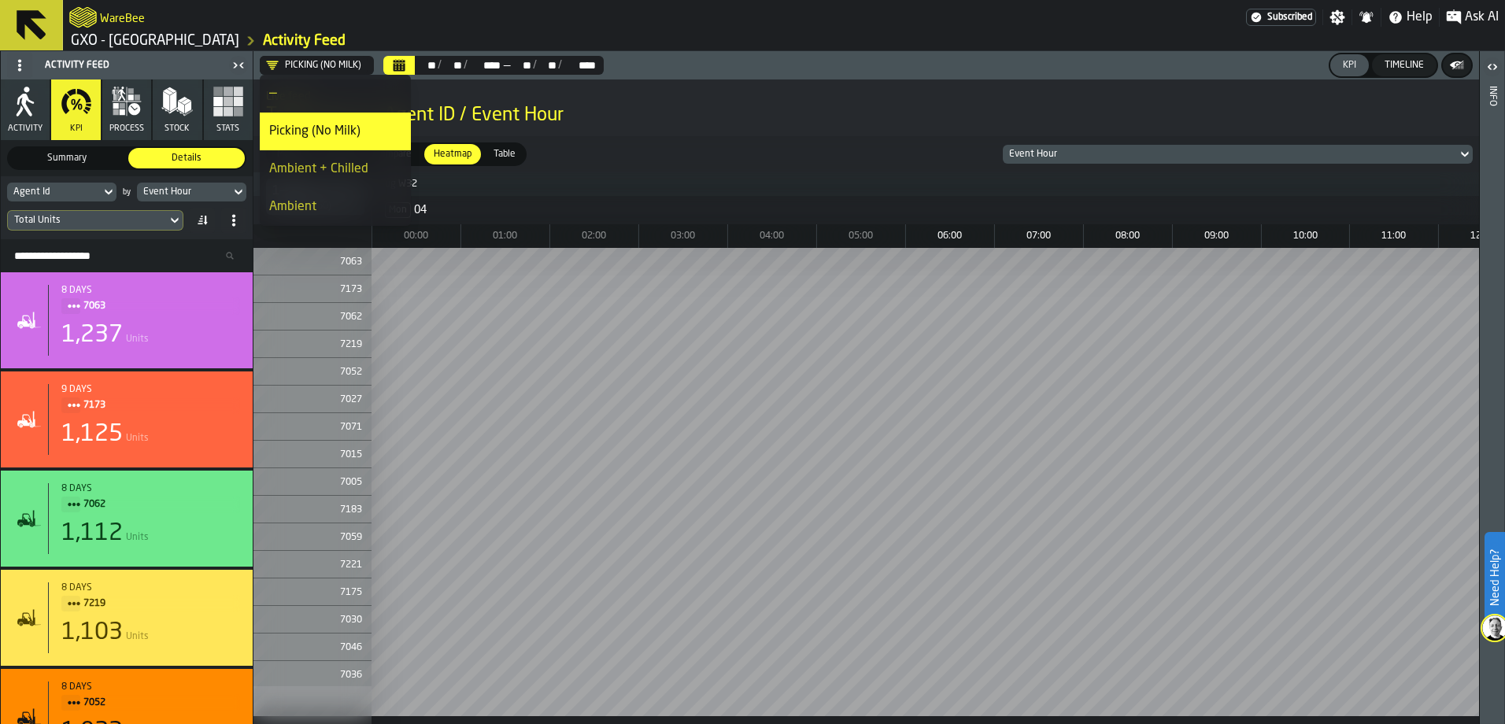
click at [298, 67] on div "Picking (No Milk)" at bounding box center [313, 65] width 95 height 13
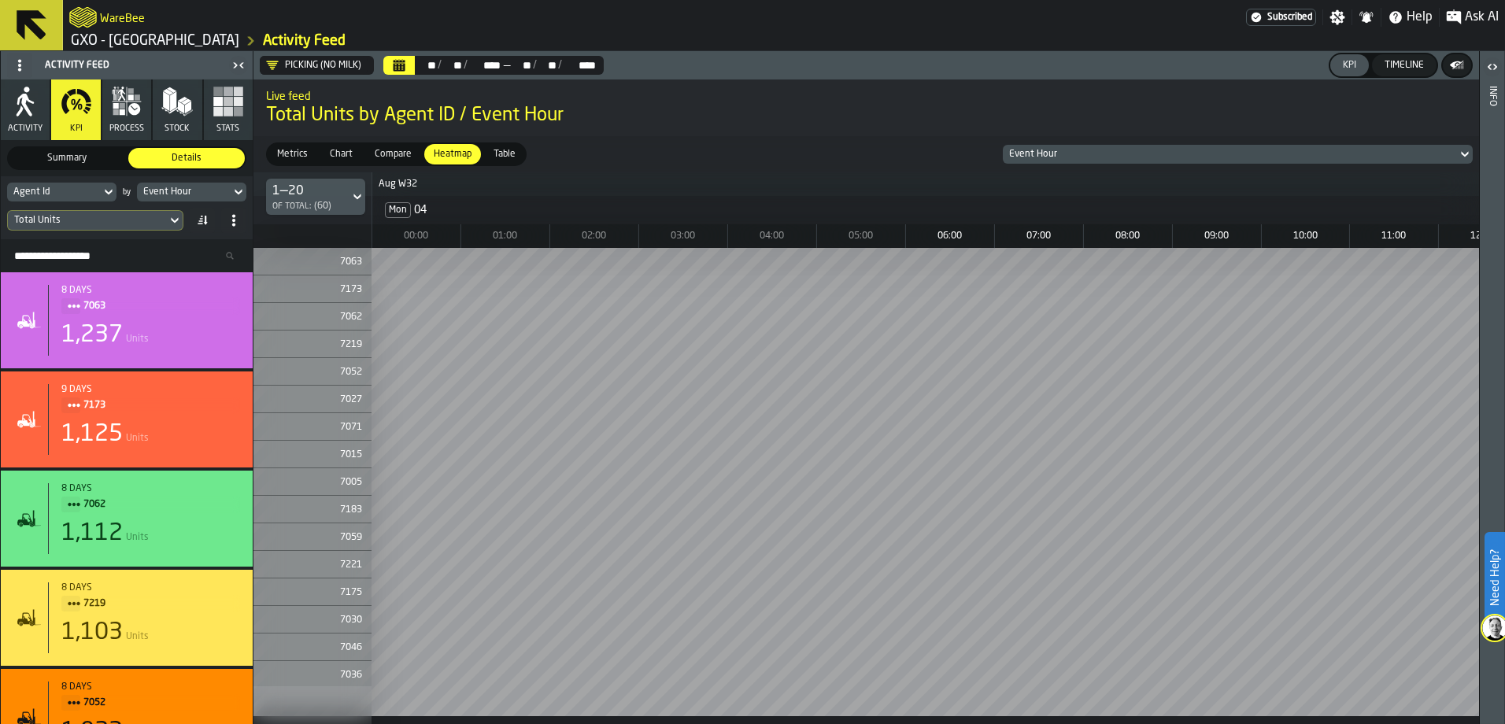
click at [298, 66] on div "Picking (No Milk)" at bounding box center [313, 65] width 95 height 13
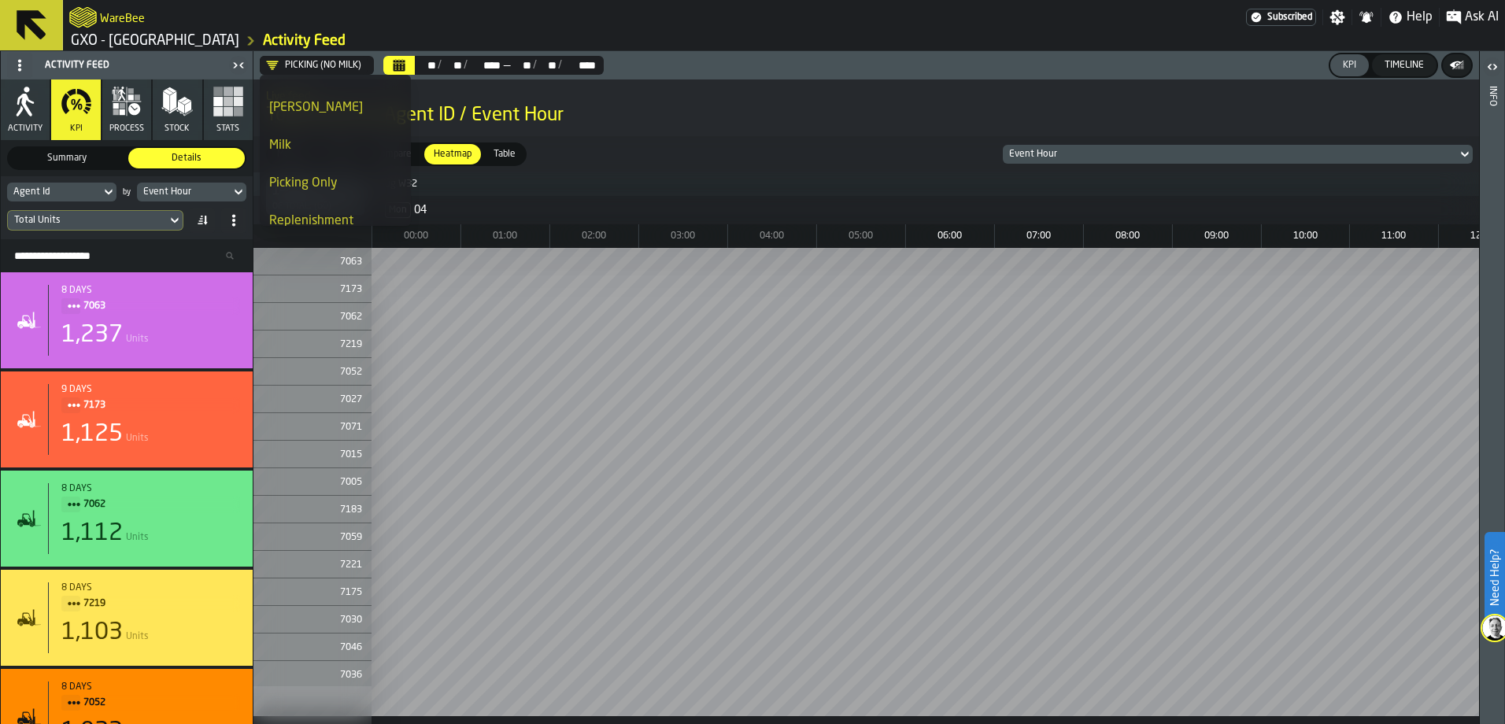
scroll to position [157, 0]
click at [336, 93] on div "Chill Costa" at bounding box center [335, 87] width 132 height 19
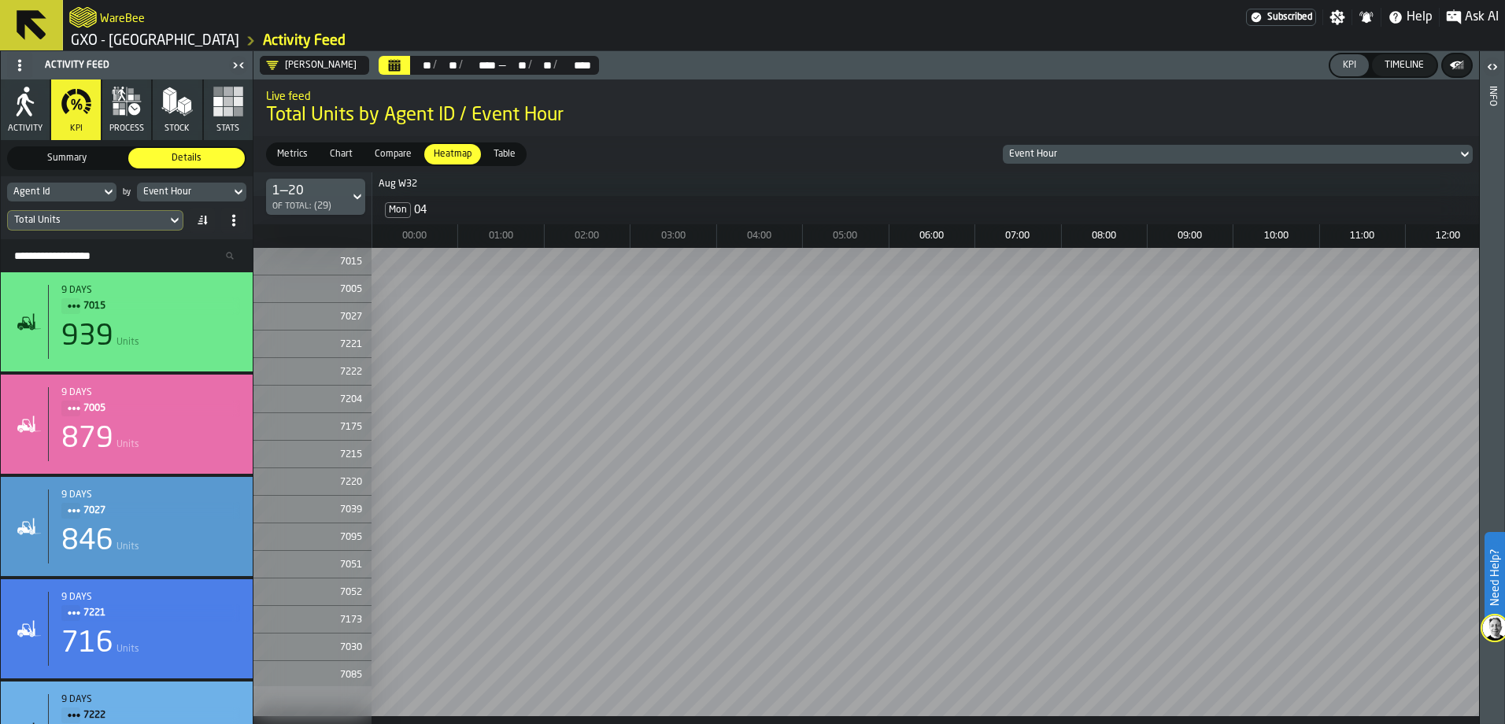
click at [389, 61] on icon "Calendar" at bounding box center [395, 62] width 12 height 2
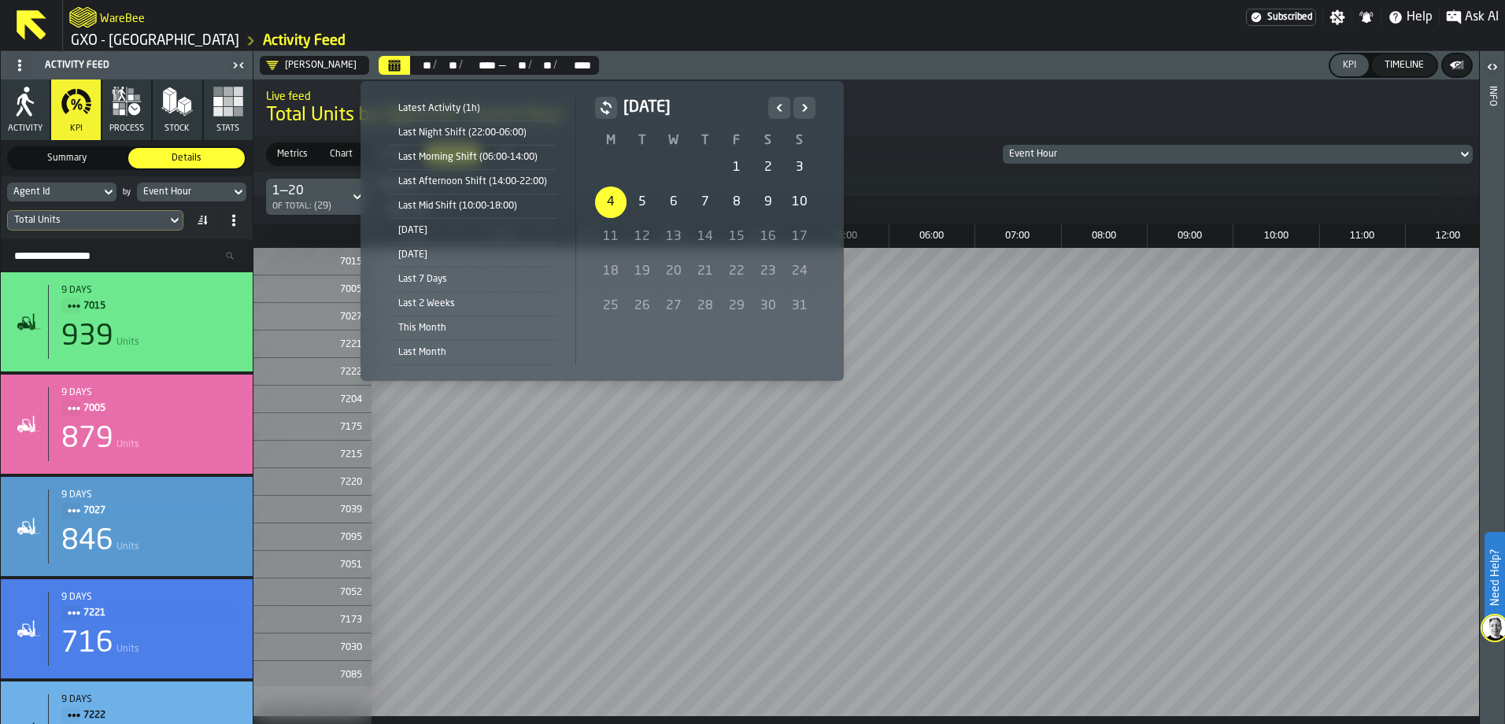
click at [638, 206] on div "5" at bounding box center [642, 202] width 31 height 31
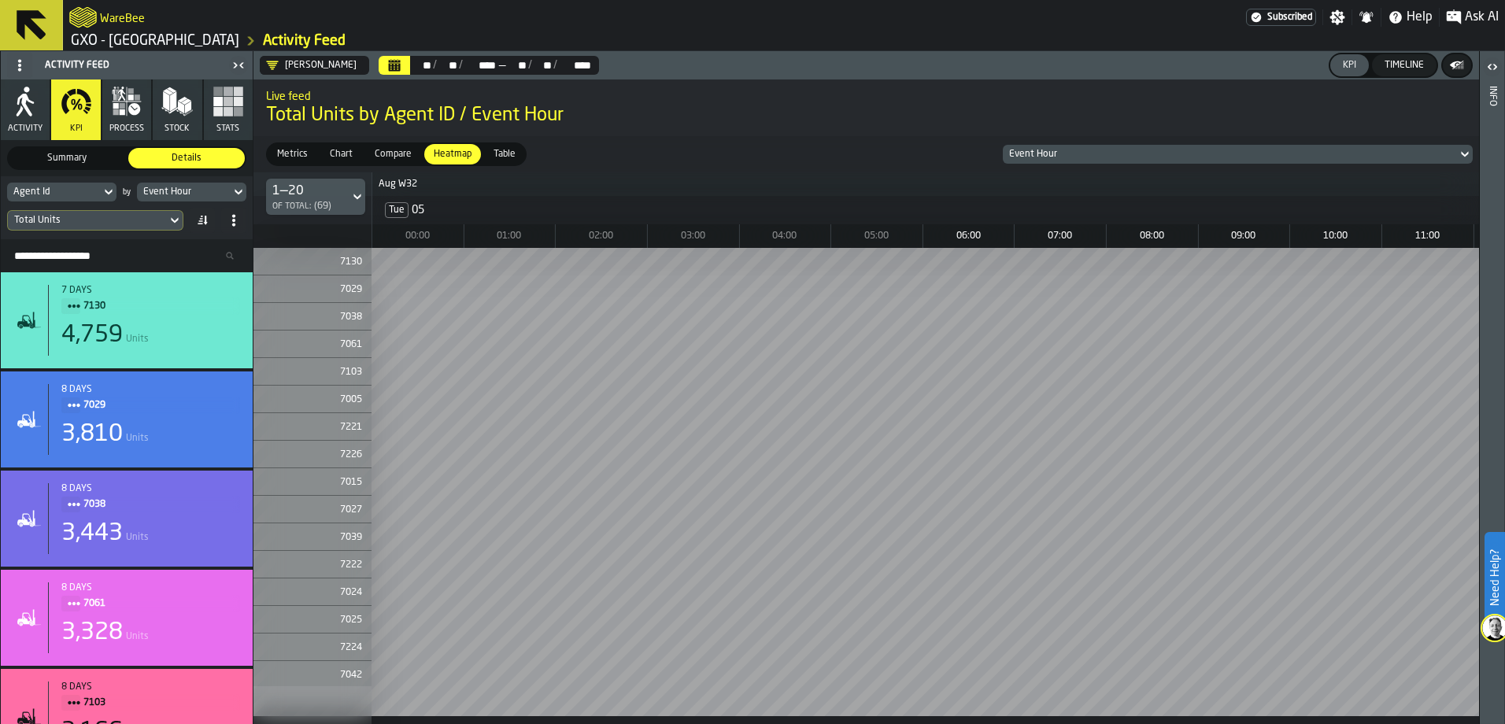
click at [593, 723] on div "Aug W32 Tue 05 Wed 06 Thu 07 00:00 01:00 02:00 03:00 04:00 05:00 06:00 07:00 08…" at bounding box center [866, 448] width 1226 height 552
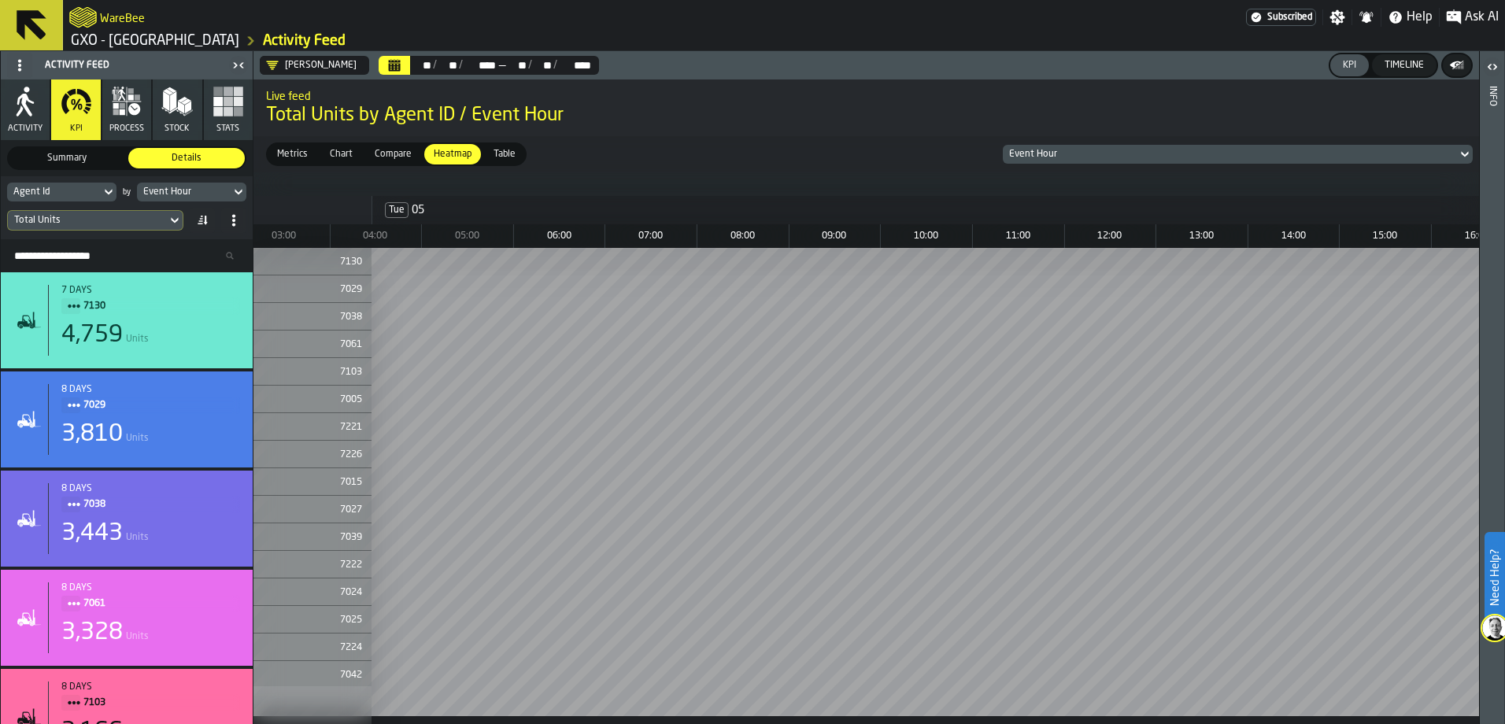
scroll to position [0, 0]
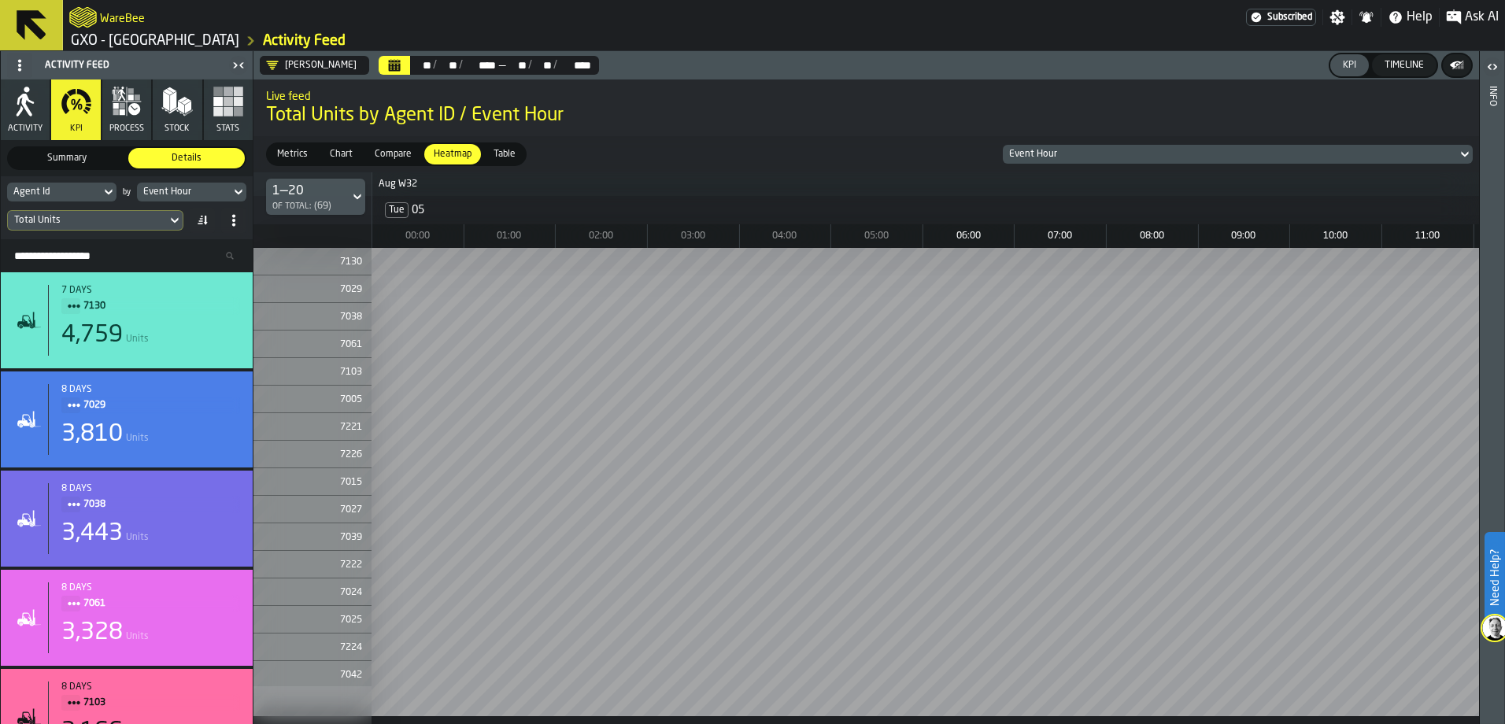
click at [389, 66] on icon "Calendar" at bounding box center [395, 67] width 12 height 8
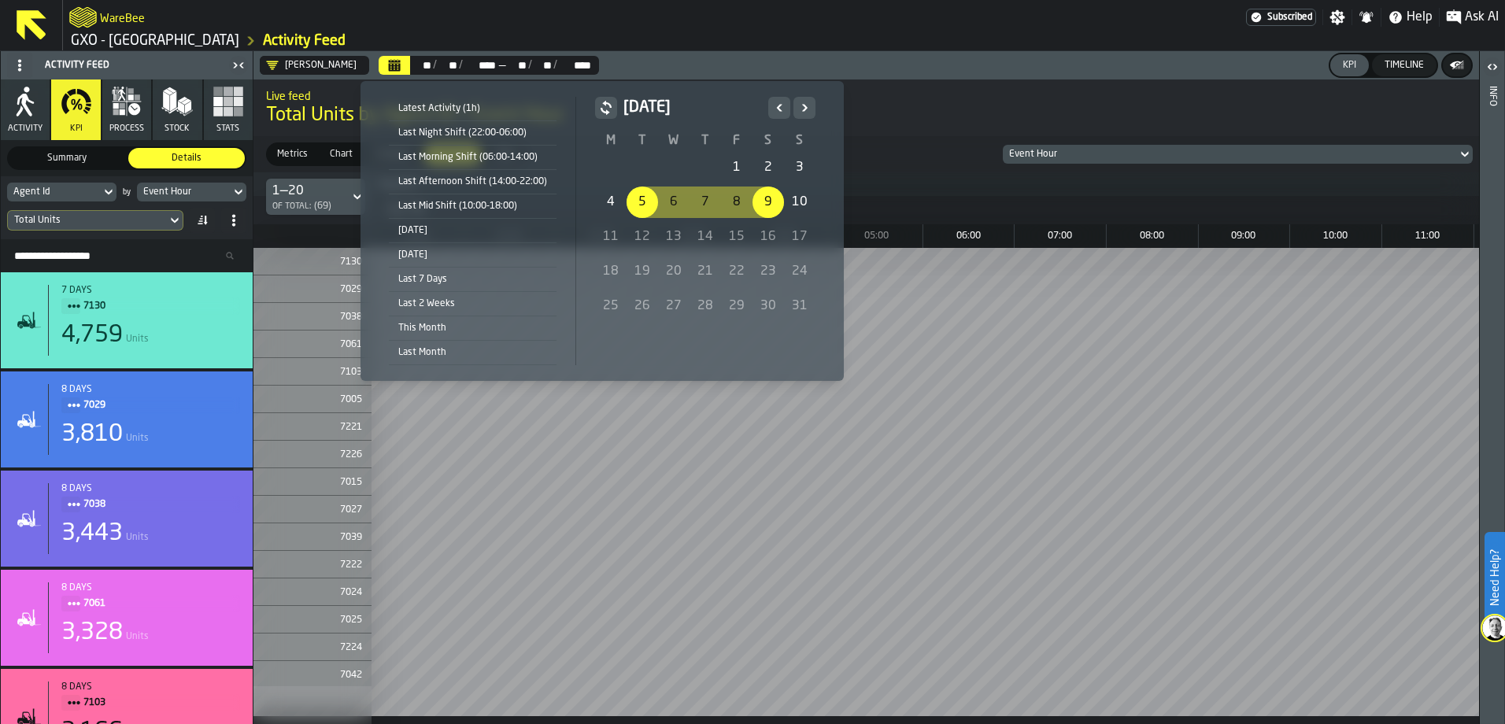
click at [613, 198] on div "4" at bounding box center [610, 202] width 31 height 31
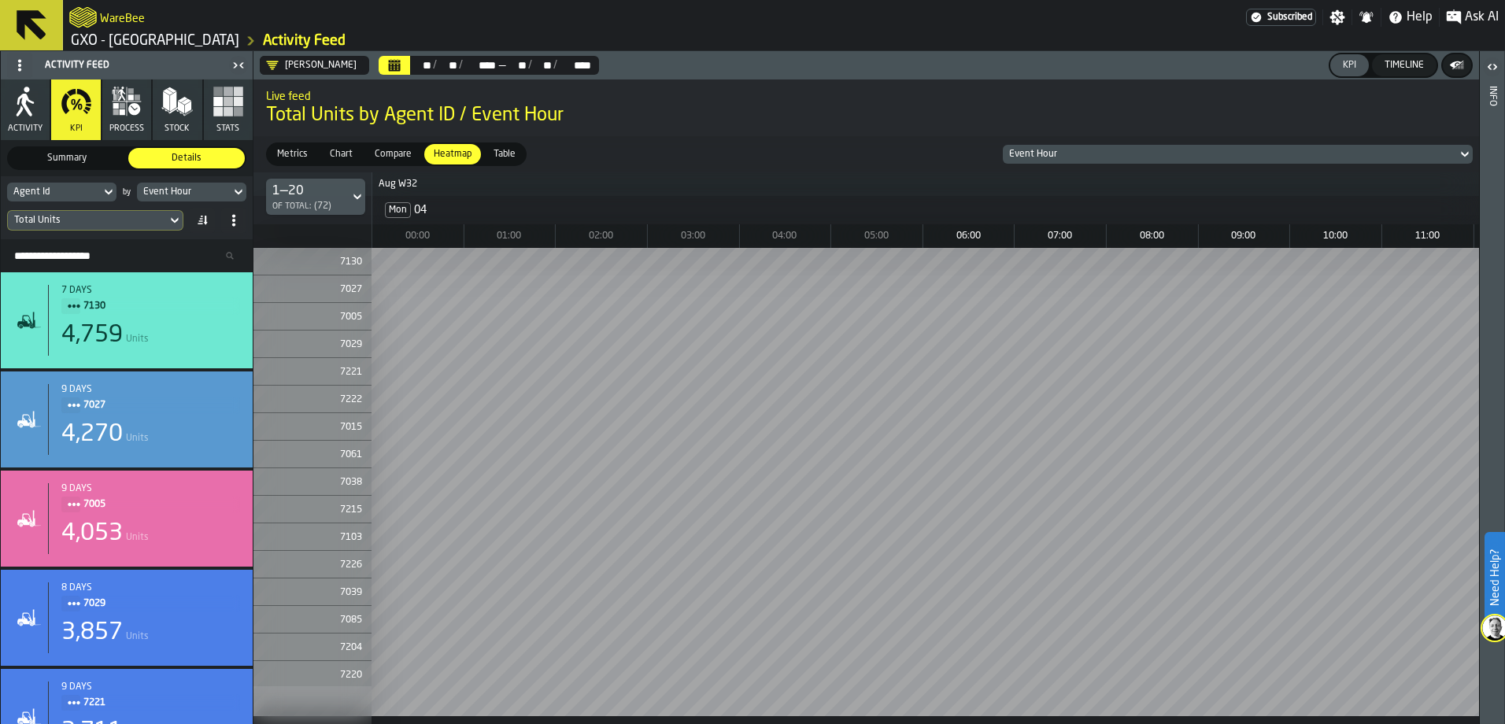
click at [274, 65] on icon "DropdownMenuValue-uzSmXnZly6NW-Ehc4k1ct" at bounding box center [272, 65] width 13 height 13
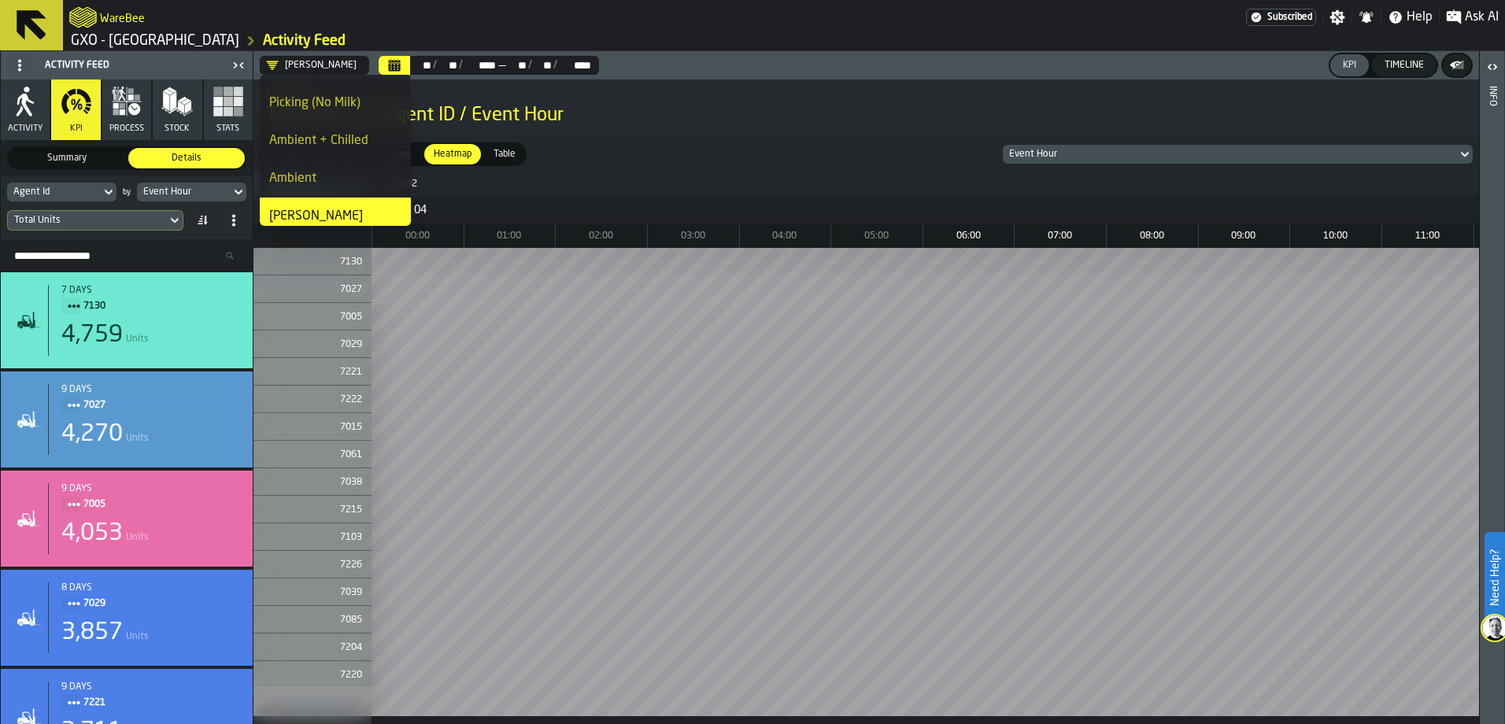
scroll to position [12, 0]
click at [309, 194] on div "Ambient" at bounding box center [335, 195] width 132 height 19
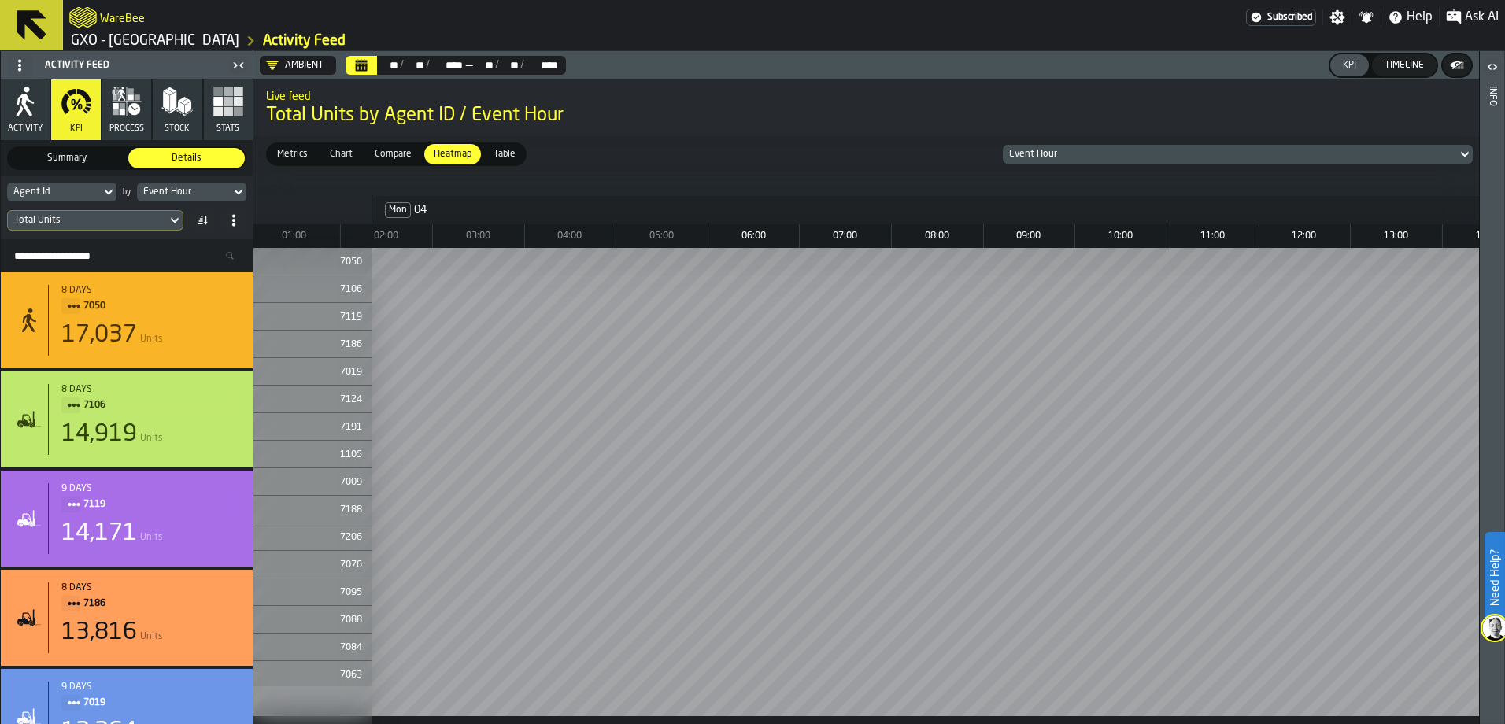
scroll to position [0, 0]
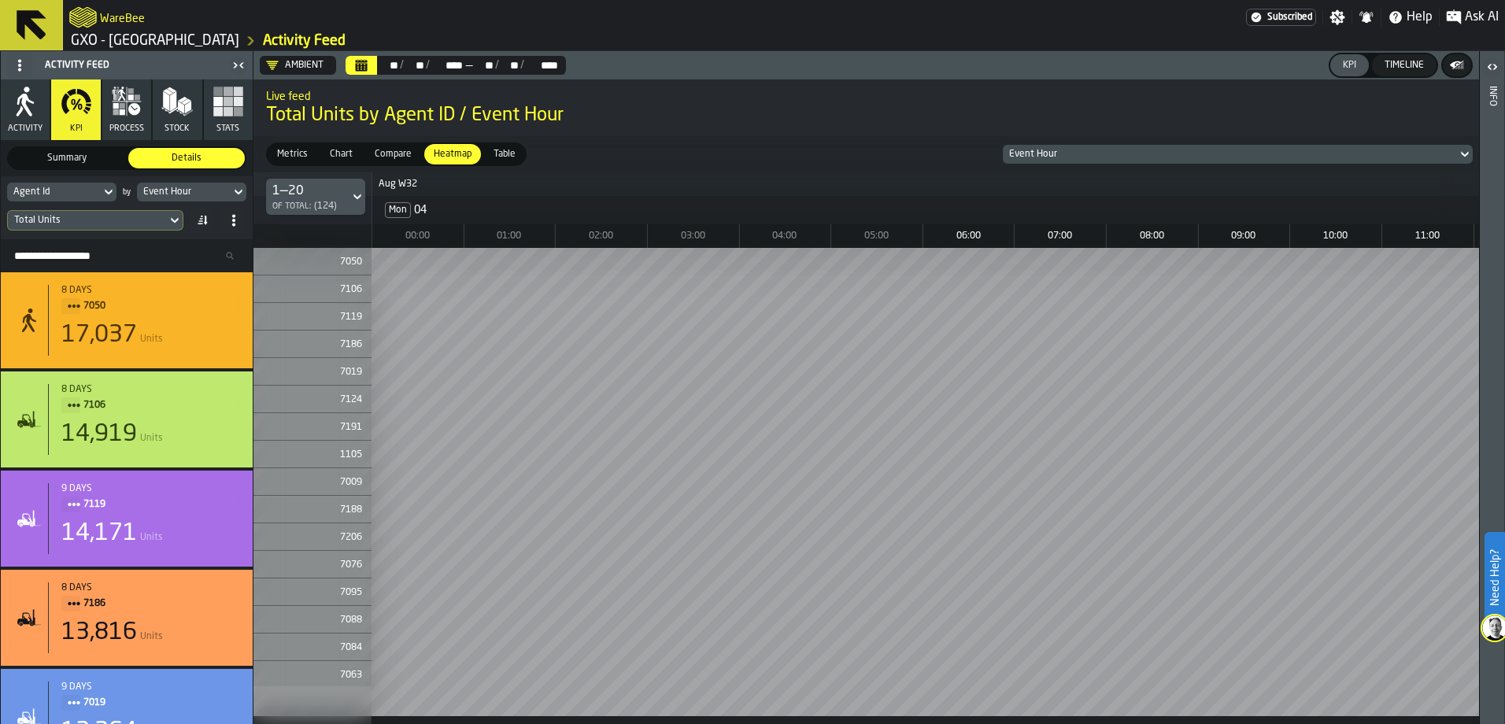
click at [272, 65] on icon "DropdownMenuValue-G7FIHkkCwkfABzCbQ_vPm" at bounding box center [273, 65] width 12 height 9
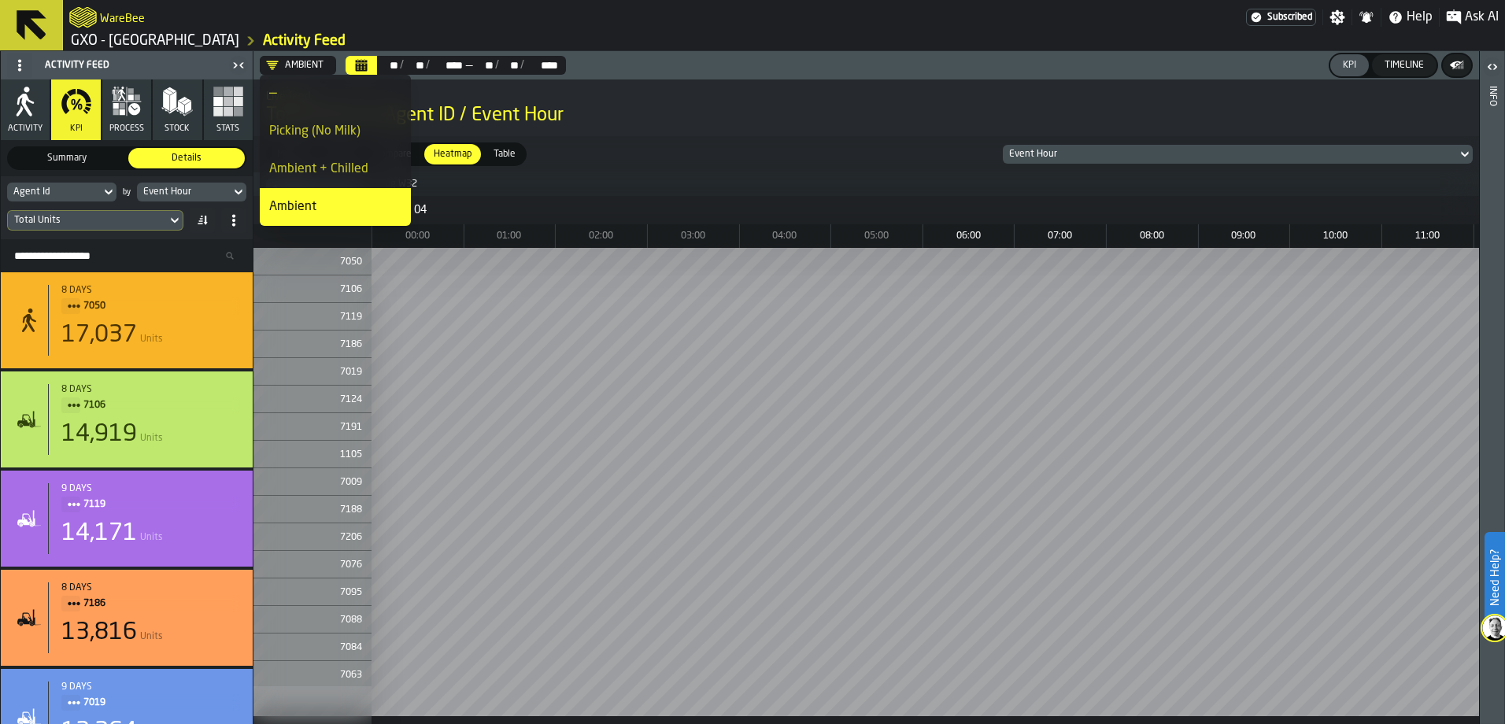
click at [313, 132] on div "Picking (No Milk)" at bounding box center [335, 131] width 132 height 19
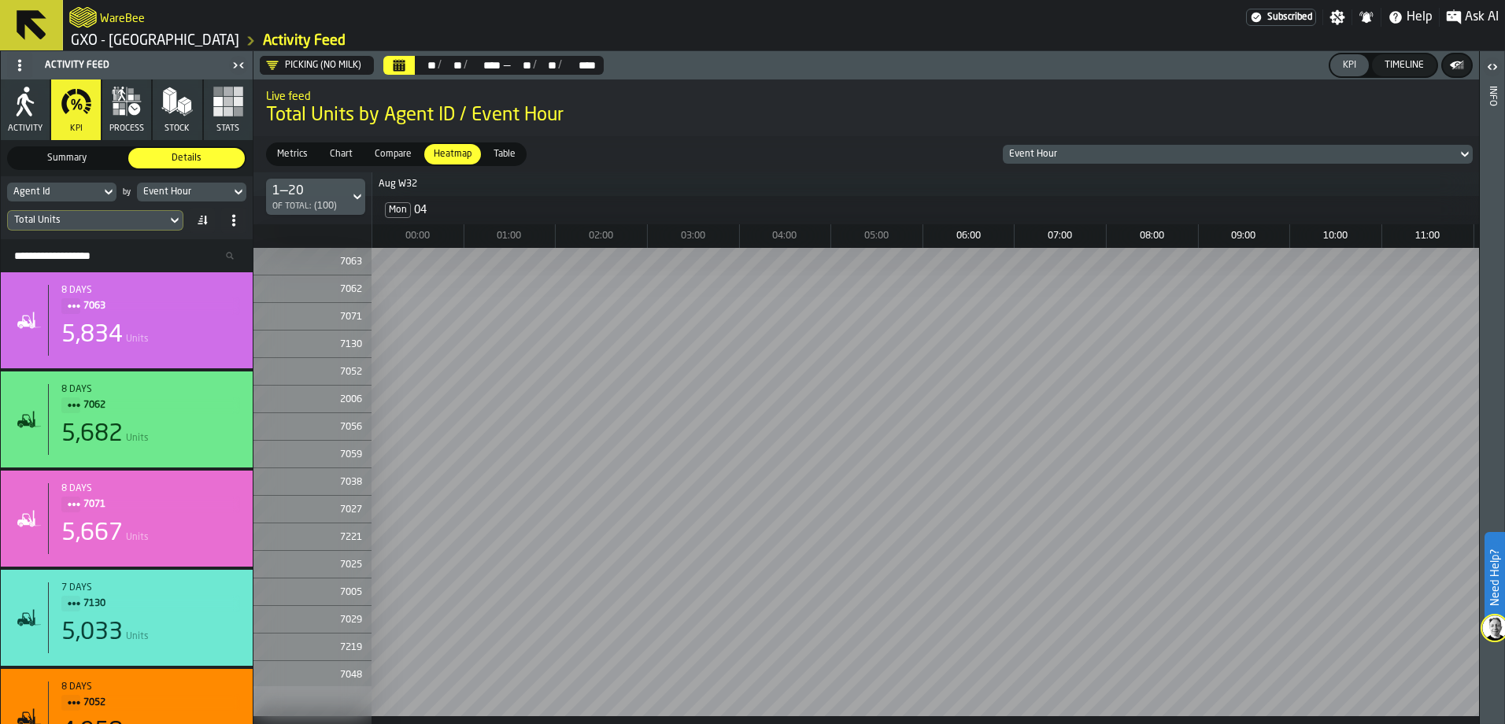
click at [354, 193] on icon at bounding box center [358, 196] width 16 height 19
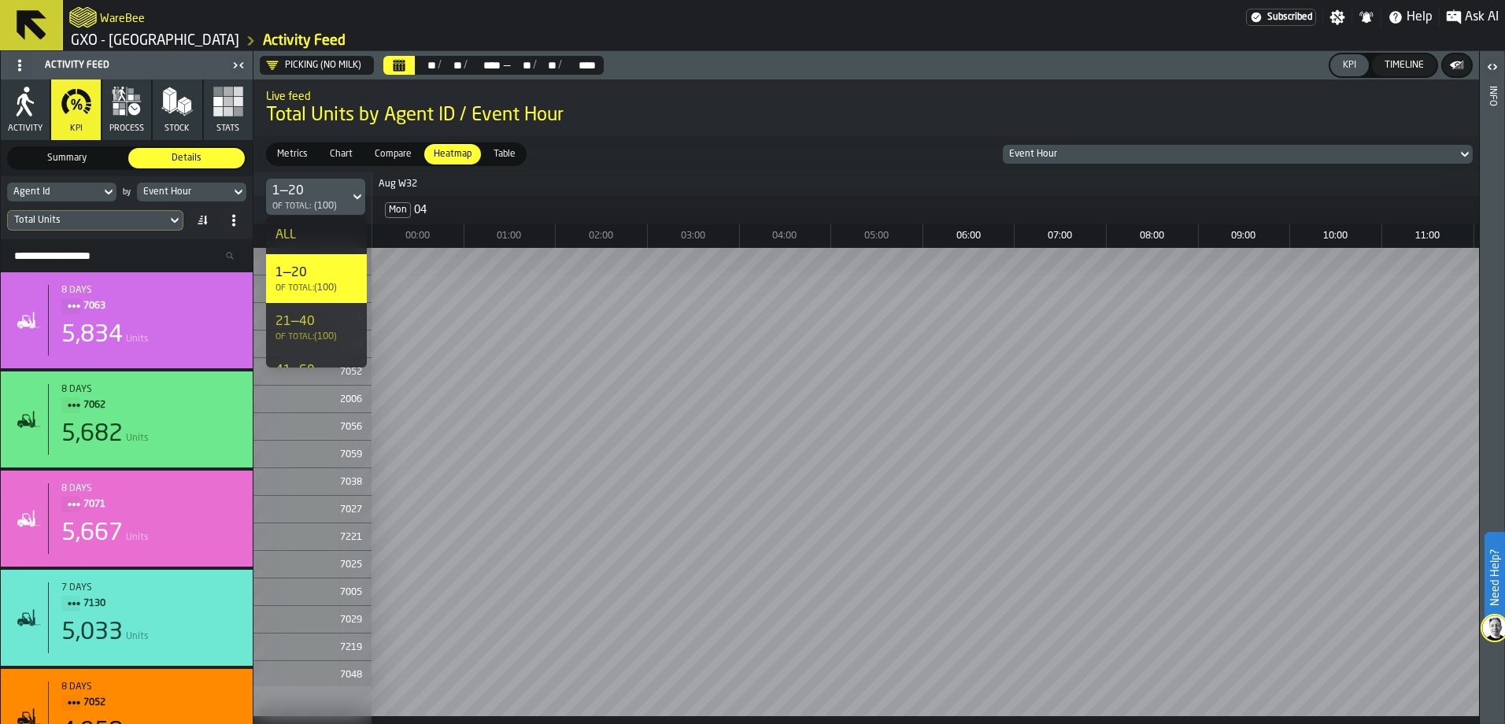
click at [316, 331] on div "21—40" at bounding box center [317, 322] width 82 height 19
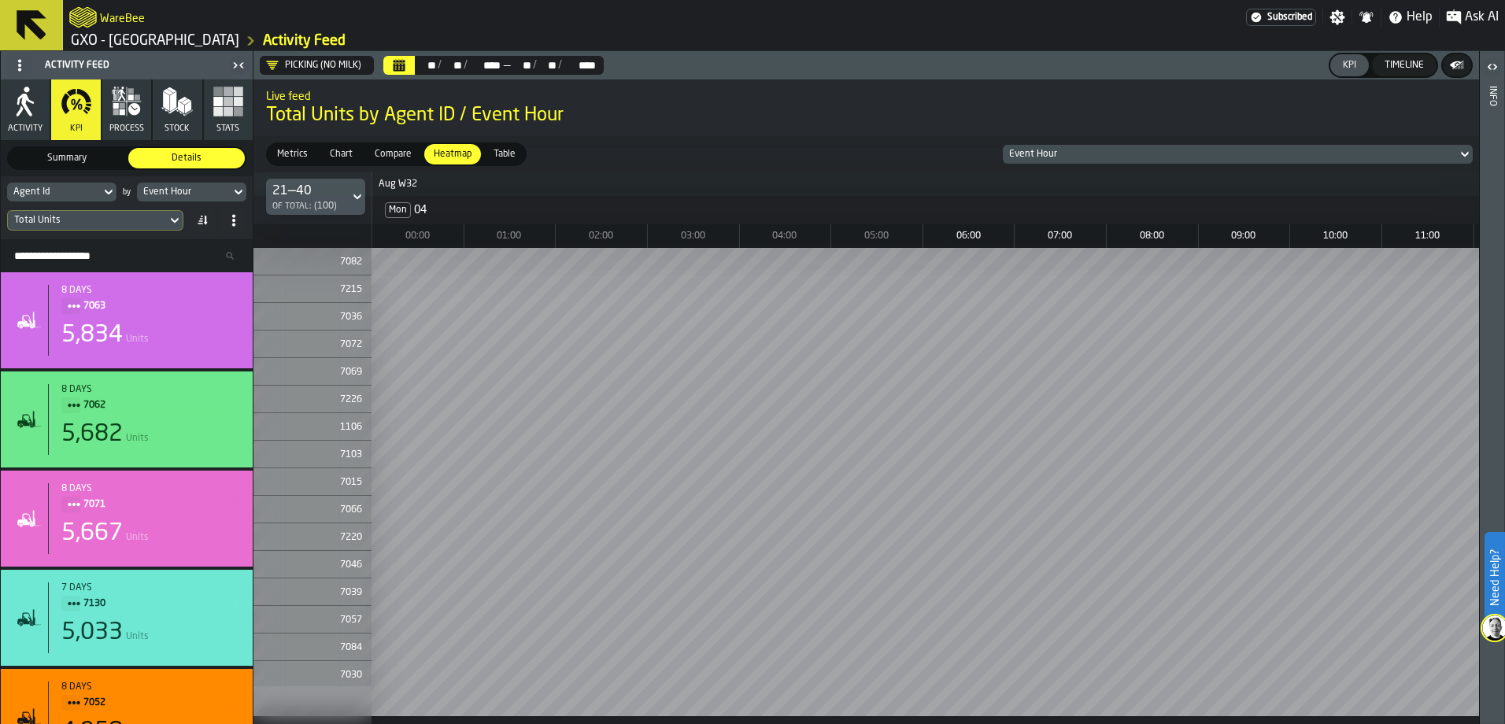
click at [357, 201] on icon at bounding box center [358, 196] width 16 height 19
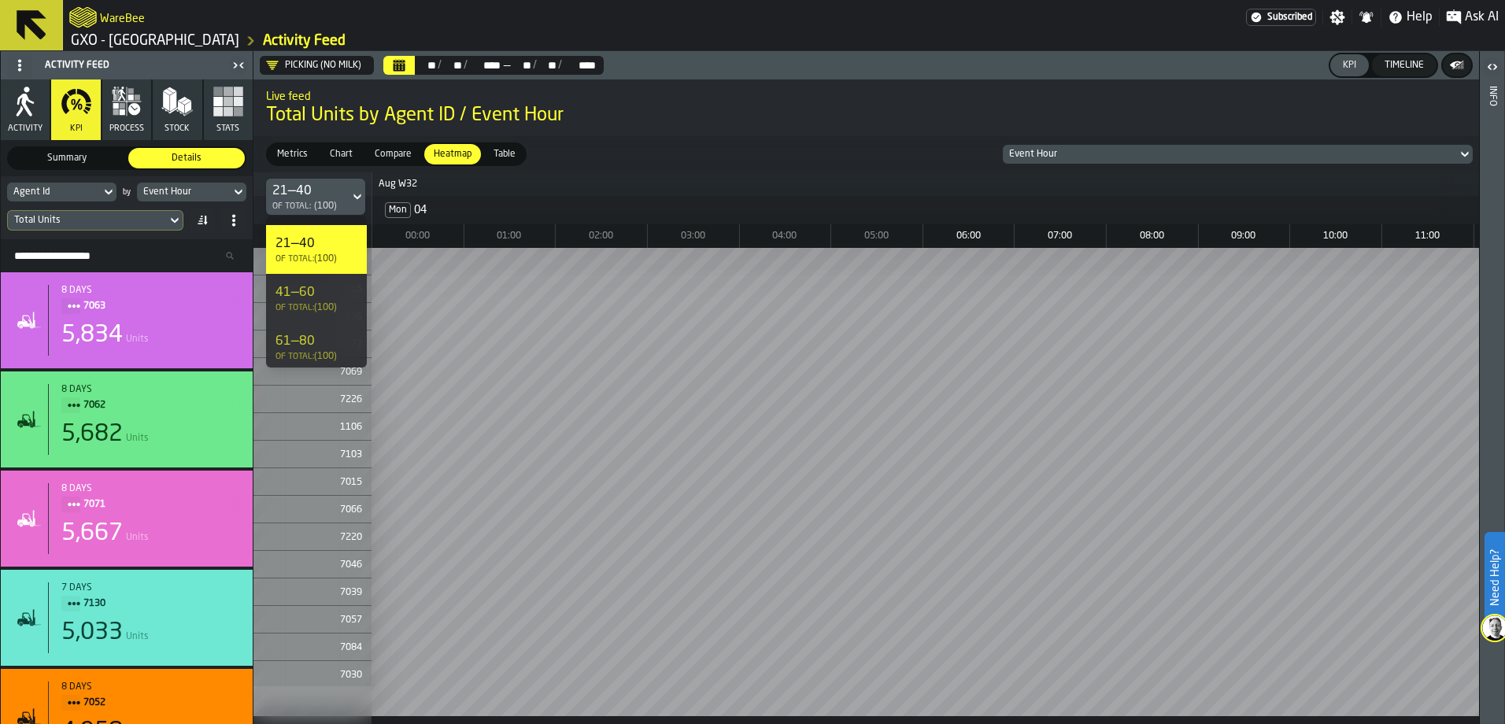
scroll to position [80, 0]
click at [329, 306] on div "of Total: (100)" at bounding box center [317, 306] width 82 height 11
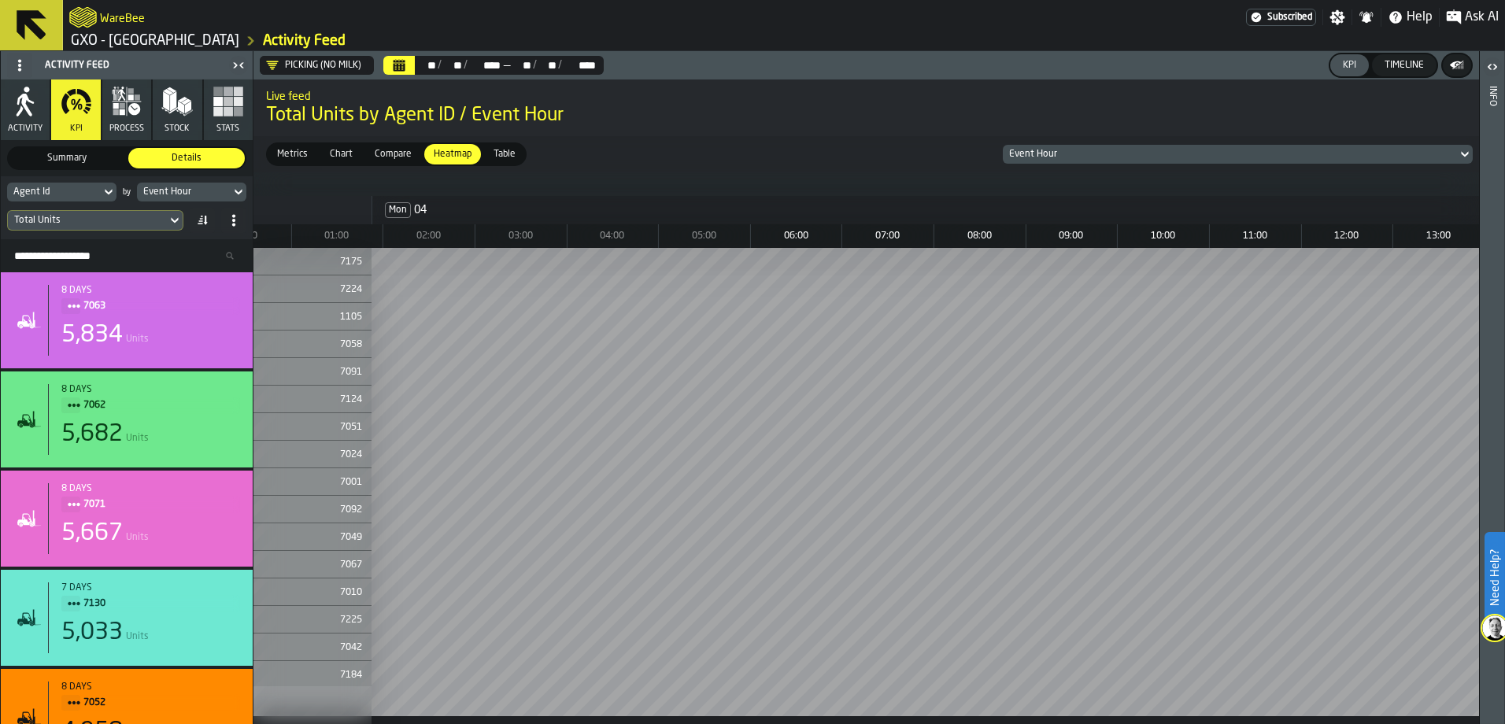
scroll to position [0, 0]
click at [356, 202] on icon at bounding box center [358, 196] width 16 height 19
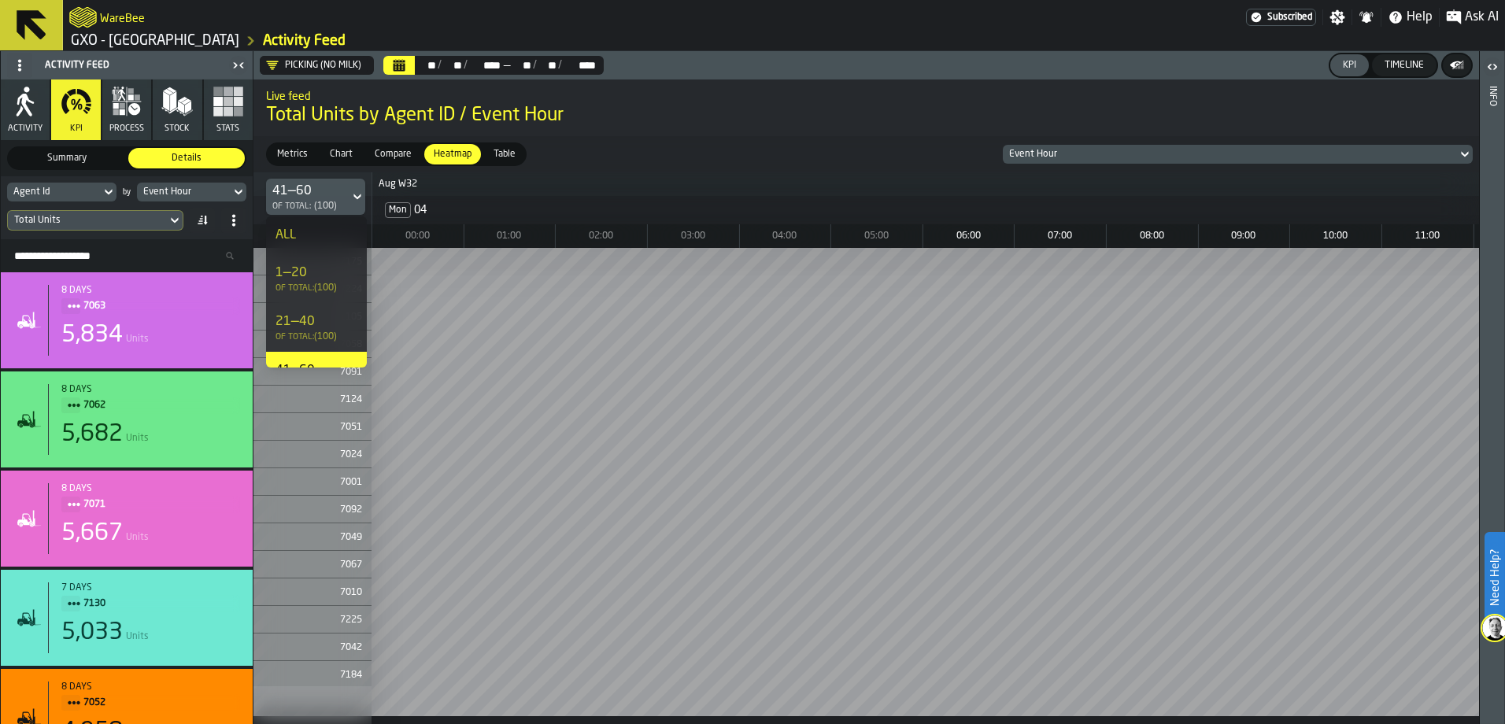
click at [314, 336] on div "of Total: (100)" at bounding box center [317, 336] width 82 height 11
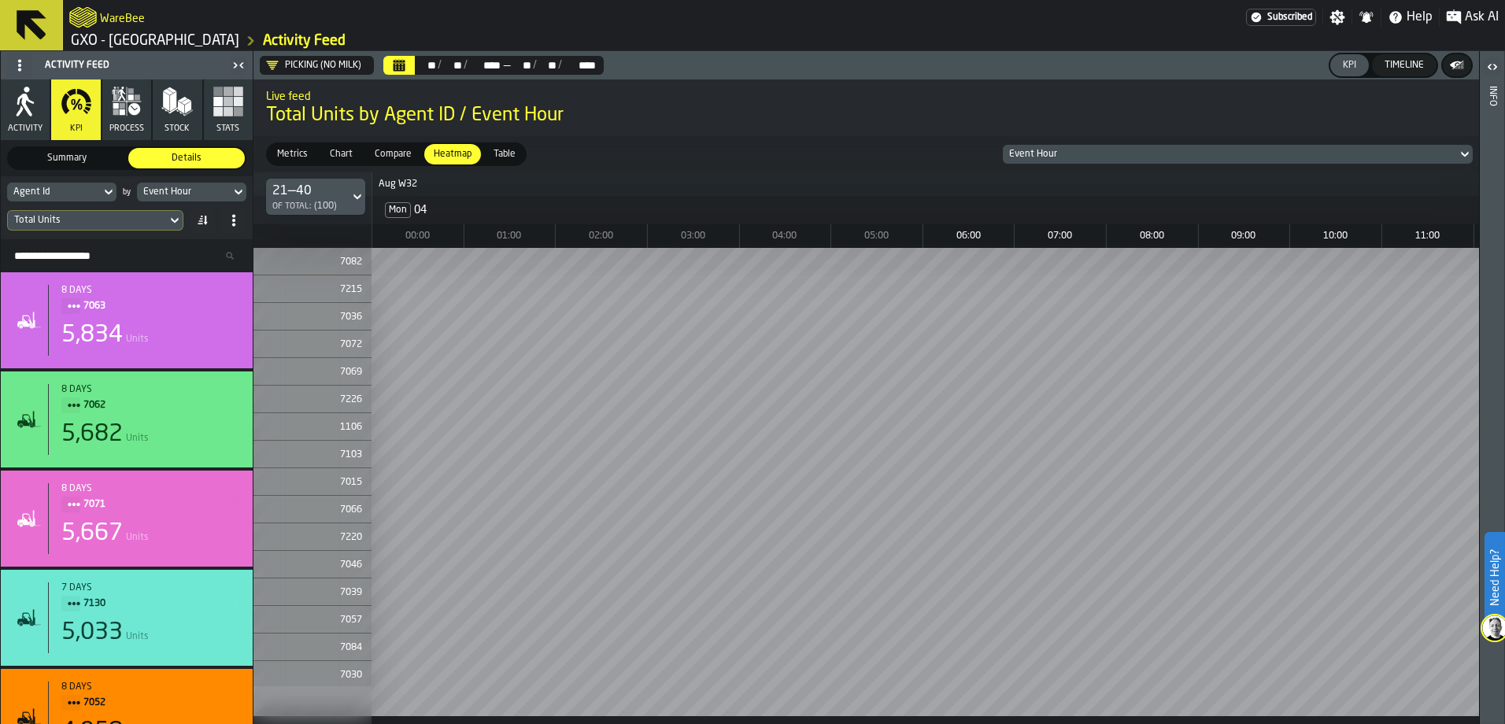
click at [352, 204] on icon at bounding box center [358, 196] width 16 height 19
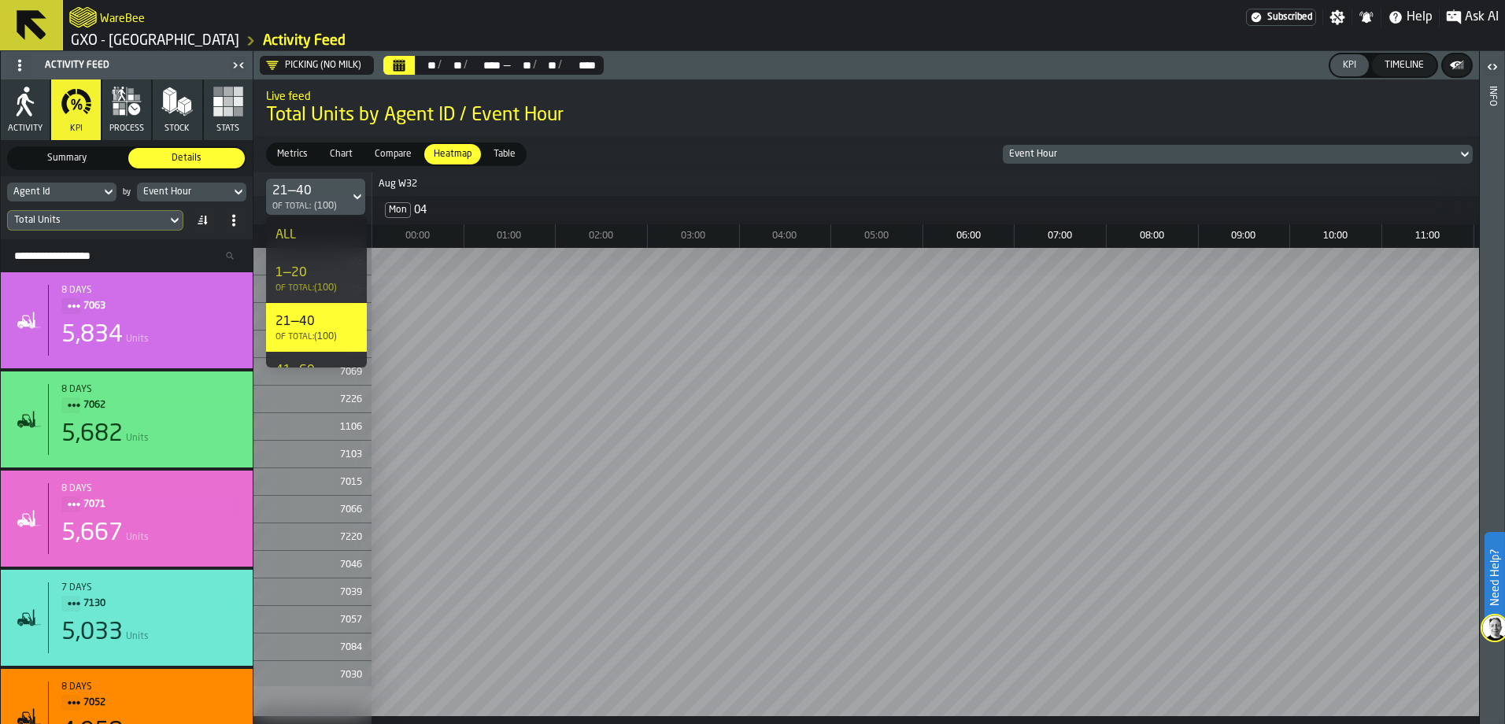
scroll to position [135, 0]
click at [302, 349] on span "of Total:" at bounding box center [295, 353] width 39 height 9
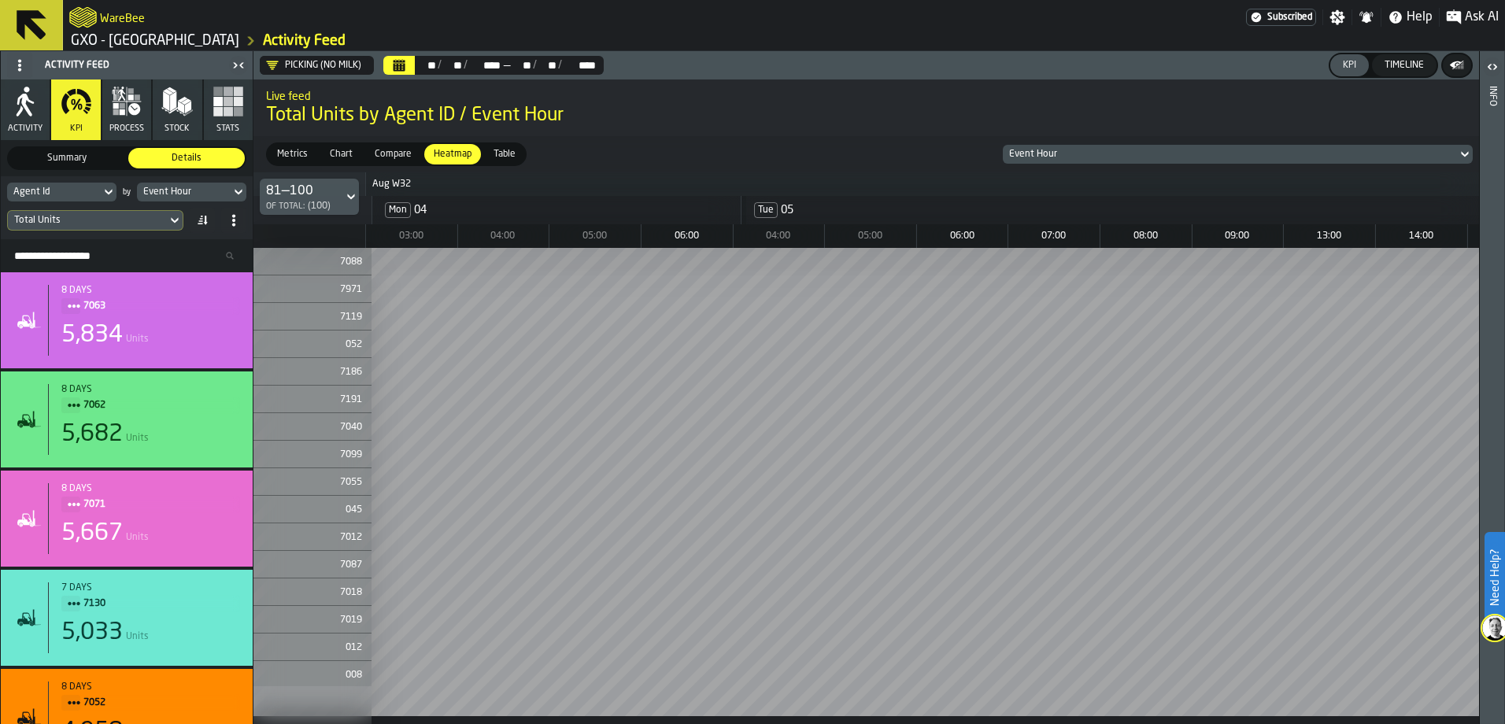
scroll to position [0, 0]
click at [354, 194] on icon at bounding box center [358, 196] width 16 height 19
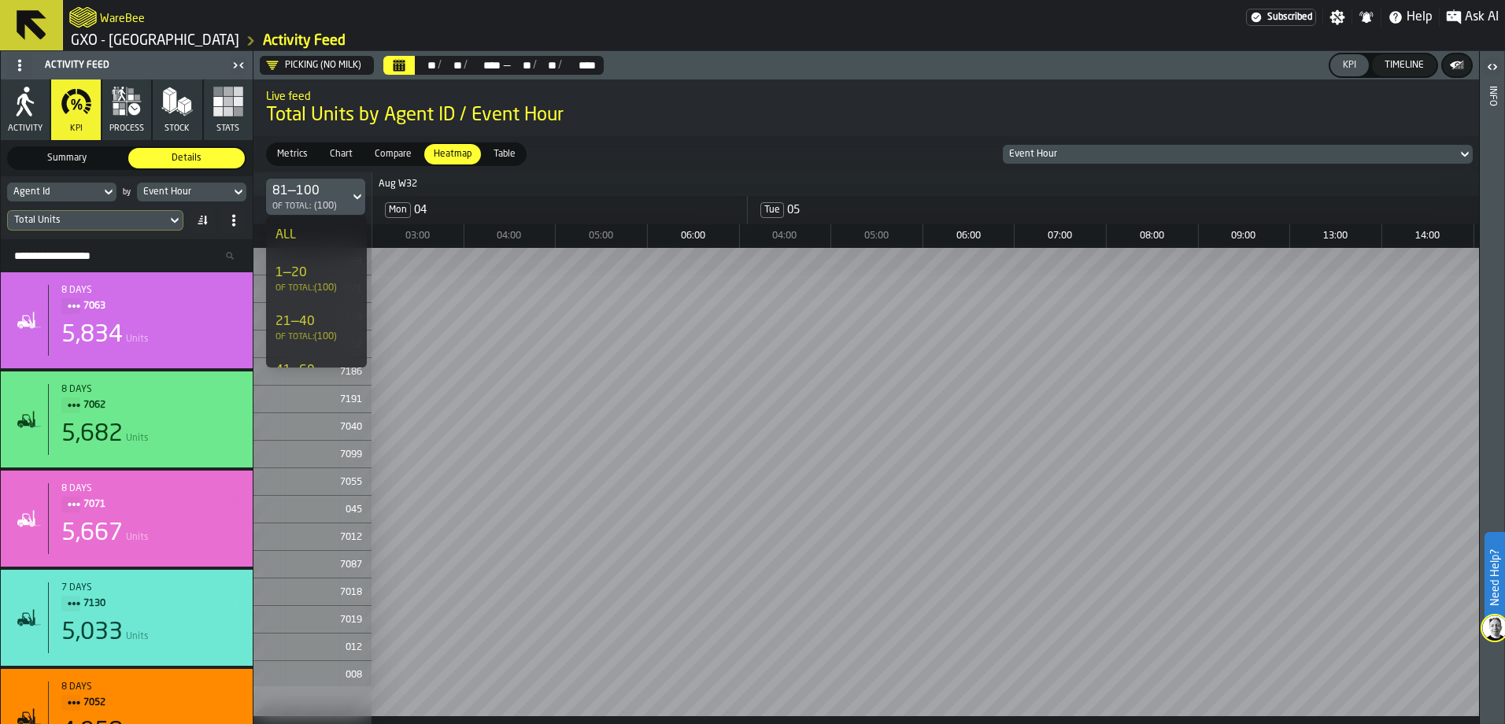
click at [321, 243] on div "ALL" at bounding box center [317, 235] width 82 height 19
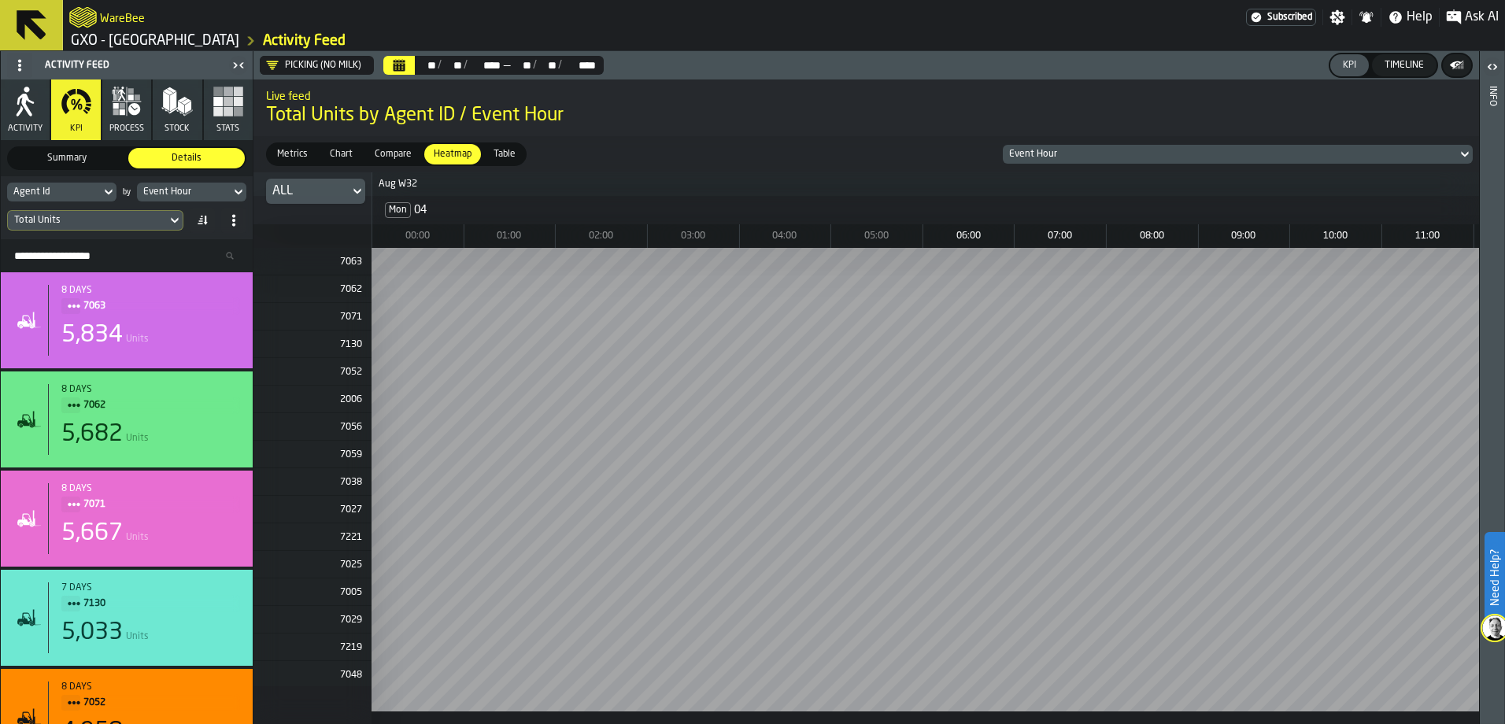
click at [357, 188] on icon at bounding box center [358, 191] width 16 height 19
click at [320, 276] on div "of Total: (100)" at bounding box center [317, 276] width 82 height 11
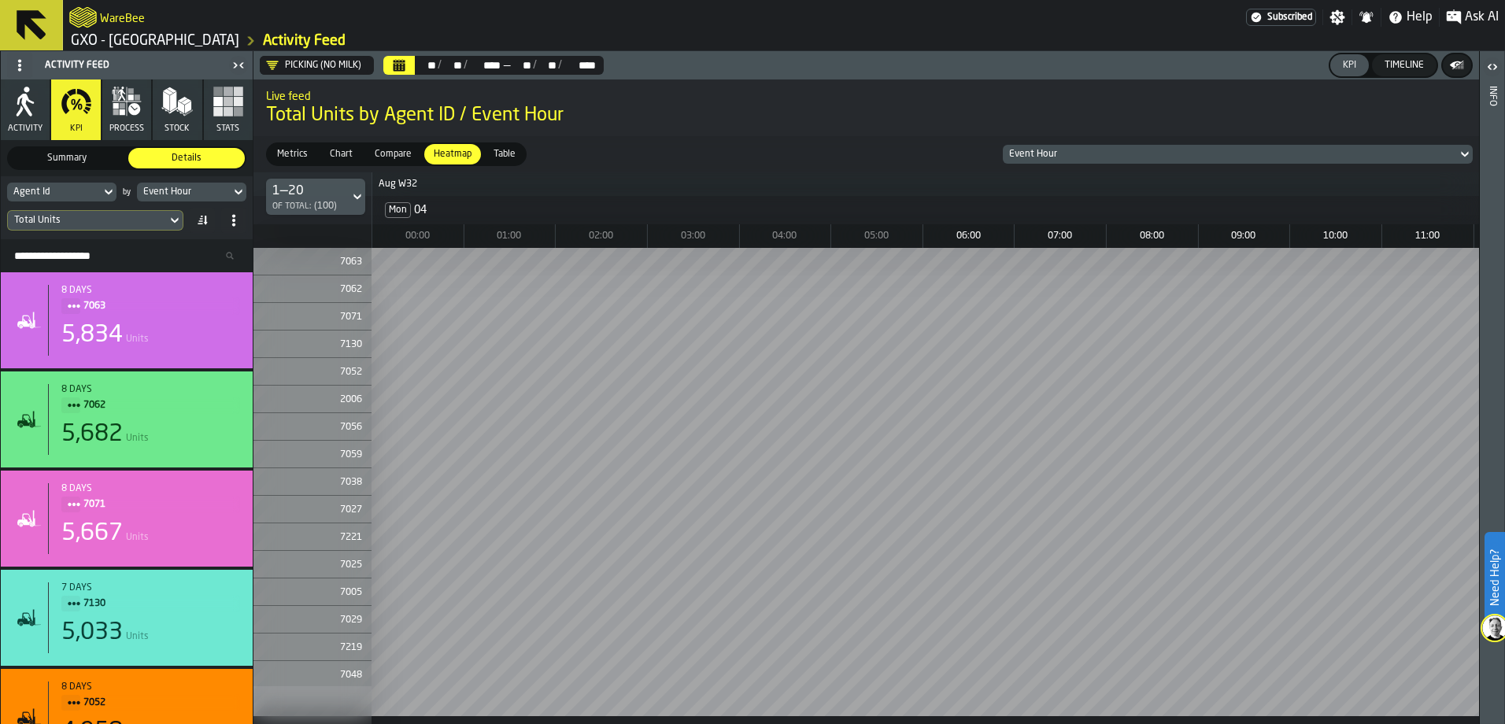
click at [1475, 22] on span "Ask AI" at bounding box center [1482, 17] width 34 height 19
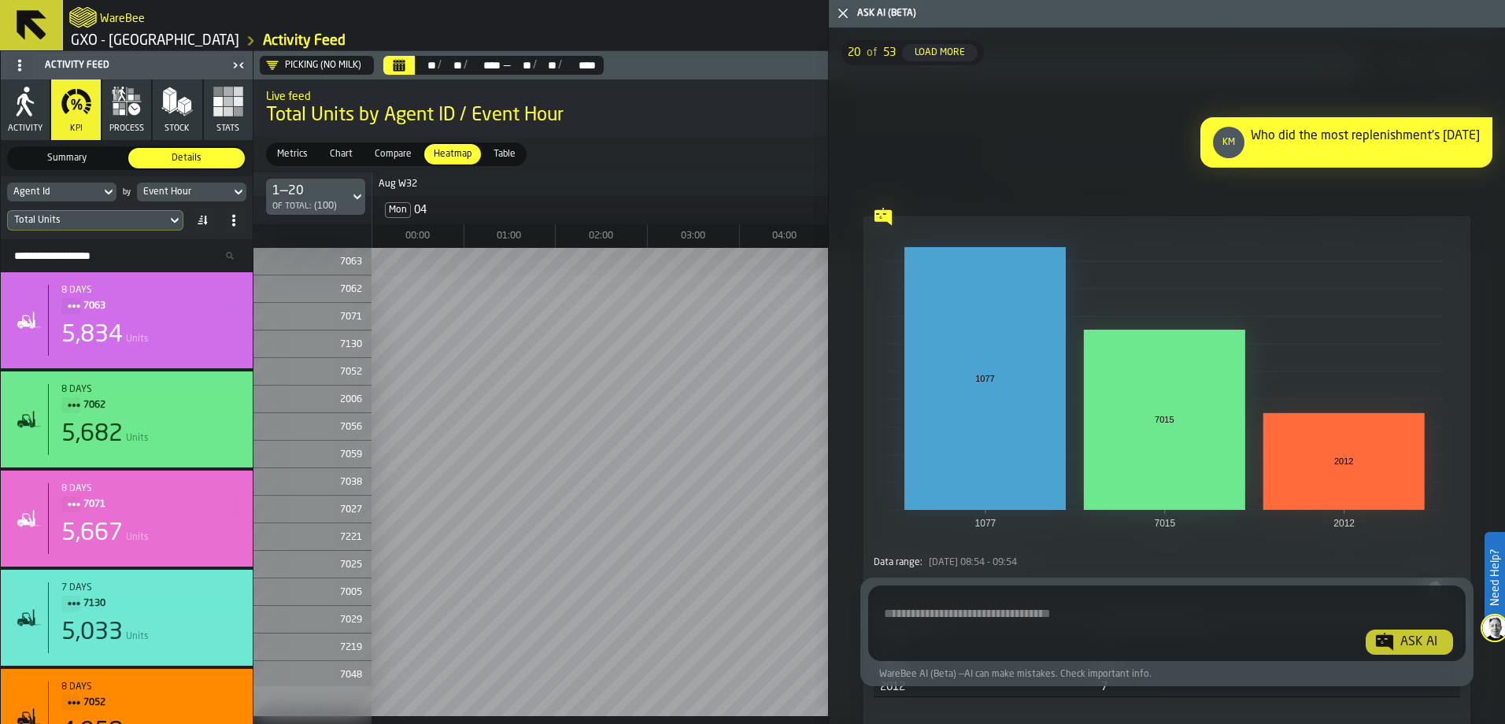
click at [979, 616] on textarea "Ask AI about the warehouse Activity" at bounding box center [1167, 626] width 585 height 57
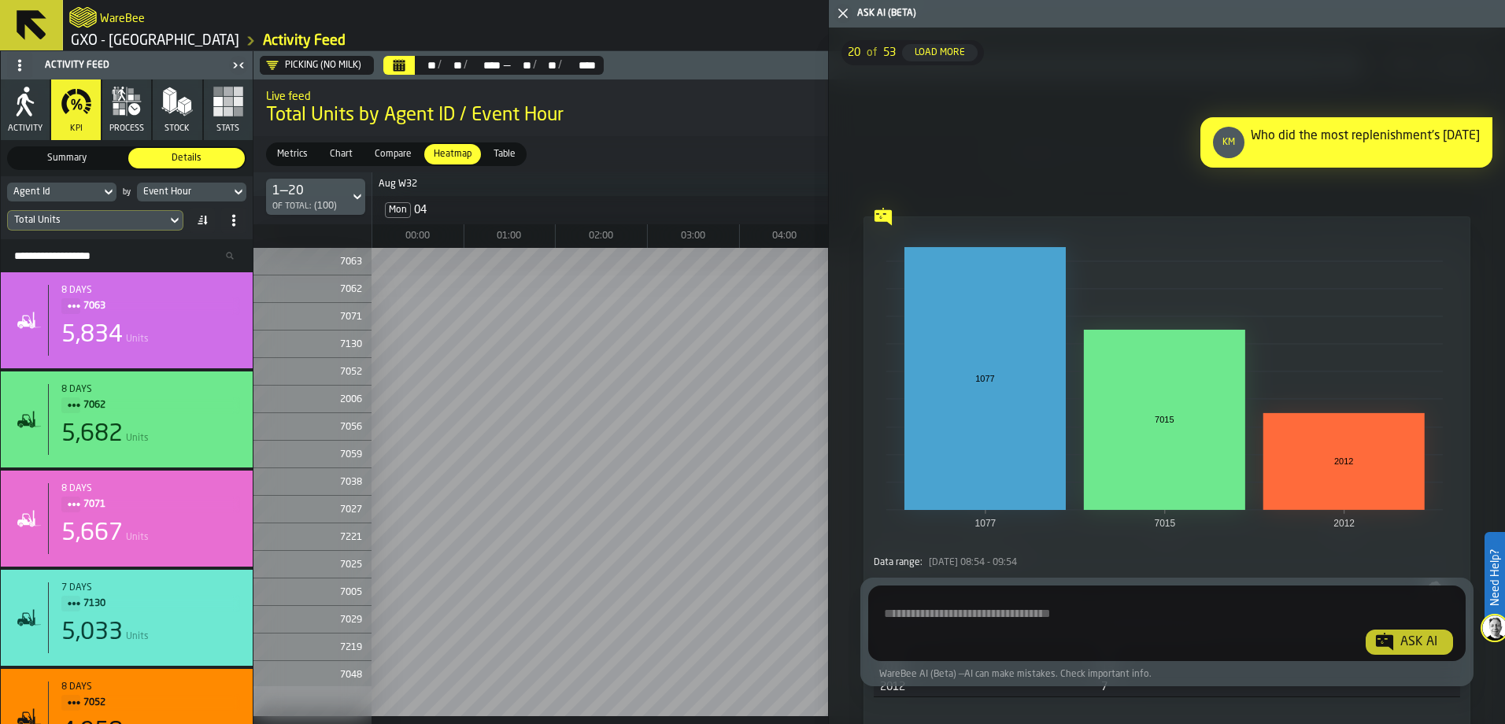
paste textarea "**********"
type textarea "**********"
click at [1410, 642] on div "Ask AI" at bounding box center [1419, 642] width 50 height 19
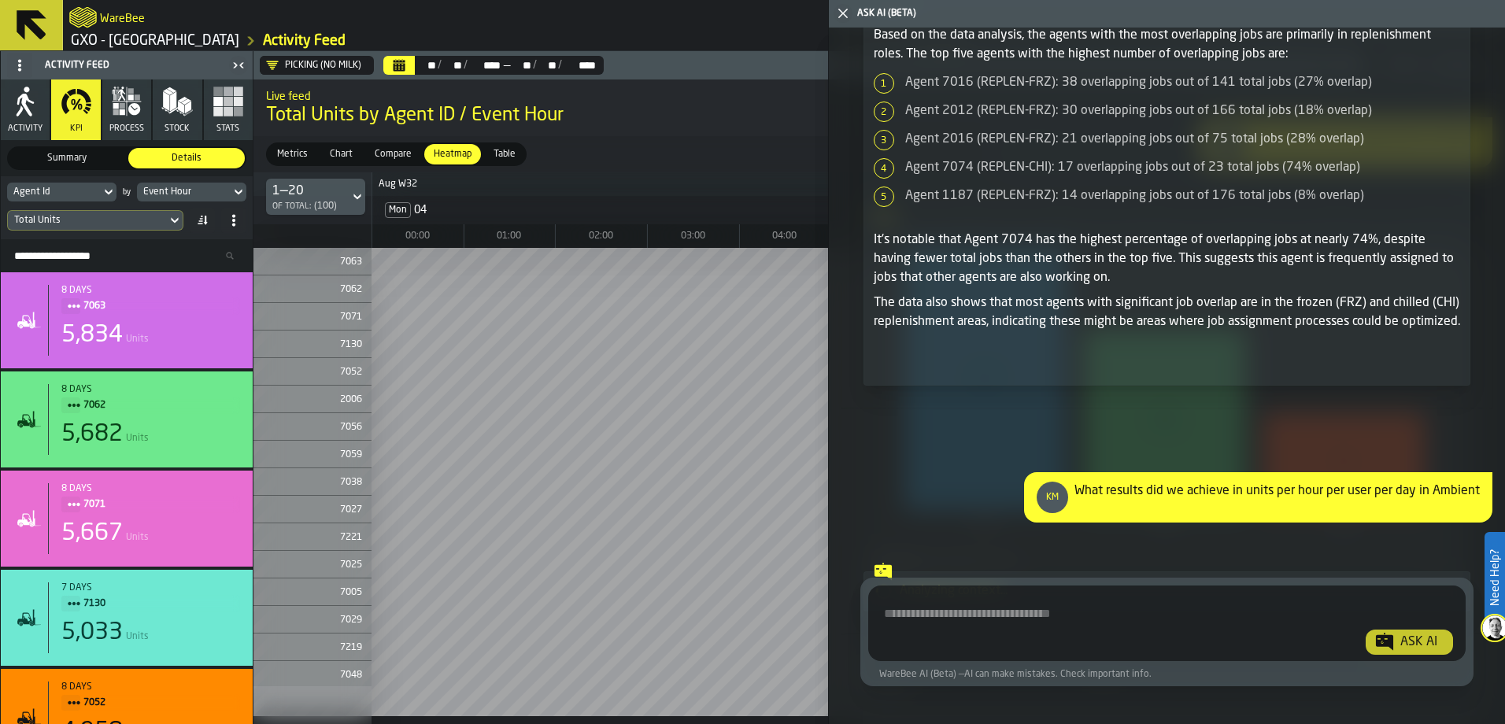
scroll to position [16232, 0]
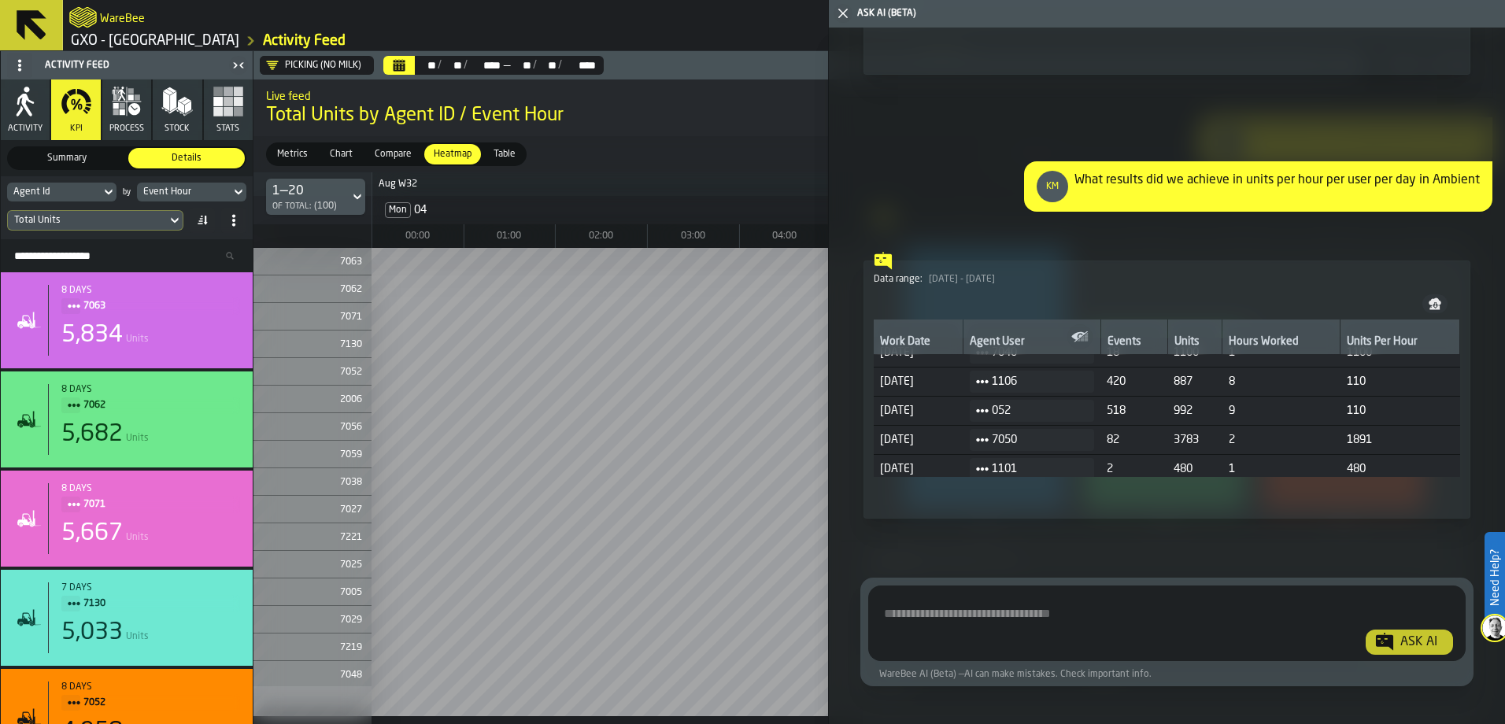
scroll to position [24, 0]
click at [916, 498] on span "Show Analysis" at bounding box center [929, 492] width 61 height 11
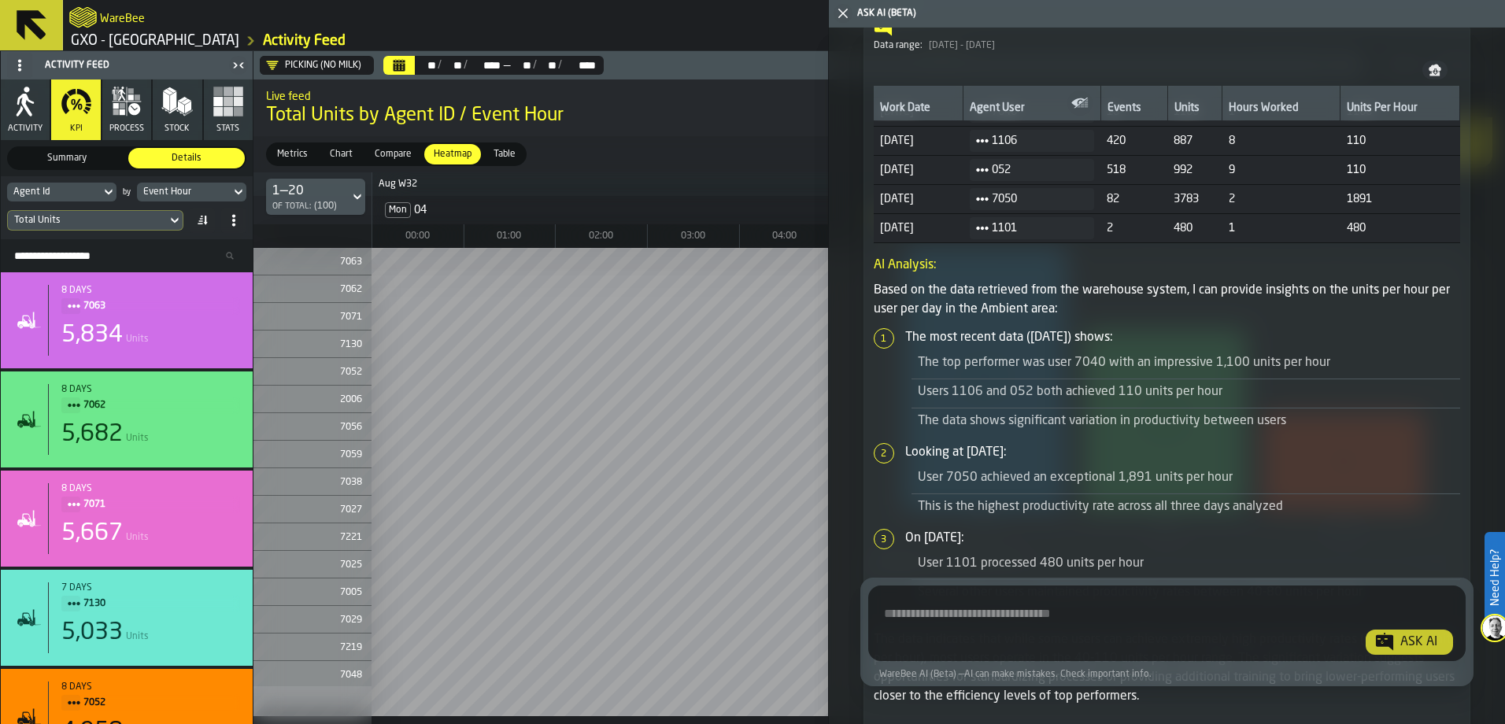
scroll to position [16612, 0]
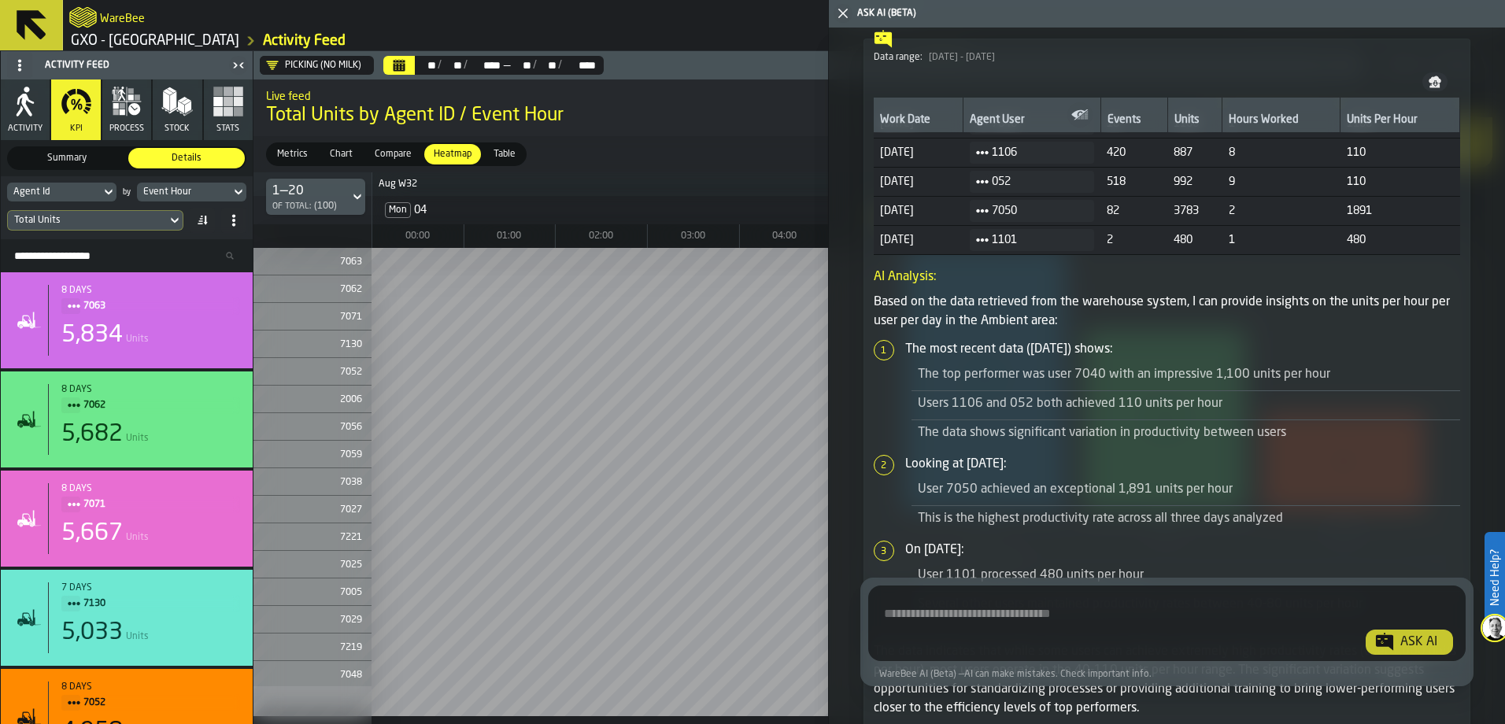
click at [1434, 87] on icon "button-" at bounding box center [1435, 85] width 10 height 4
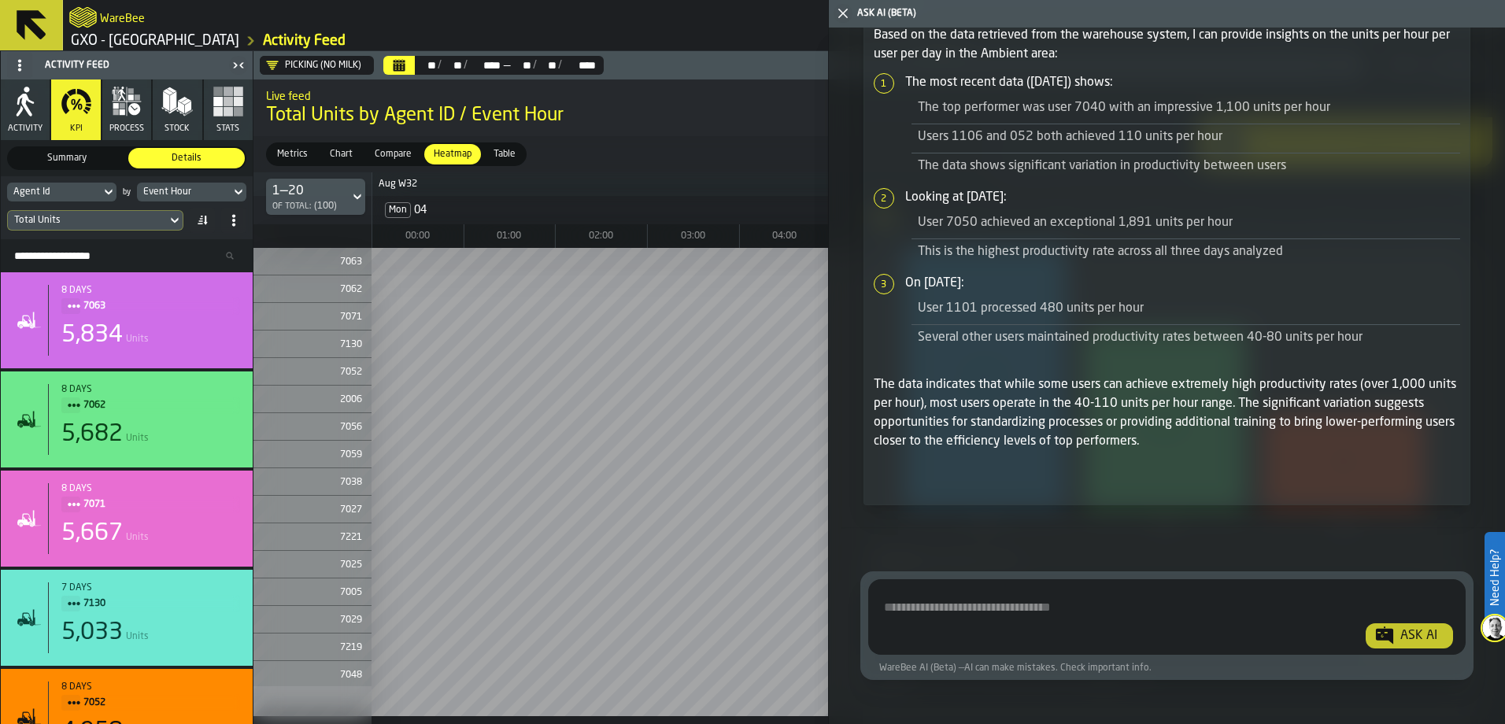
scroll to position [16927, 0]
click at [923, 610] on textarea "Ask AI about the warehouse Activity" at bounding box center [1167, 620] width 585 height 57
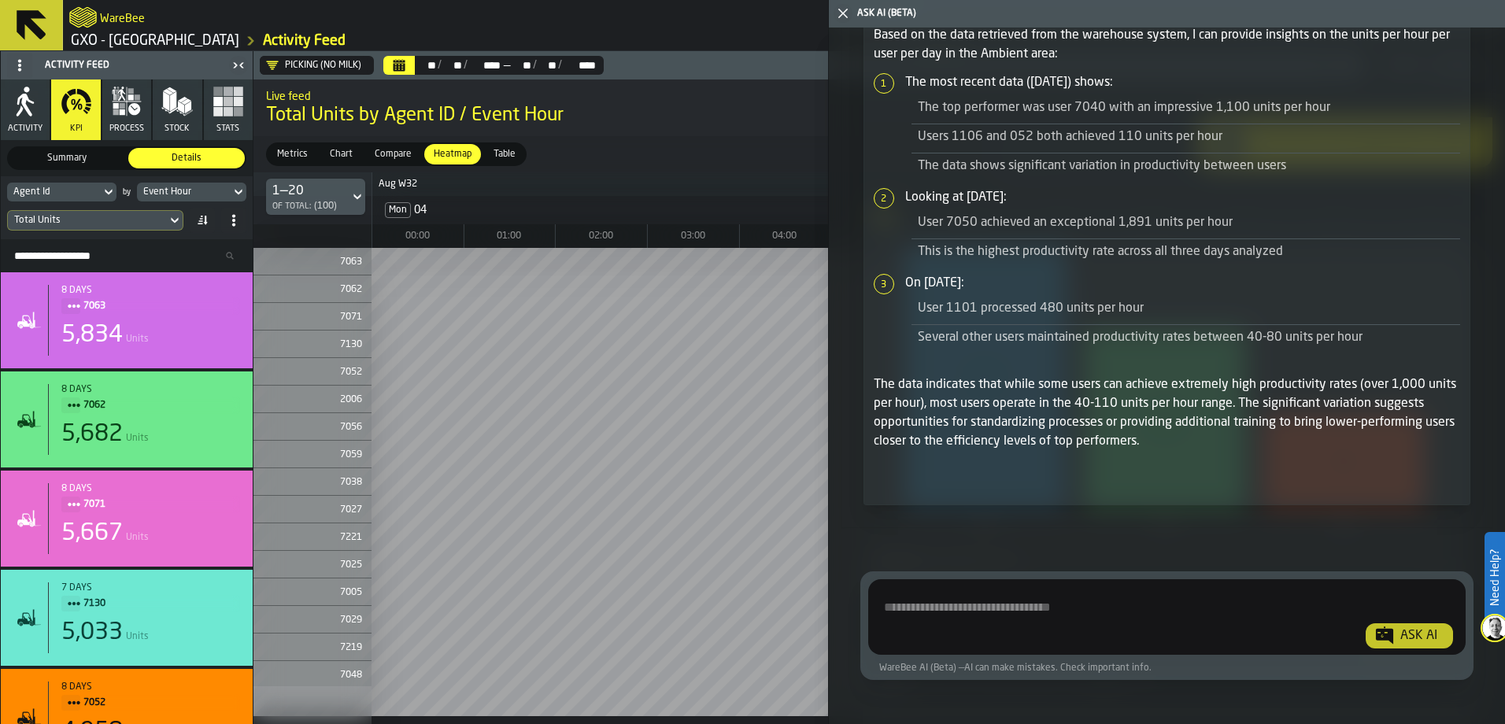
paste textarea "**********"
type textarea "**********"
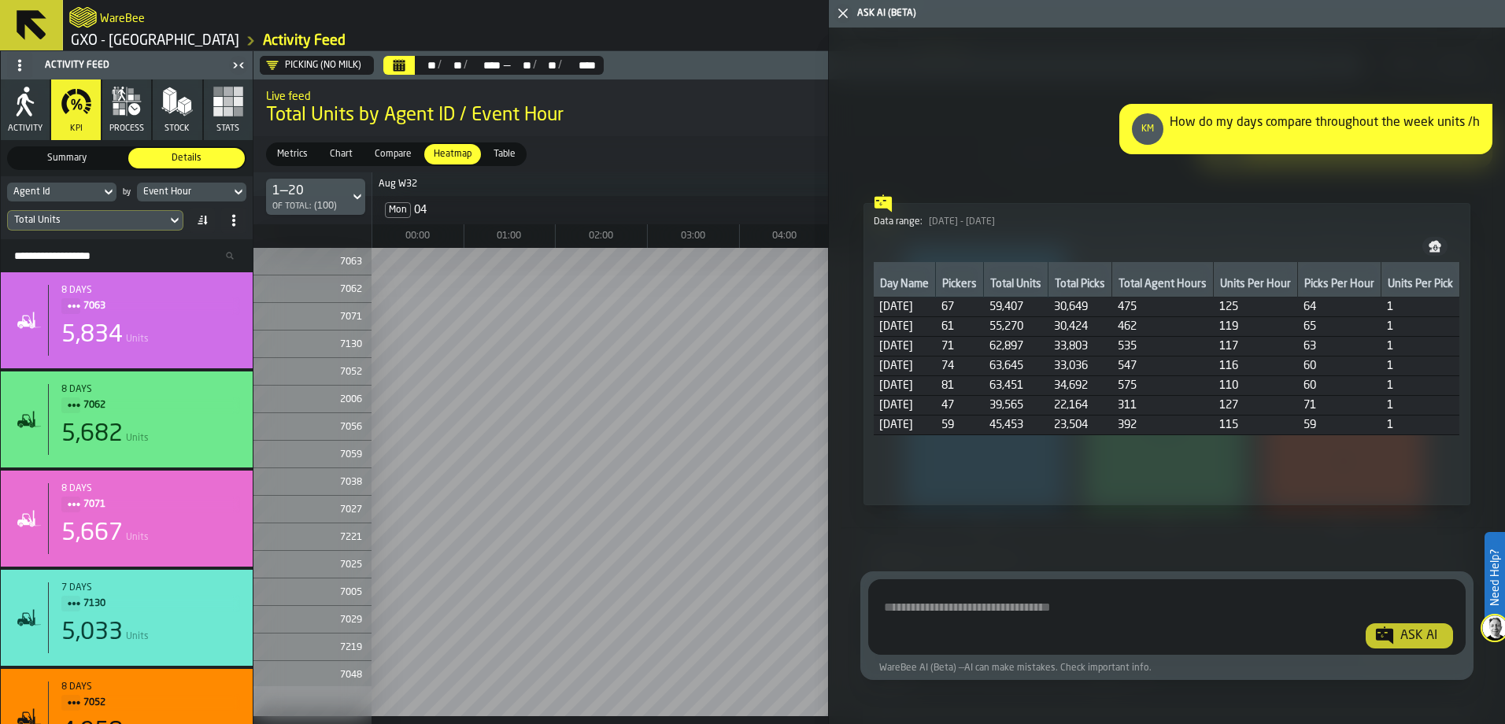
scroll to position [0, 0]
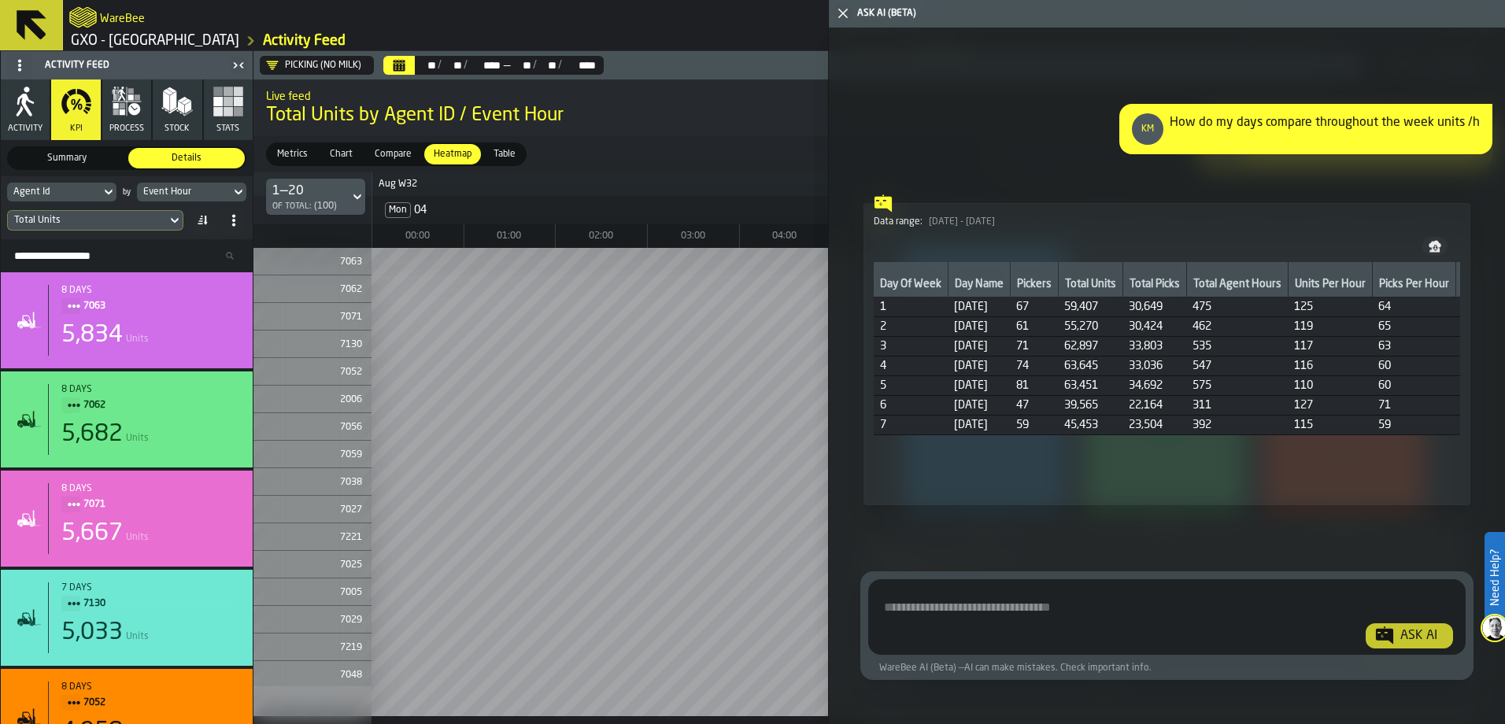
click at [917, 487] on button "Show Analysis" at bounding box center [923, 479] width 99 height 19
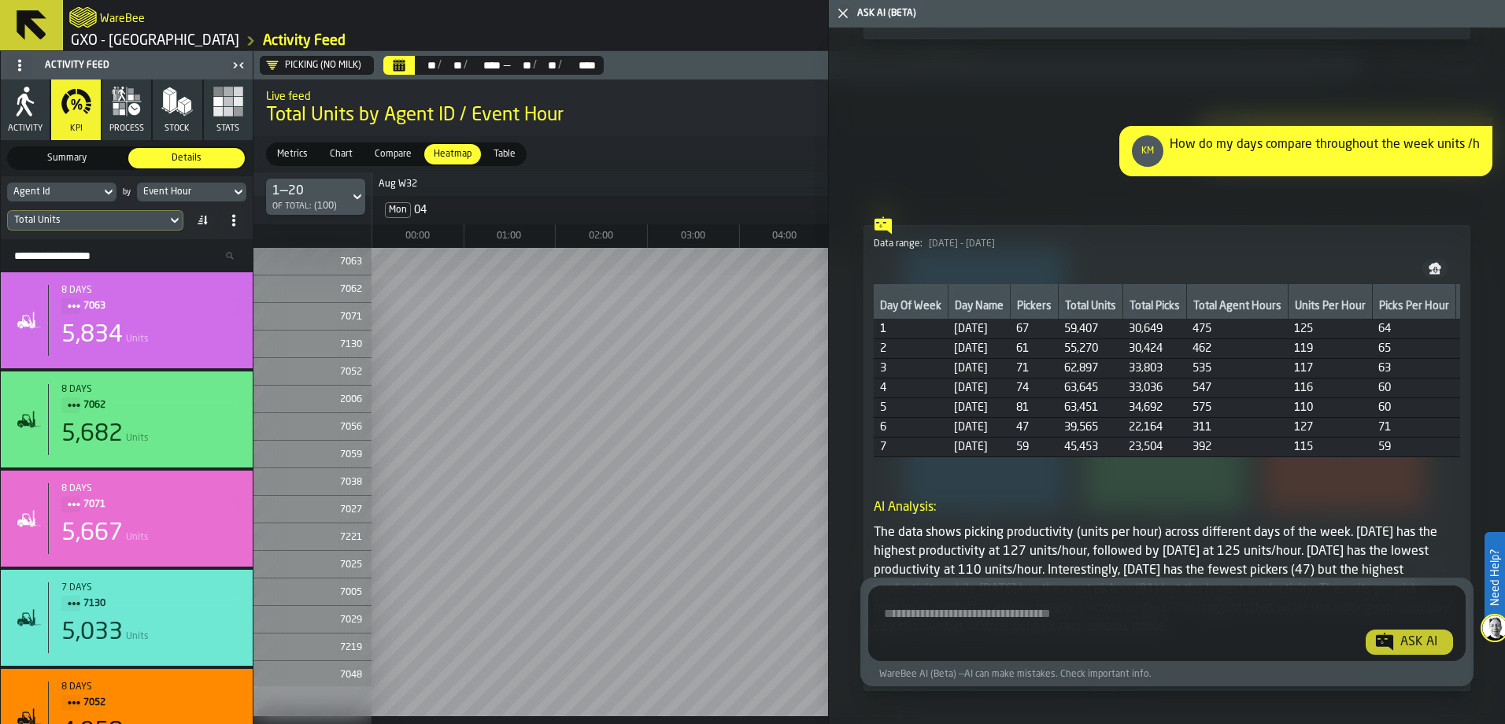
click at [1431, 275] on icon "button-" at bounding box center [1435, 268] width 13 height 13
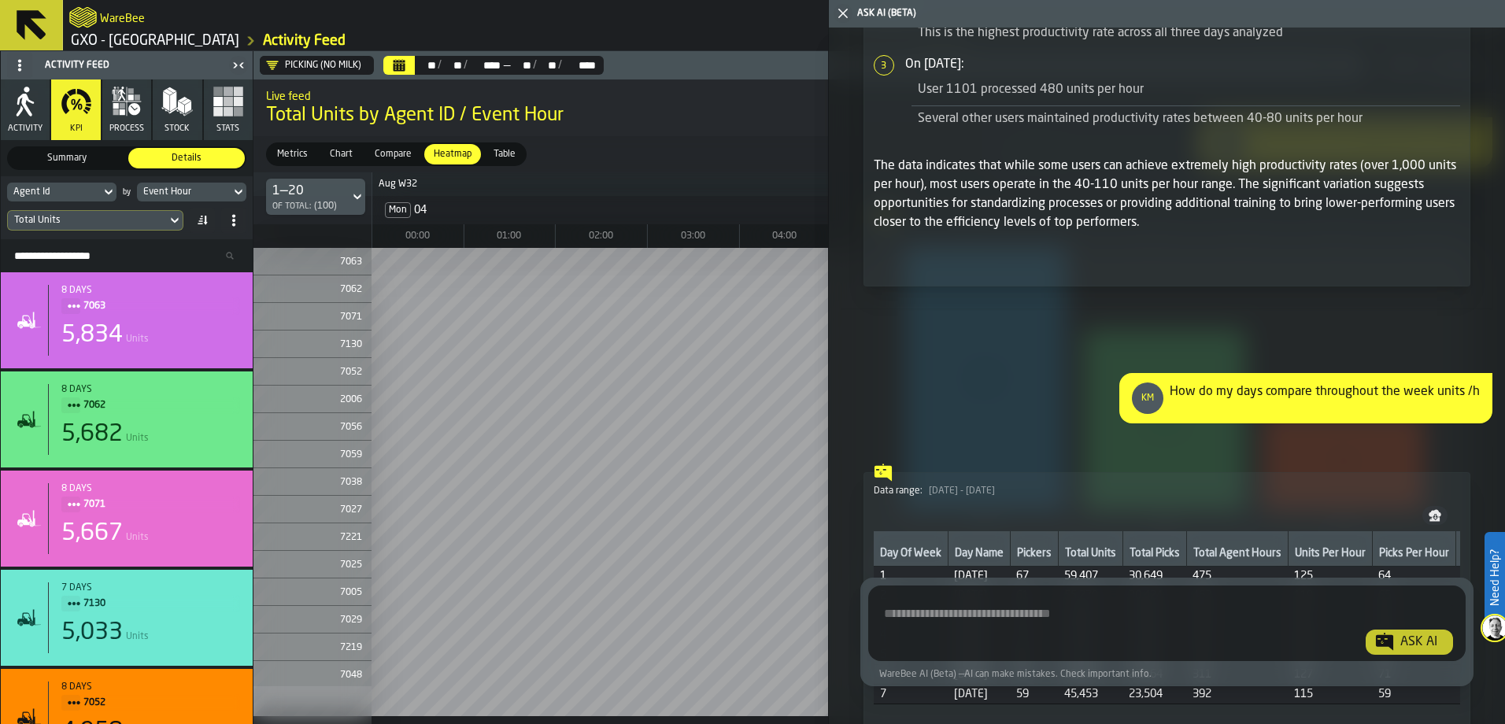
scroll to position [17634, 0]
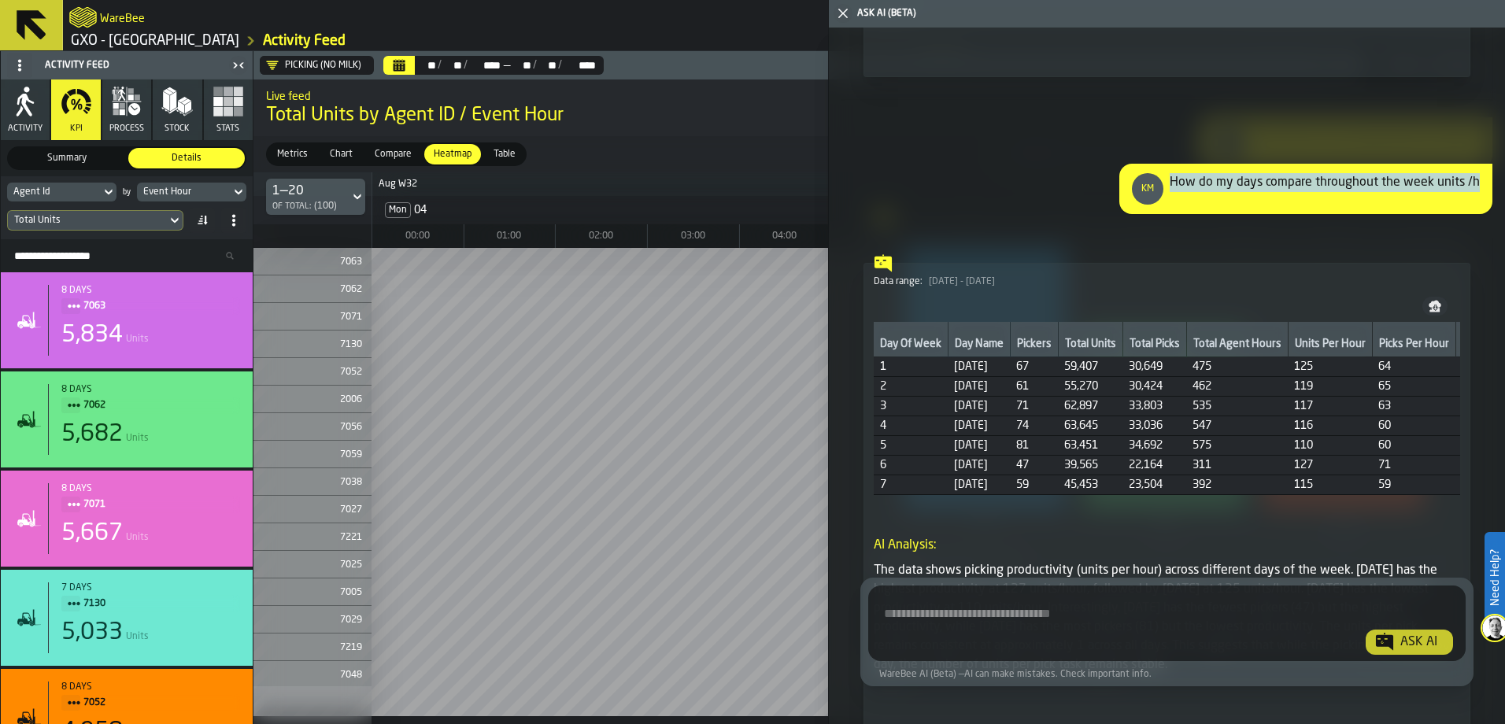
drag, startPoint x: 1170, startPoint y: 228, endPoint x: 1476, endPoint y: 231, distance: 306.2
click at [1476, 214] on div "KM How do my days compare throughout the week units /h" at bounding box center [1305, 189] width 373 height 50
drag, startPoint x: 1476, startPoint y: 231, endPoint x: 1457, endPoint y: 229, distance: 19.0
copy div "How do my days compare throughout the week units /h"
click at [944, 614] on textarea "Ask AI about the warehouse Activity" at bounding box center [1165, 626] width 580 height 57
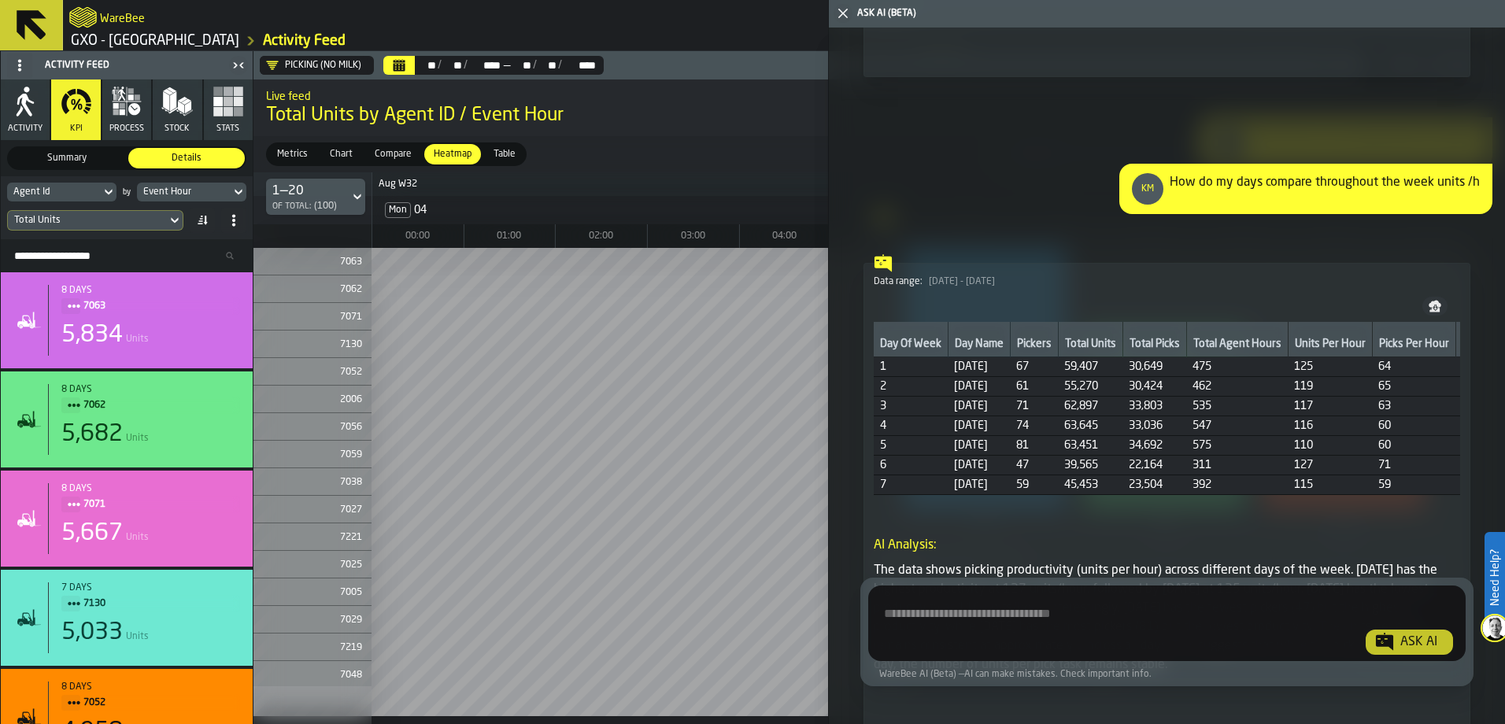
paste textarea "**********"
type textarea "**********"
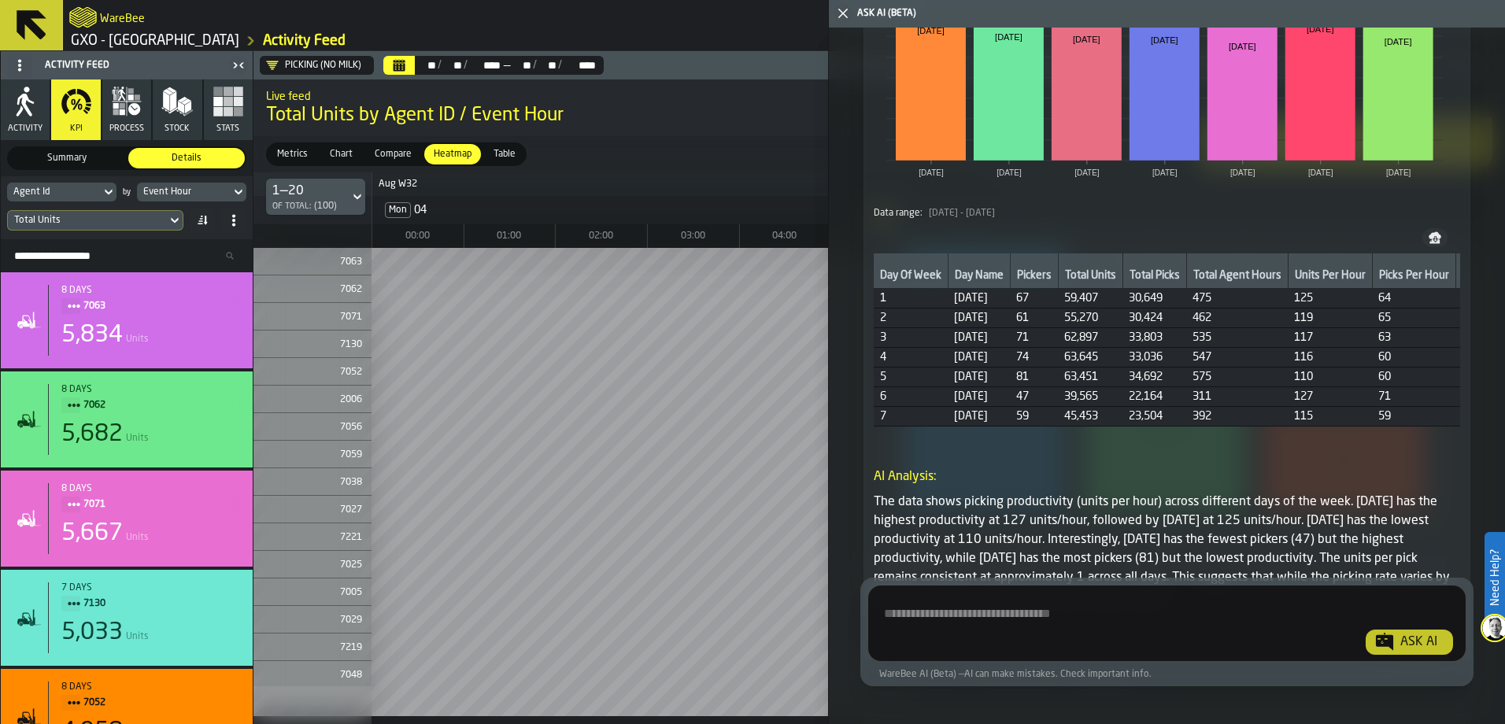
scroll to position [18463, 0]
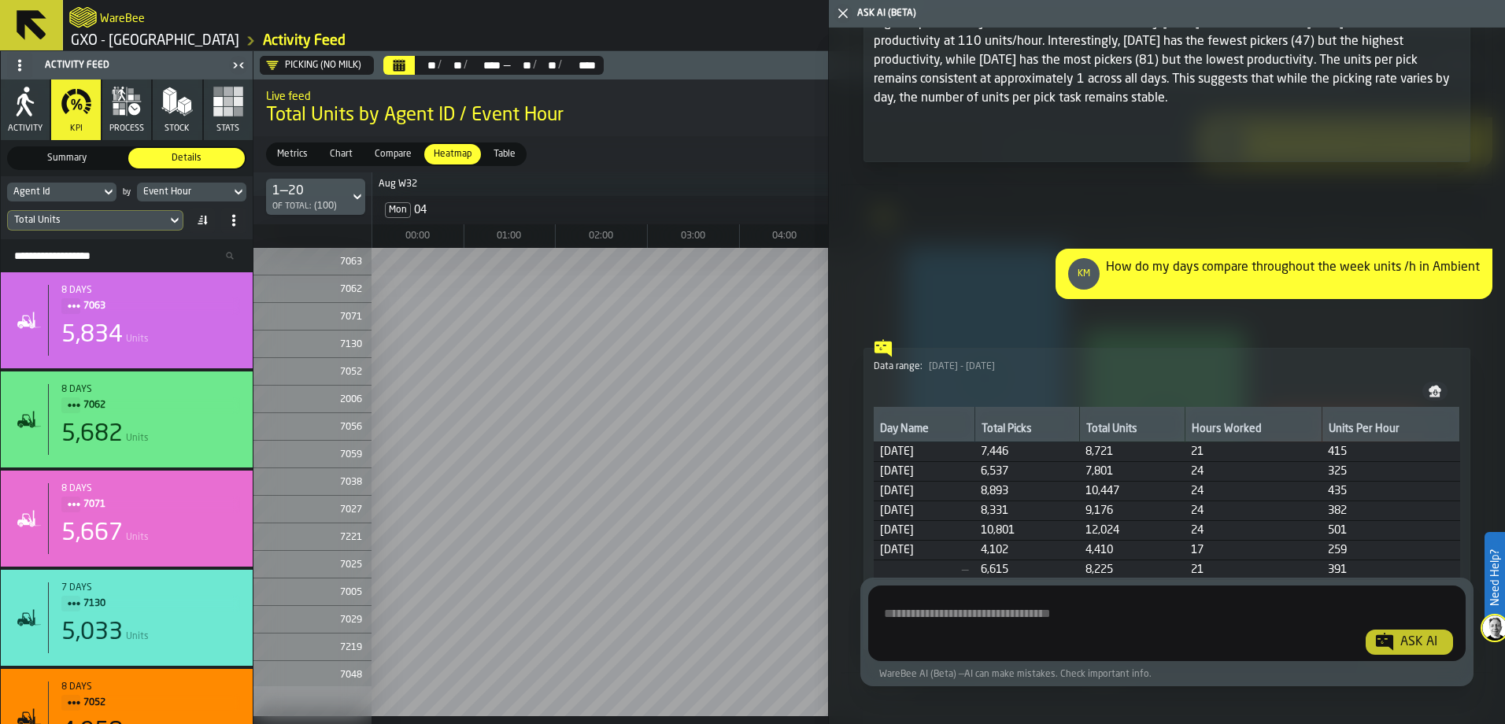
scroll to position [18726, 0]
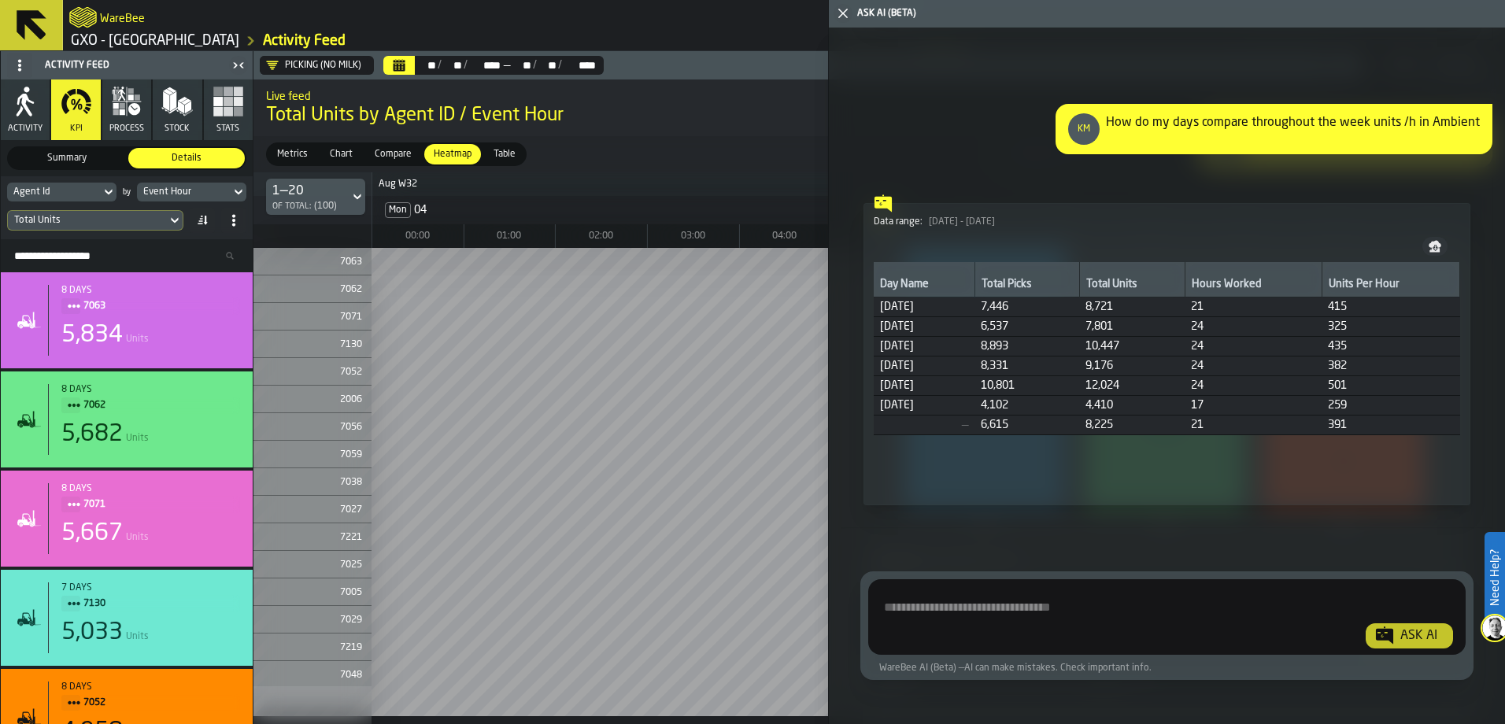
click at [944, 479] on span "Show Analysis" at bounding box center [929, 479] width 61 height 11
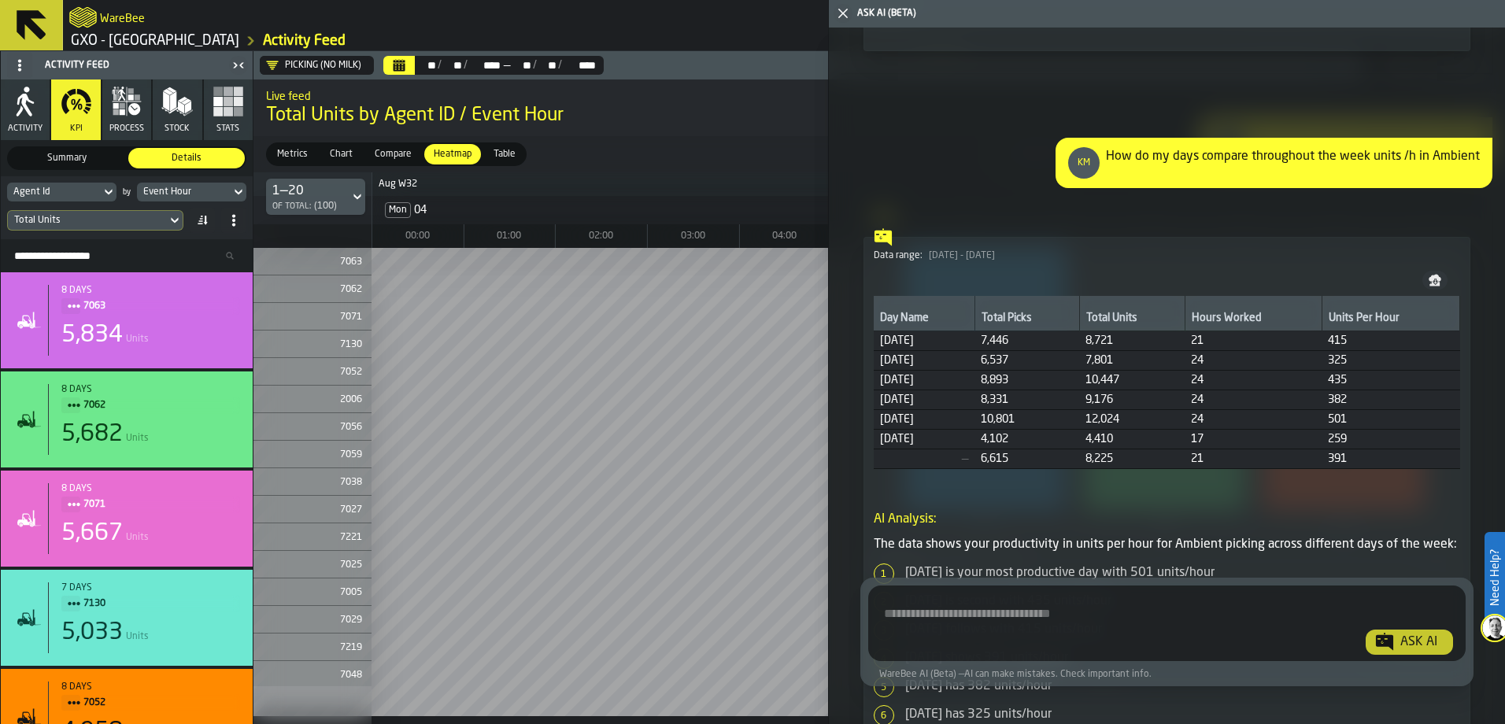
scroll to position [18603, 0]
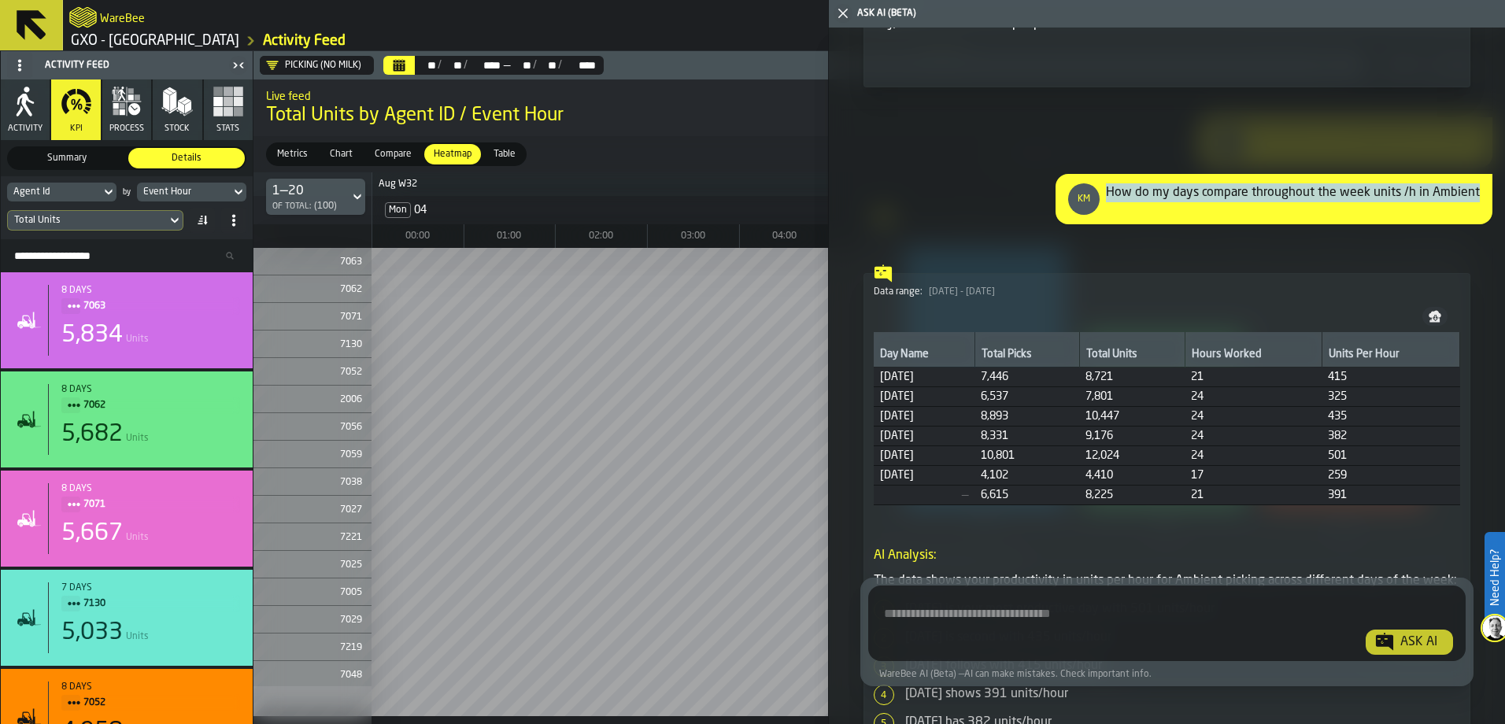
drag, startPoint x: 1110, startPoint y: 242, endPoint x: 1478, endPoint y: 239, distance: 368.4
click at [1478, 224] on div "KM How do my days compare throughout the week units /h in Ambient" at bounding box center [1274, 199] width 437 height 50
drag, startPoint x: 1478, startPoint y: 239, endPoint x: 1457, endPoint y: 244, distance: 21.8
copy div "How do my days compare throughout the week units /h in Ambient"
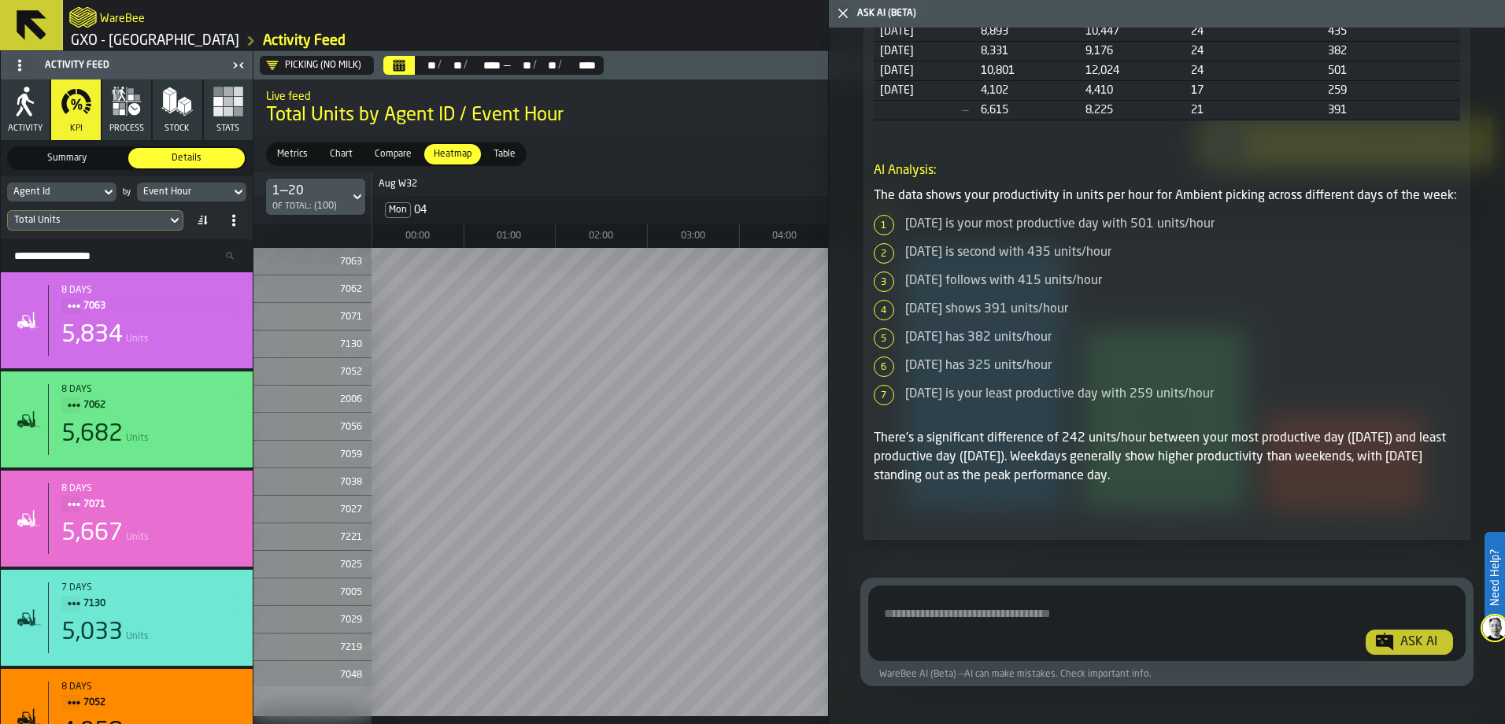
scroll to position [19076, 0]
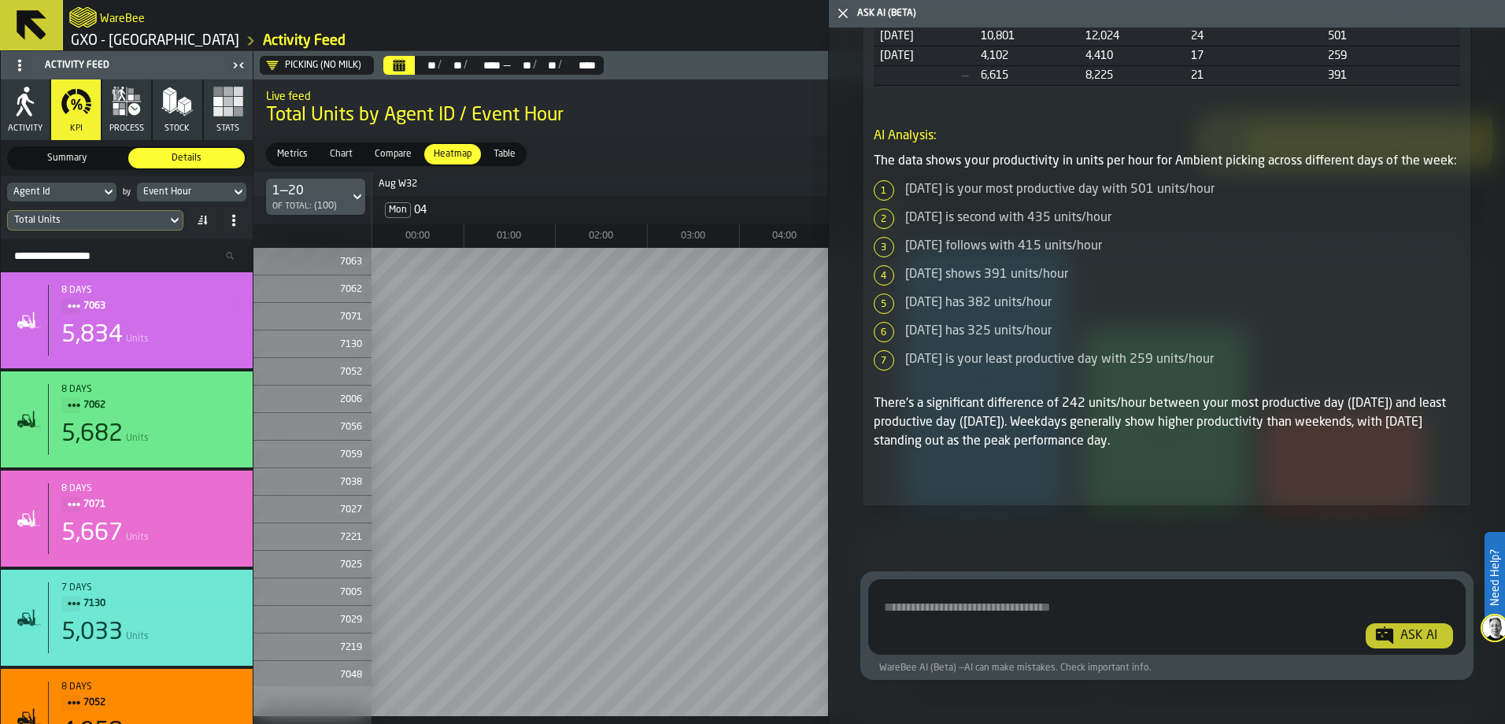
click at [942, 609] on textarea "Ask AI about the warehouse Activity" at bounding box center [1167, 620] width 585 height 57
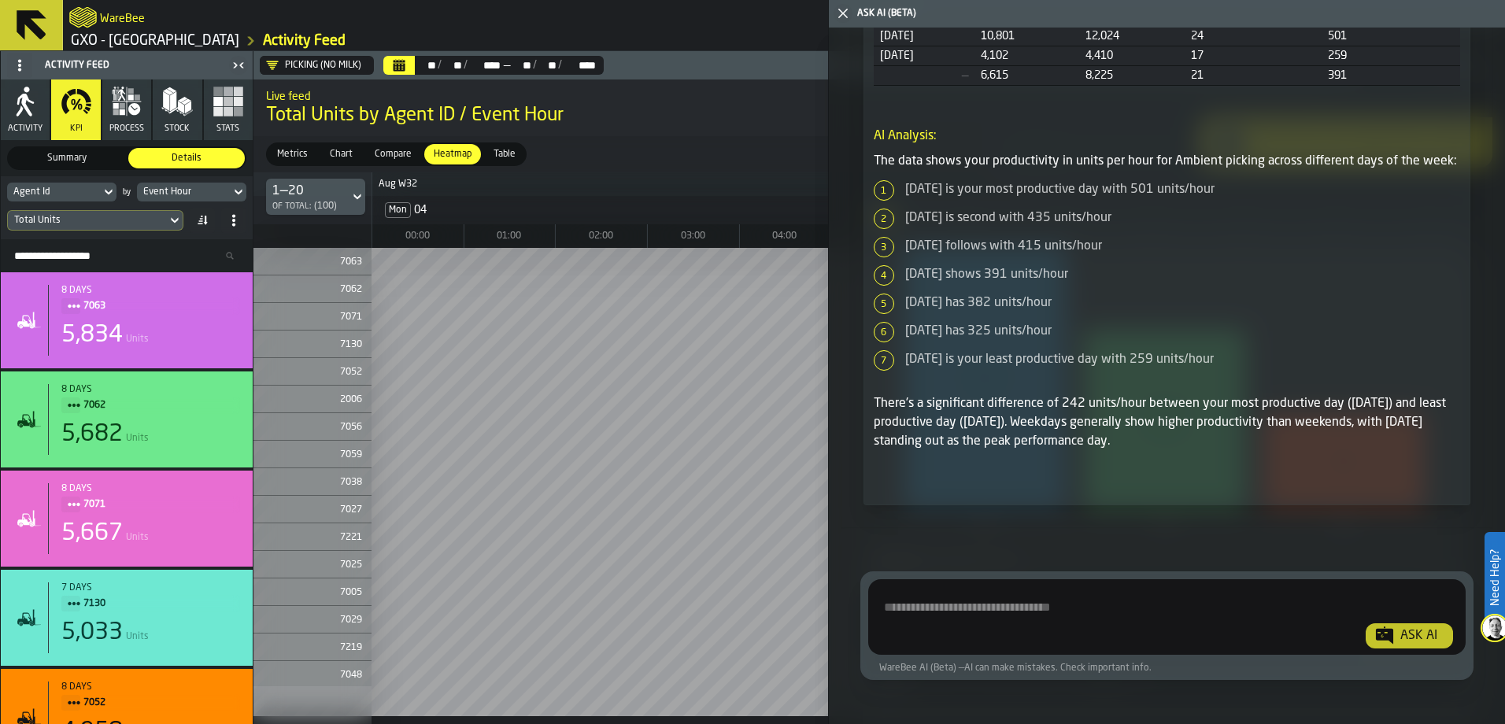
paste textarea "**********"
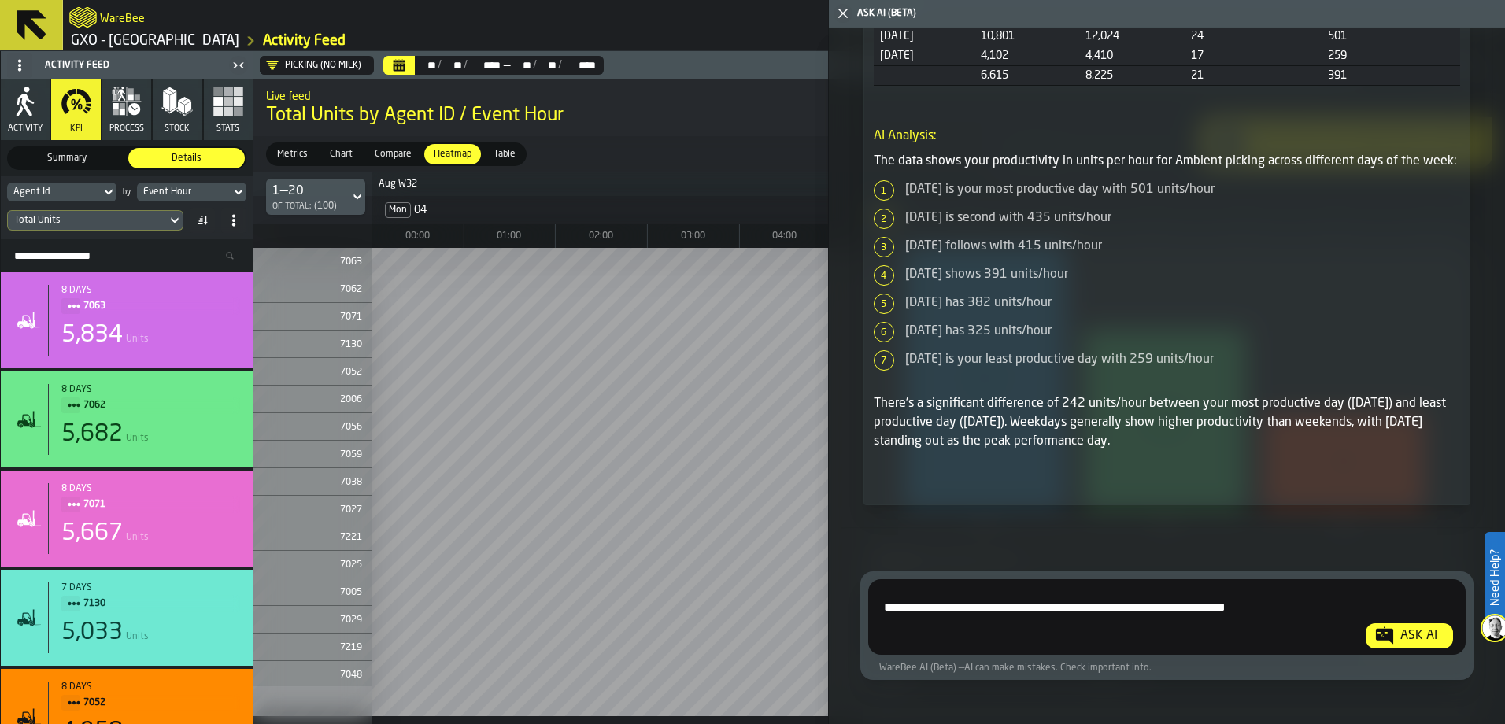
drag, startPoint x: 1404, startPoint y: 636, endPoint x: 1397, endPoint y: 547, distance: 89.2
click at [1404, 636] on div "Ask AI" at bounding box center [1419, 636] width 50 height 19
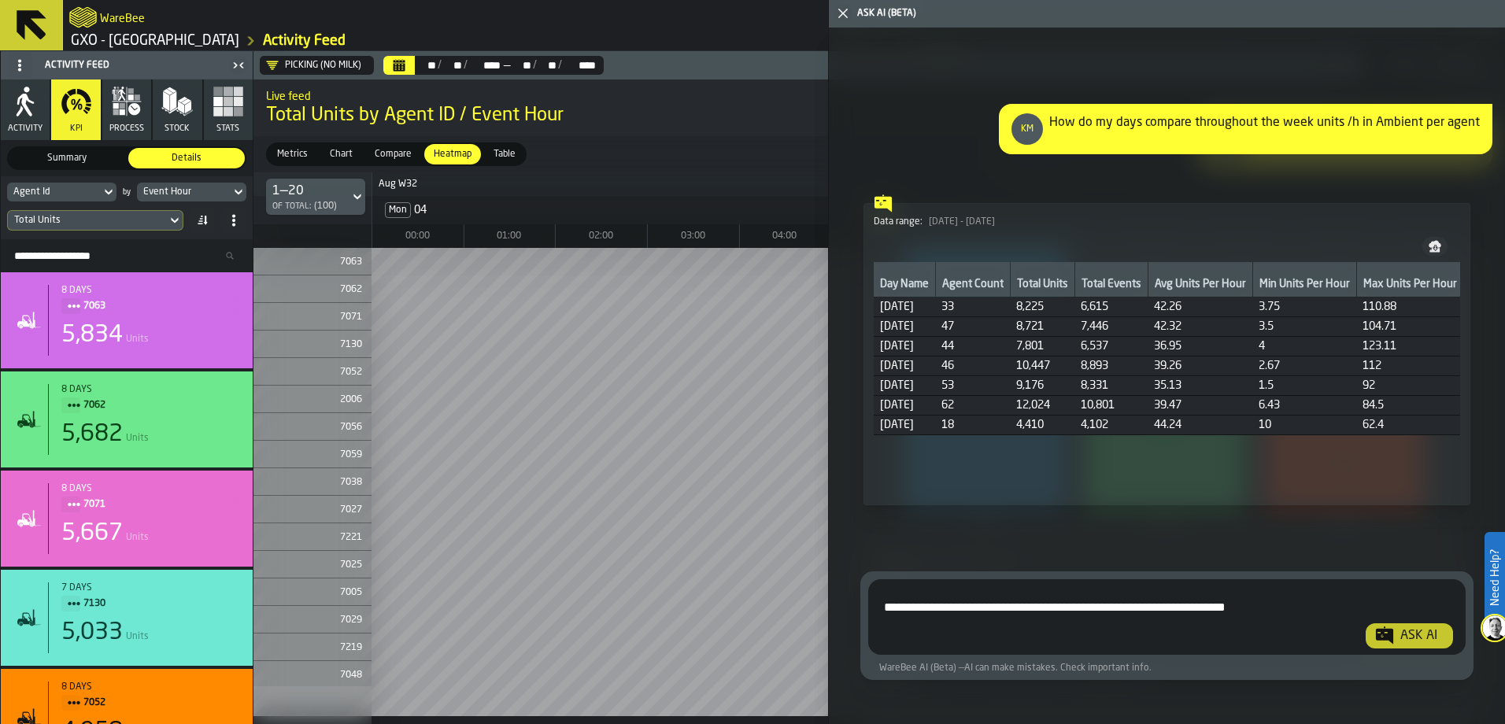
scroll to position [19894, 0]
click at [908, 476] on span "Show Analysis" at bounding box center [929, 479] width 61 height 11
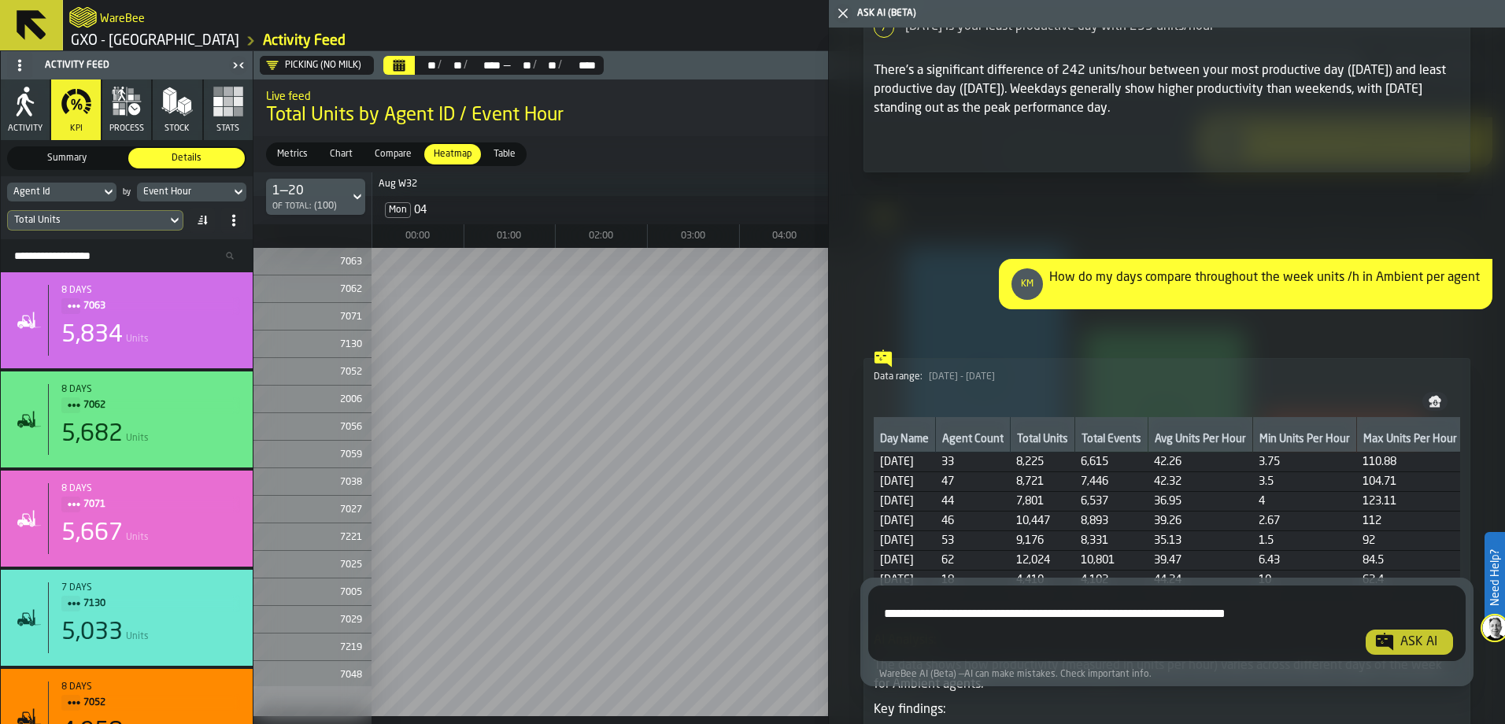
scroll to position [19565, 0]
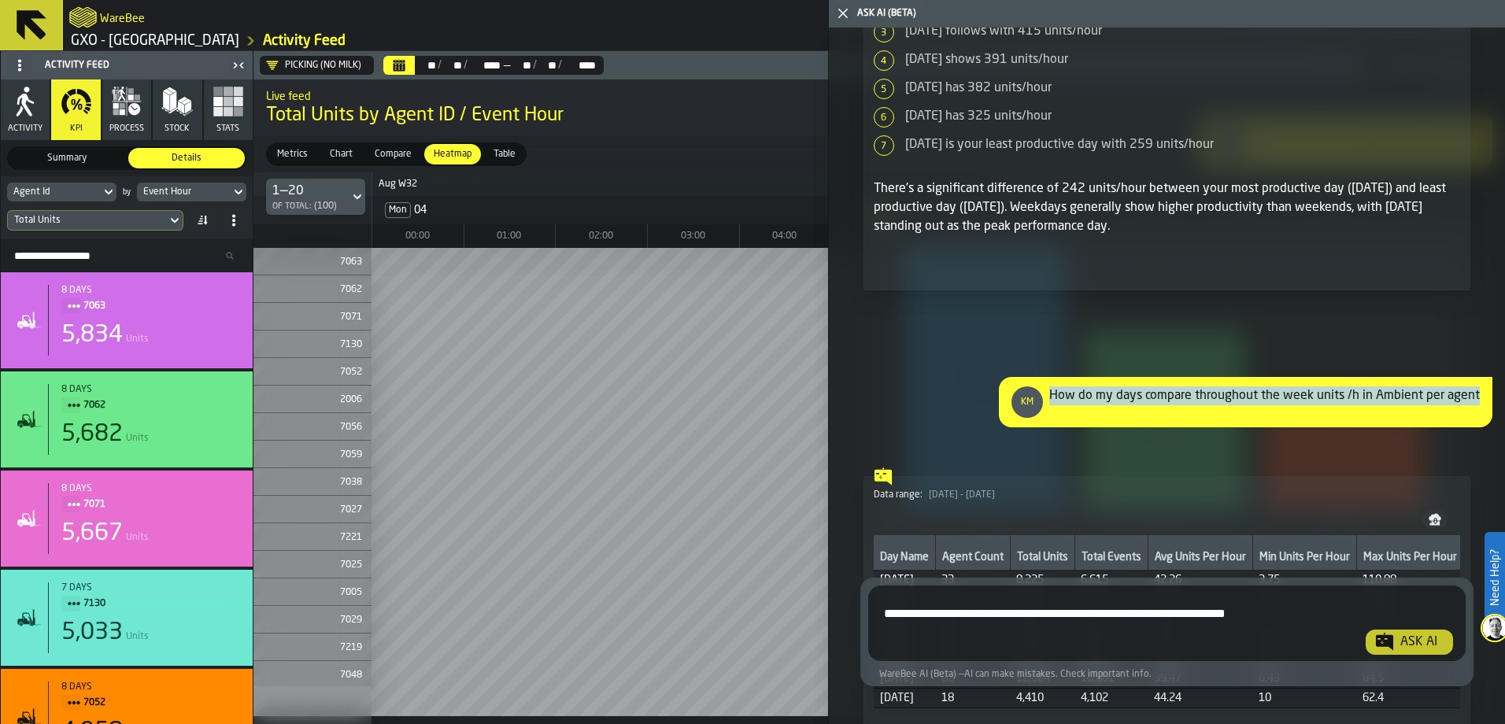
drag, startPoint x: 1053, startPoint y: 447, endPoint x: 1479, endPoint y: 464, distance: 427.0
click at [1479, 427] on div "KM How do my days compare throughout the week units /h in Ambient per agent" at bounding box center [1246, 402] width 494 height 50
drag, startPoint x: 1479, startPoint y: 464, endPoint x: 1142, endPoint y: 464, distance: 336.9
copy div "How do my days compare throughout the week units /h in Ambient per agent"
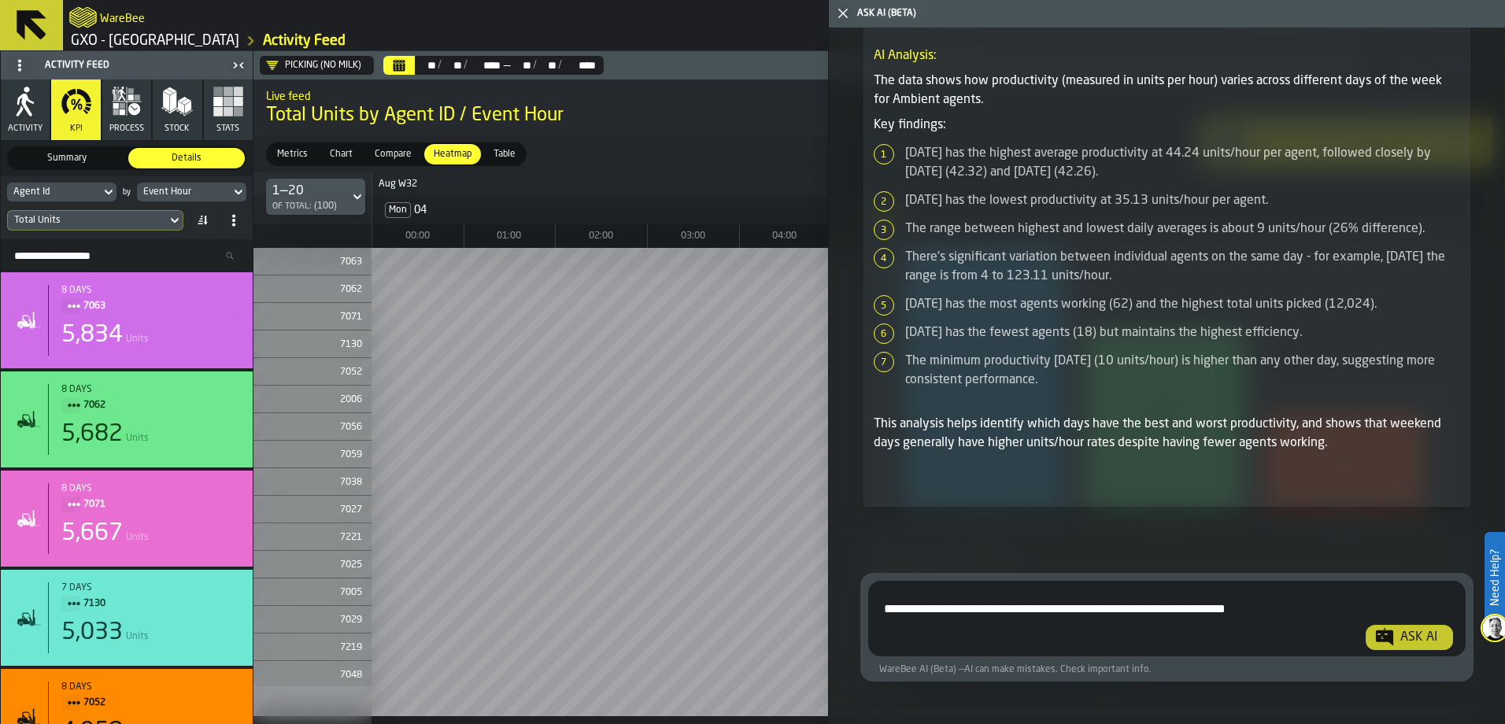
scroll to position [20325, 0]
click at [938, 606] on textarea "**********" at bounding box center [1165, 620] width 580 height 57
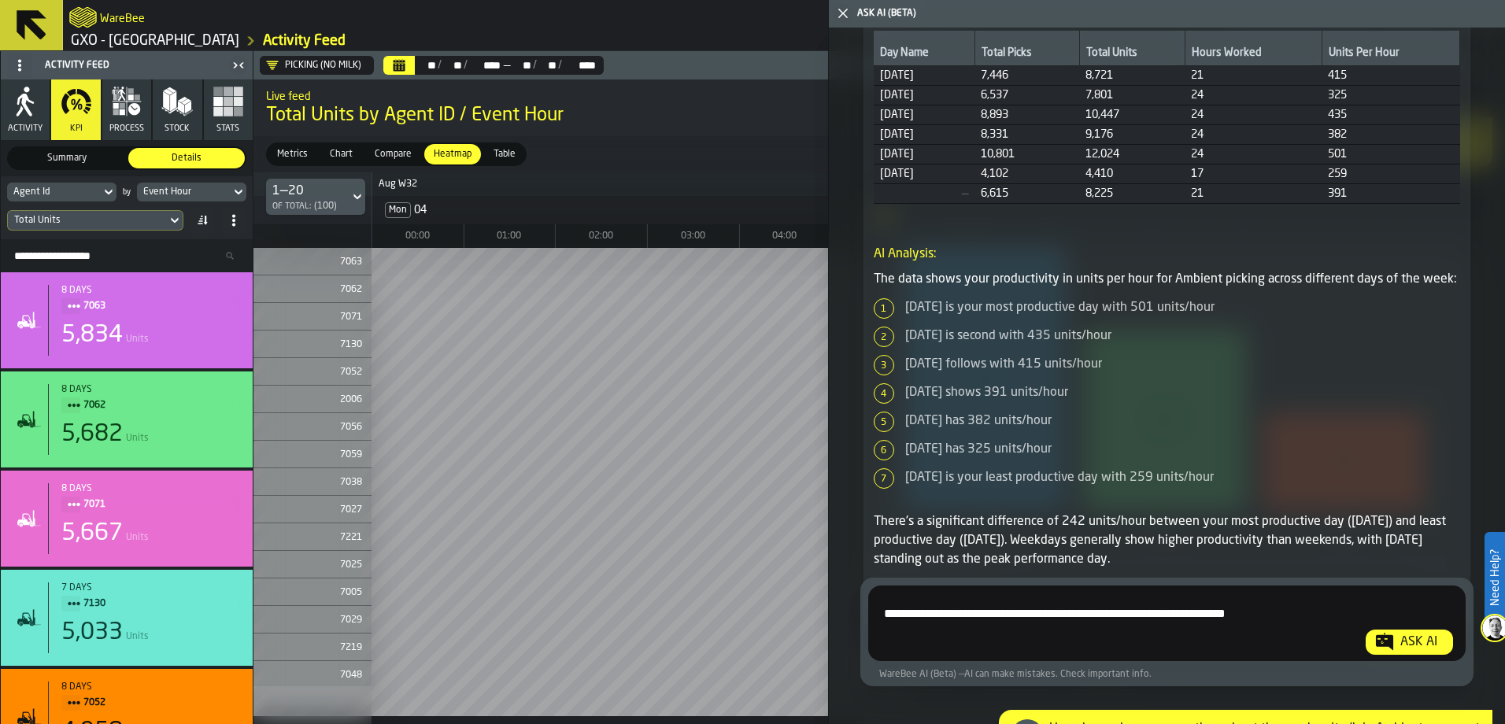
scroll to position [19185, 0]
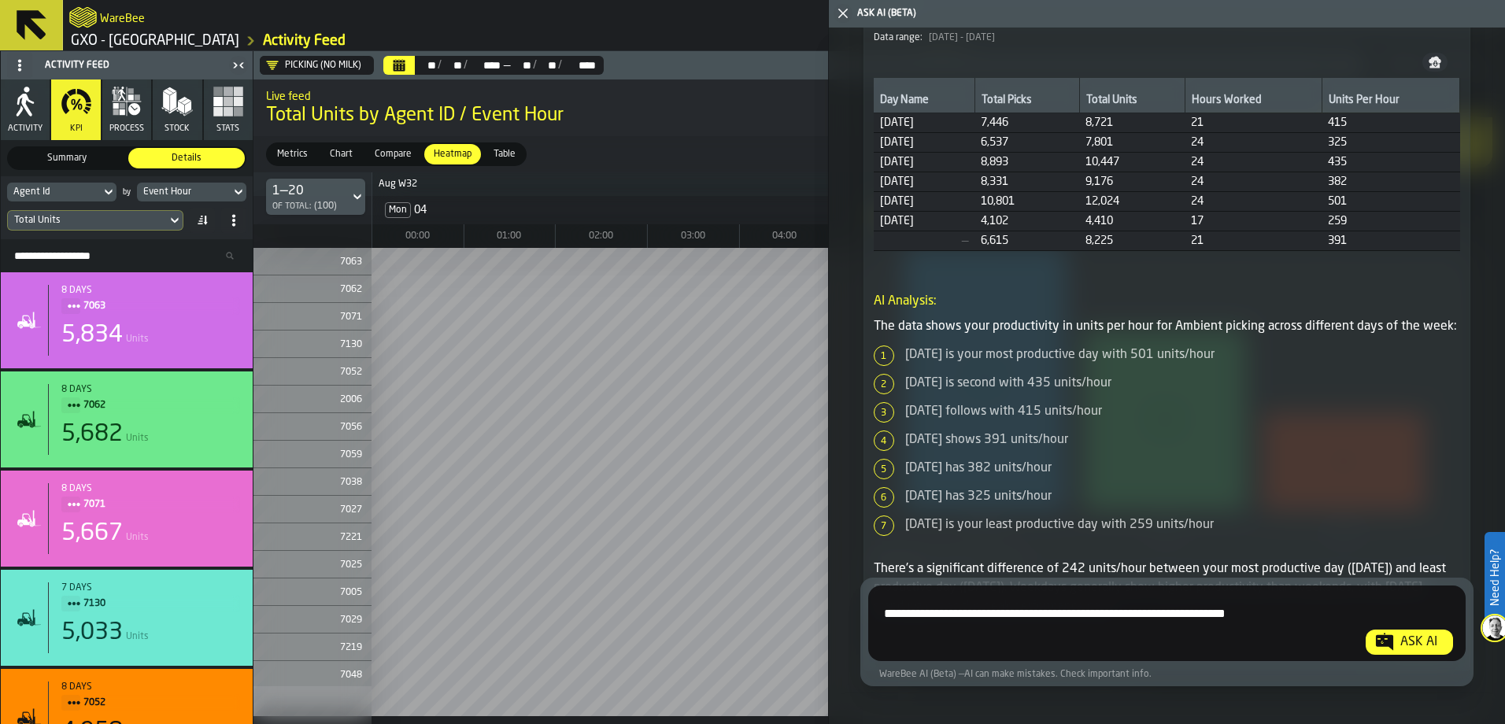
drag, startPoint x: 1256, startPoint y: 615, endPoint x: 1315, endPoint y: 616, distance: 59.0
click at [1315, 616] on textarea "**********" at bounding box center [1165, 626] width 580 height 57
type textarea "**********"
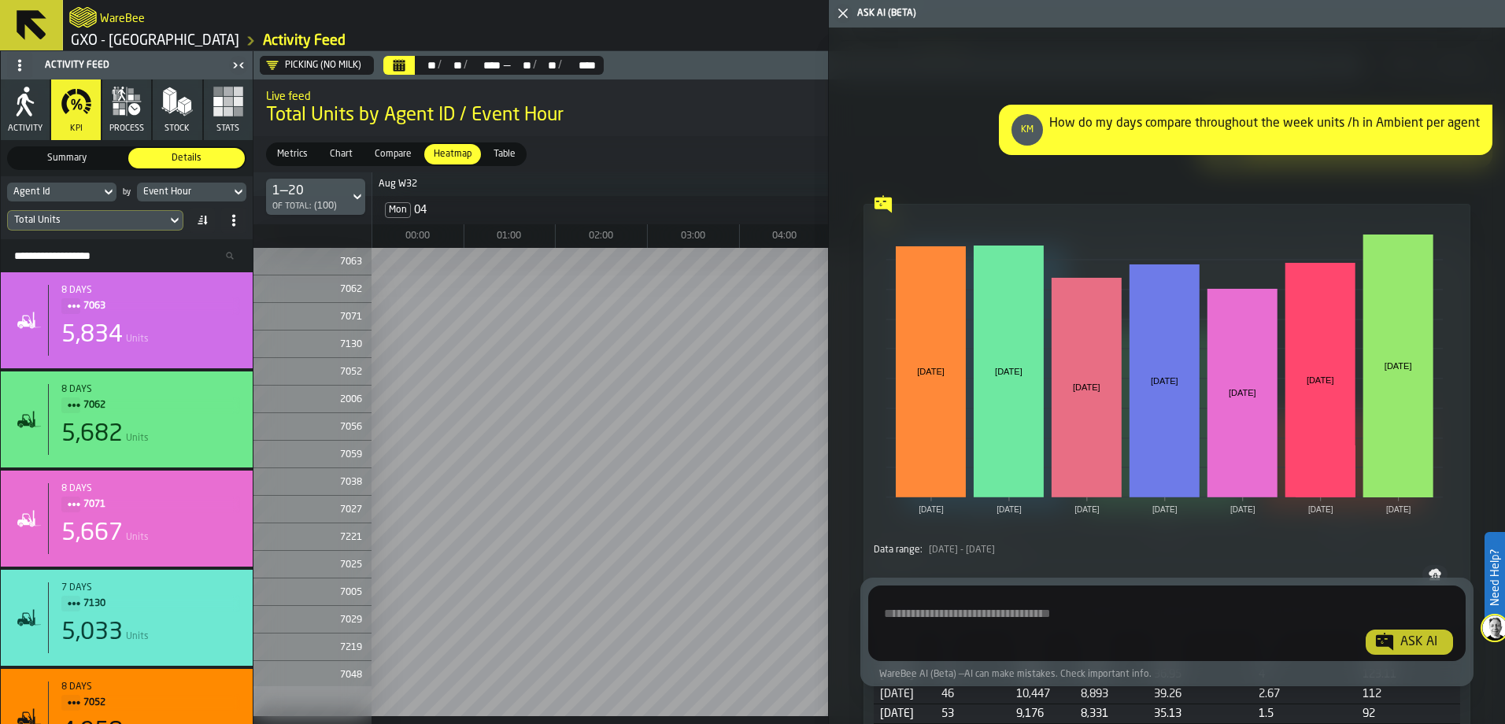
scroll to position [20886, 0]
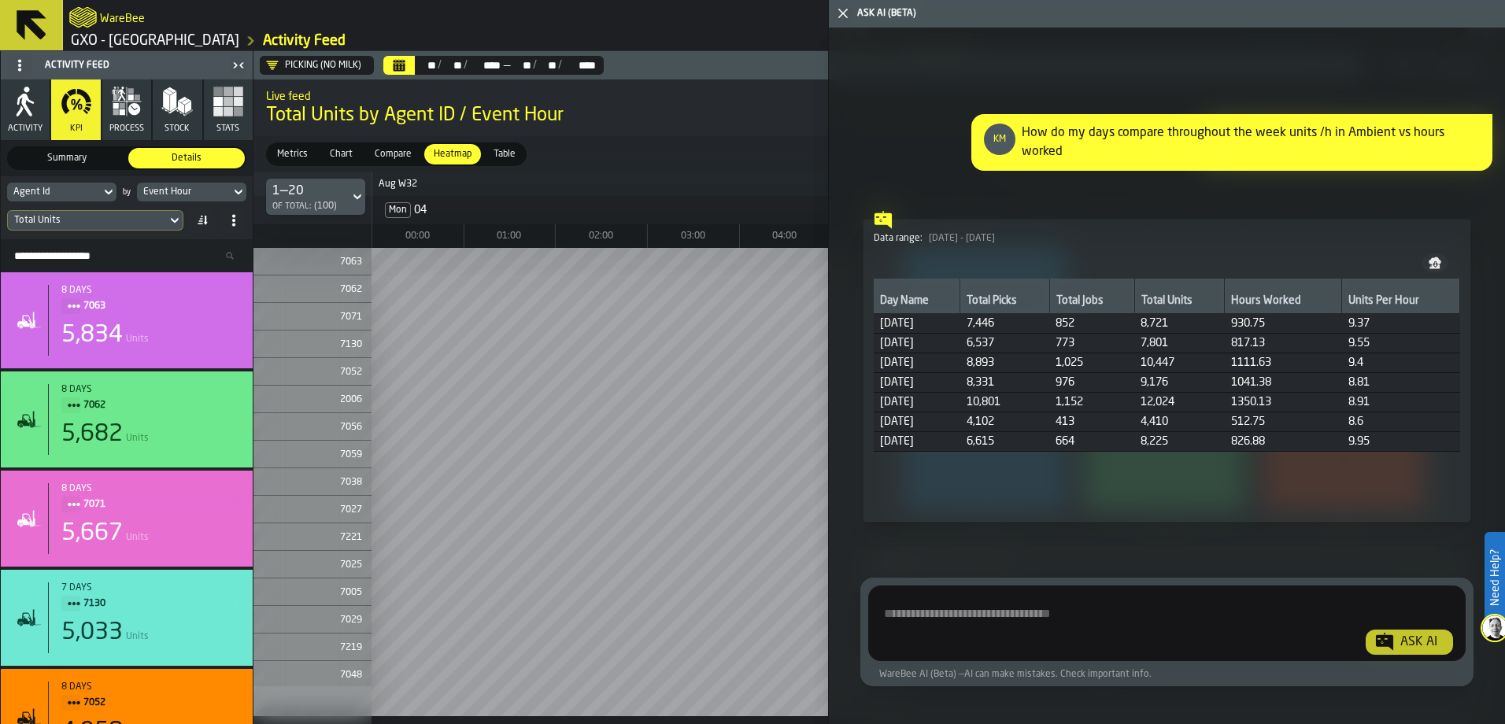
scroll to position [21149, 0]
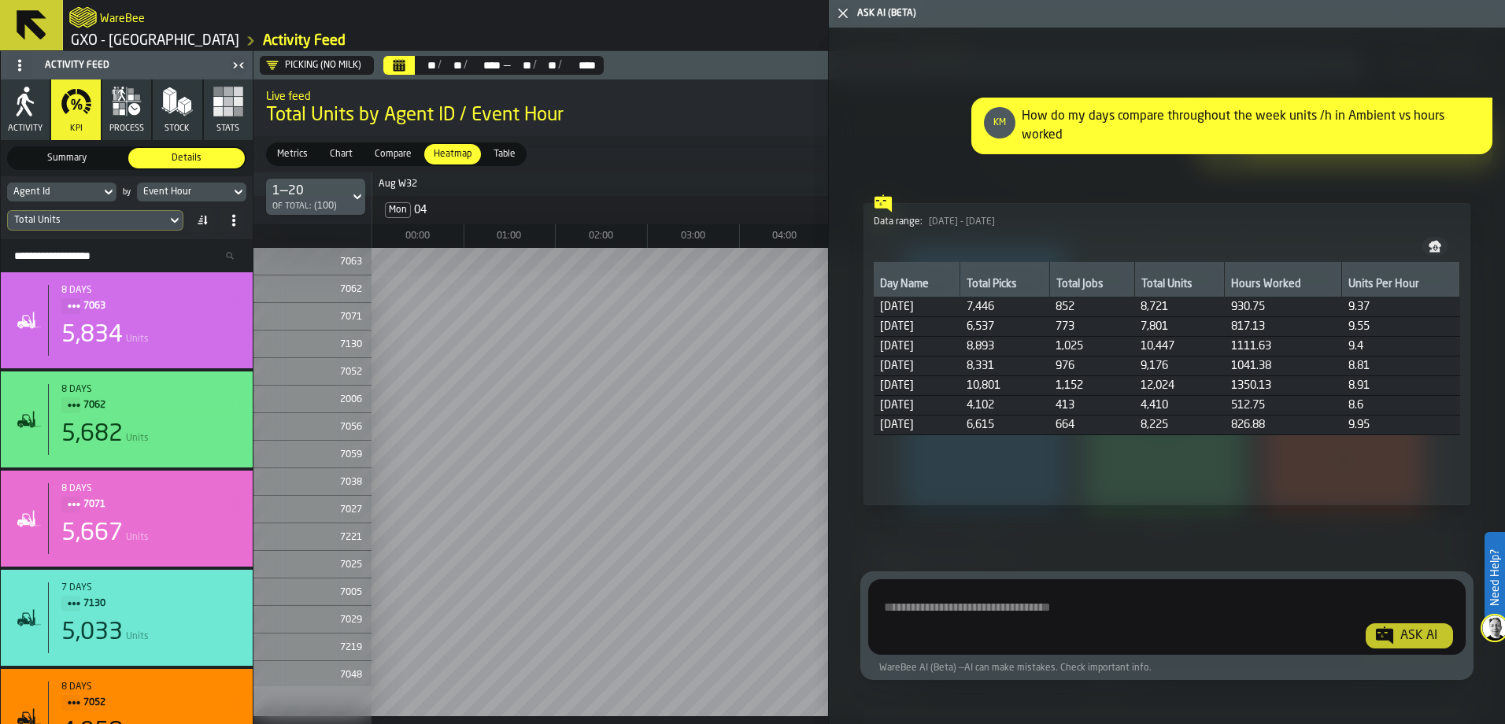
click at [919, 477] on span "Show Analysis" at bounding box center [929, 479] width 61 height 11
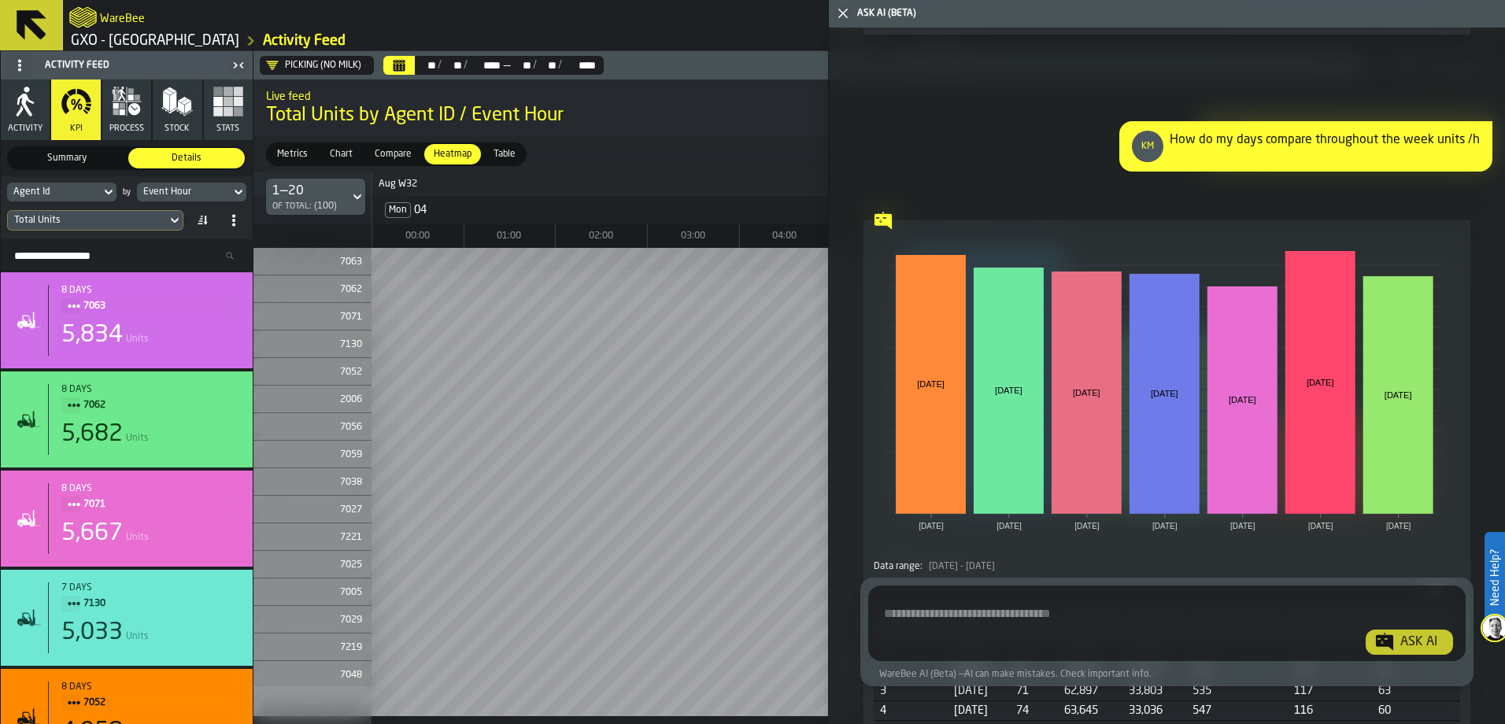
scroll to position [17727, 0]
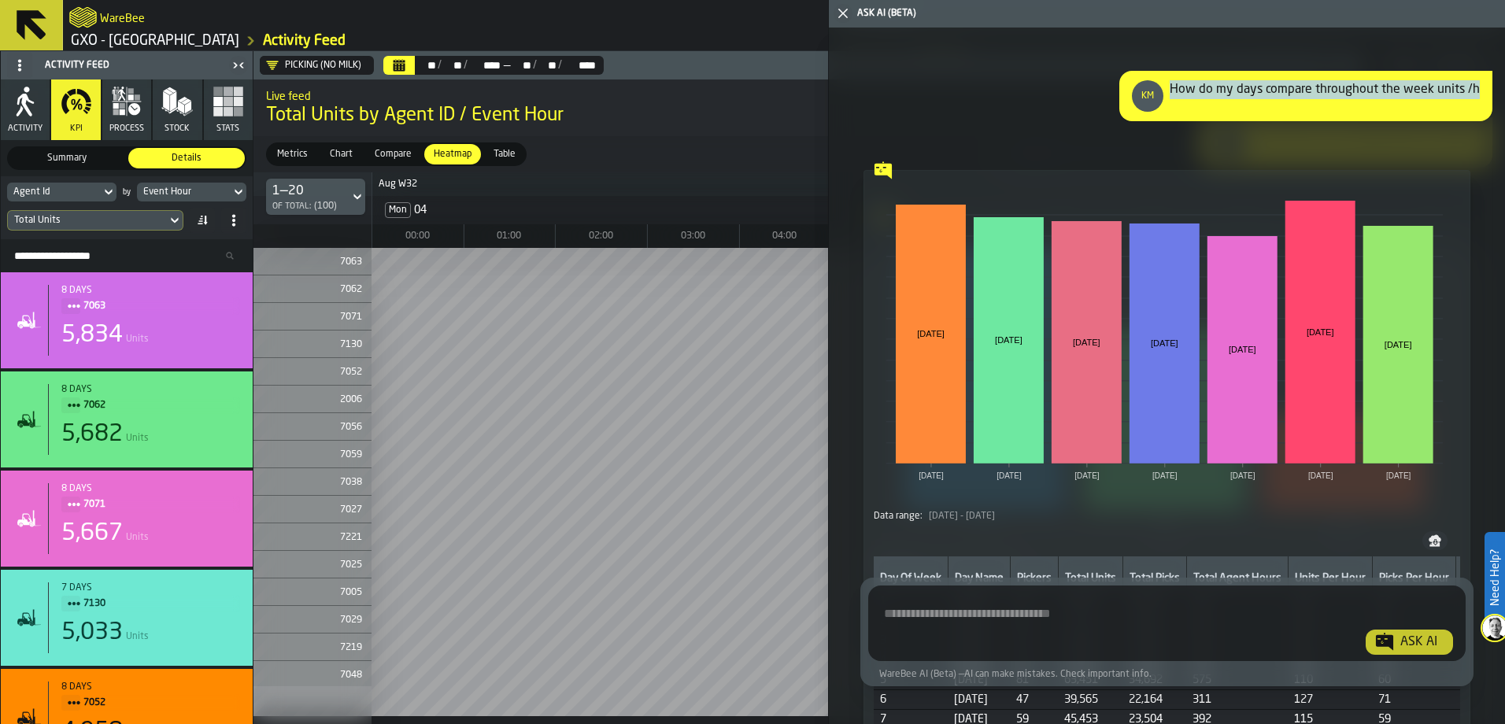
drag, startPoint x: 1172, startPoint y: 138, endPoint x: 1475, endPoint y: 143, distance: 303.1
click at [1475, 121] on div "KM How do my days compare throughout the week units /h" at bounding box center [1305, 96] width 373 height 50
drag, startPoint x: 1475, startPoint y: 143, endPoint x: 1459, endPoint y: 144, distance: 16.6
copy div "How do my days compare throughout the week units /h"
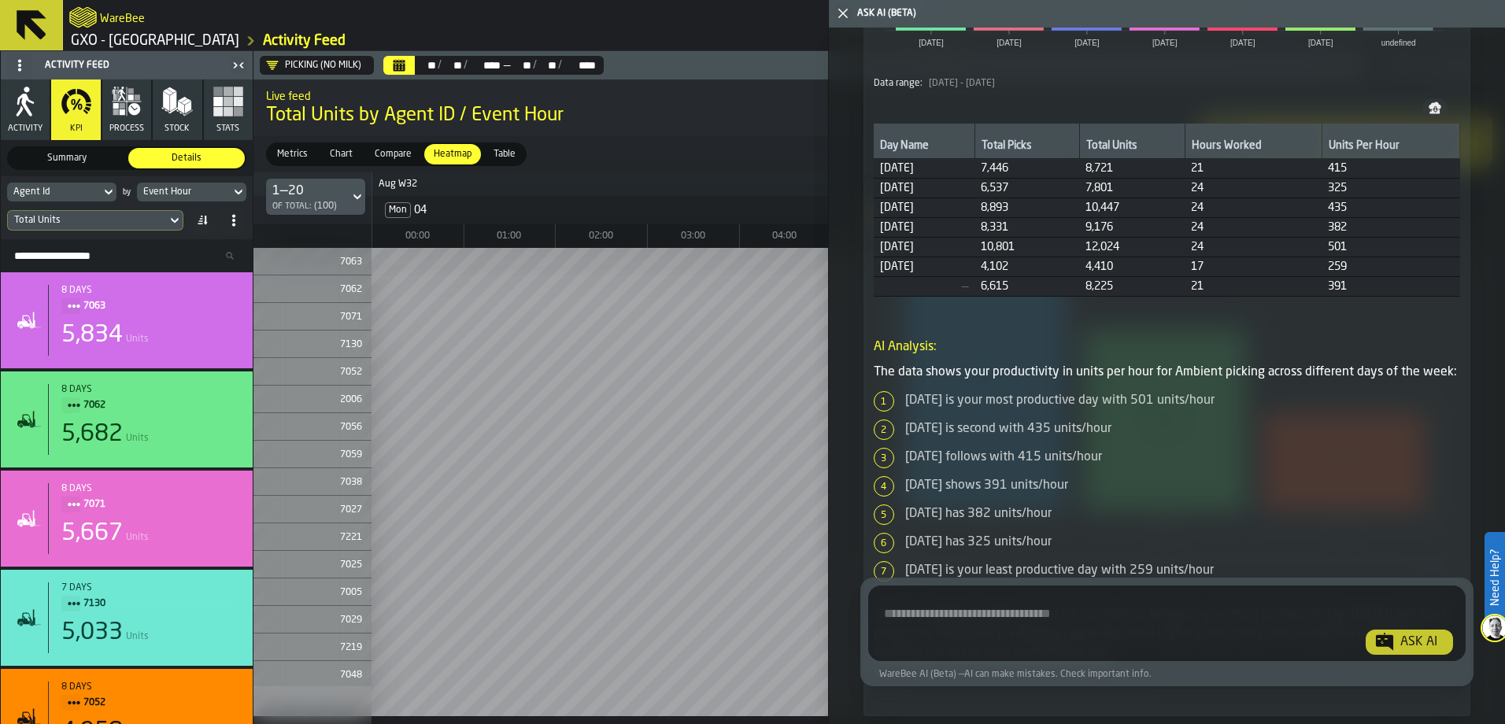
scroll to position [19144, 0]
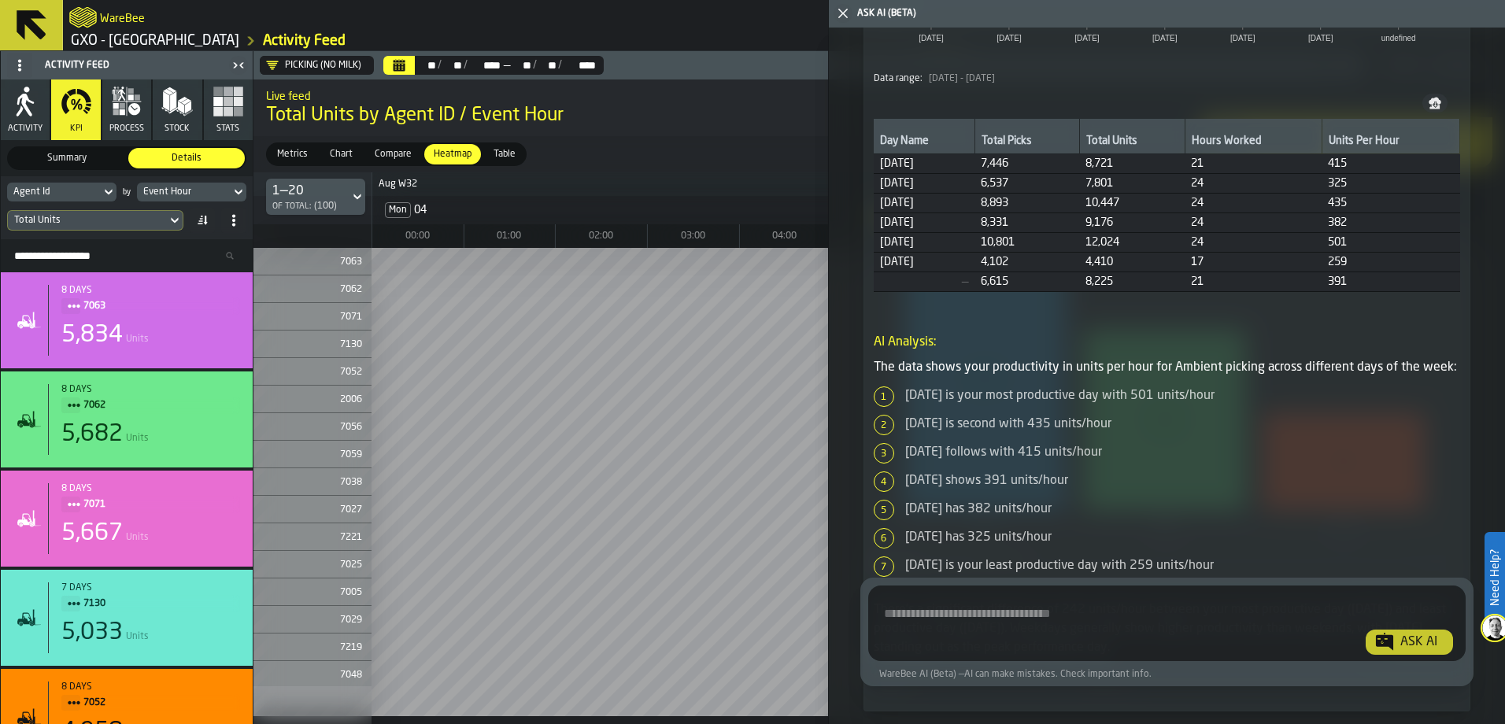
click at [912, 623] on textarea "Ask AI about the warehouse Activity" at bounding box center [1167, 626] width 585 height 57
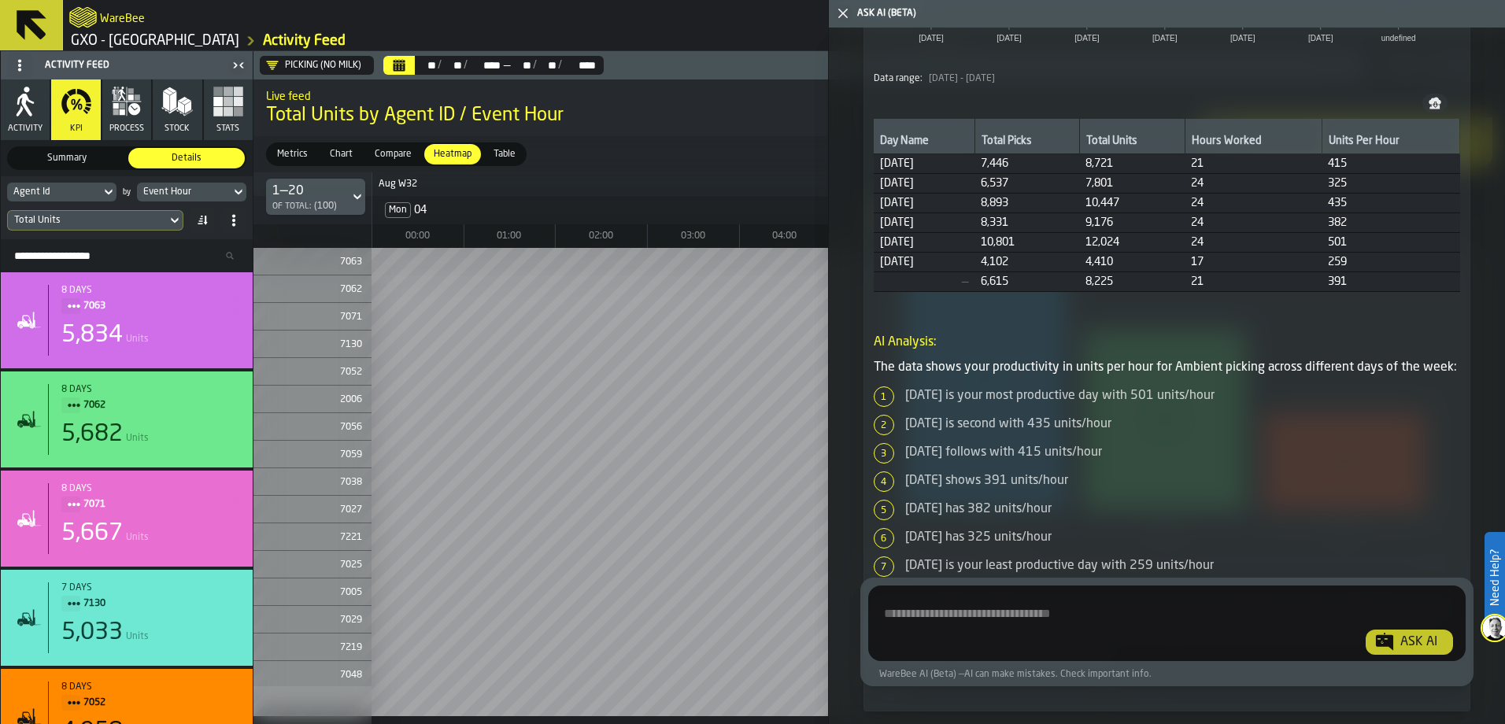
paste textarea "**********"
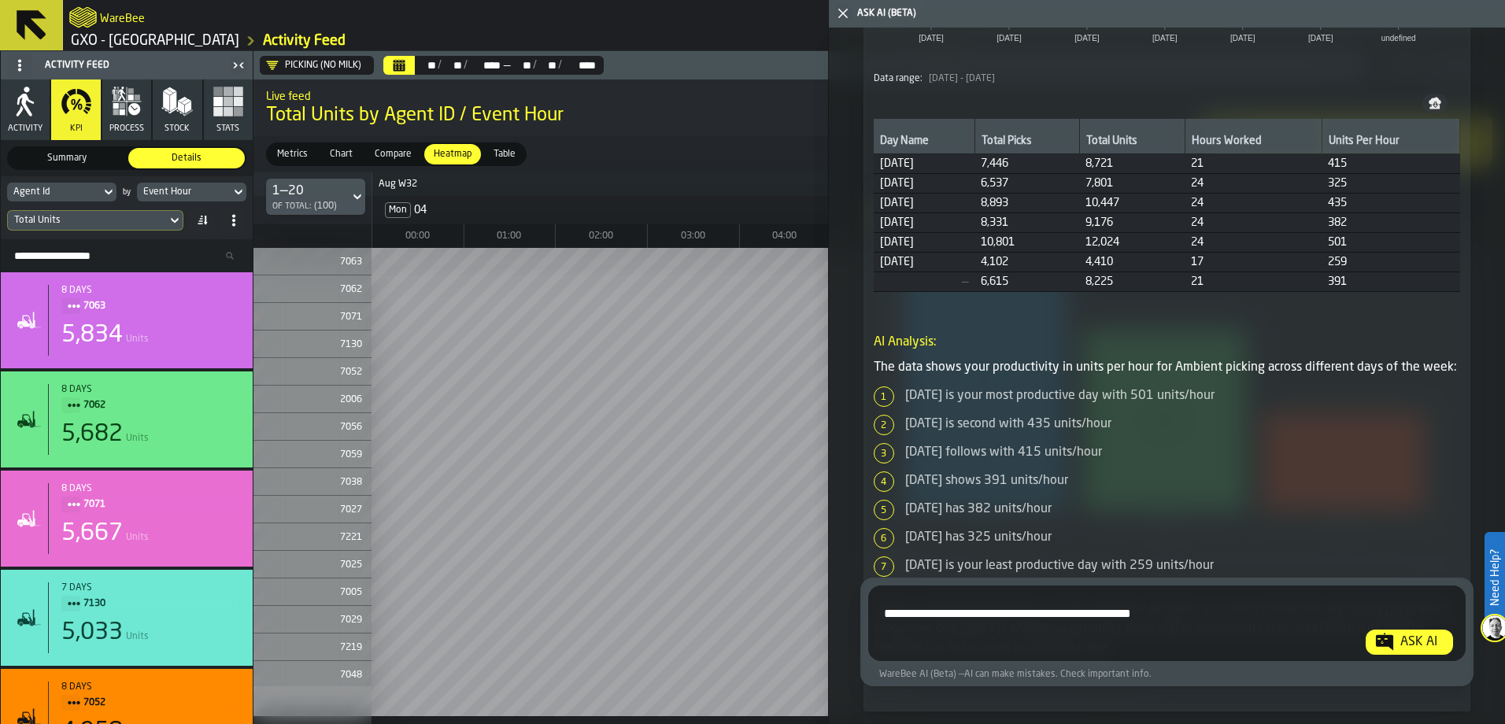
click at [1215, 616] on textarea "**********" at bounding box center [1165, 626] width 580 height 57
click at [1295, 615] on textarea "**********" at bounding box center [1165, 626] width 580 height 57
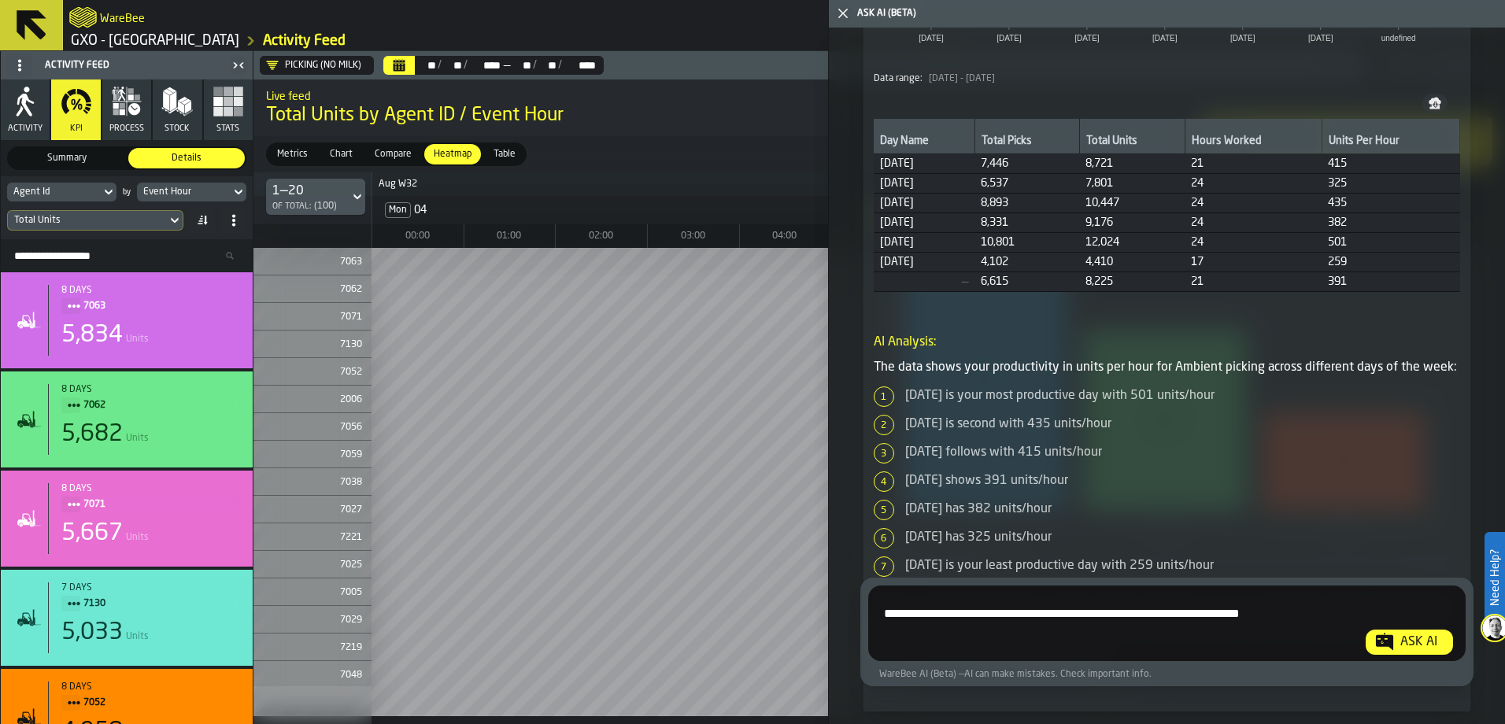
type textarea "**********"
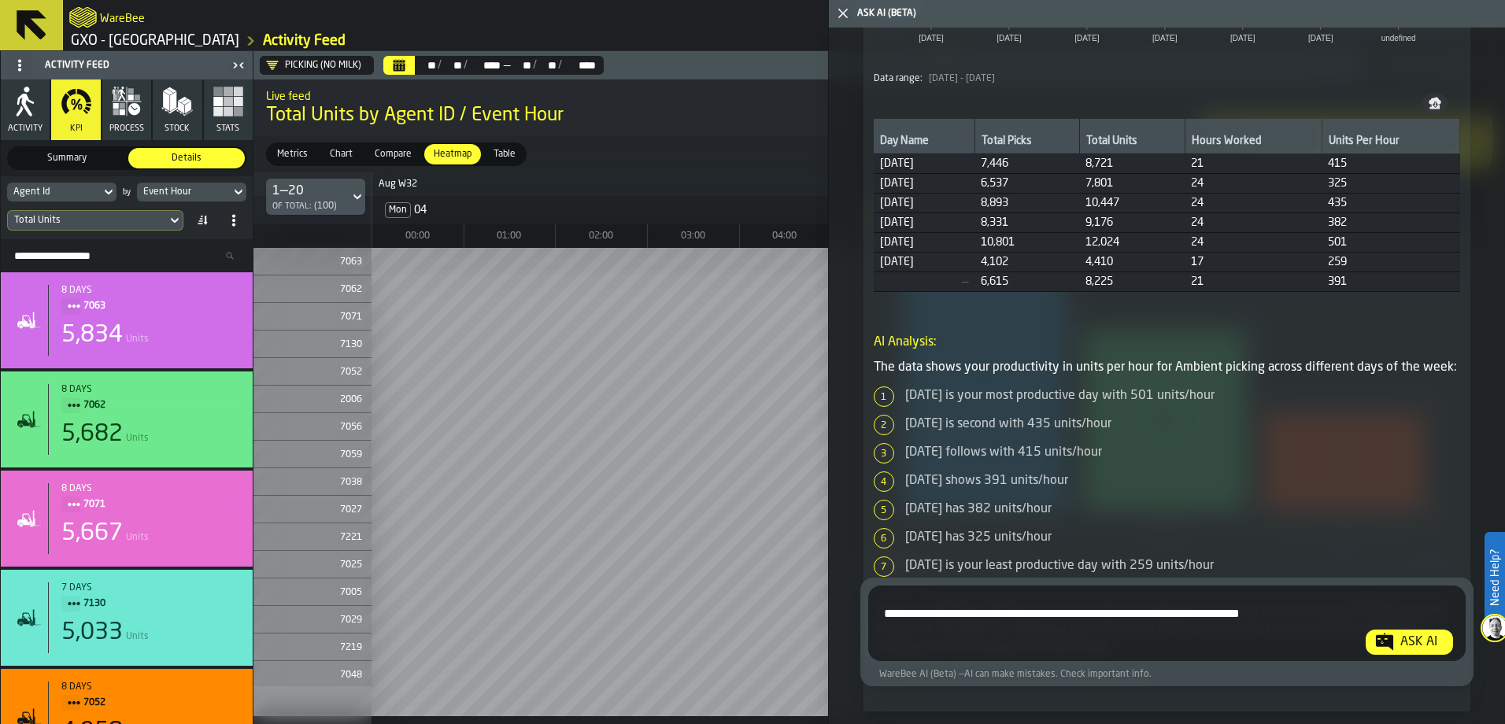
click at [1429, 639] on div "Ask AI" at bounding box center [1419, 642] width 50 height 19
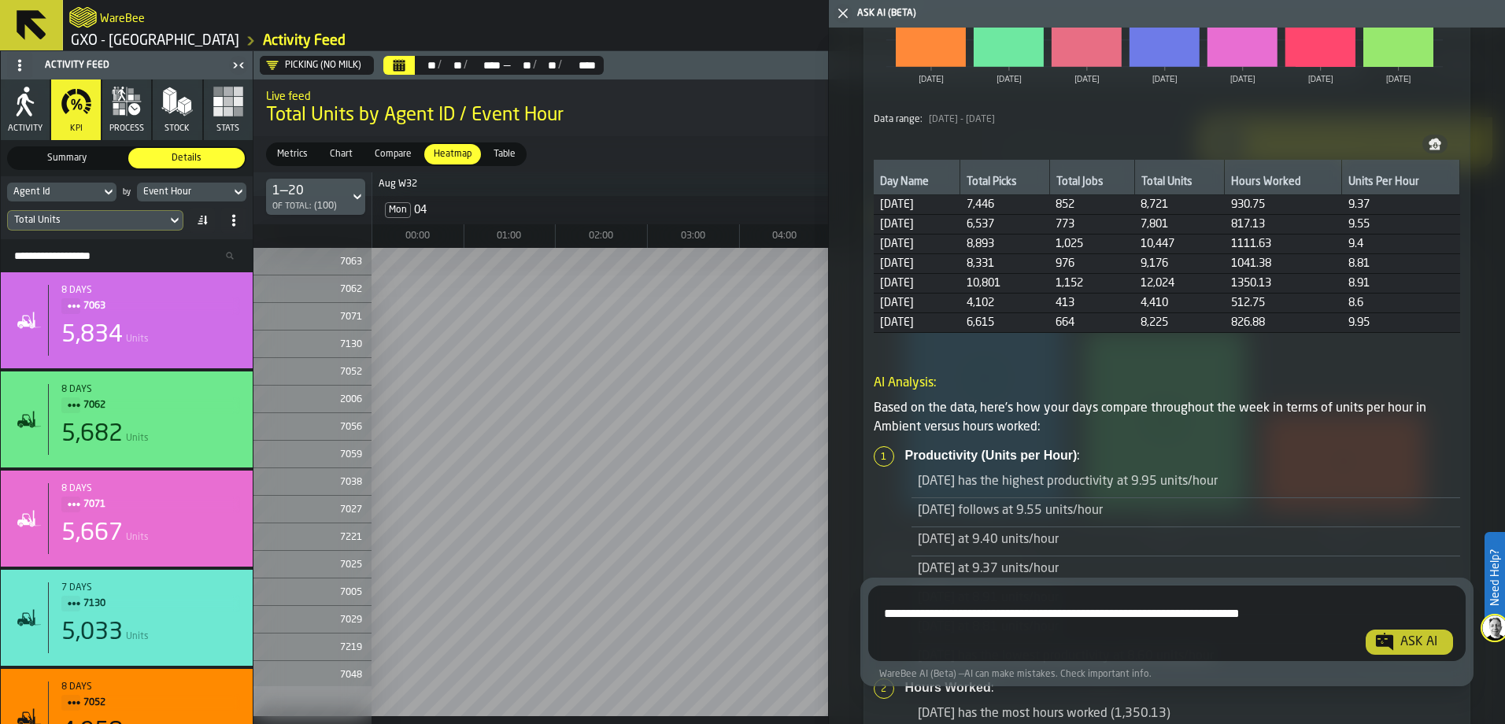
scroll to position [22465, 0]
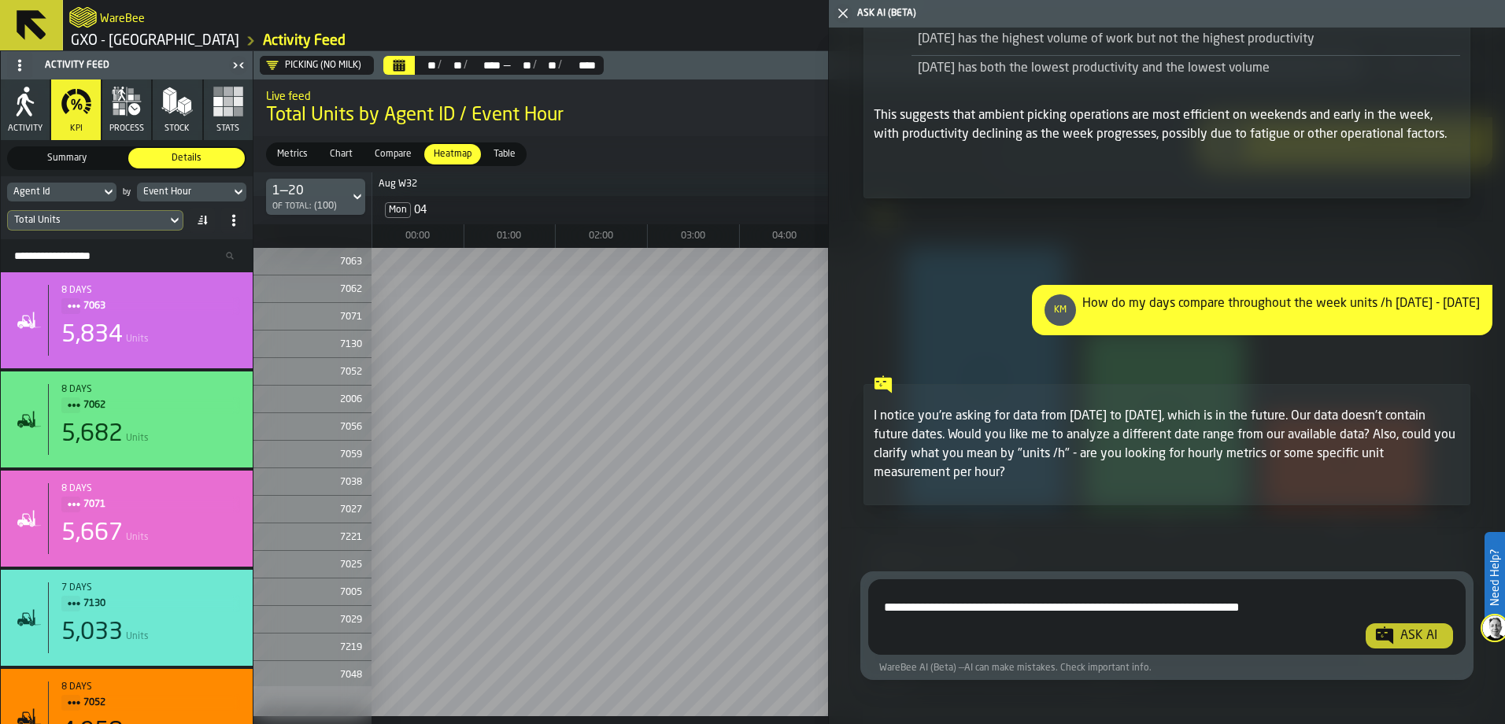
click at [94, 17] on icon "logo-header" at bounding box center [83, 17] width 28 height 22
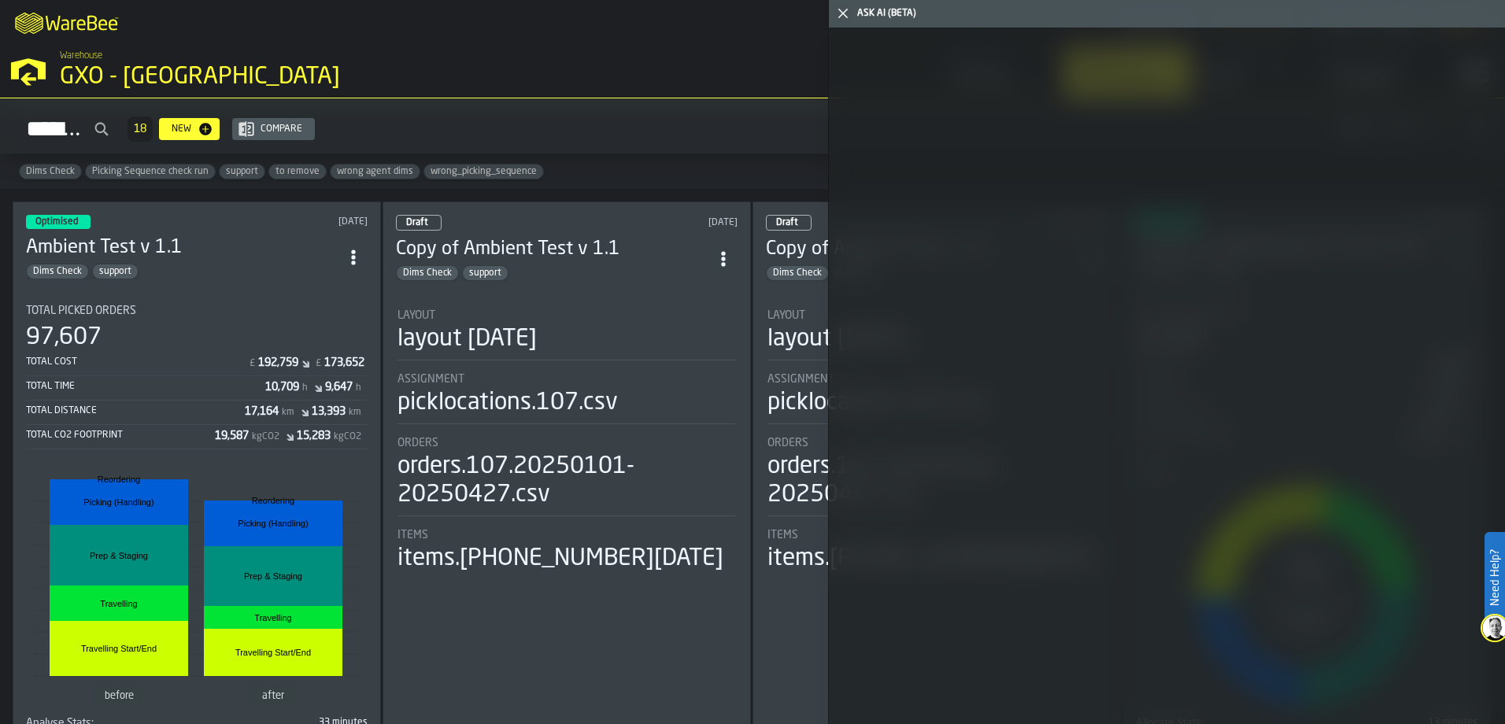
click at [847, 13] on icon "button-toggle-Close me" at bounding box center [843, 13] width 19 height 19
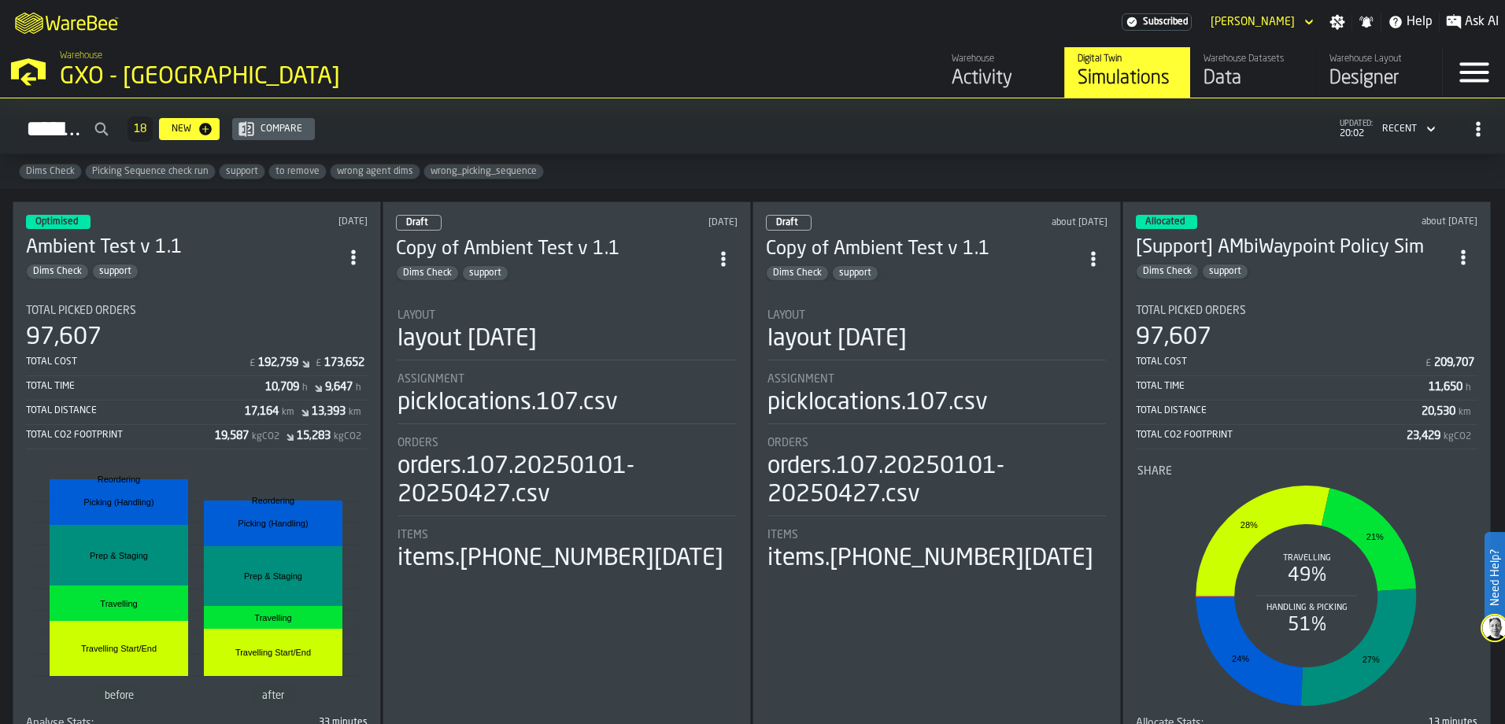
click at [210, 264] on div "Dims Check support" at bounding box center [182, 272] width 313 height 16
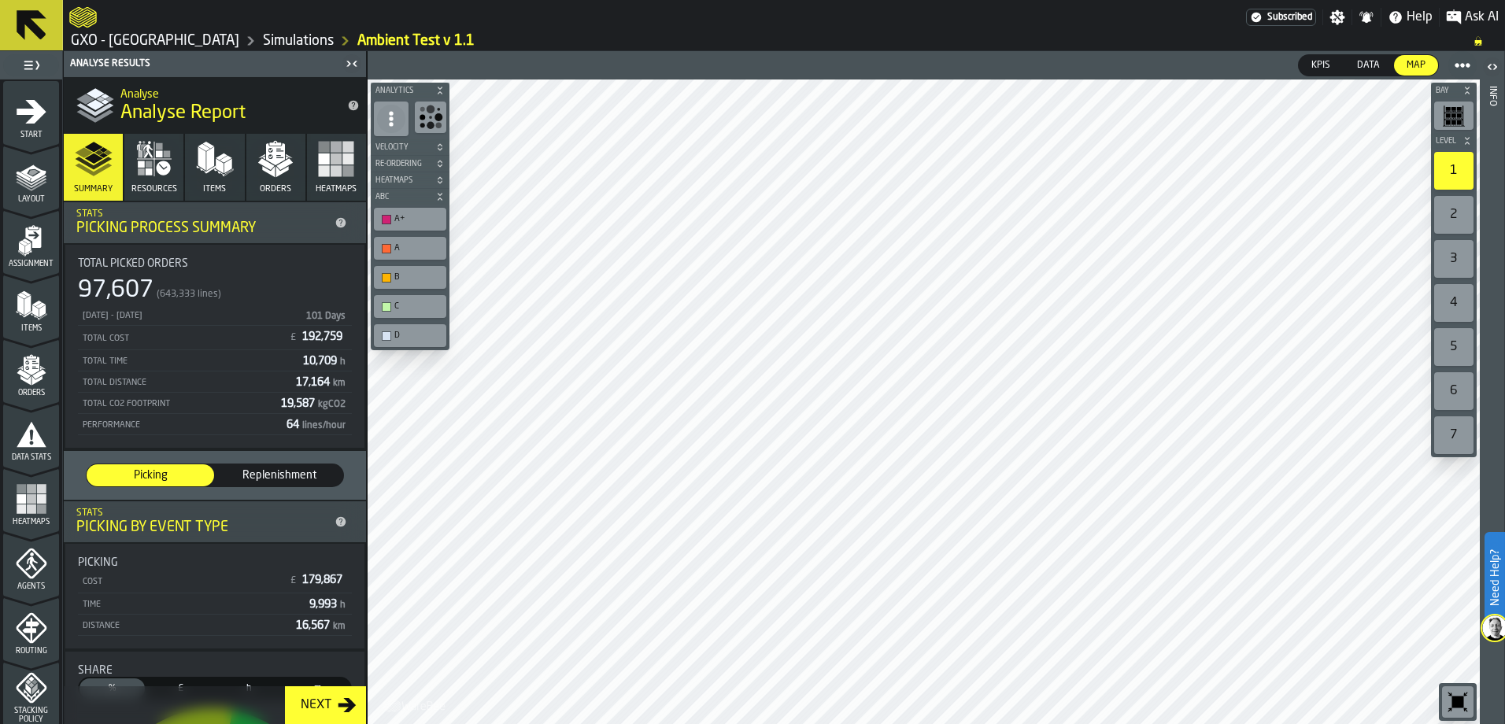
click at [345, 697] on icon "button-Next" at bounding box center [347, 705] width 19 height 19
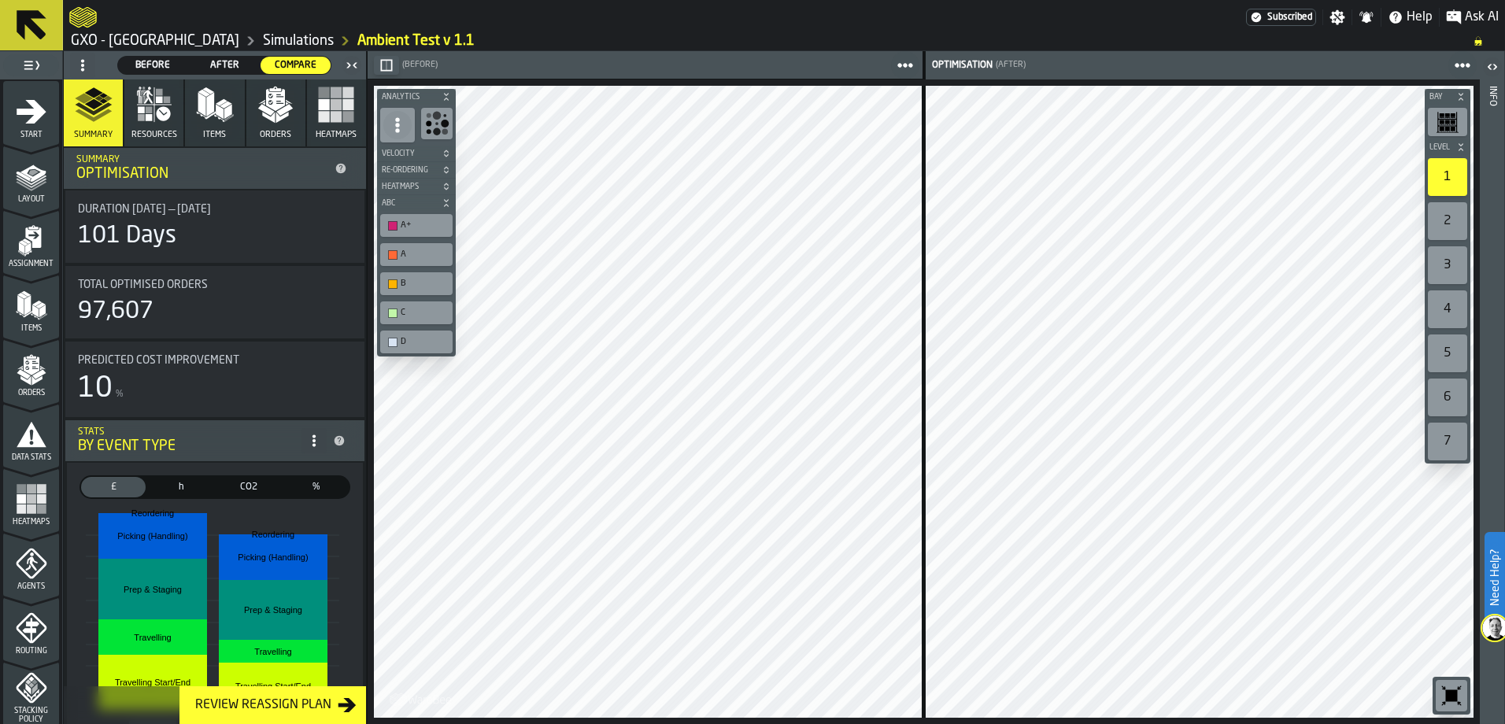
click at [290, 712] on div "Review Reassign Plan" at bounding box center [263, 705] width 149 height 19
